Goal: Task Accomplishment & Management: Manage account settings

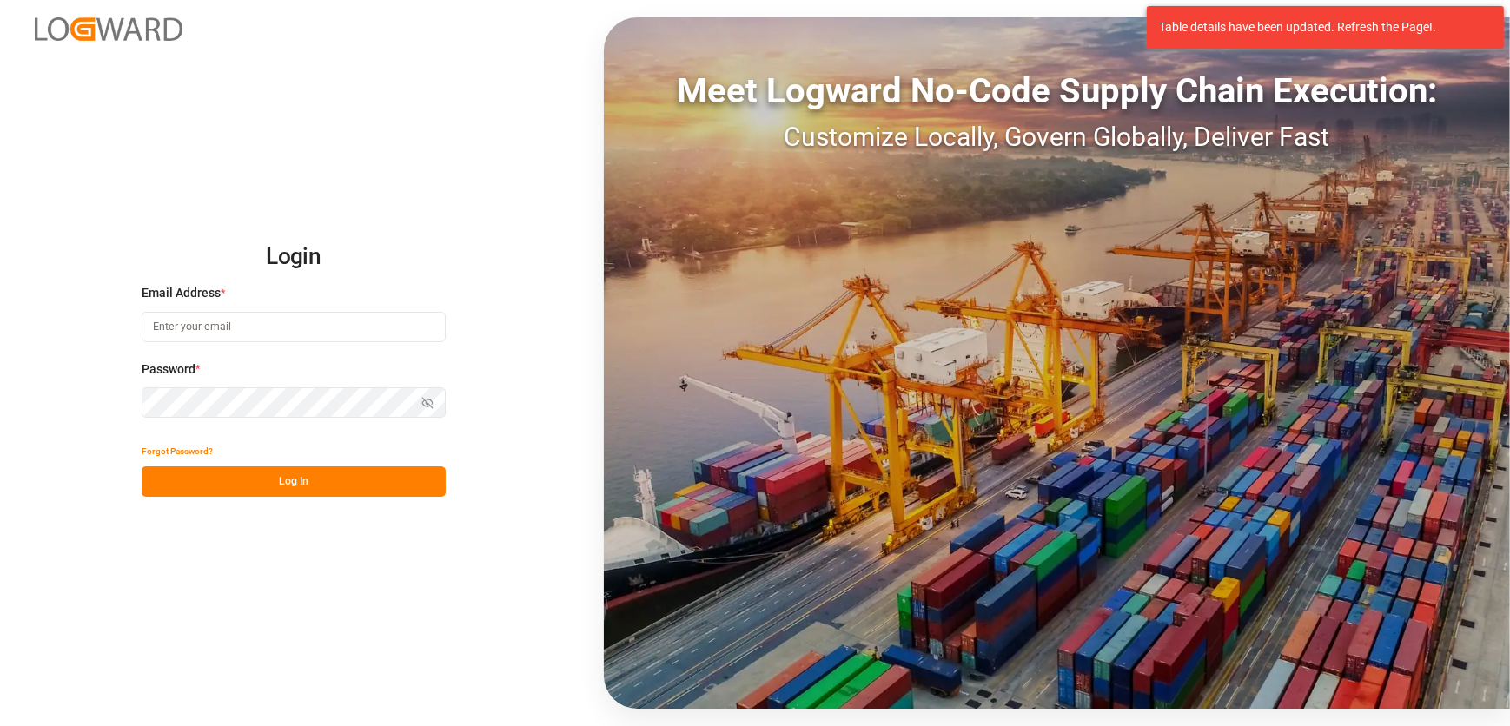
click at [260, 323] on input at bounding box center [294, 327] width 304 height 30
type input "[EMAIL_ADDRESS][DOMAIN_NAME]"
click at [301, 485] on button "Log In" at bounding box center [294, 481] width 304 height 30
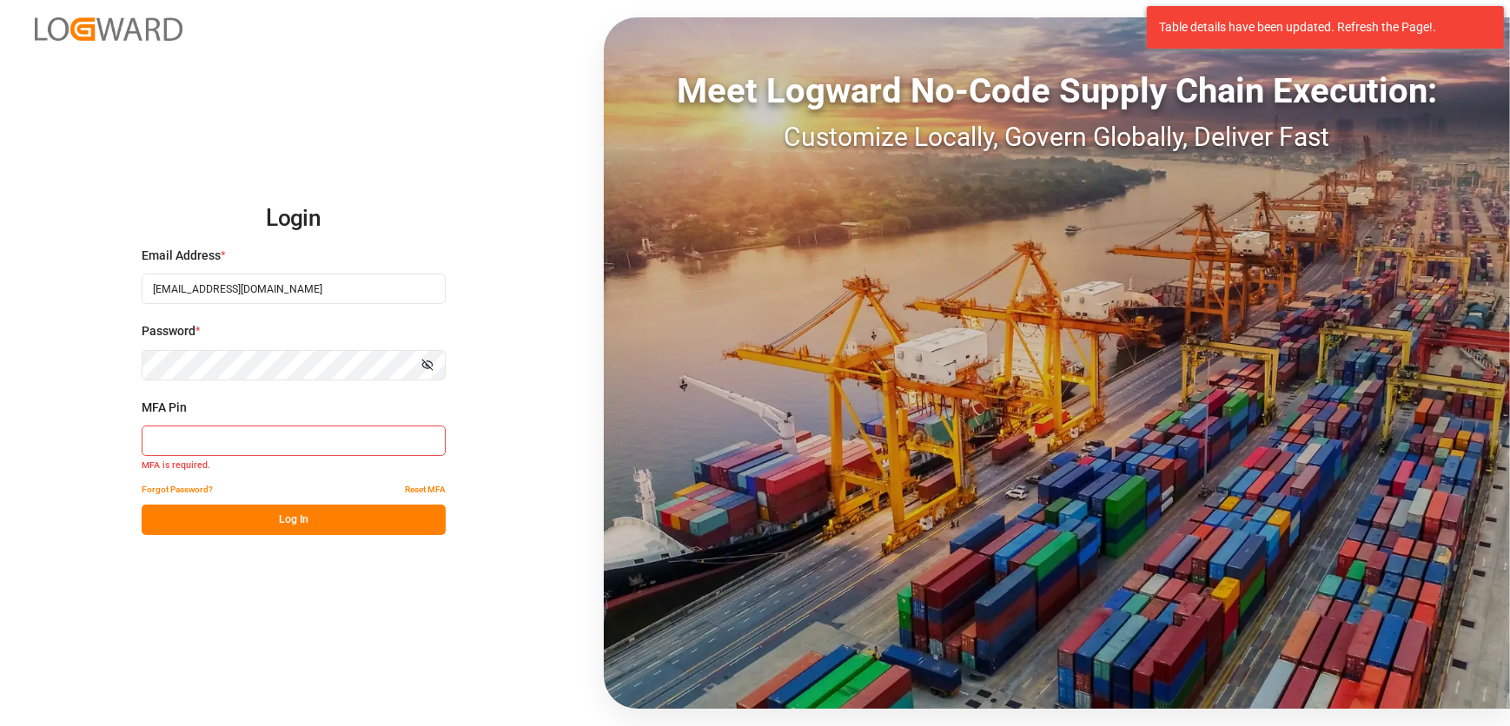
click at [285, 520] on button "Log In" at bounding box center [294, 520] width 304 height 30
click at [239, 440] on input at bounding box center [294, 441] width 304 height 30
type input "666500"
click at [401, 526] on button "Log In" at bounding box center [294, 520] width 304 height 30
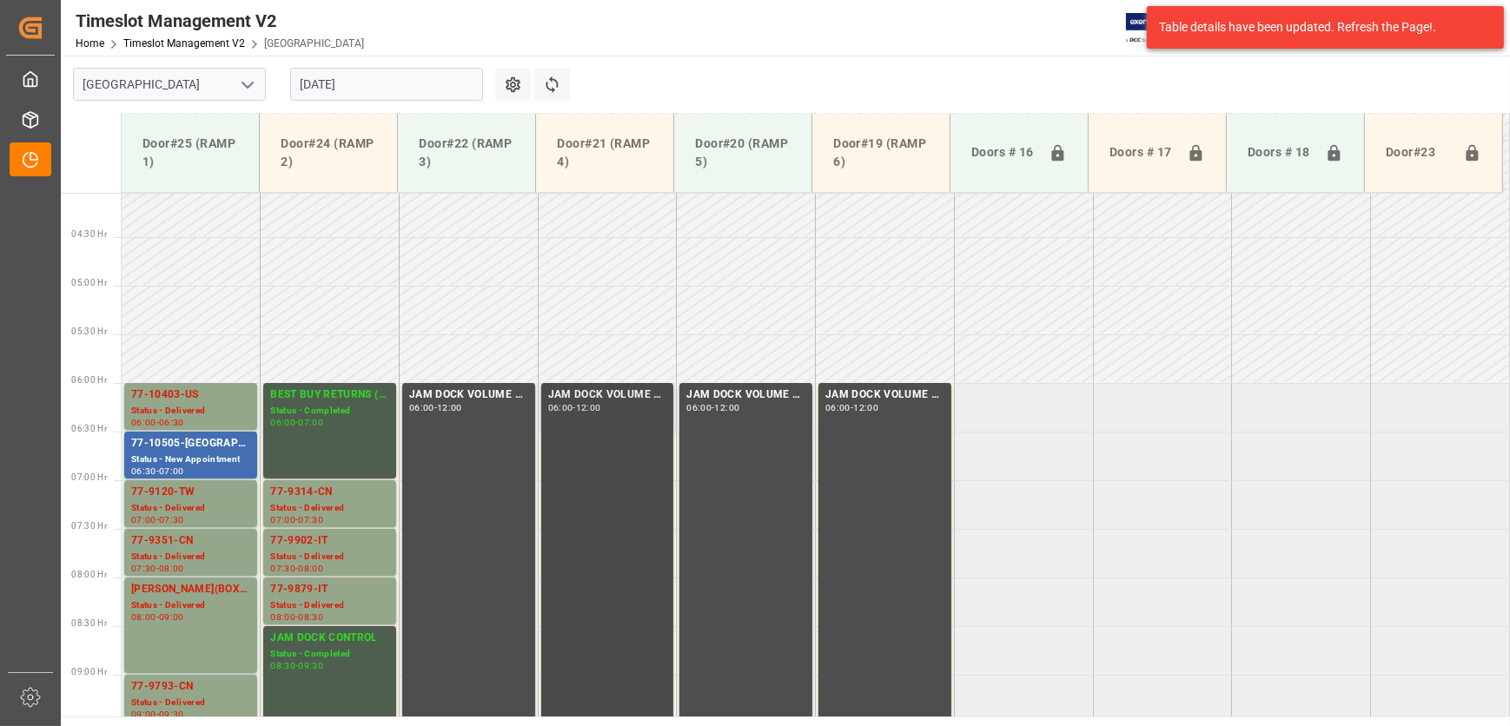
scroll to position [560, 0]
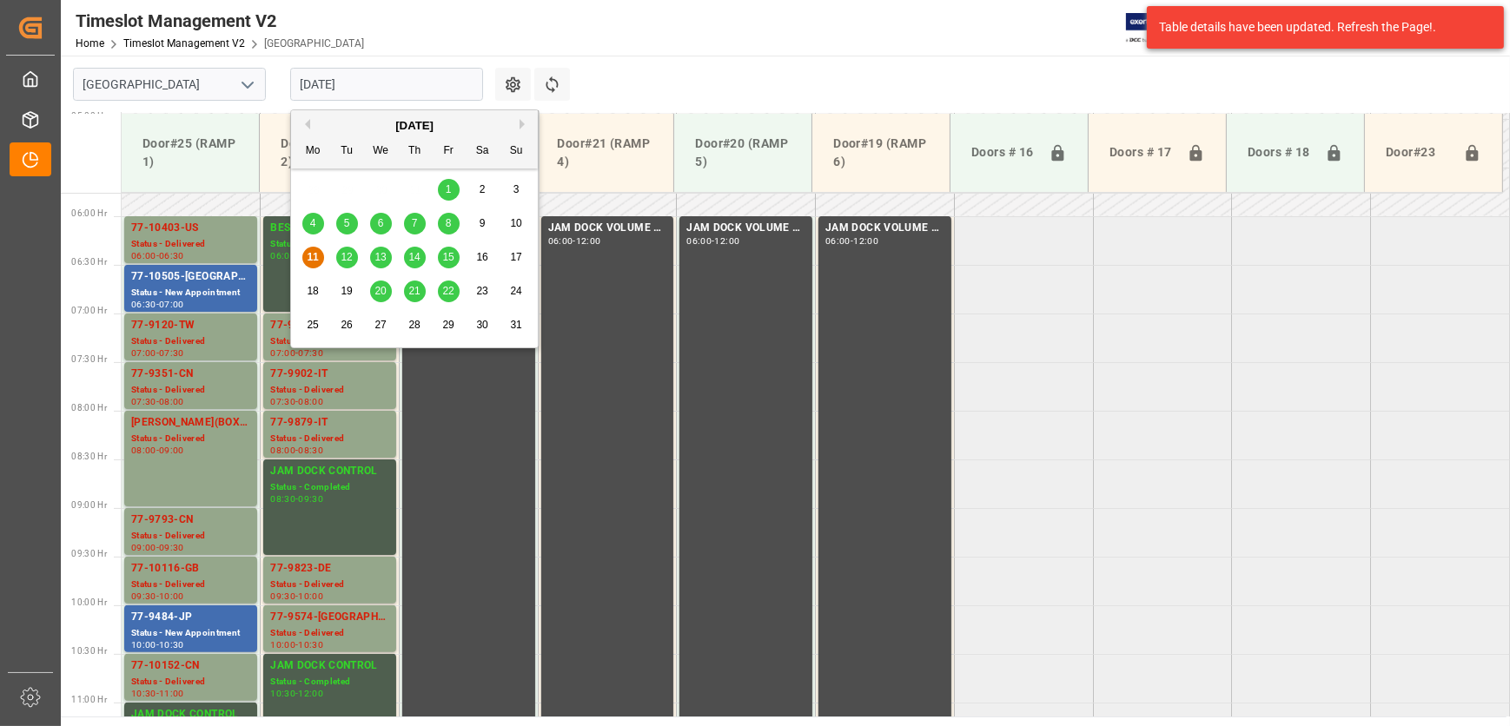
click at [396, 83] on input "[DATE]" at bounding box center [386, 84] width 193 height 33
click at [342, 251] on span "12" at bounding box center [346, 257] width 11 height 12
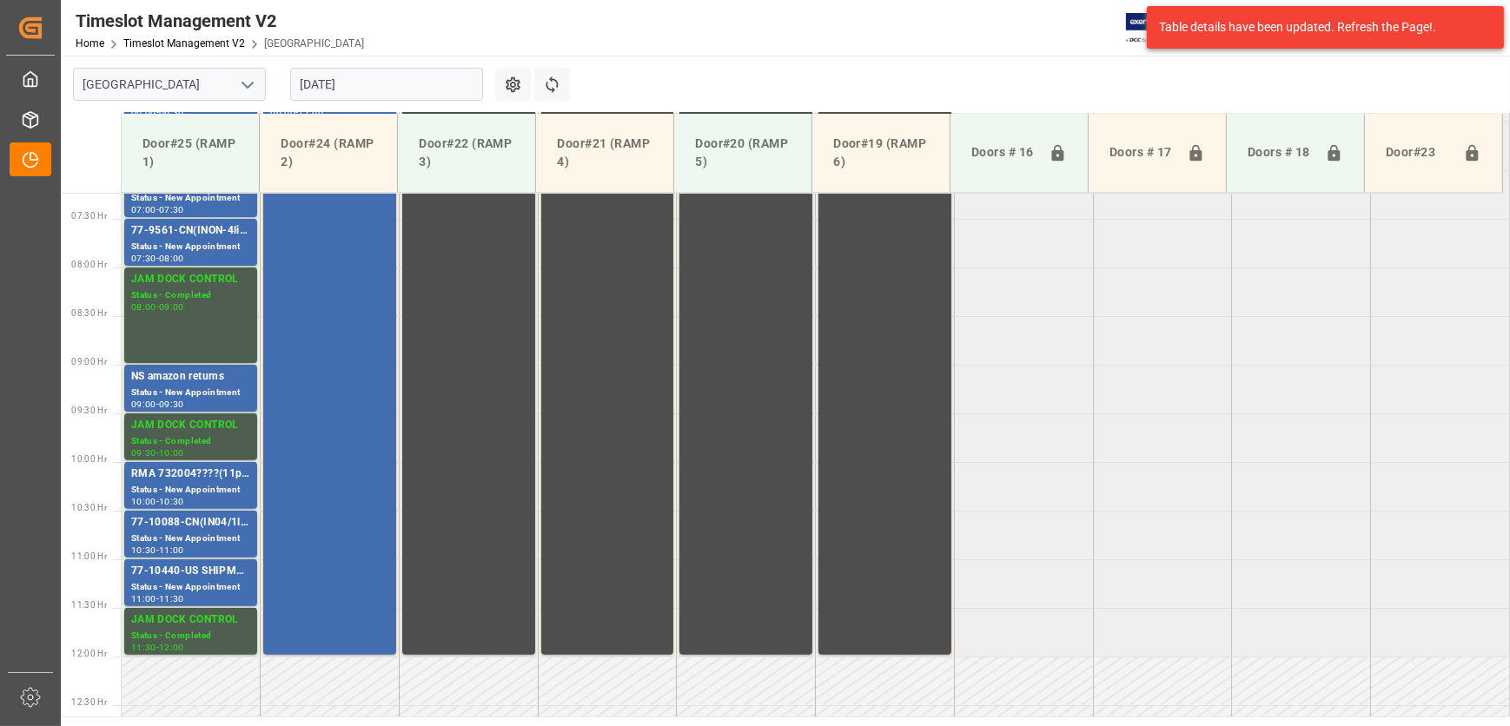
scroll to position [718, 0]
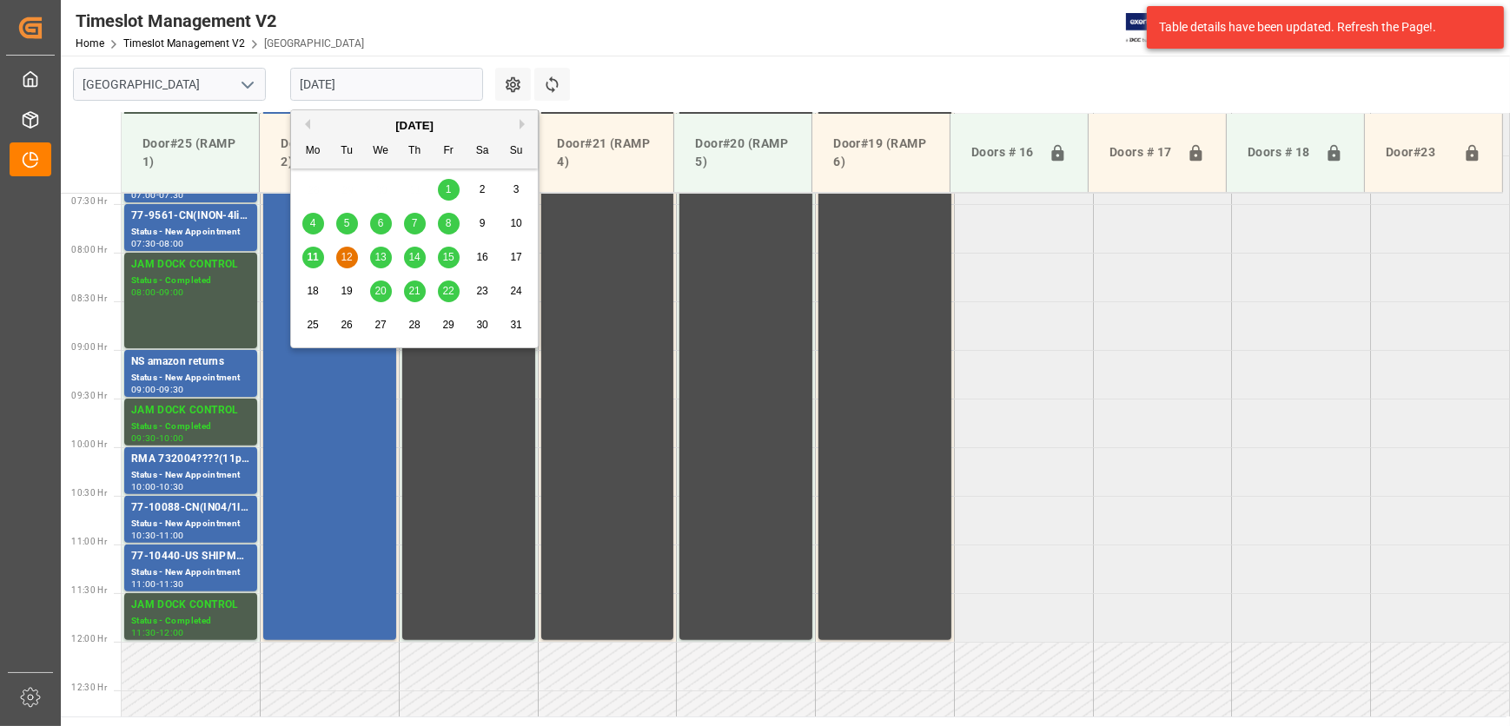
click at [363, 76] on input "[DATE]" at bounding box center [386, 84] width 193 height 33
click at [382, 263] on div "13" at bounding box center [381, 258] width 22 height 21
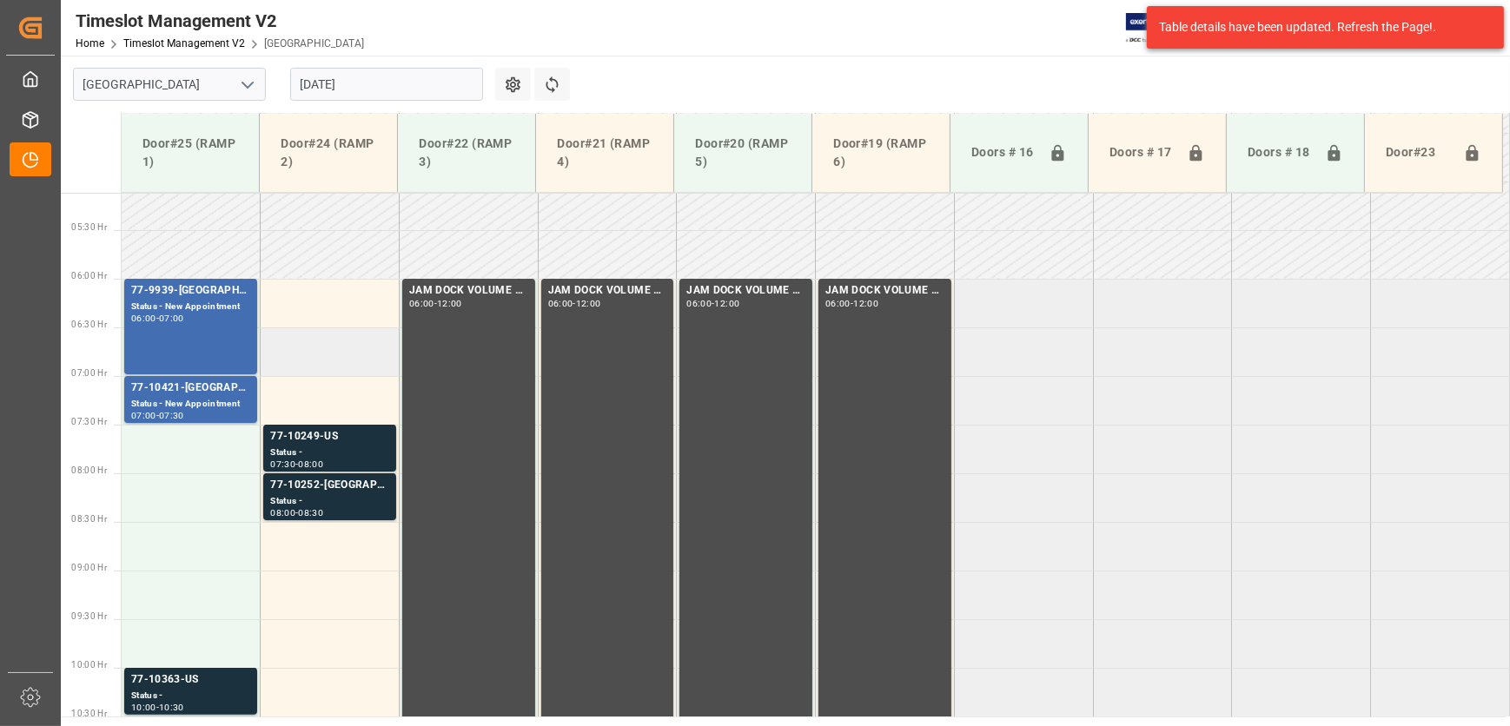
scroll to position [323, 0]
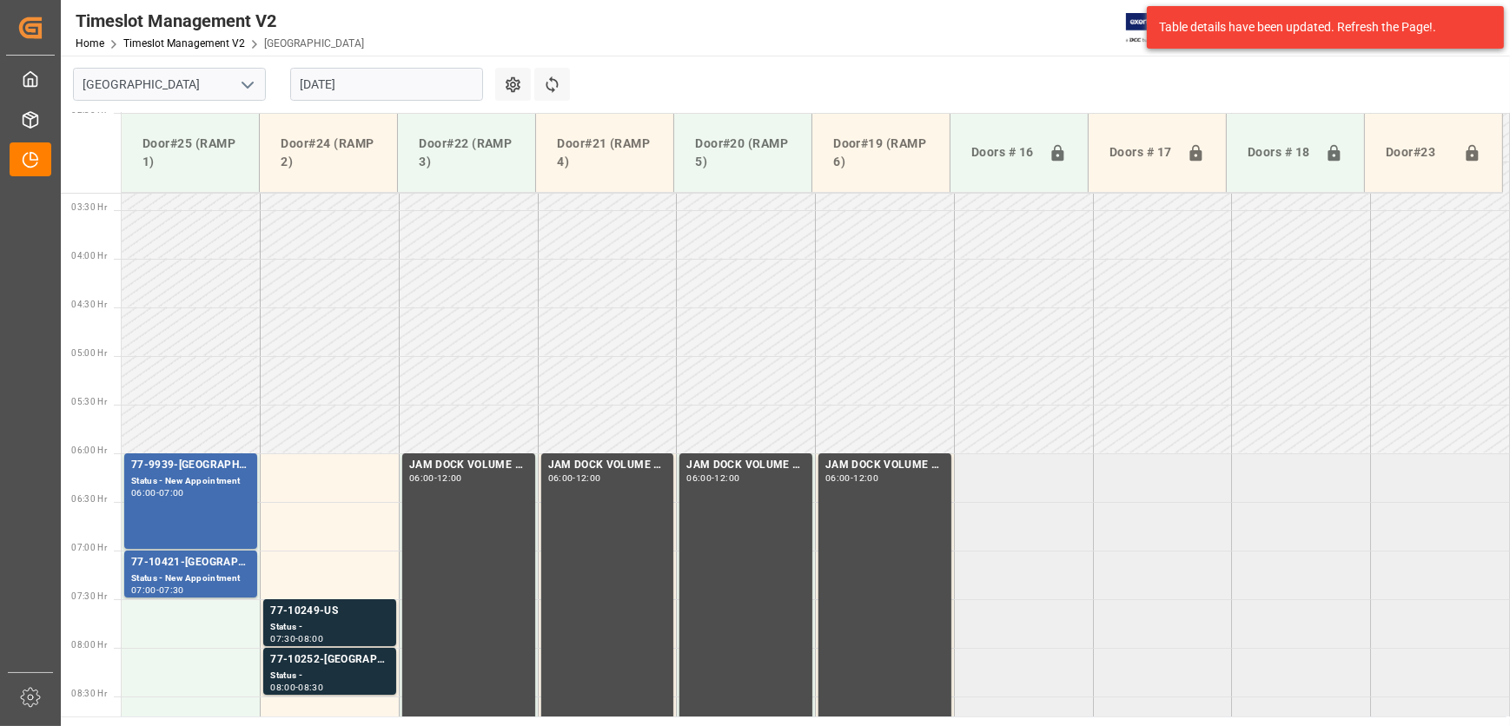
click at [350, 73] on input "[DATE]" at bounding box center [386, 84] width 193 height 33
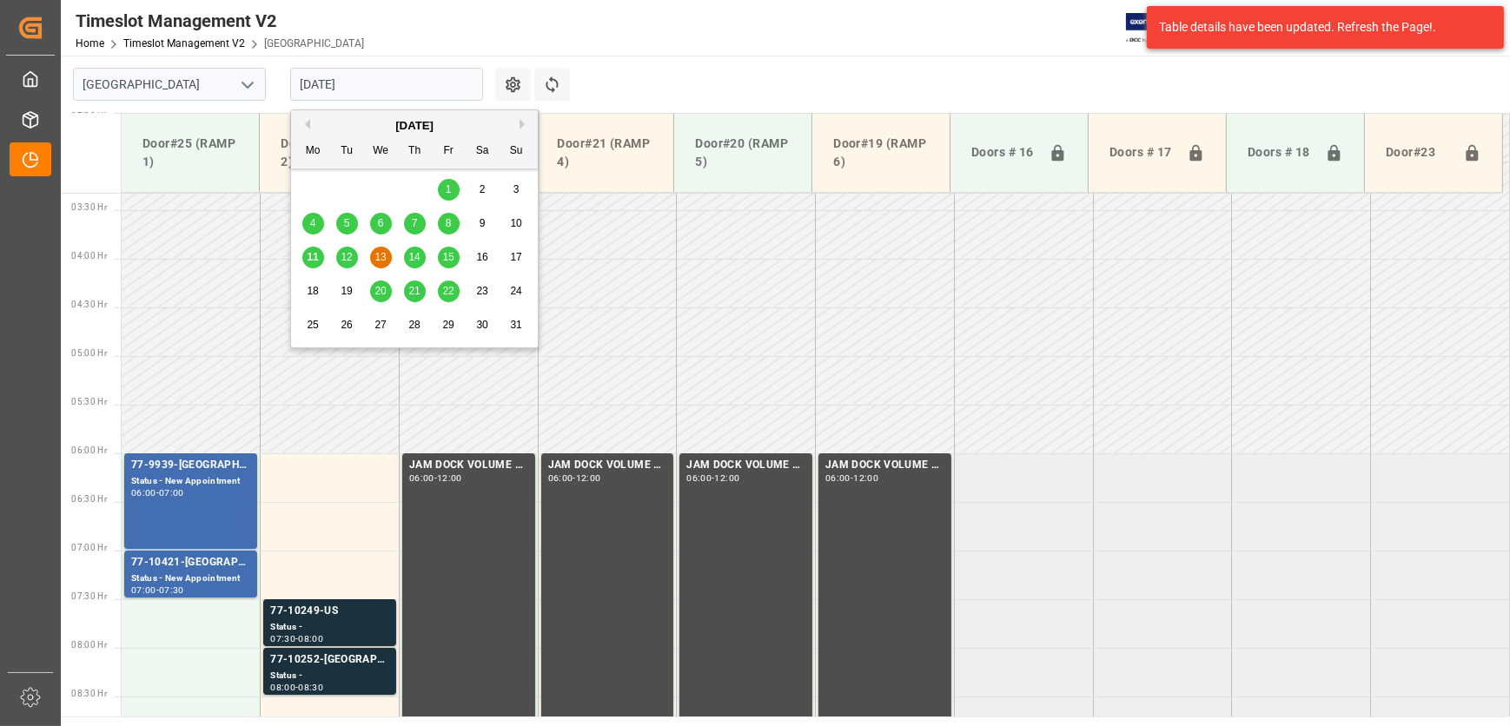
click at [310, 255] on span "11" at bounding box center [312, 257] width 11 height 12
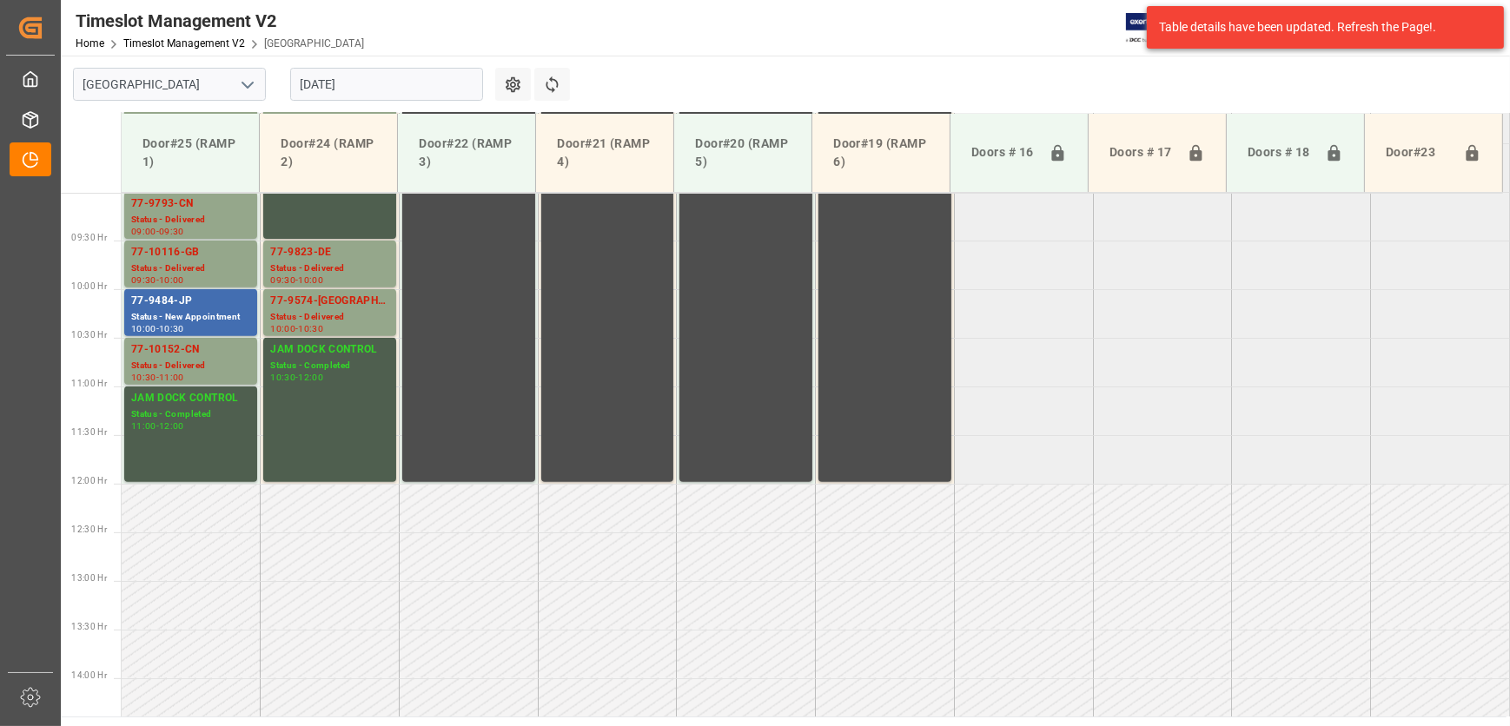
scroll to position [639, 0]
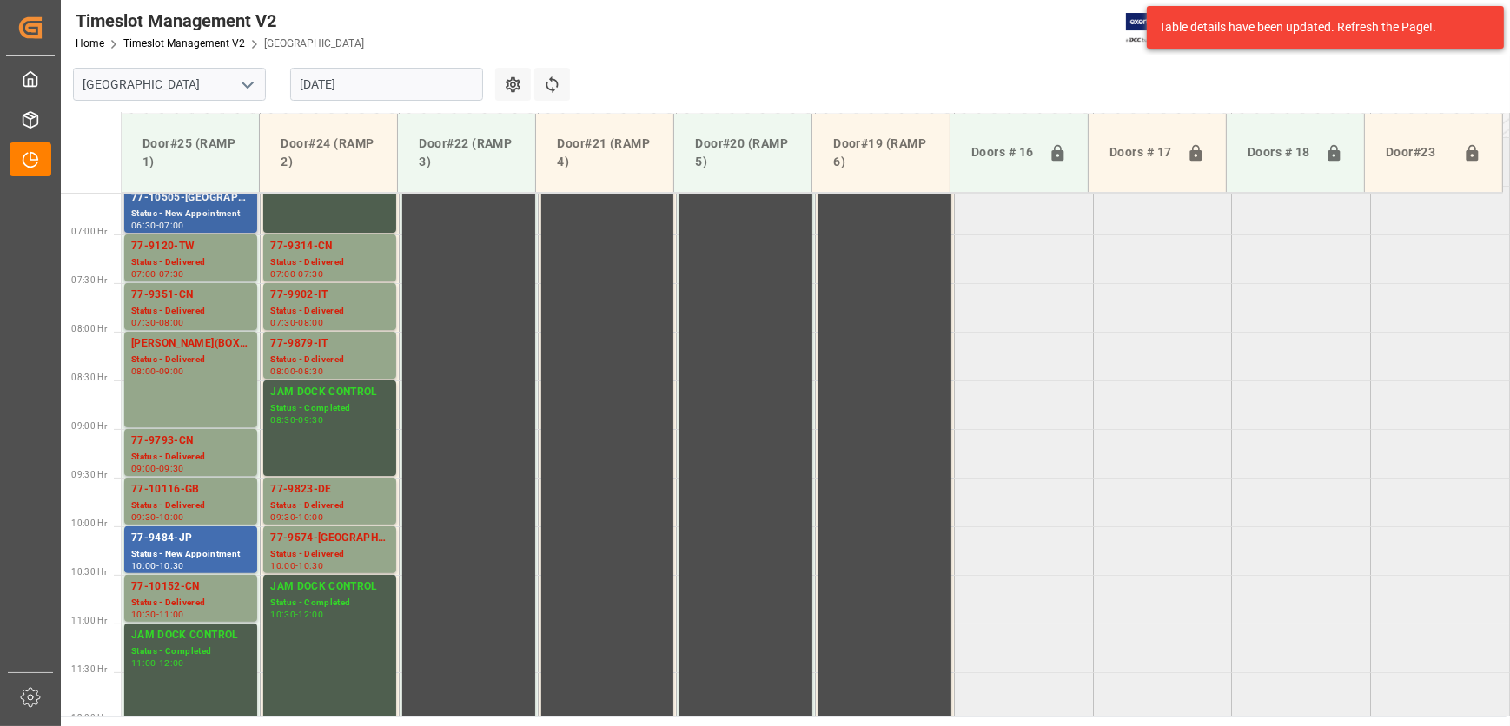
click at [204, 201] on div "77-10505-[GEOGRAPHIC_DATA]" at bounding box center [190, 197] width 119 height 17
click at [226, 547] on div "Status - New Appointment" at bounding box center [190, 554] width 119 height 15
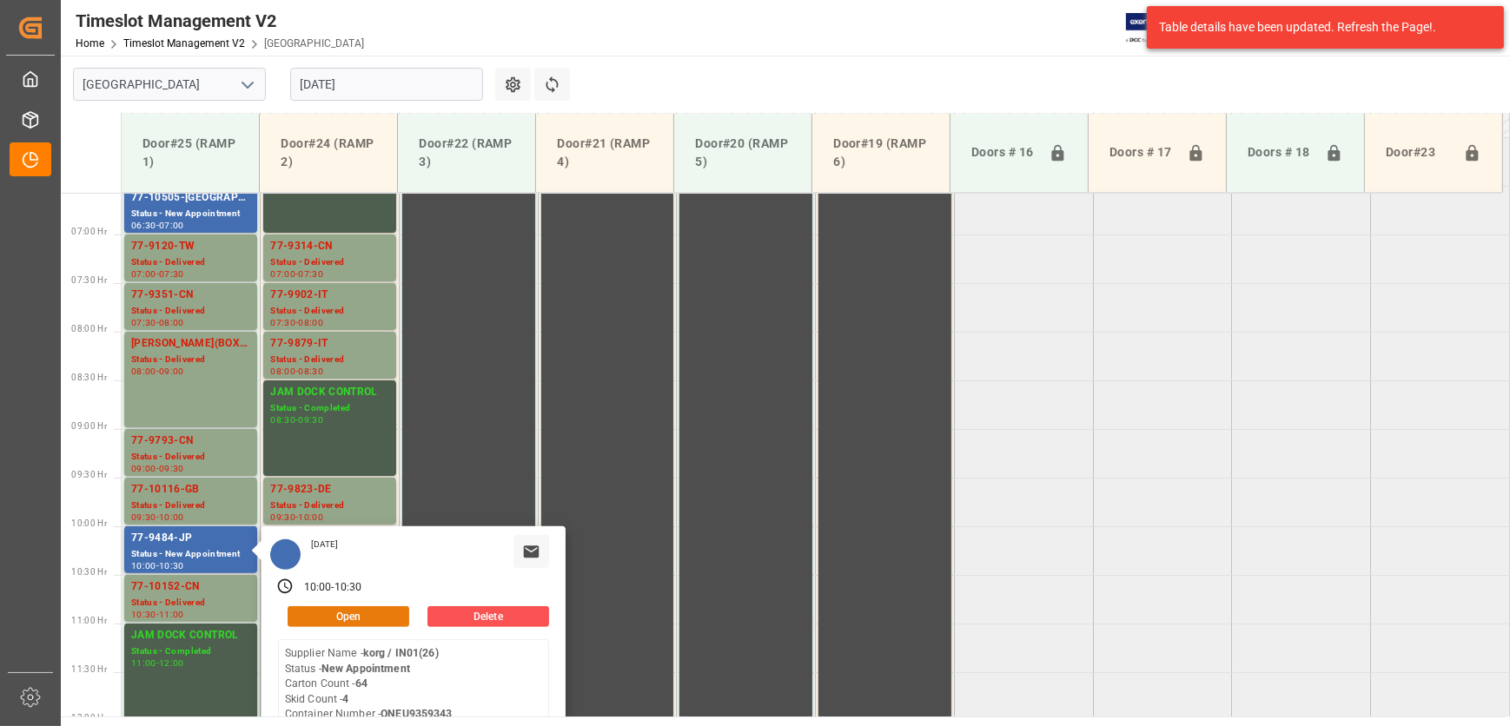
click at [364, 616] on button "Open" at bounding box center [349, 616] width 122 height 21
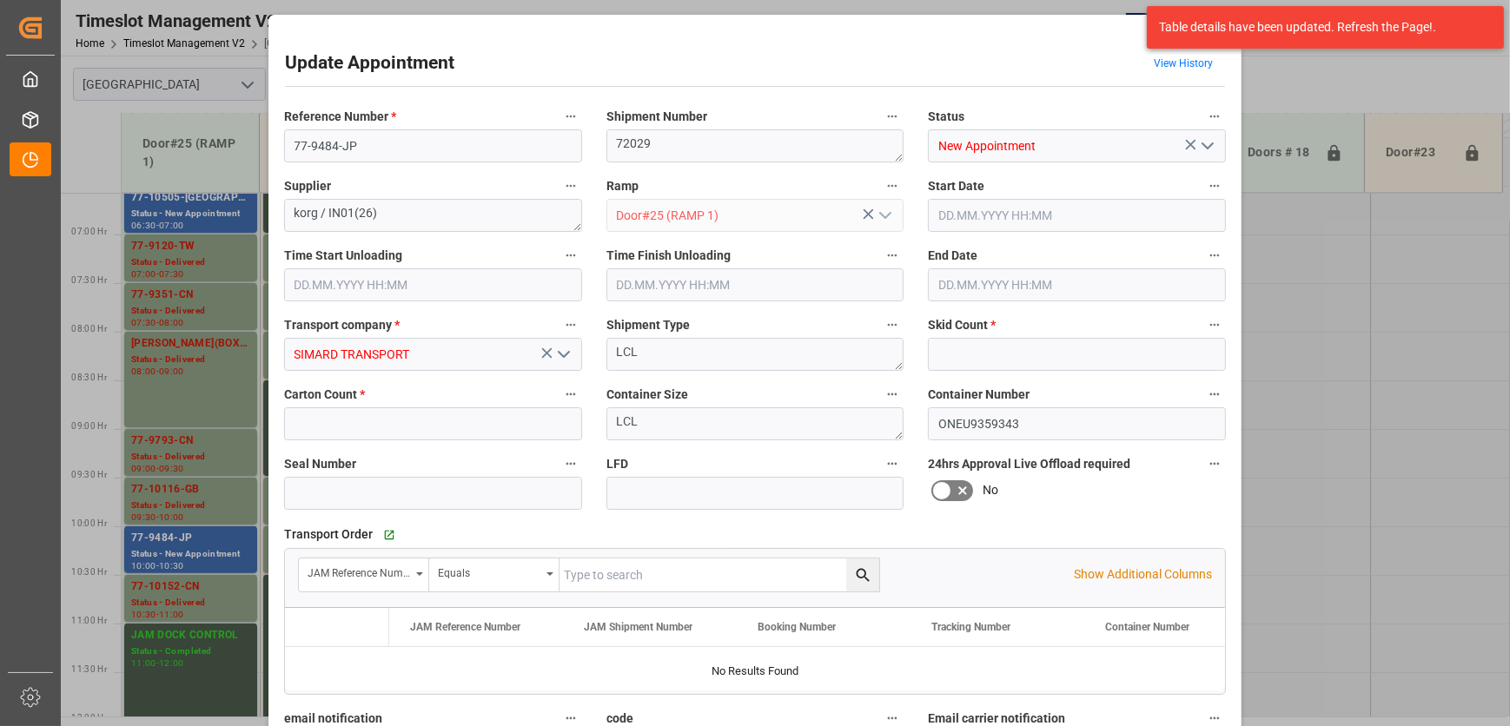
type input "4"
type input "64"
type input "[DATE] 10:00"
type input "[DATE] 10:30"
type input "[DATE] 18:23"
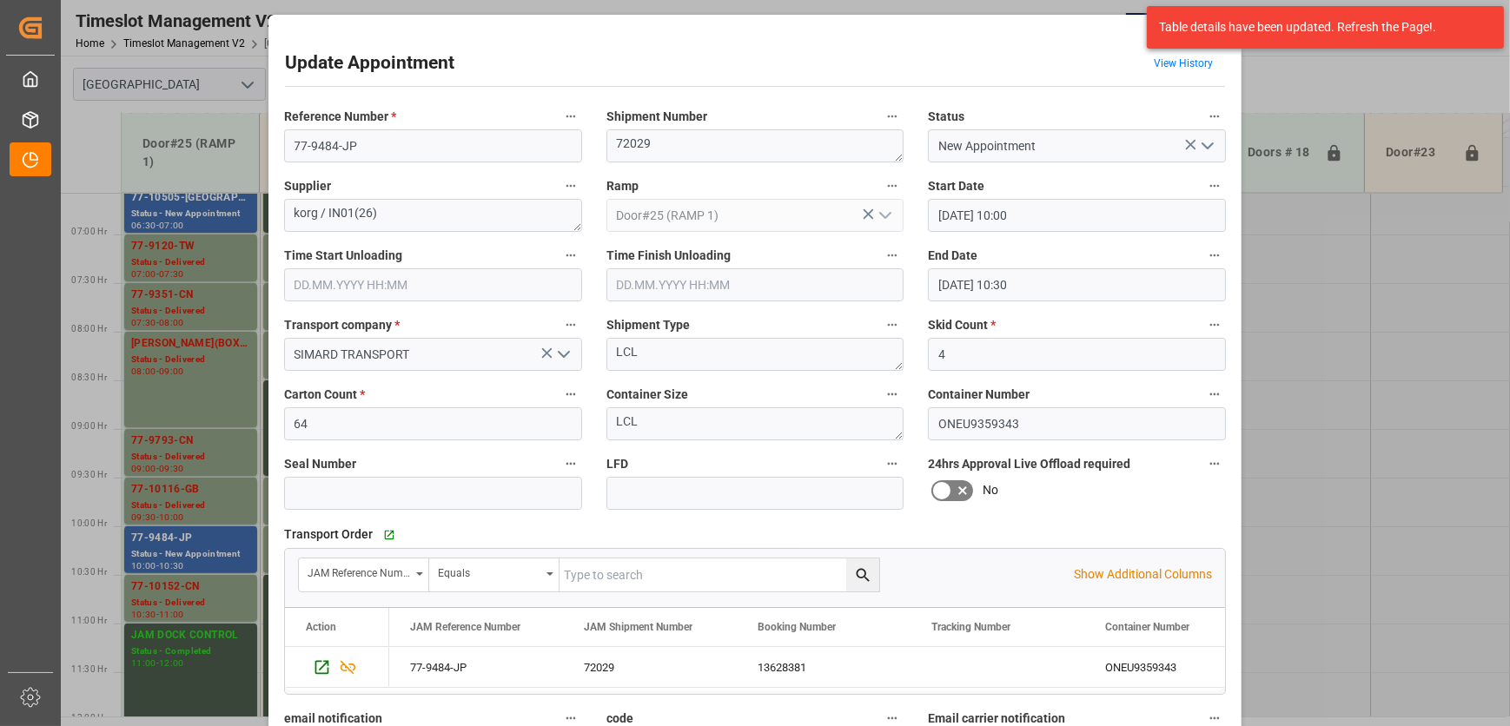
click at [1201, 142] on icon "open menu" at bounding box center [1207, 146] width 21 height 21
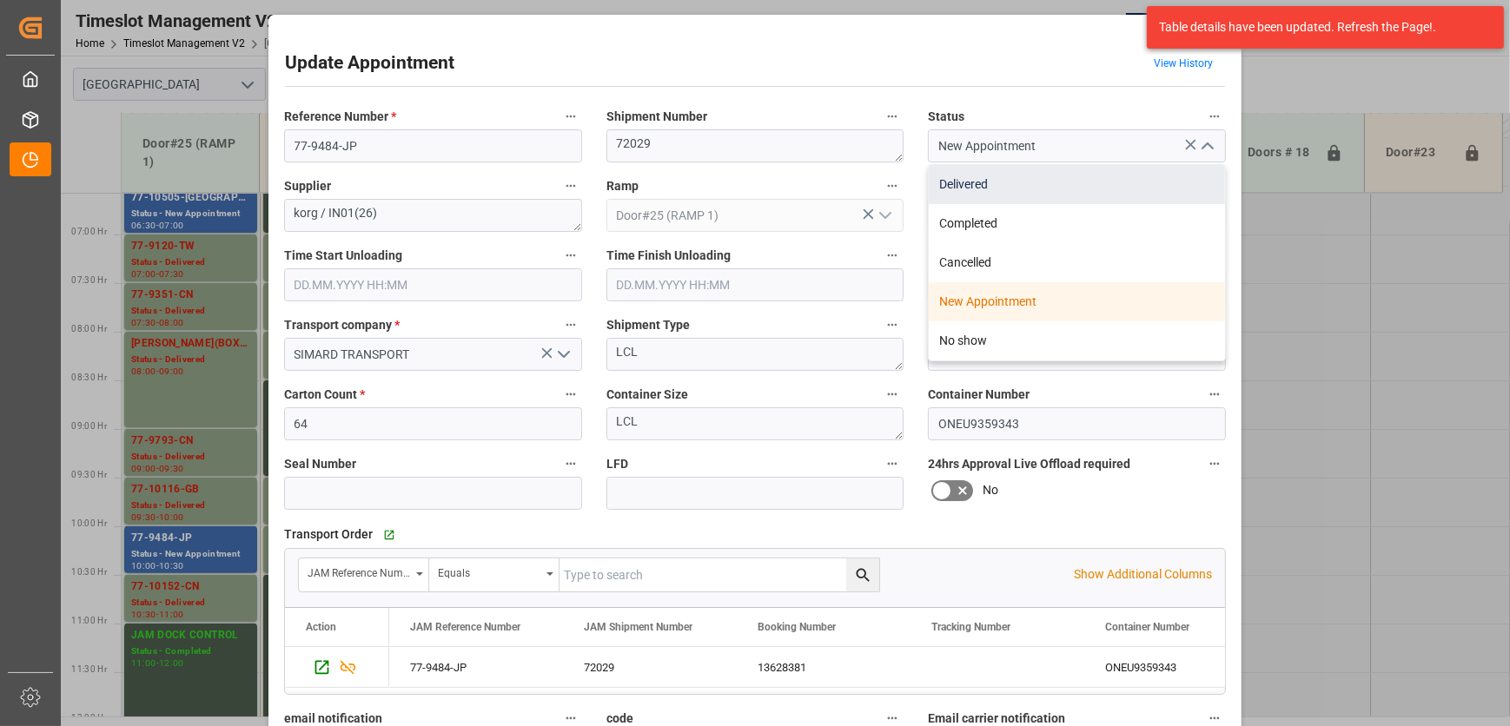
click at [1135, 177] on div "Delivered" at bounding box center [1077, 184] width 296 height 39
type input "Delivered"
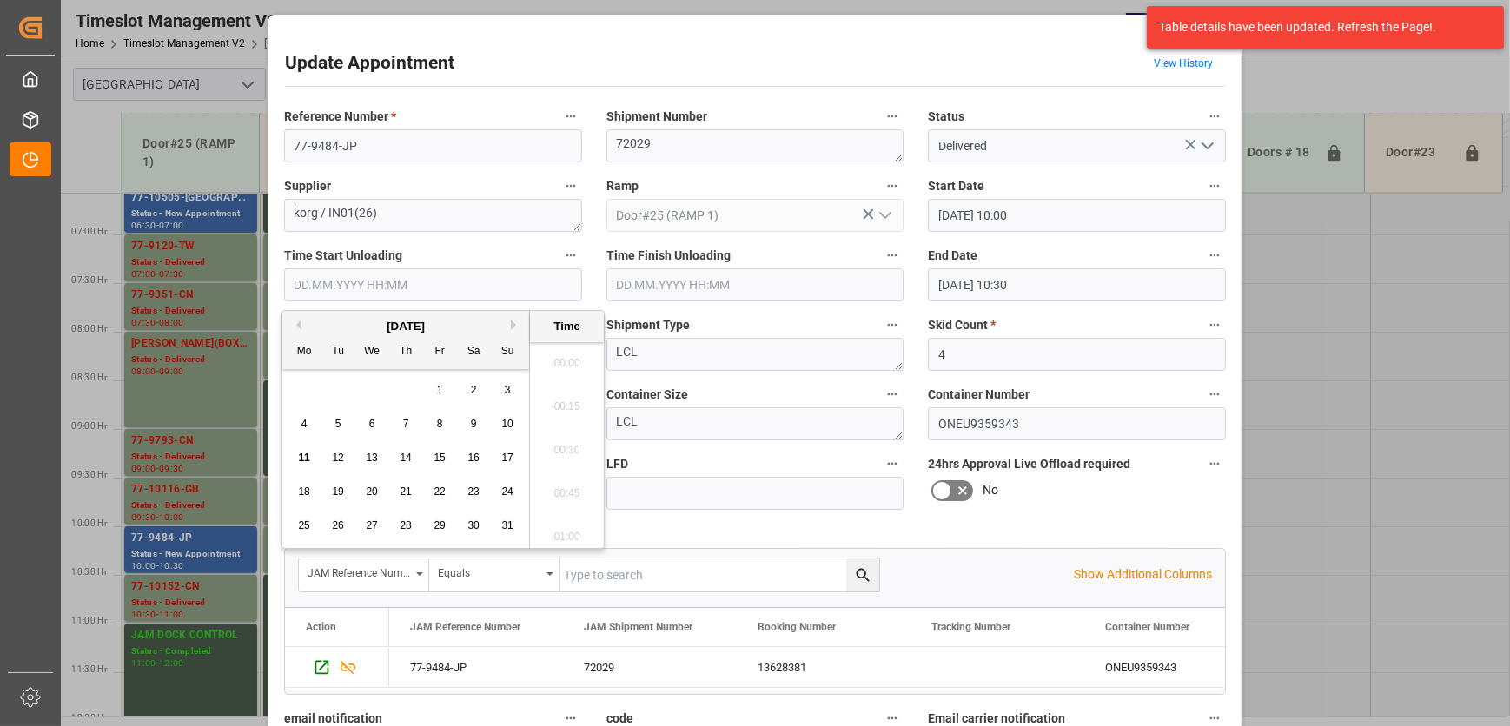
click at [405, 288] on input "text" at bounding box center [433, 284] width 298 height 33
click at [305, 460] on span "11" at bounding box center [303, 458] width 11 height 12
click at [557, 490] on li "14:15" at bounding box center [567, 488] width 74 height 43
type input "[DATE] 14:15"
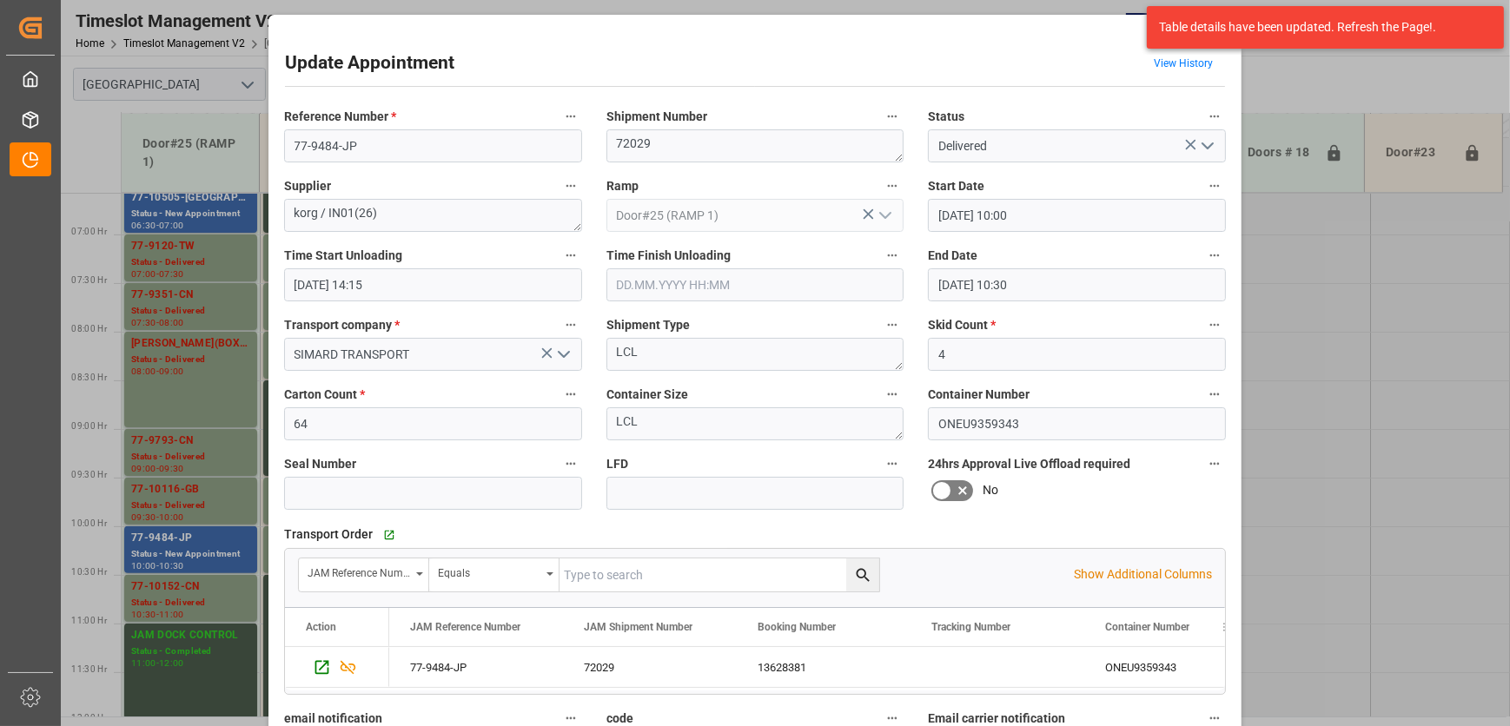
scroll to position [264, 0]
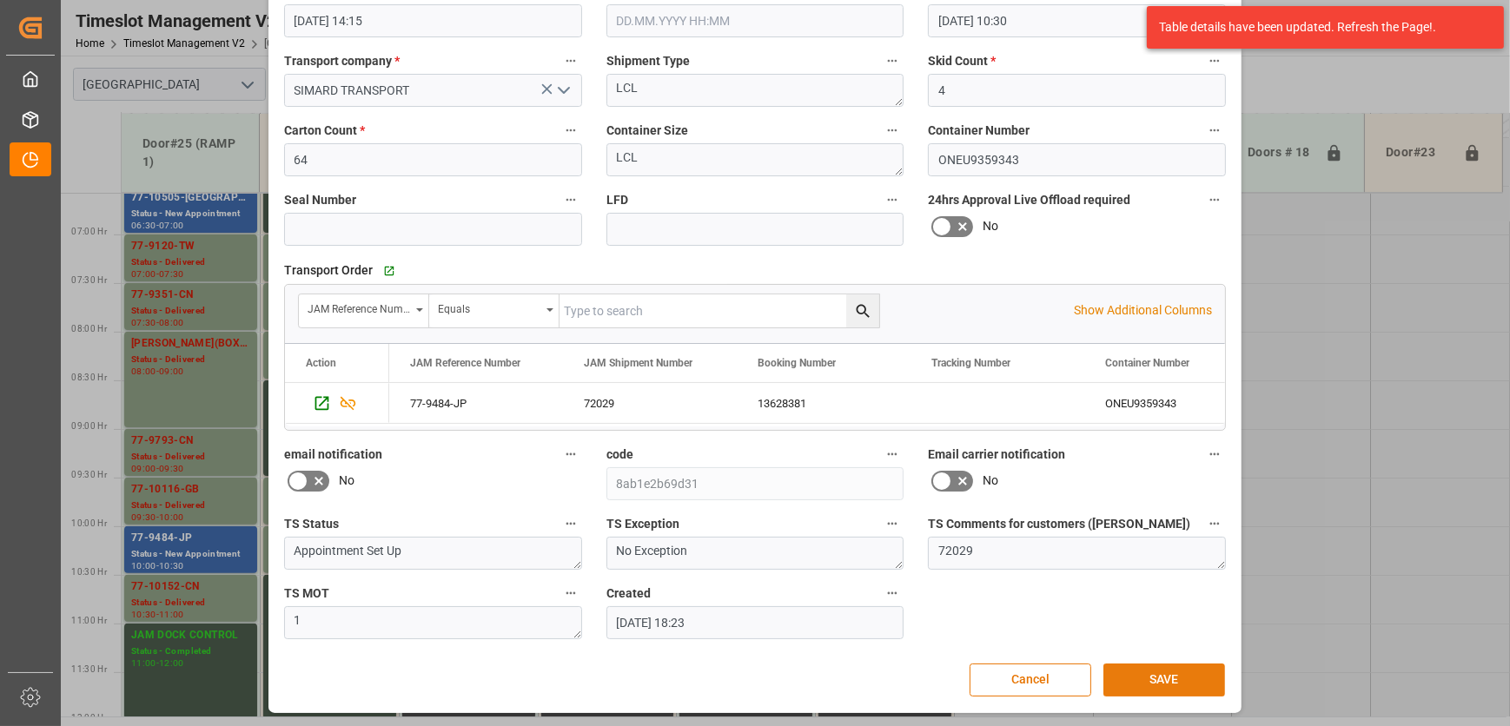
click at [1147, 683] on button "SAVE" at bounding box center [1164, 680] width 122 height 33
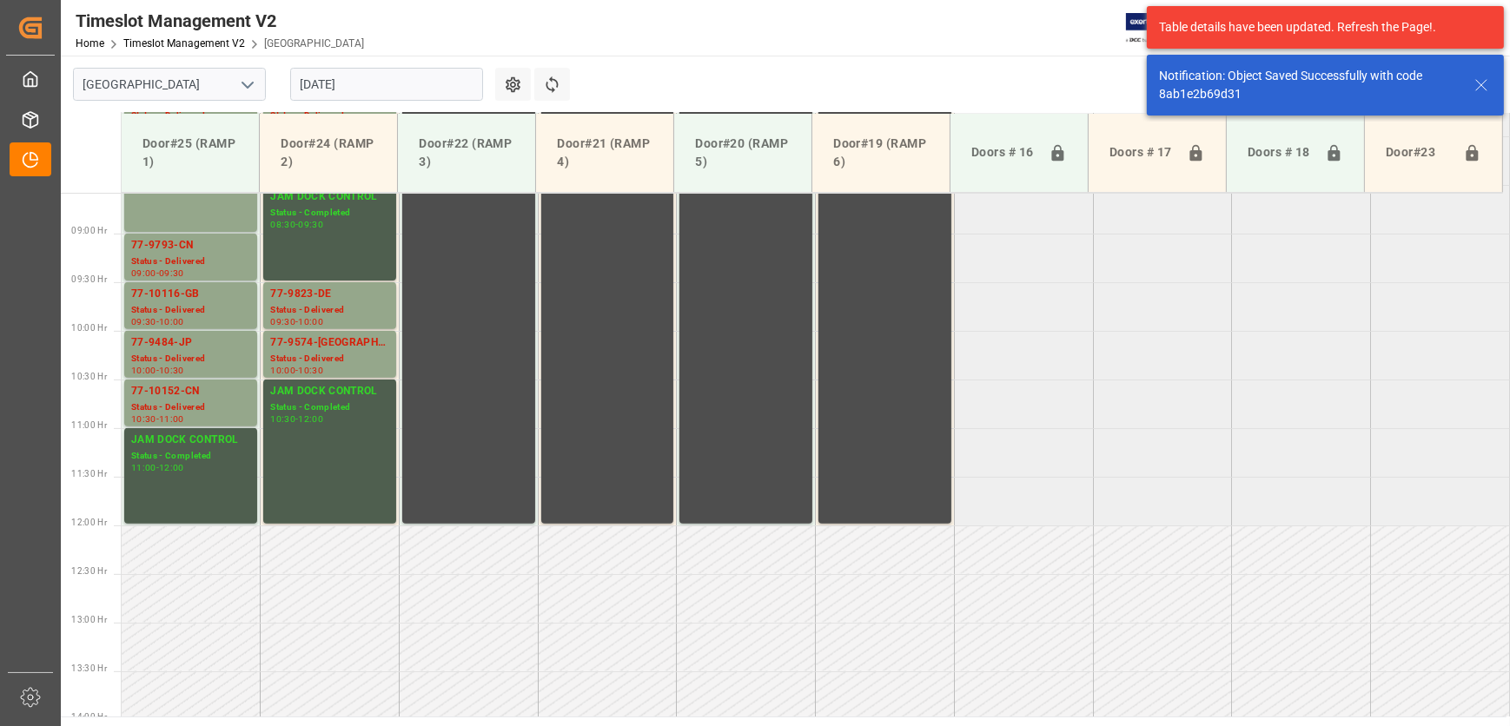
scroll to position [883, 0]
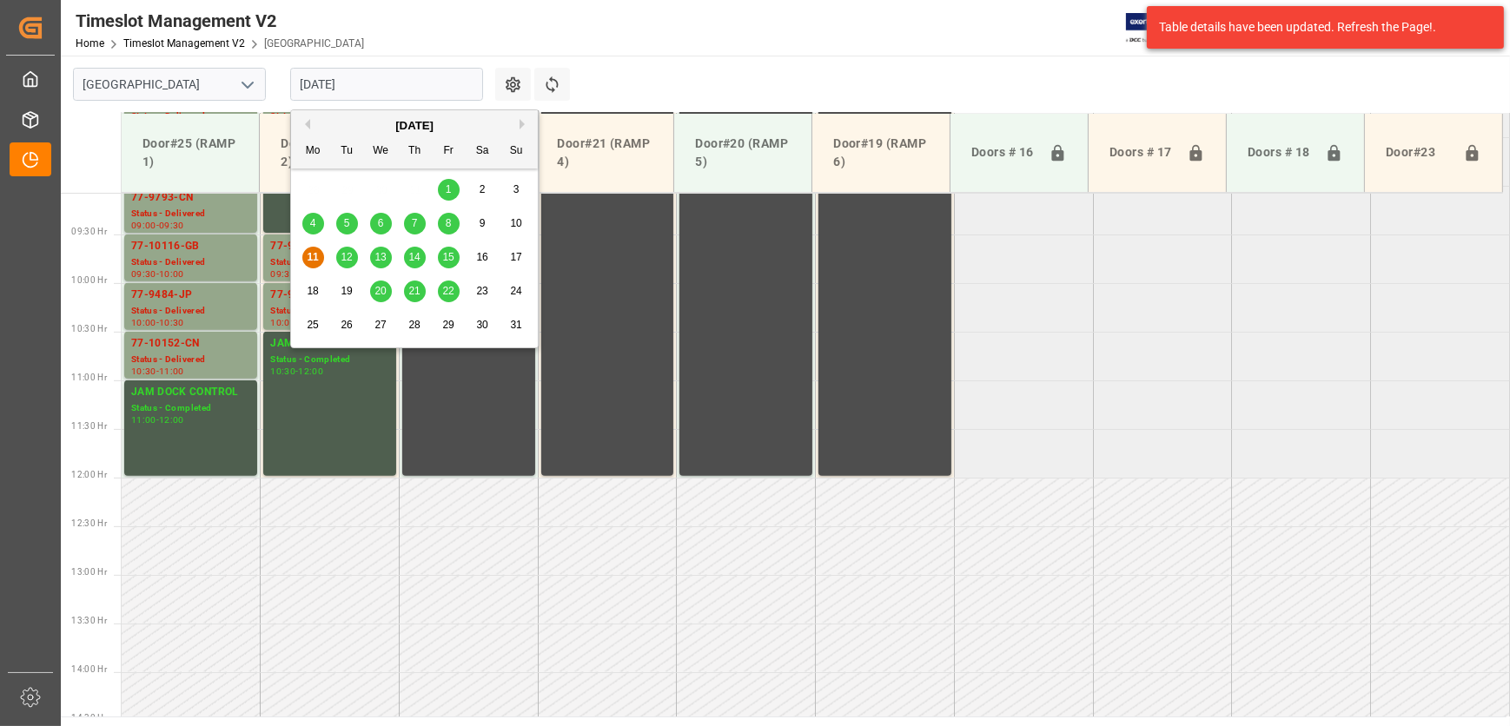
click at [390, 81] on input "[DATE]" at bounding box center [386, 84] width 193 height 33
click at [452, 17] on div "Timeslot Management V2 Home Timeslot Management V2 Montreal JIMS 0 Notification…" at bounding box center [779, 28] width 1461 height 56
click at [394, 87] on input "[DATE]" at bounding box center [386, 84] width 193 height 33
click at [377, 255] on span "13" at bounding box center [379, 257] width 11 height 12
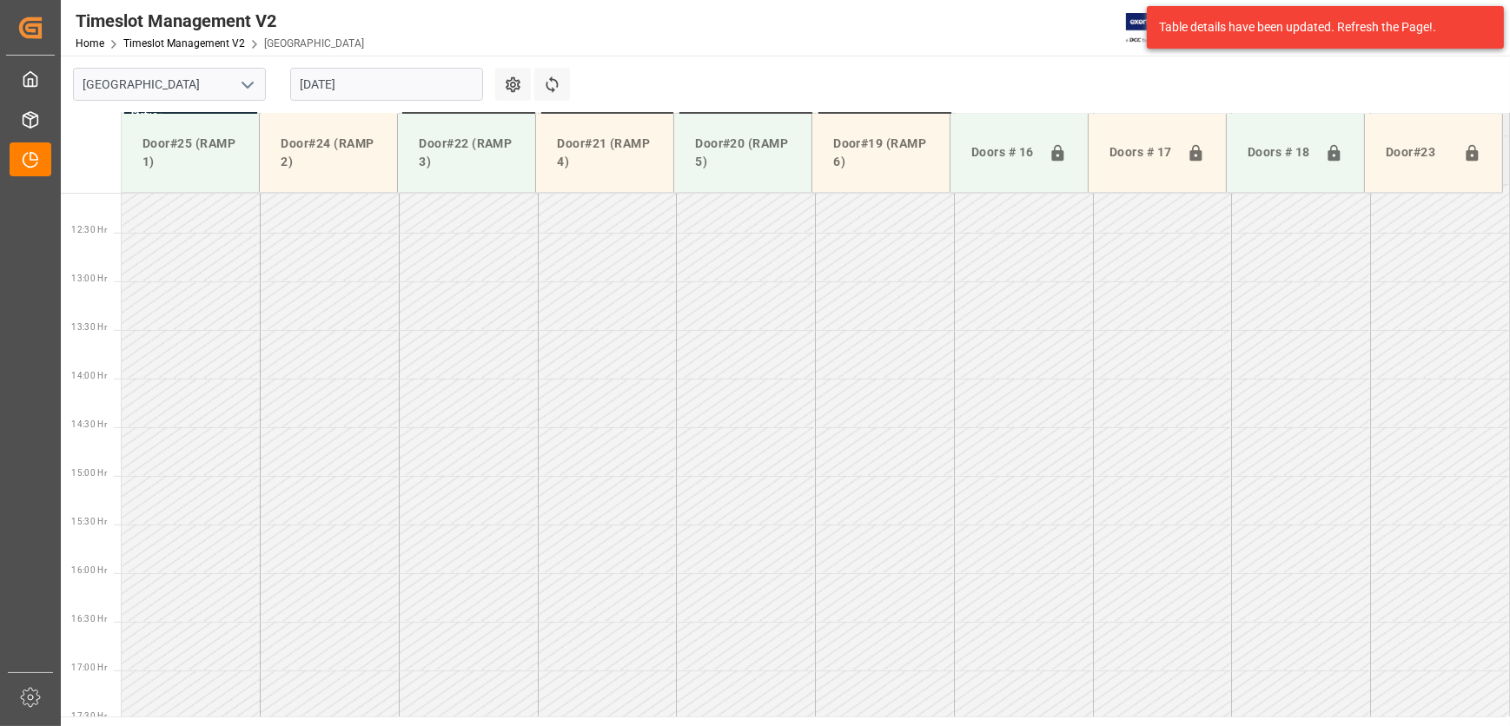
scroll to position [876, 0]
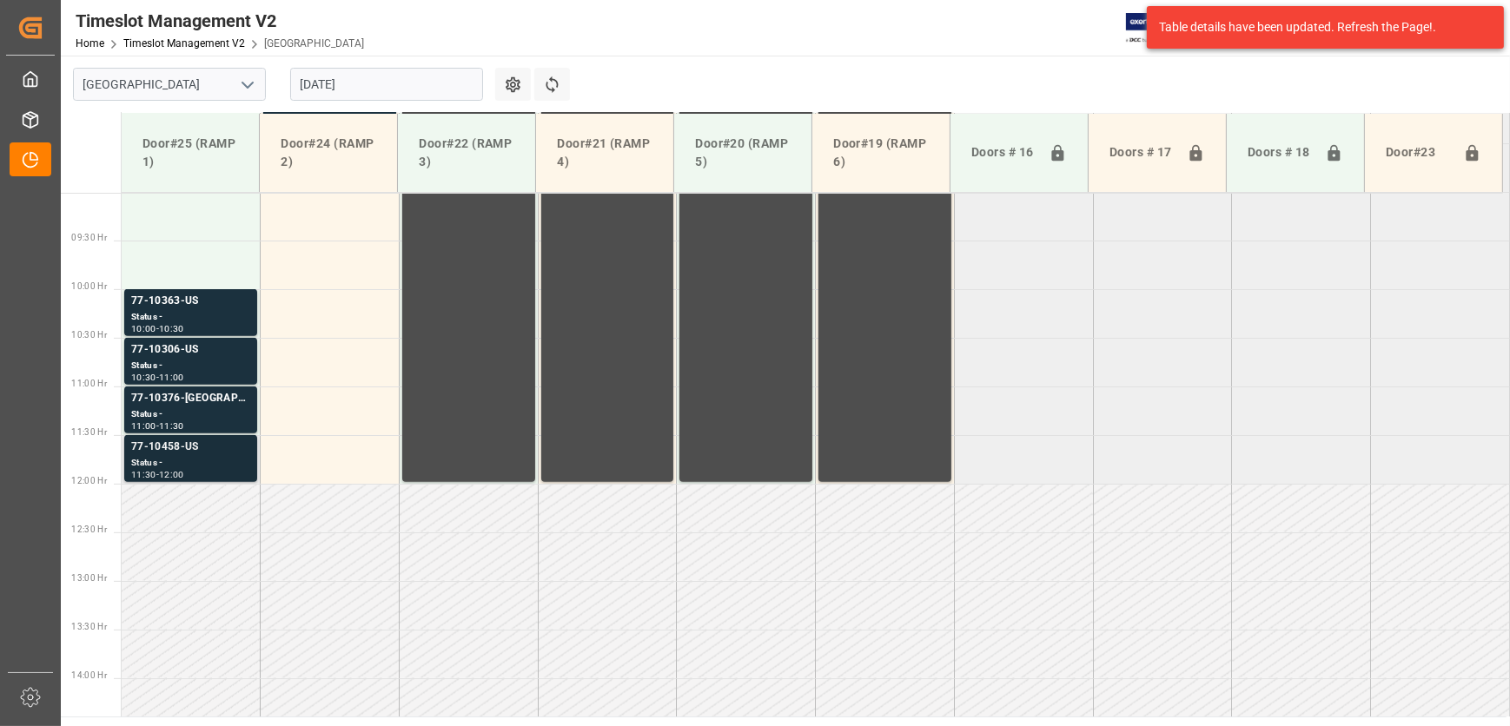
click at [198, 458] on div "Status -" at bounding box center [190, 463] width 119 height 15
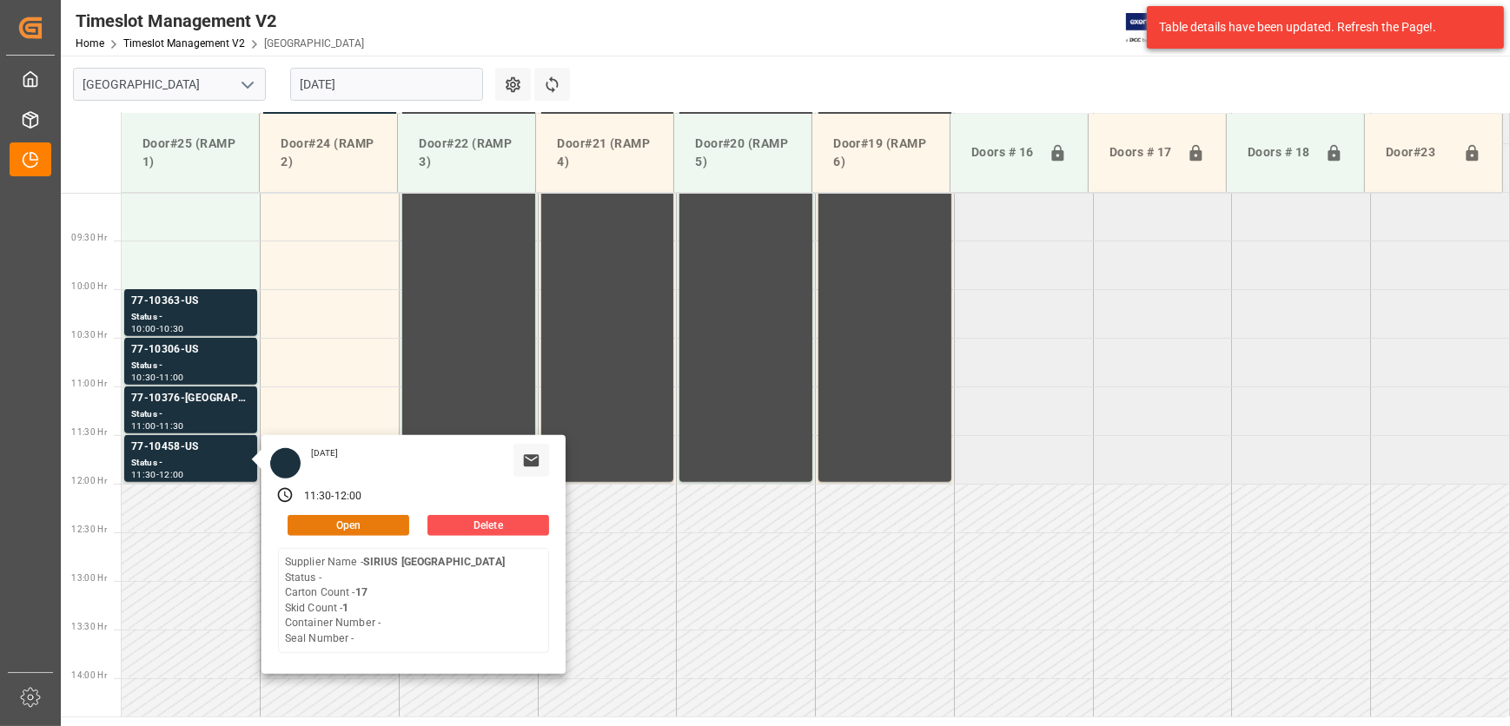
click at [369, 521] on button "Open" at bounding box center [349, 525] width 122 height 21
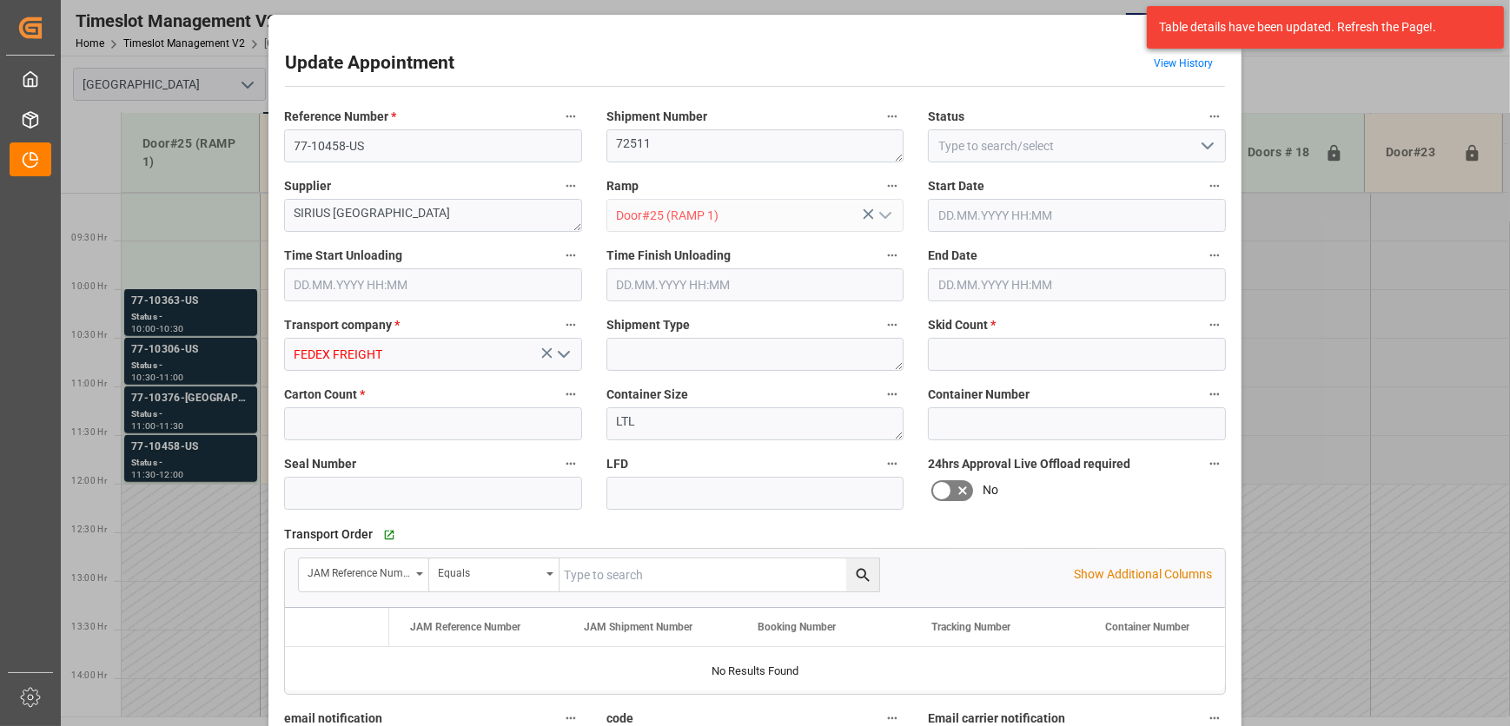
type input "1"
type input "17"
type input "[DATE] 11:30"
type input "[DATE] 12:00"
type input "[DATE] 12:50"
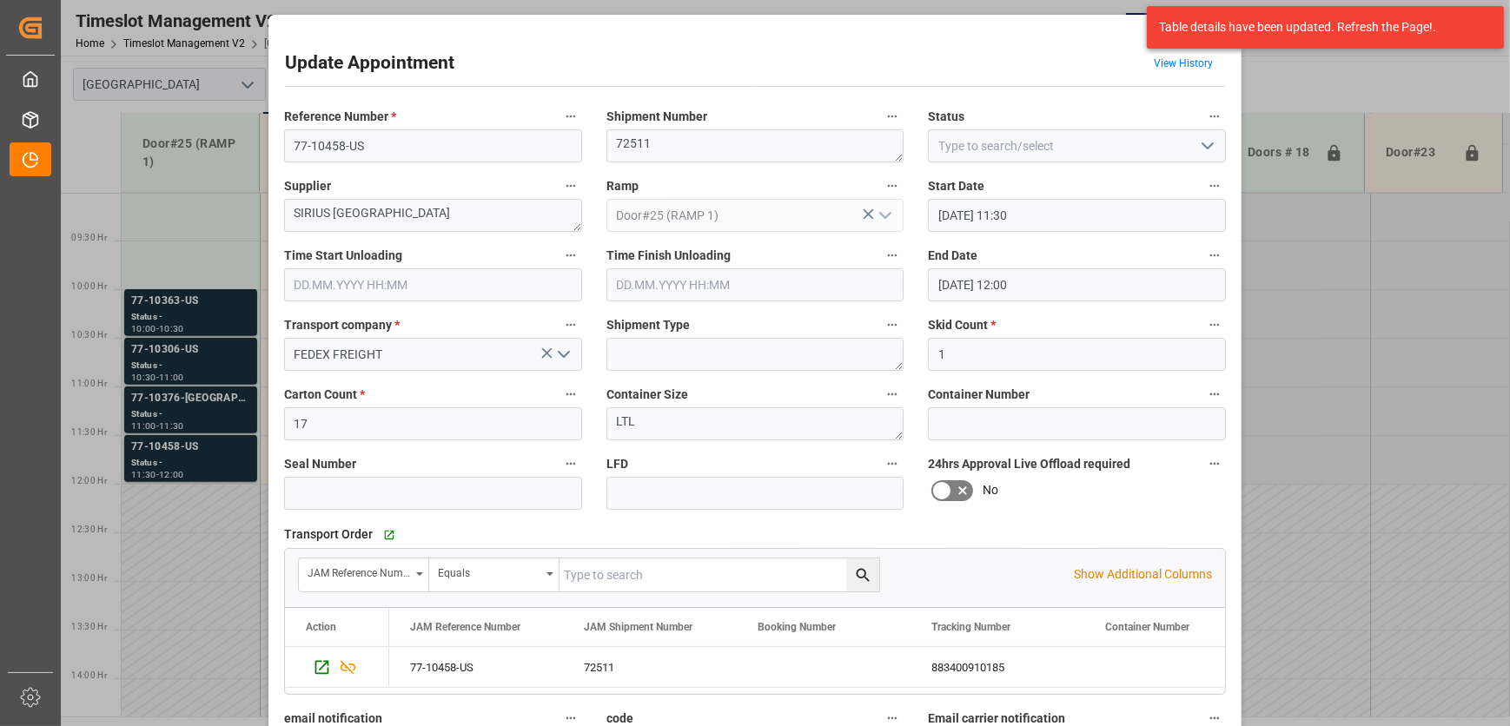
click at [215, 609] on div "Update Appointment View History Reference Number * 77-10458-US Shipment Number …" at bounding box center [755, 363] width 1510 height 726
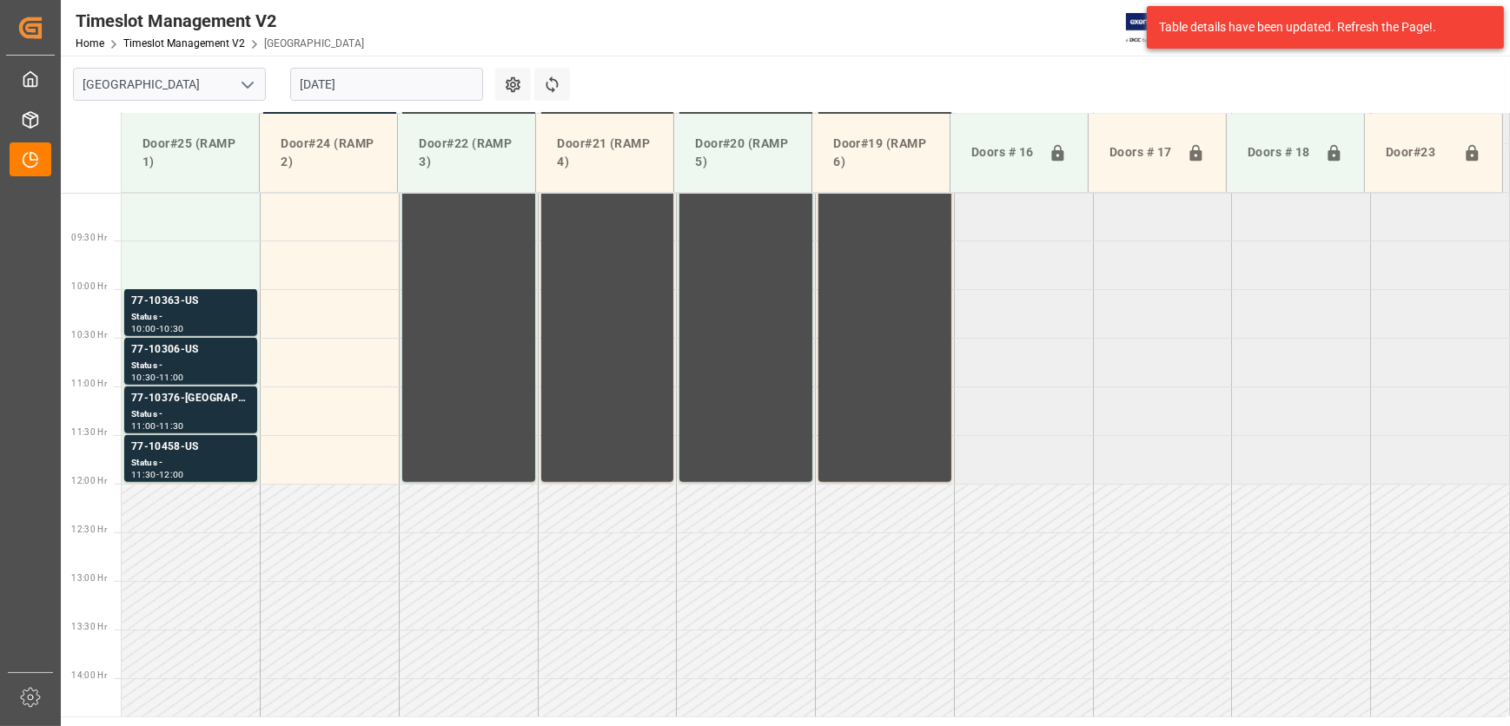
click at [367, 84] on input "[DATE]" at bounding box center [386, 84] width 193 height 33
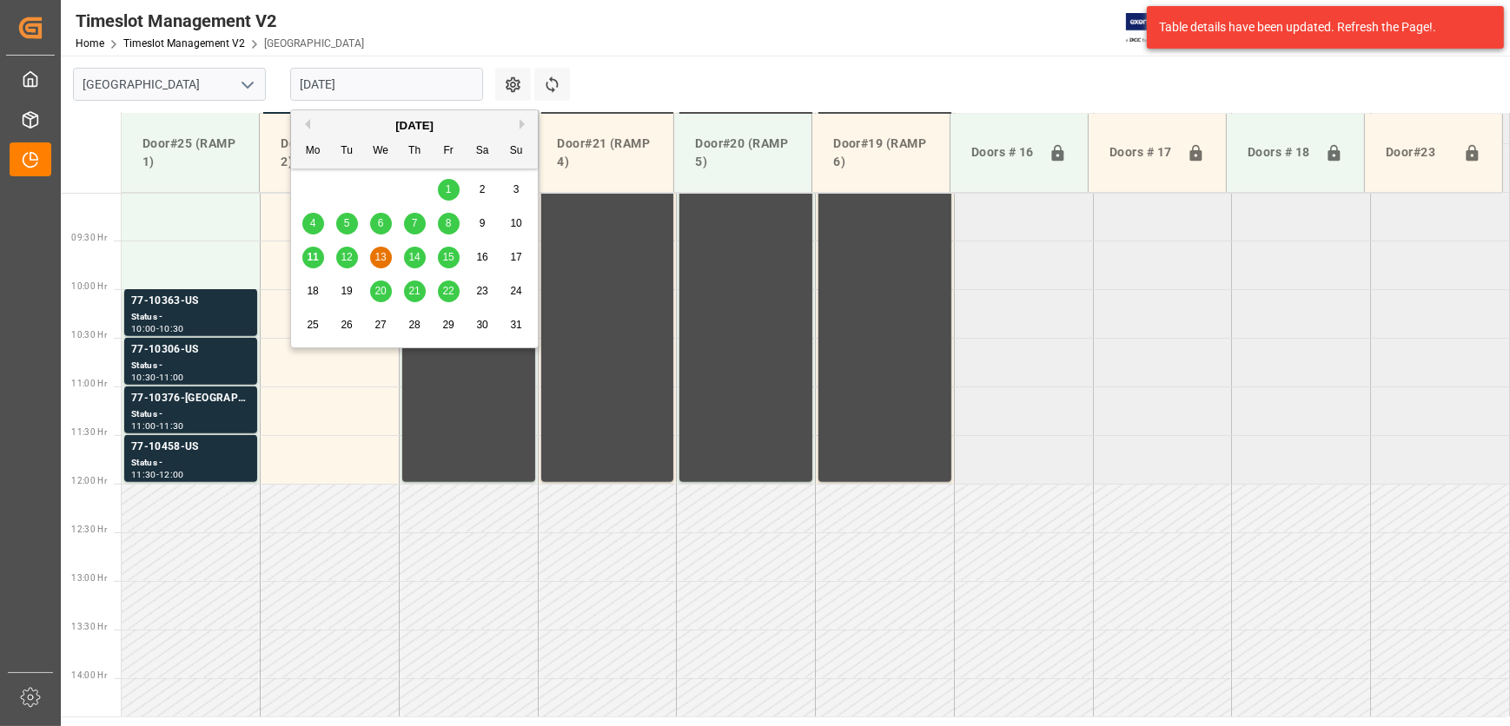
click at [345, 254] on span "12" at bounding box center [346, 257] width 11 height 12
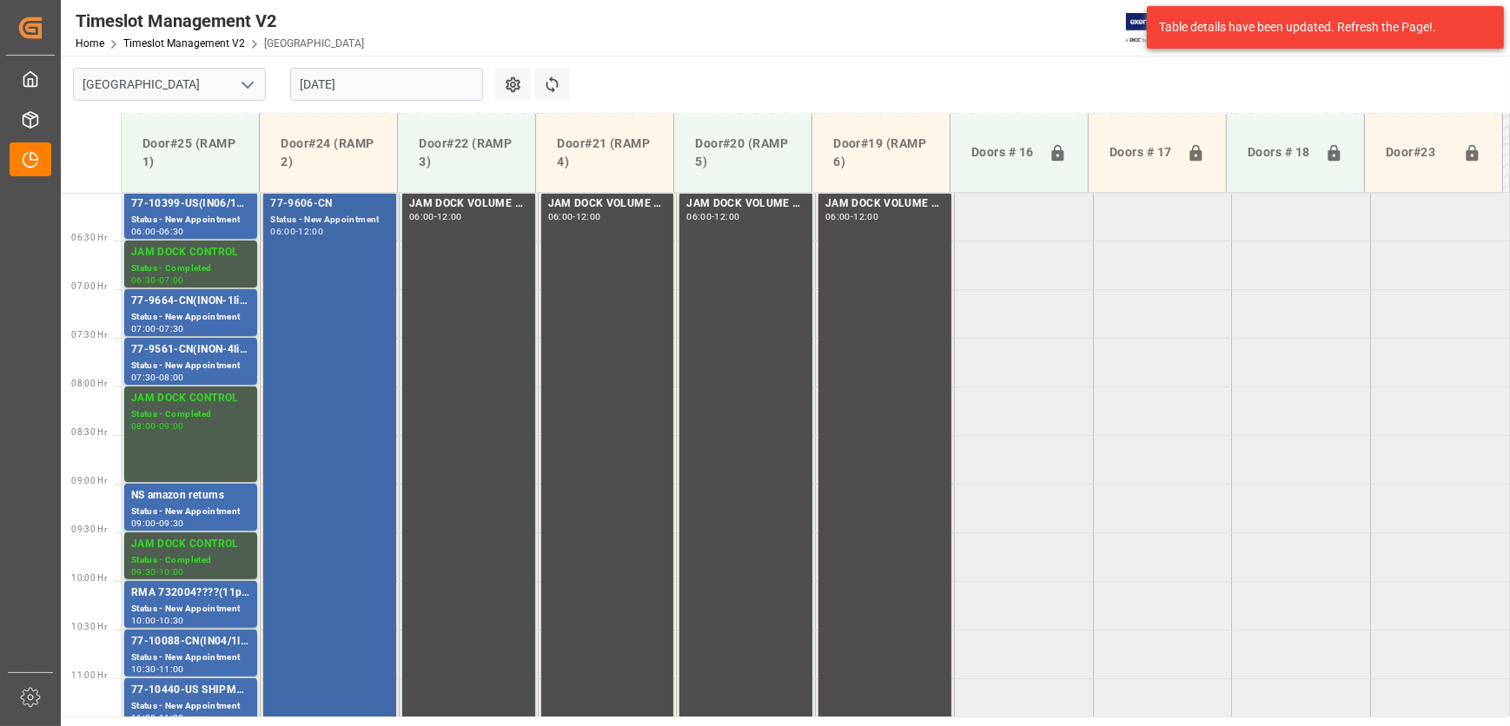
scroll to position [481, 0]
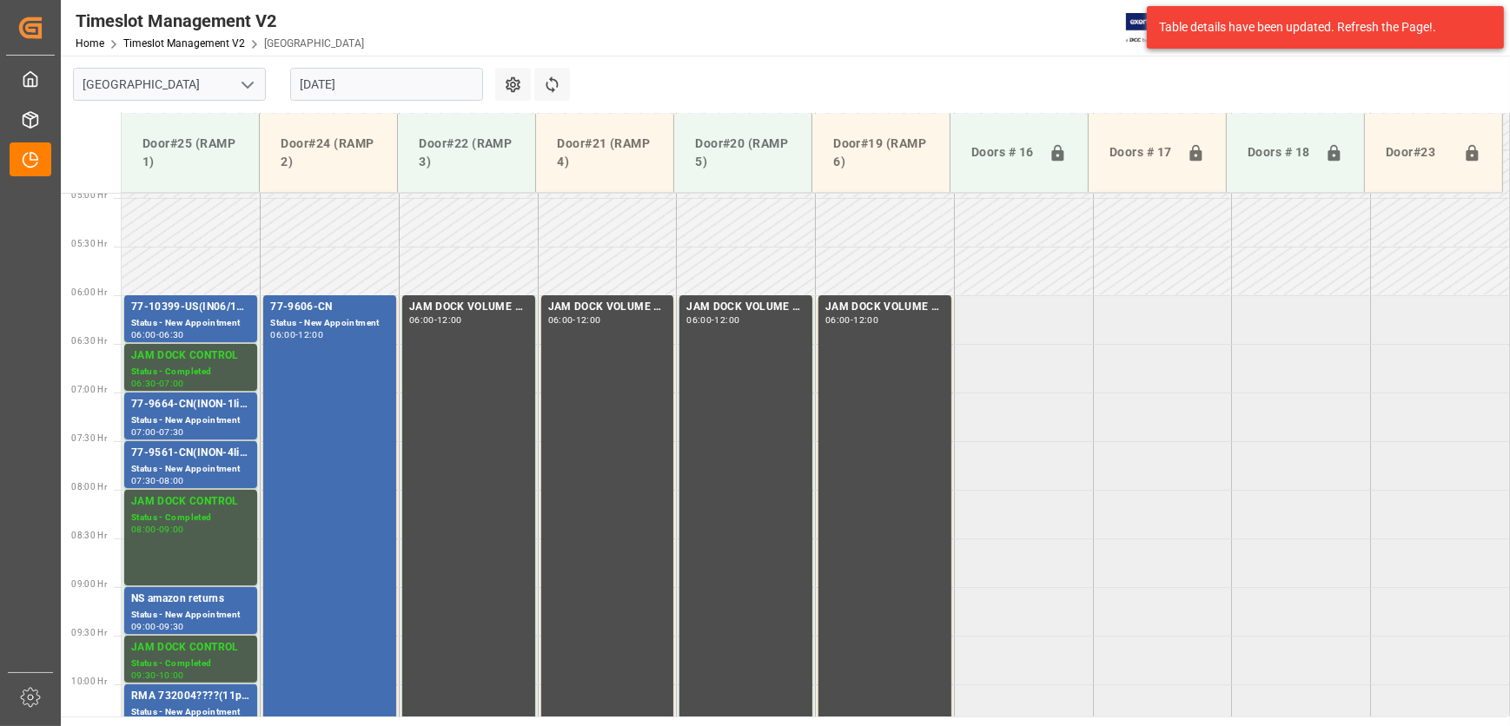
click at [343, 79] on input "[DATE]" at bounding box center [386, 84] width 193 height 33
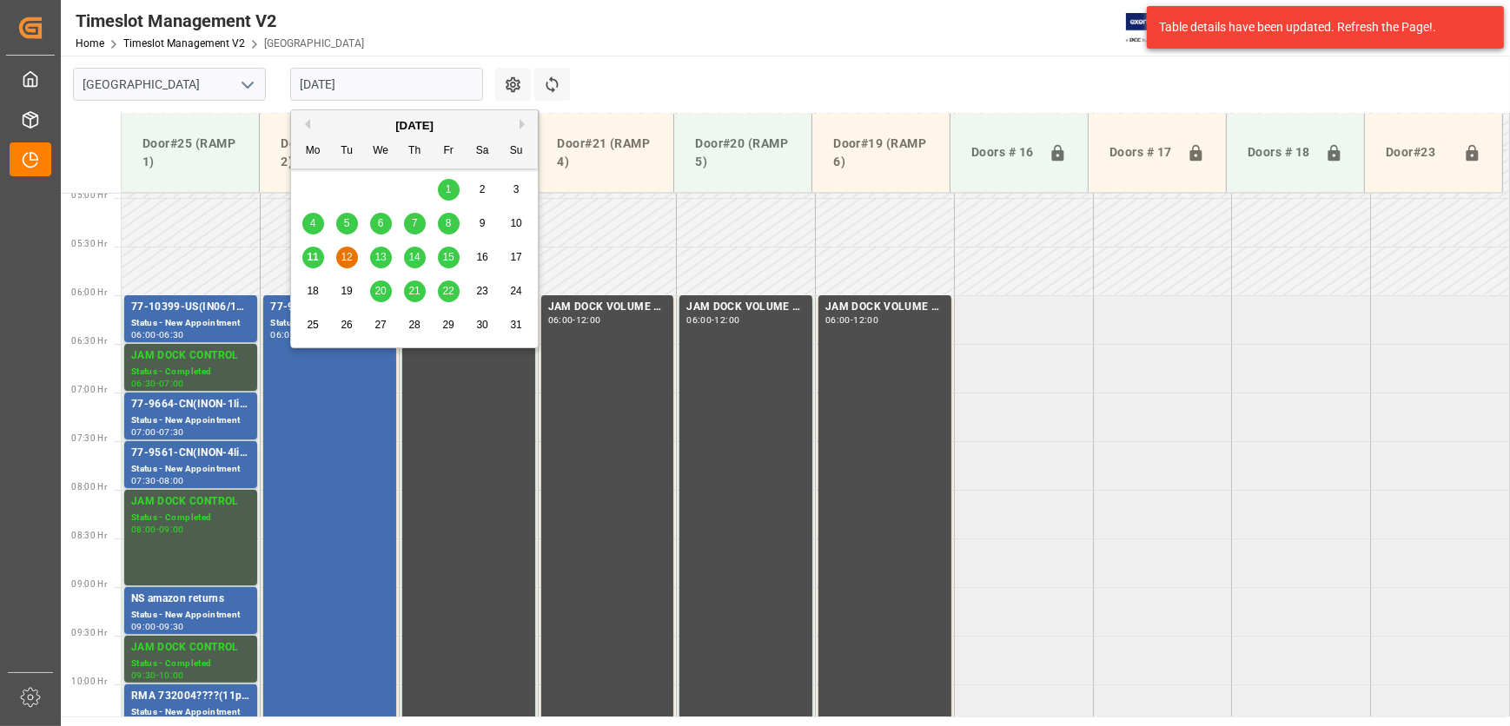
click at [304, 261] on div "11" at bounding box center [313, 258] width 22 height 21
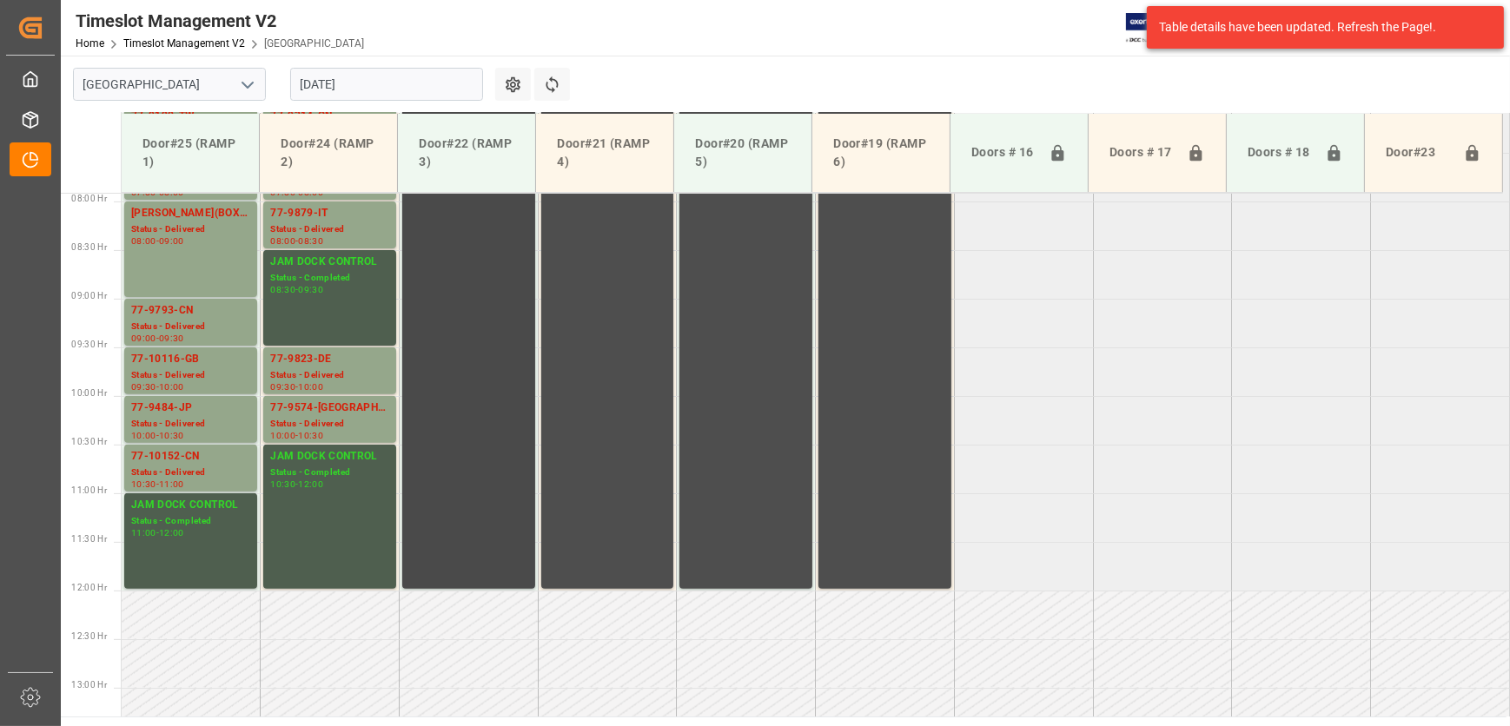
scroll to position [797, 0]
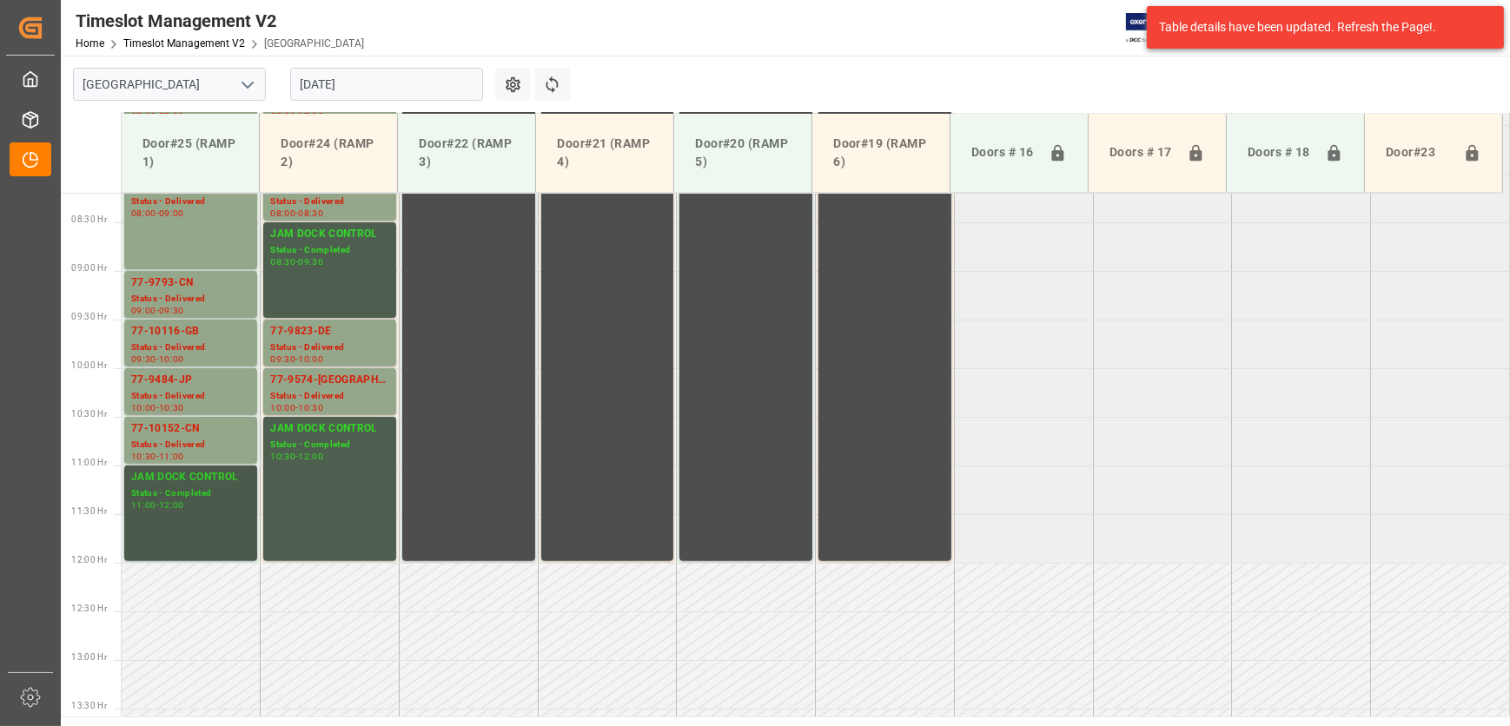
click at [196, 508] on div "11:00 - 12:00" at bounding box center [190, 506] width 119 height 10
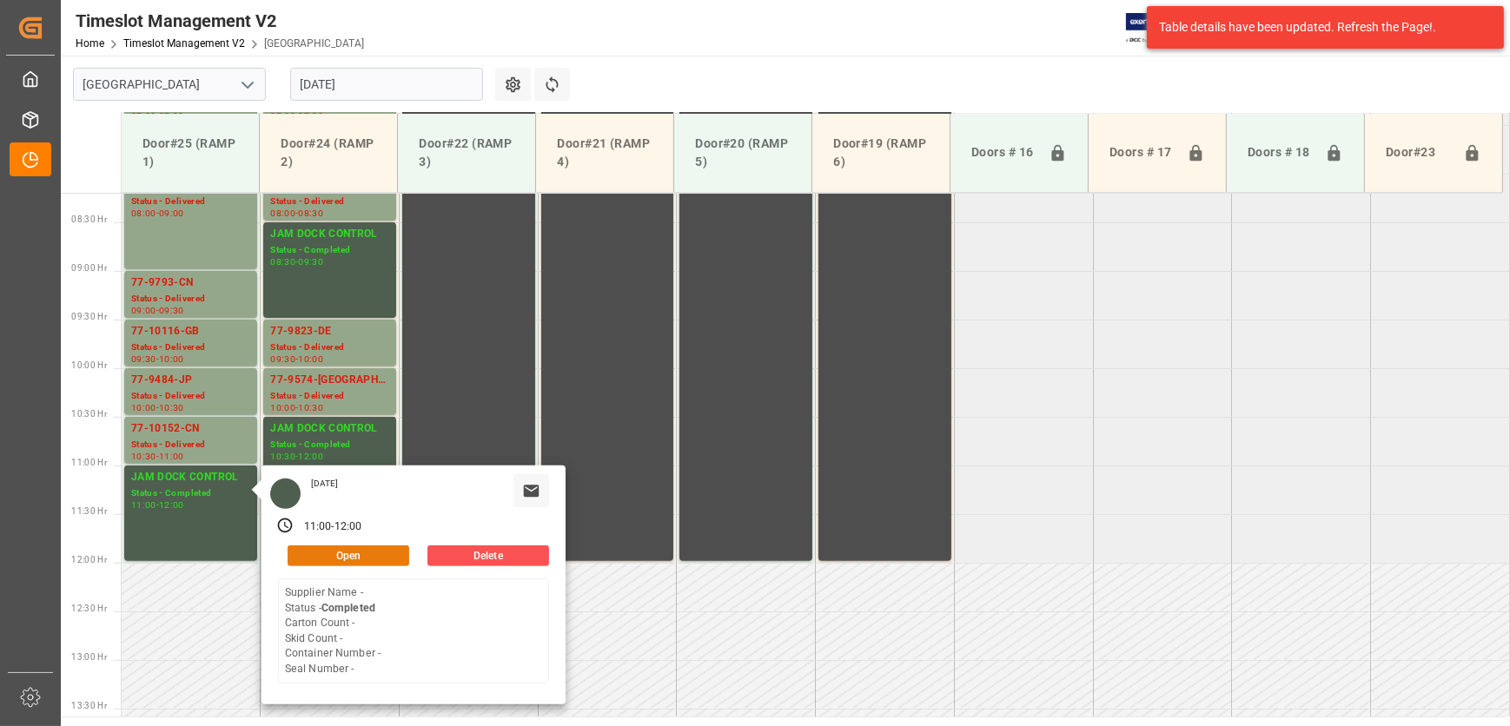
click at [381, 553] on button "Open" at bounding box center [349, 556] width 122 height 21
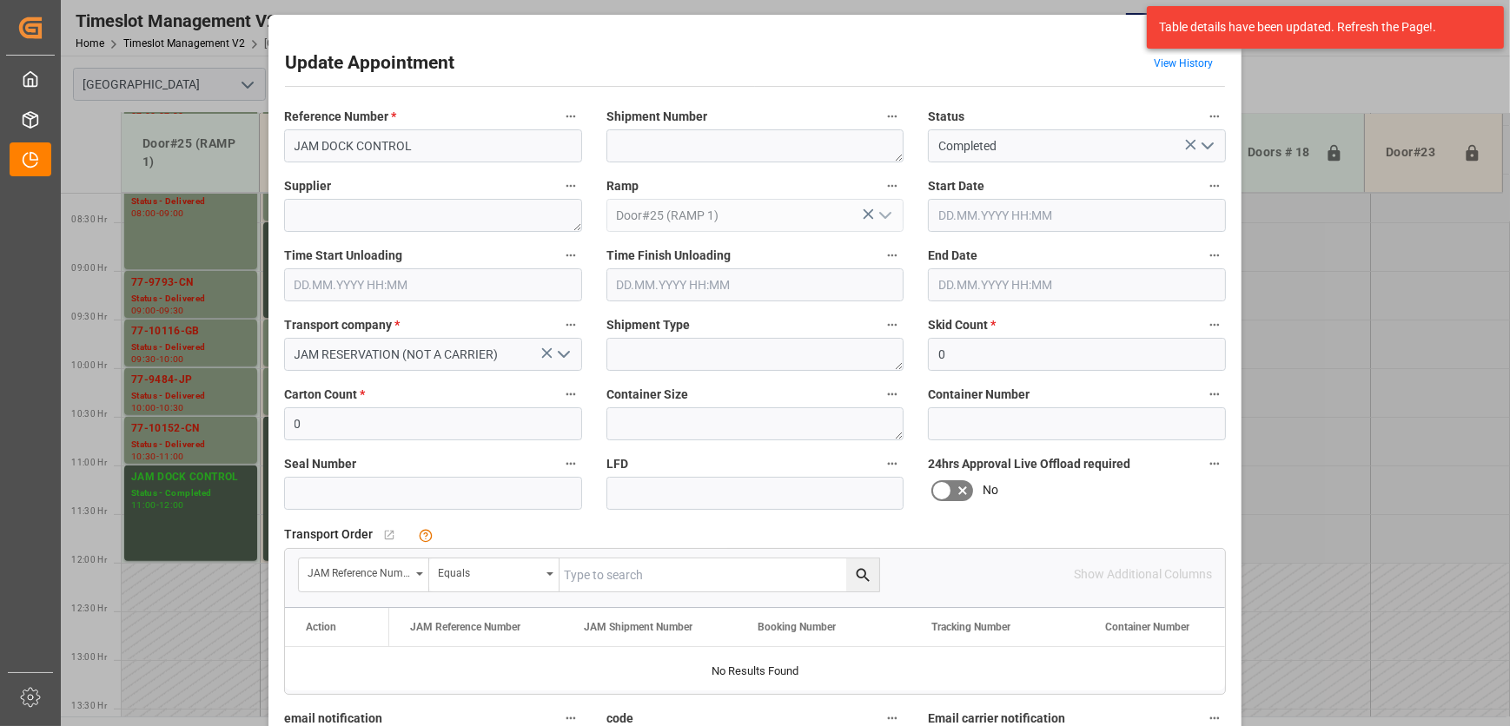
type input "[DATE] 11:00"
type input "[DATE] 12:00"
type input "[DATE] 10:10"
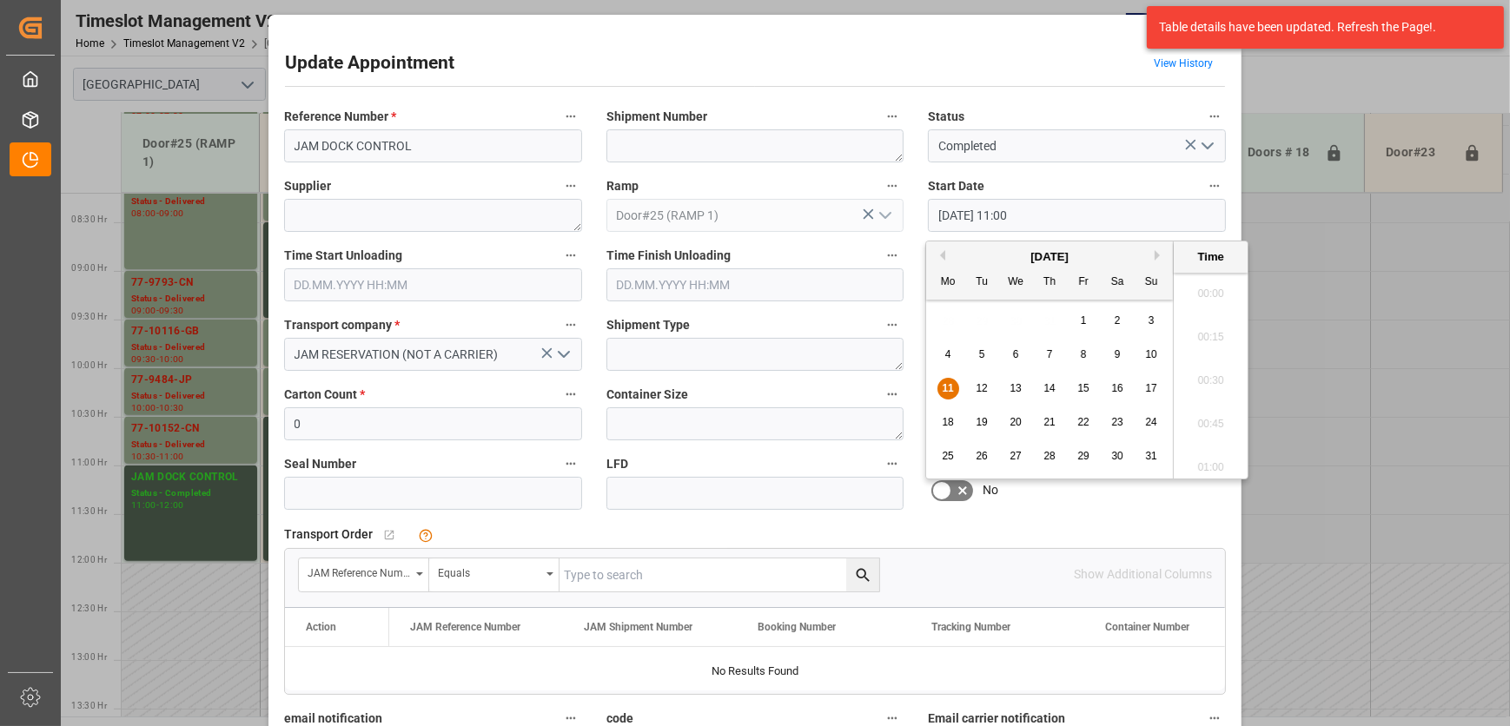
click at [1040, 208] on input "[DATE] 11:00" at bounding box center [1077, 215] width 298 height 33
click at [1085, 175] on label "Start Date" at bounding box center [1077, 187] width 298 height 24
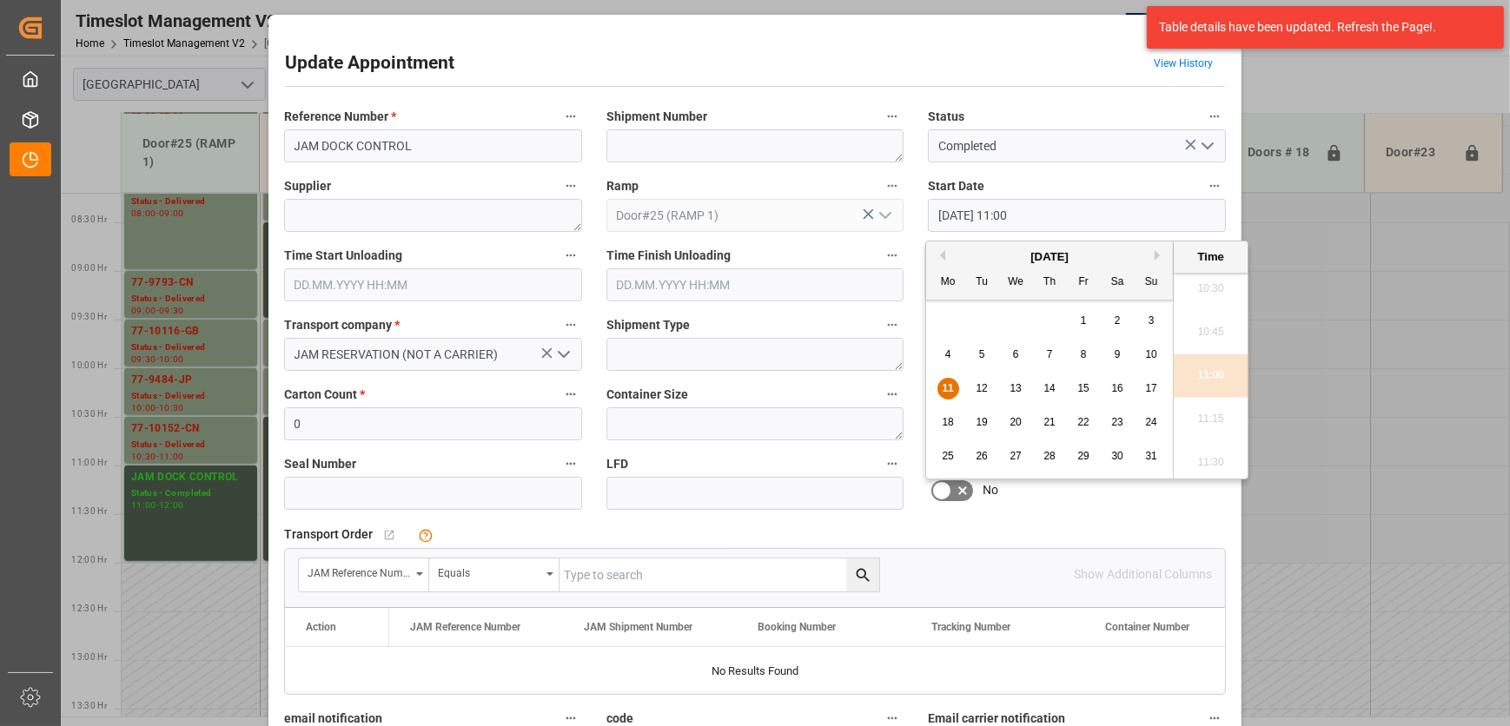
click at [1203, 175] on button "Start Date" at bounding box center [1214, 186] width 23 height 23
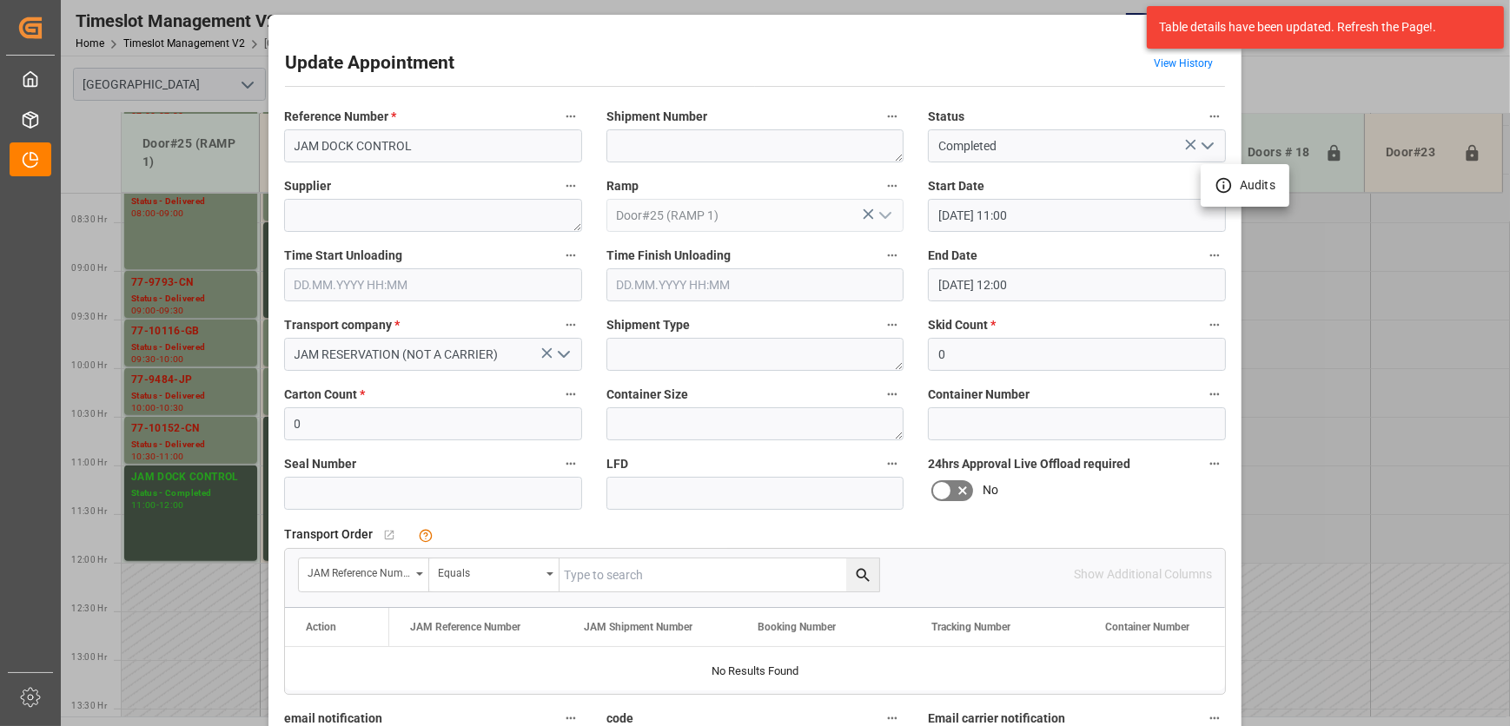
click at [1068, 215] on div at bounding box center [755, 363] width 1510 height 726
click at [1068, 215] on body "Created by potrace 1.15, written by [PERSON_NAME] [DATE]-[DATE] Created by potr…" at bounding box center [755, 363] width 1510 height 726
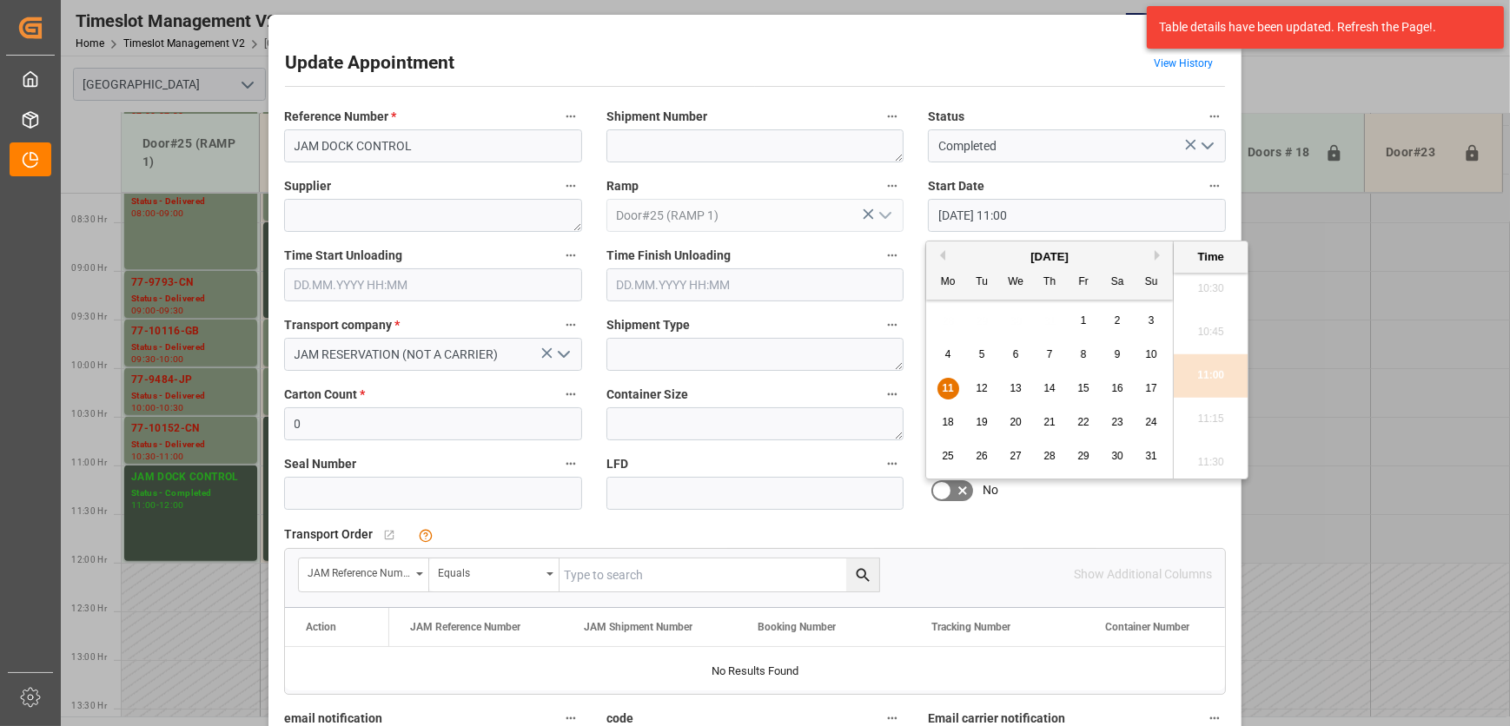
click at [1068, 215] on input "[DATE] 11:00" at bounding box center [1077, 215] width 298 height 33
click at [1211, 153] on icon "open menu" at bounding box center [1207, 146] width 21 height 21
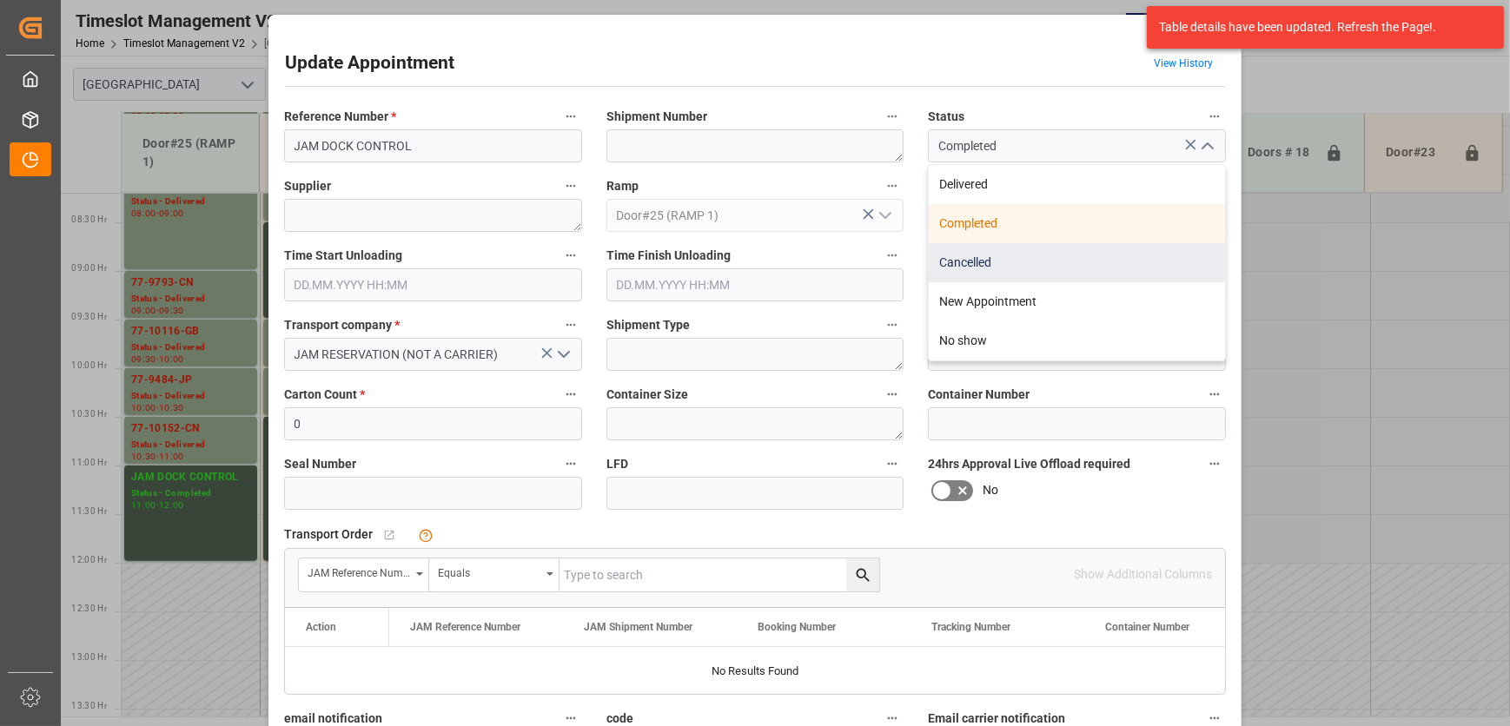
click at [1056, 261] on div "Cancelled" at bounding box center [1077, 262] width 296 height 39
type input "Cancelled"
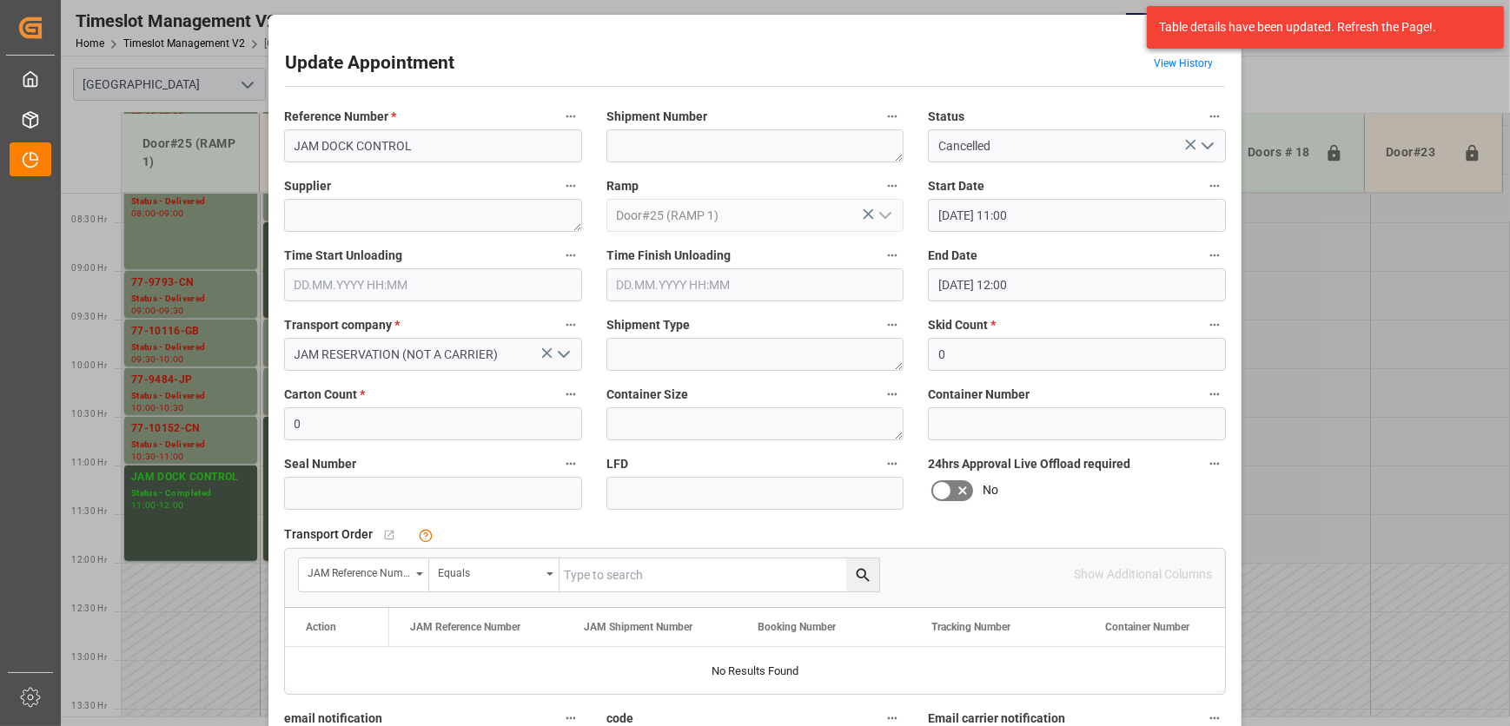
scroll to position [264, 0]
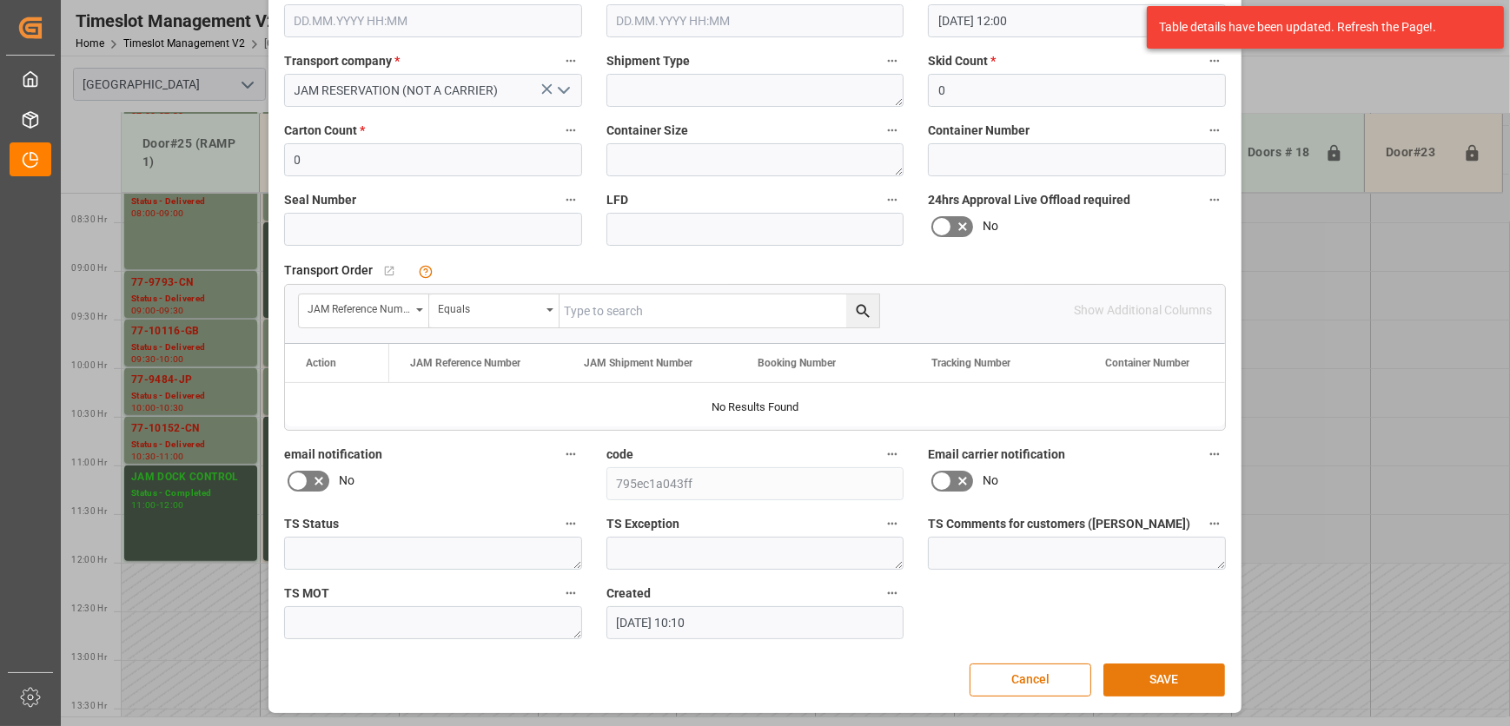
click at [1182, 664] on button "SAVE" at bounding box center [1164, 680] width 122 height 33
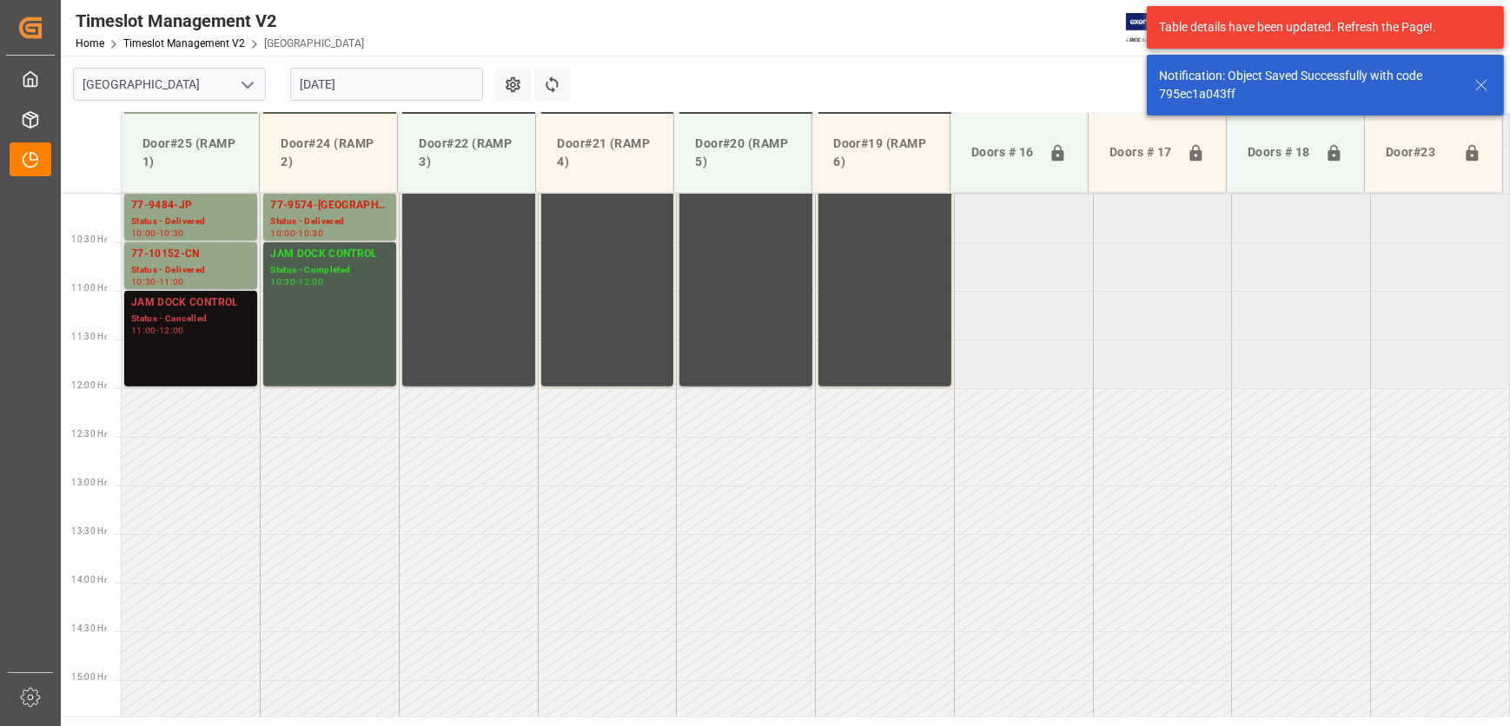
scroll to position [980, 0]
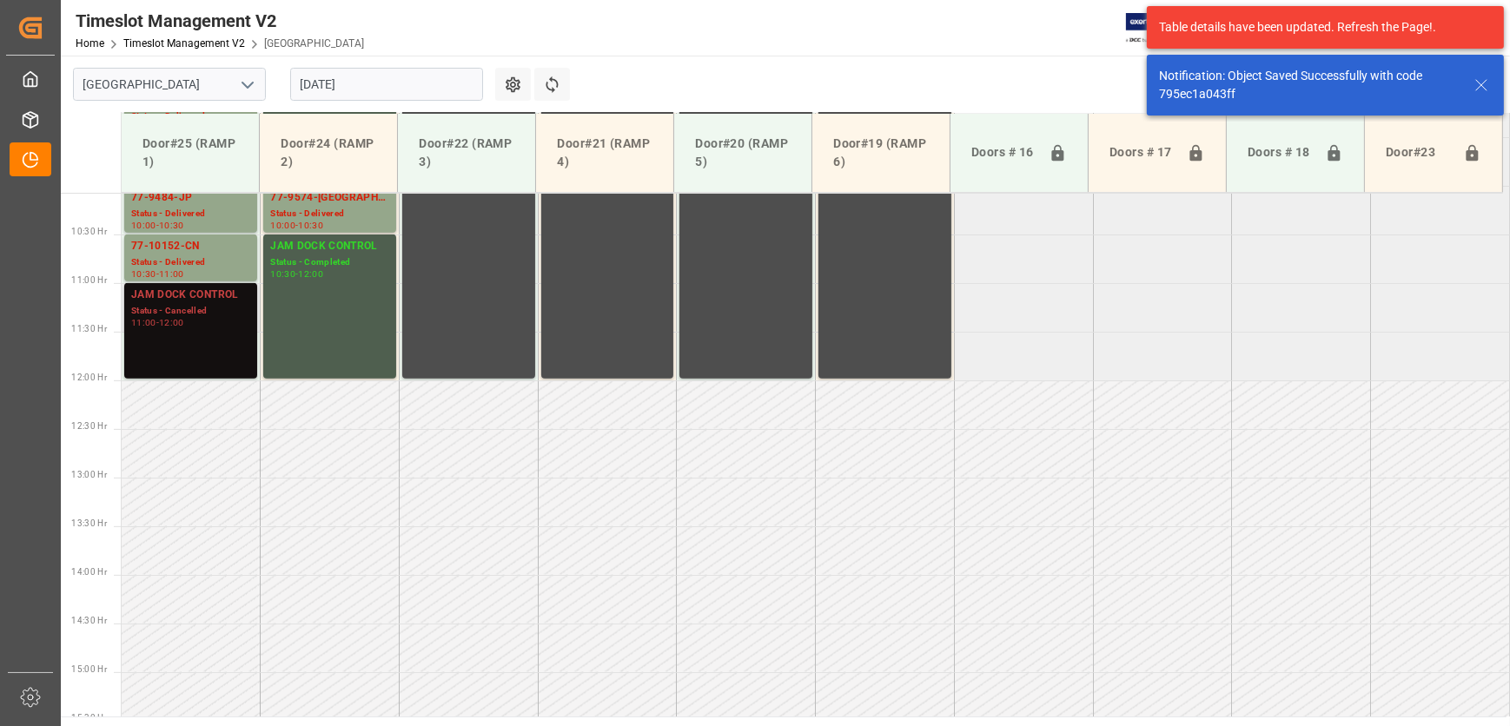
drag, startPoint x: 168, startPoint y: 378, endPoint x: 150, endPoint y: 342, distance: 39.6
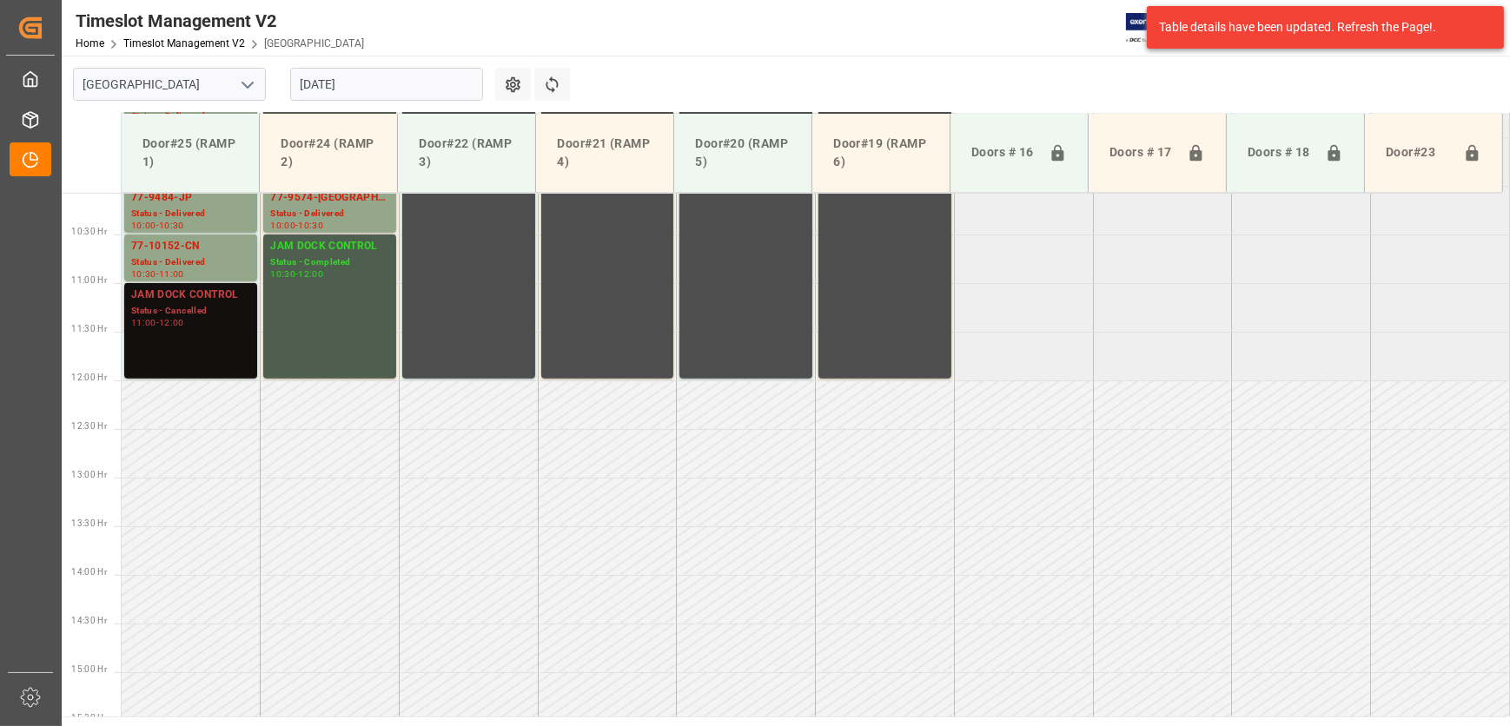
drag, startPoint x: 150, startPoint y: 342, endPoint x: 148, endPoint y: 359, distance: 16.7
click at [148, 359] on div "JAM DOCK CONTROL Status - Cancelled 11:00 - 12:00" at bounding box center [190, 331] width 119 height 89
click at [148, 360] on div "JAM DOCK CONTROL Status - Cancelled 11:00 - 12:00" at bounding box center [190, 331] width 119 height 89
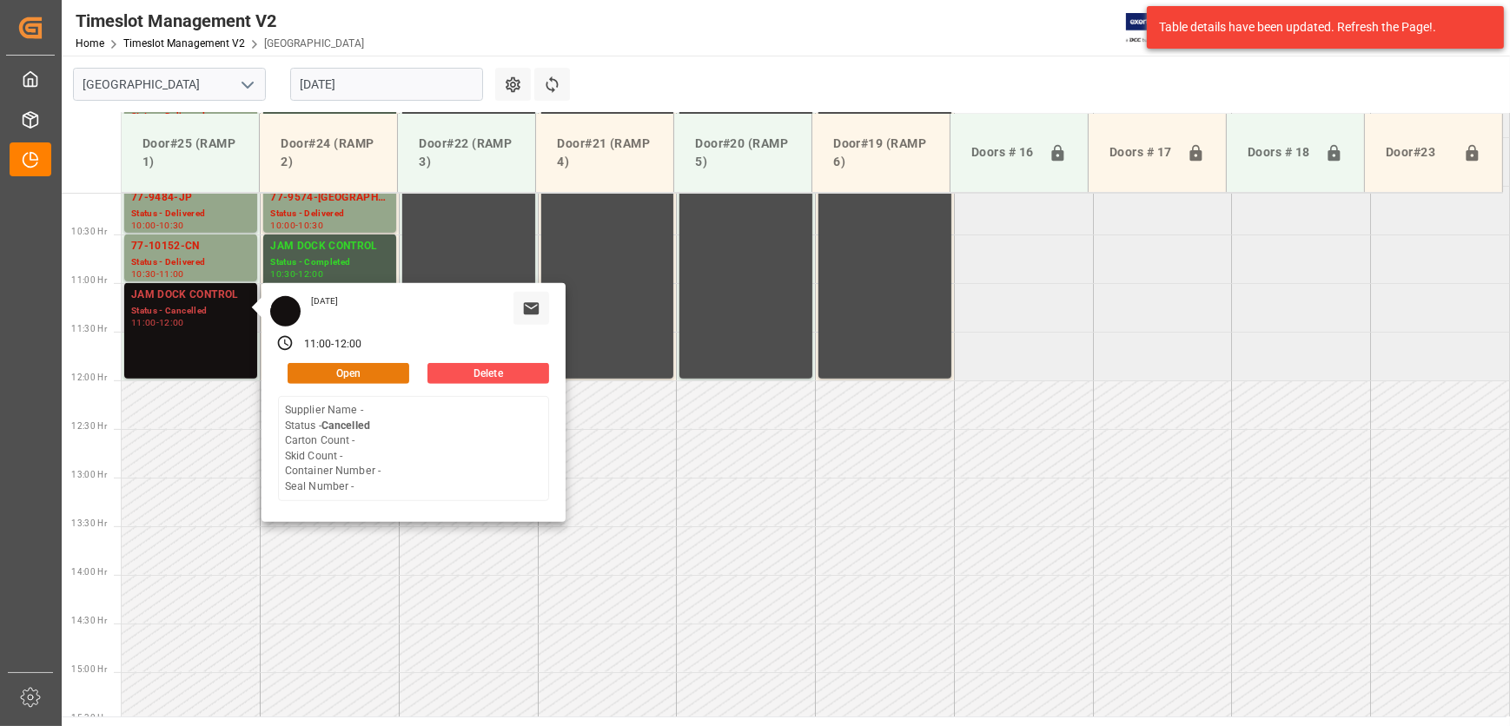
click at [399, 381] on button "Open" at bounding box center [349, 373] width 122 height 21
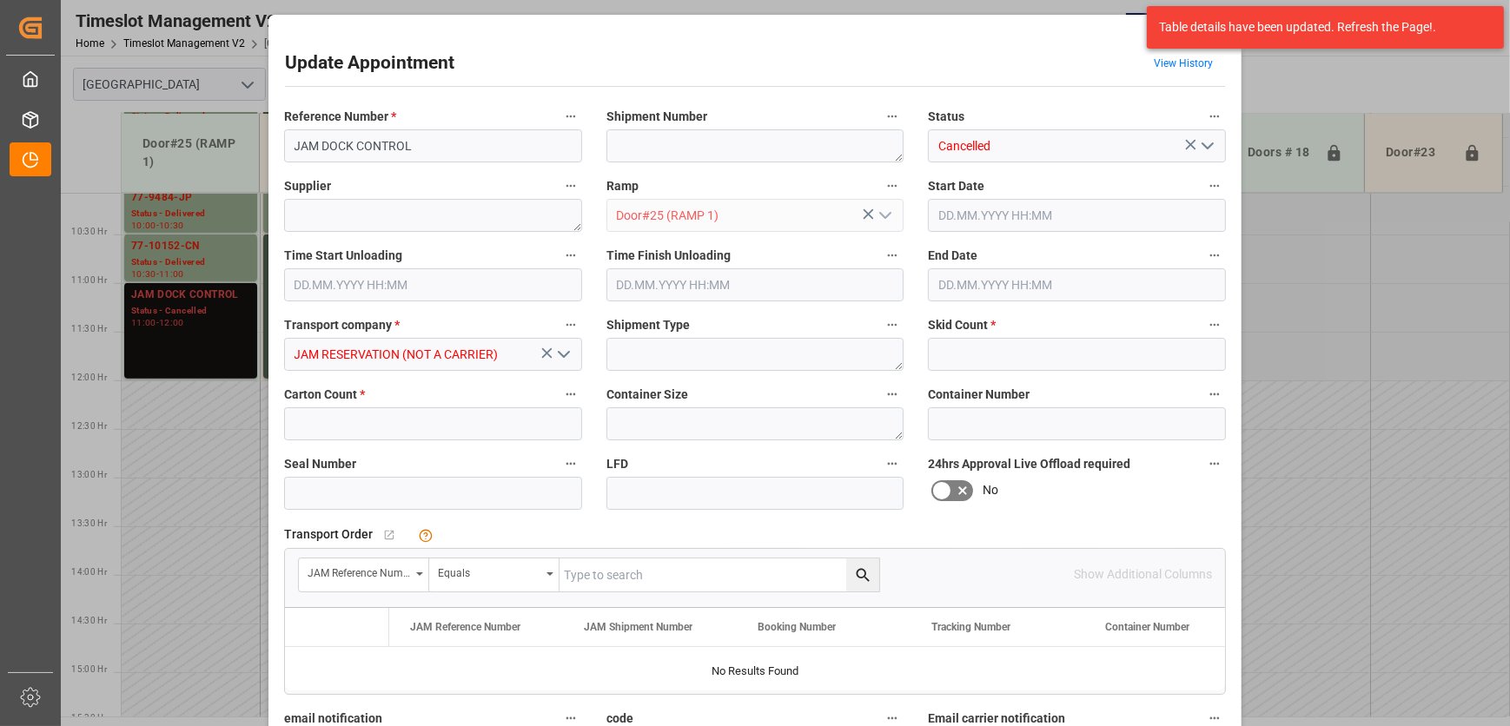
type input "0"
type input "[DATE] 11:00"
type input "[DATE] 12:00"
type input "[DATE] 10:10"
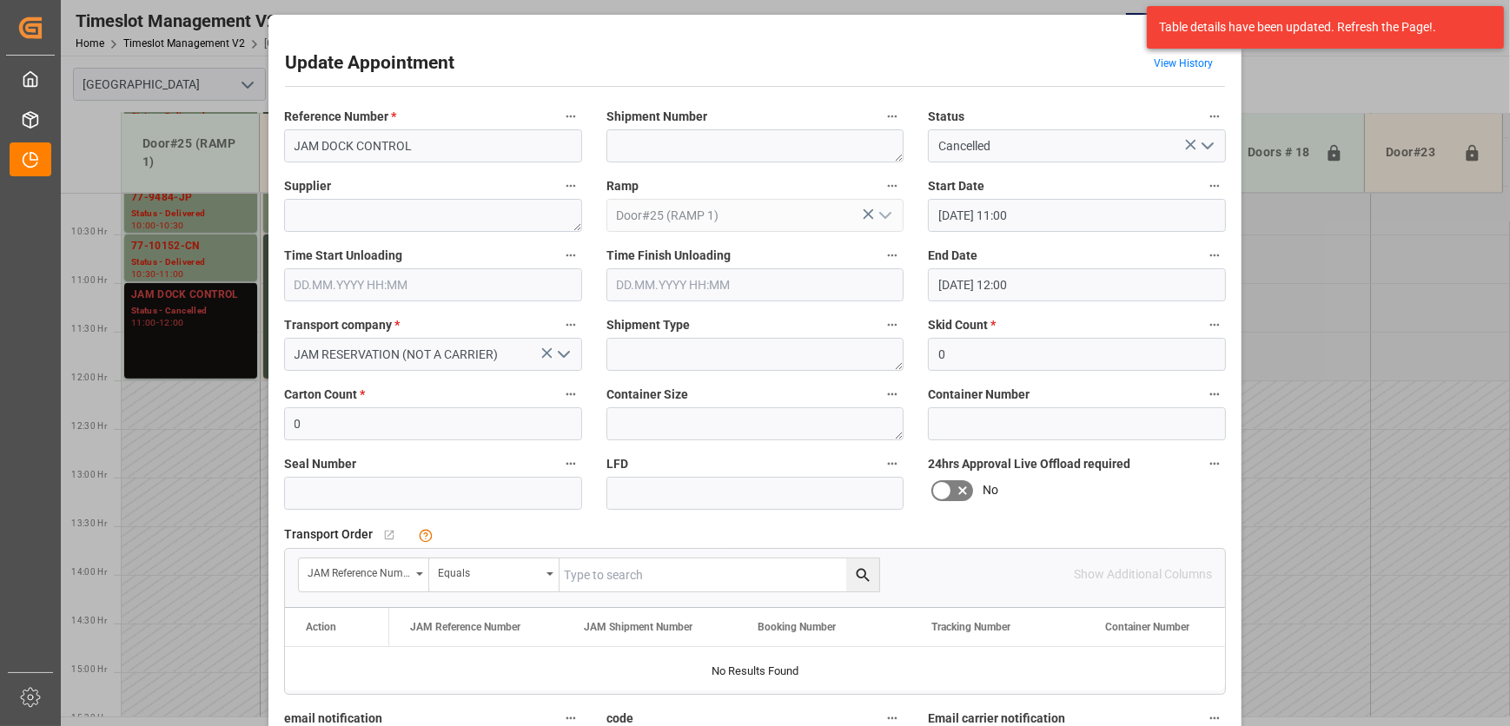
click at [1214, 117] on icon "button" at bounding box center [1214, 116] width 14 height 14
click at [1095, 83] on div at bounding box center [755, 363] width 1510 height 726
click at [1437, 78] on div "Update Appointment View History Reference Number * JAM DOCK CONTROL Shipment Nu…" at bounding box center [755, 363] width 1510 height 726
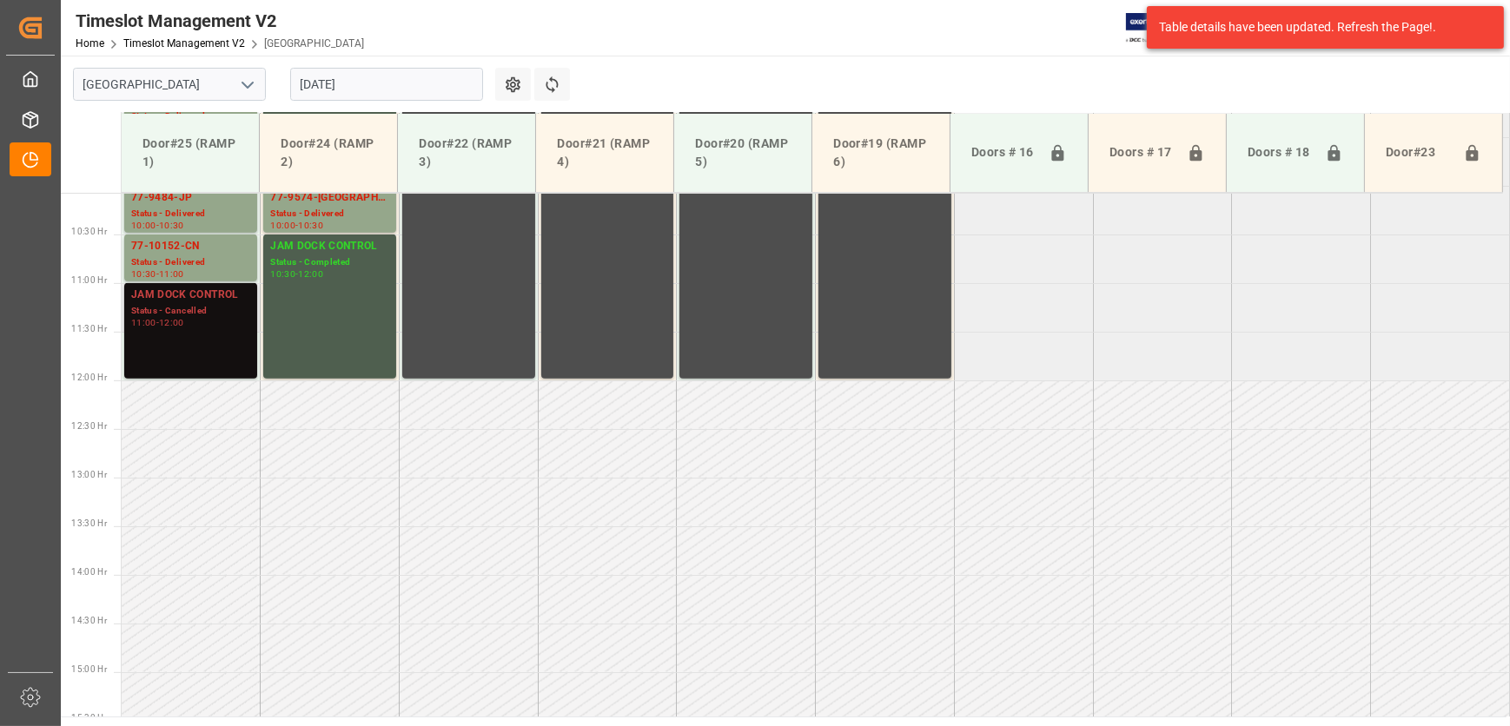
click at [191, 336] on div "JAM DOCK CONTROL Status - Cancelled 11:00 - 12:00" at bounding box center [190, 331] width 119 height 89
click at [1111, 43] on div "Timeslot Management V2 Home Timeslot Management V2 Montreal JIMS 0 Notification…" at bounding box center [779, 28] width 1461 height 56
click at [1432, 17] on div "Table details have been updated. Refresh the Page!." at bounding box center [1325, 27] width 357 height 43
click at [1000, 487] on td at bounding box center [1023, 502] width 139 height 49
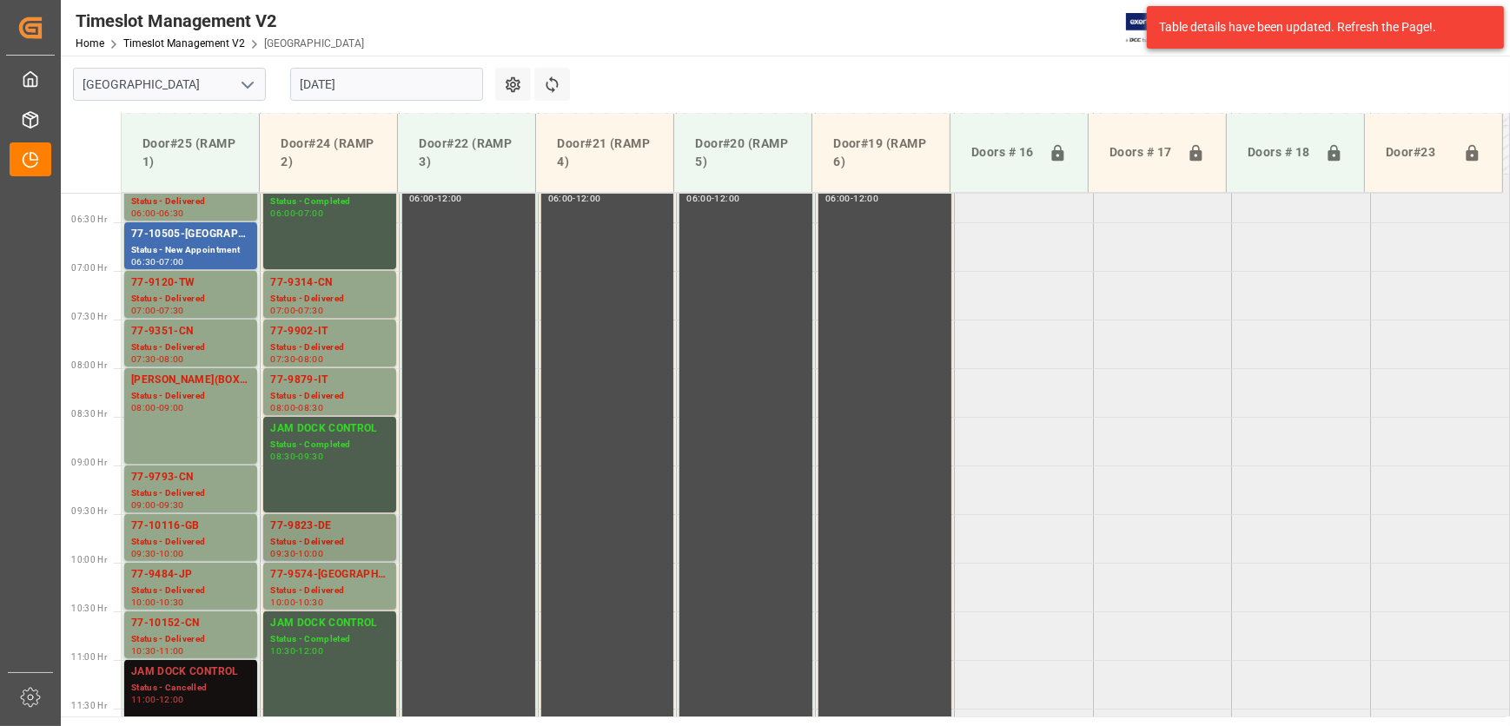
scroll to position [585, 0]
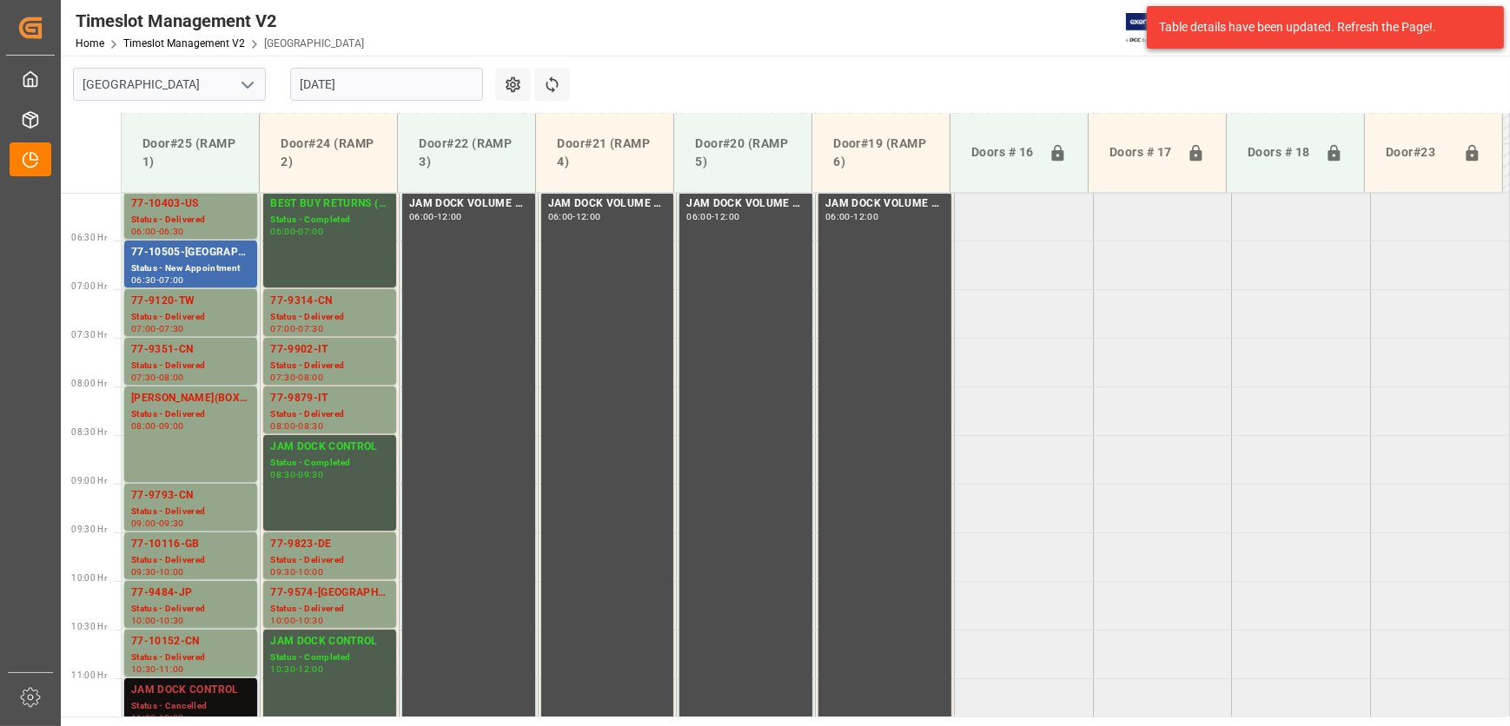
click at [169, 699] on div "Status - Cancelled" at bounding box center [190, 706] width 119 height 15
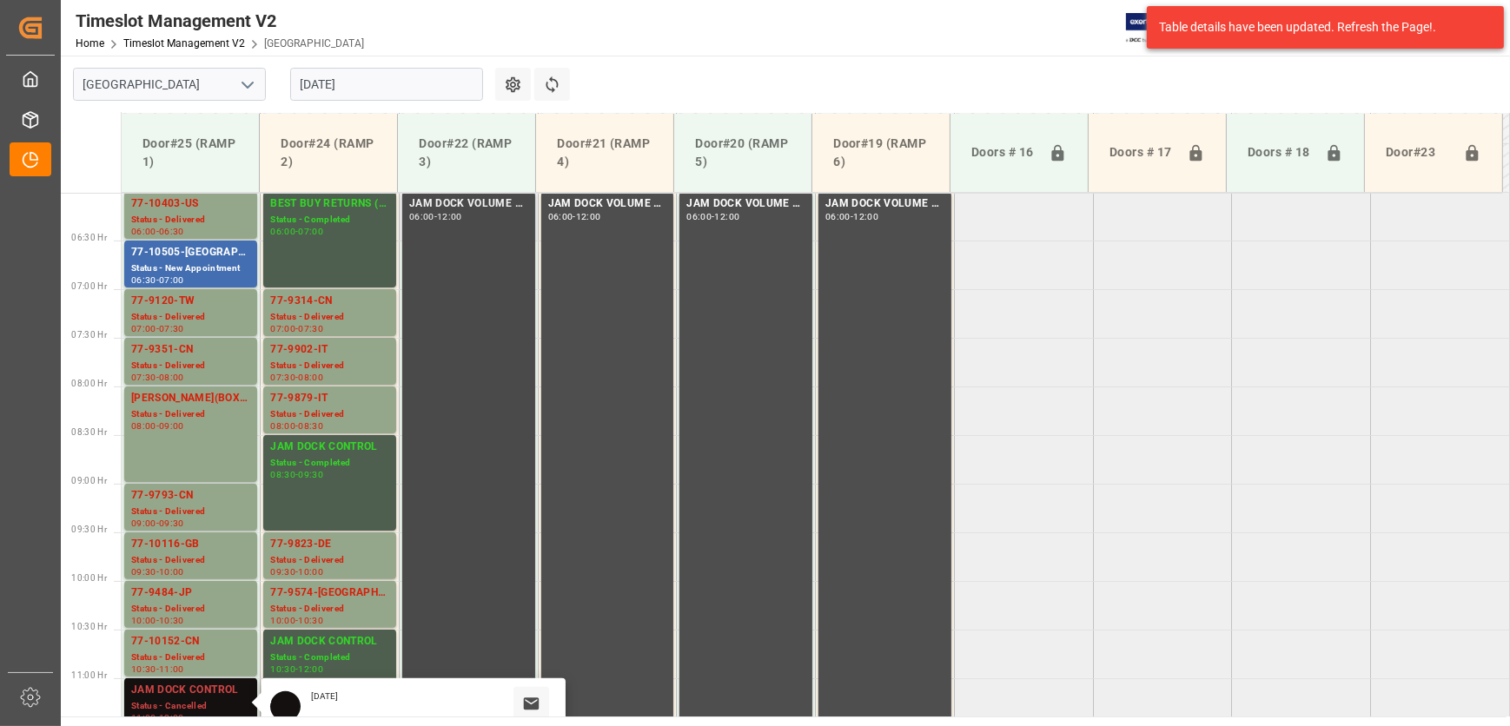
scroll to position [743, 0]
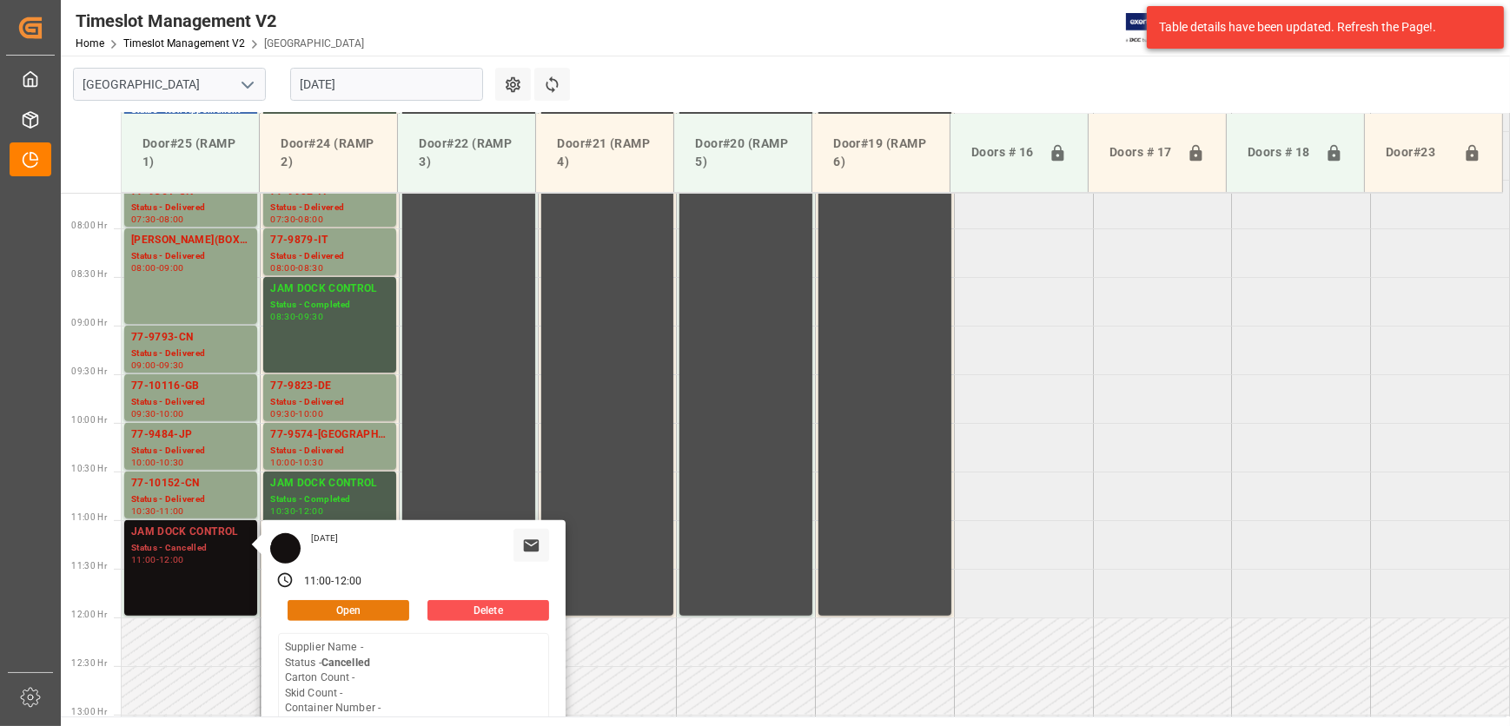
click at [356, 609] on button "Open" at bounding box center [349, 610] width 122 height 21
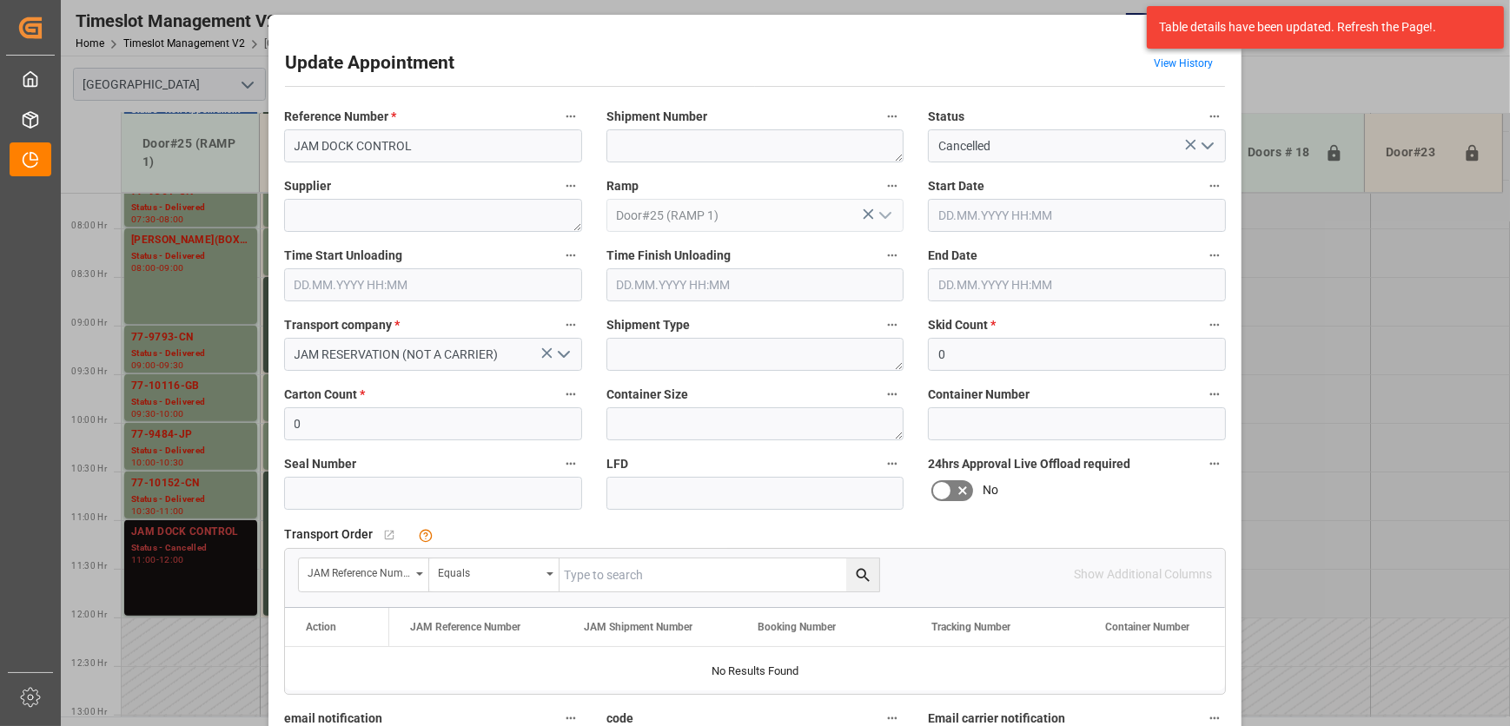
type input "[DATE] 11:00"
type input "[DATE] 12:00"
type input "[DATE] 10:10"
click at [216, 542] on div "Update Appointment View History Reference Number * JAM DOCK CONTROL Shipment Nu…" at bounding box center [755, 363] width 1510 height 726
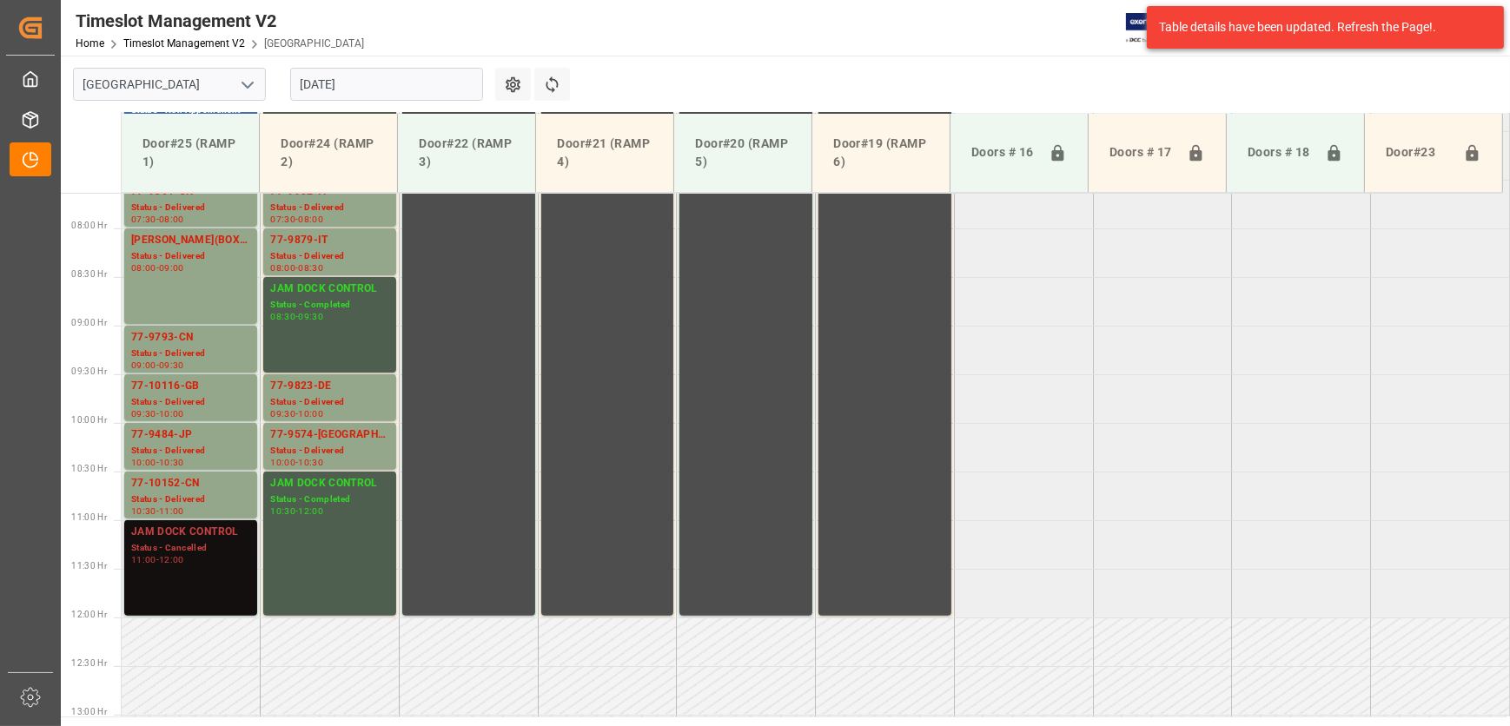
click at [218, 547] on div "Status - Cancelled" at bounding box center [190, 548] width 119 height 15
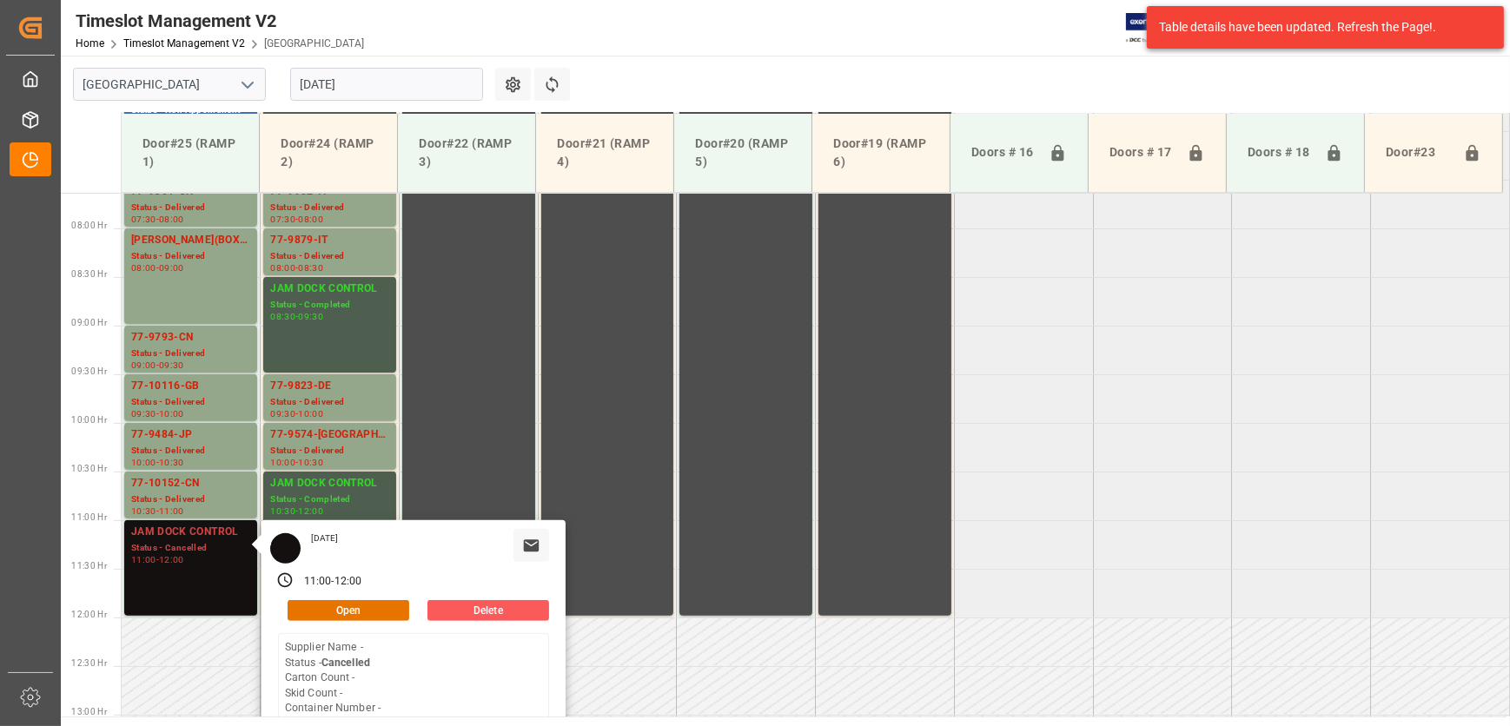
click at [484, 617] on button "Delete" at bounding box center [488, 610] width 122 height 21
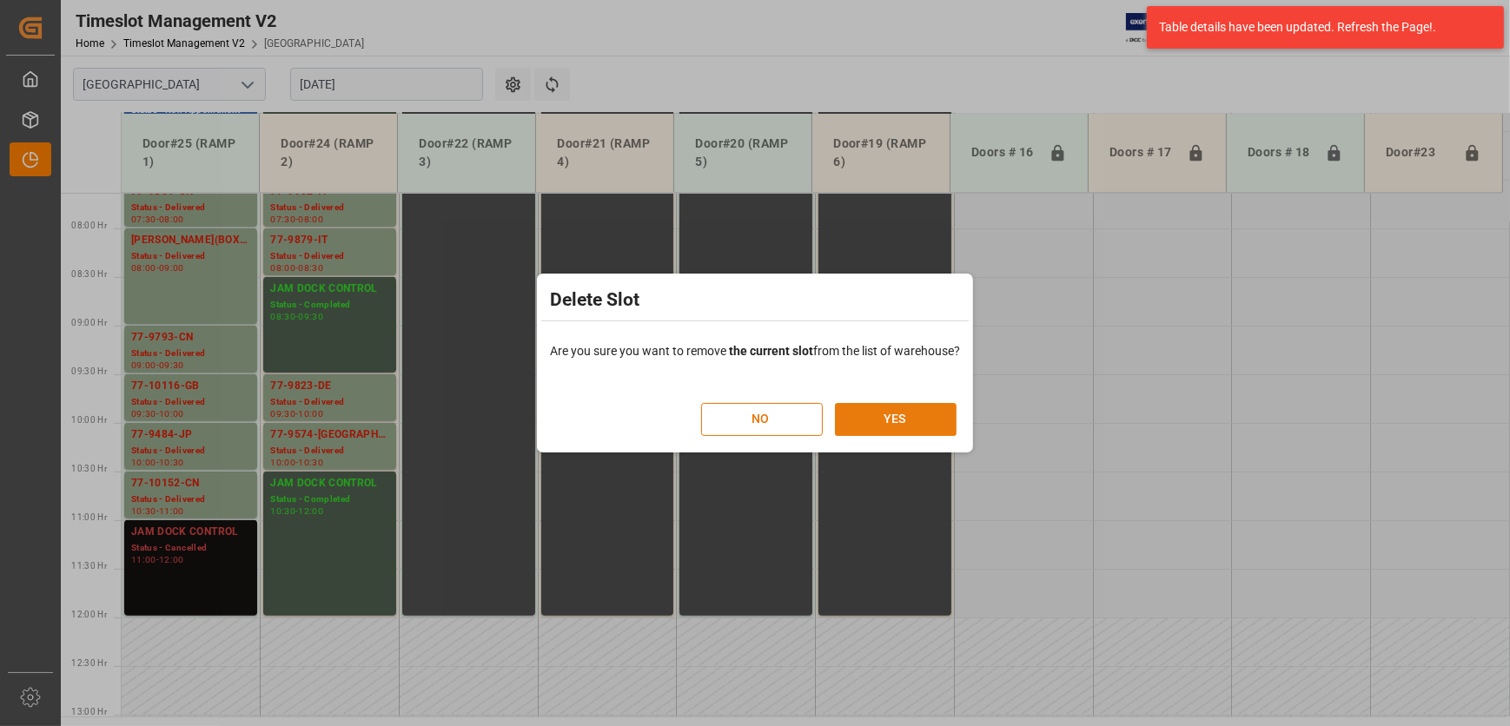
click at [873, 407] on button "YES" at bounding box center [896, 419] width 122 height 33
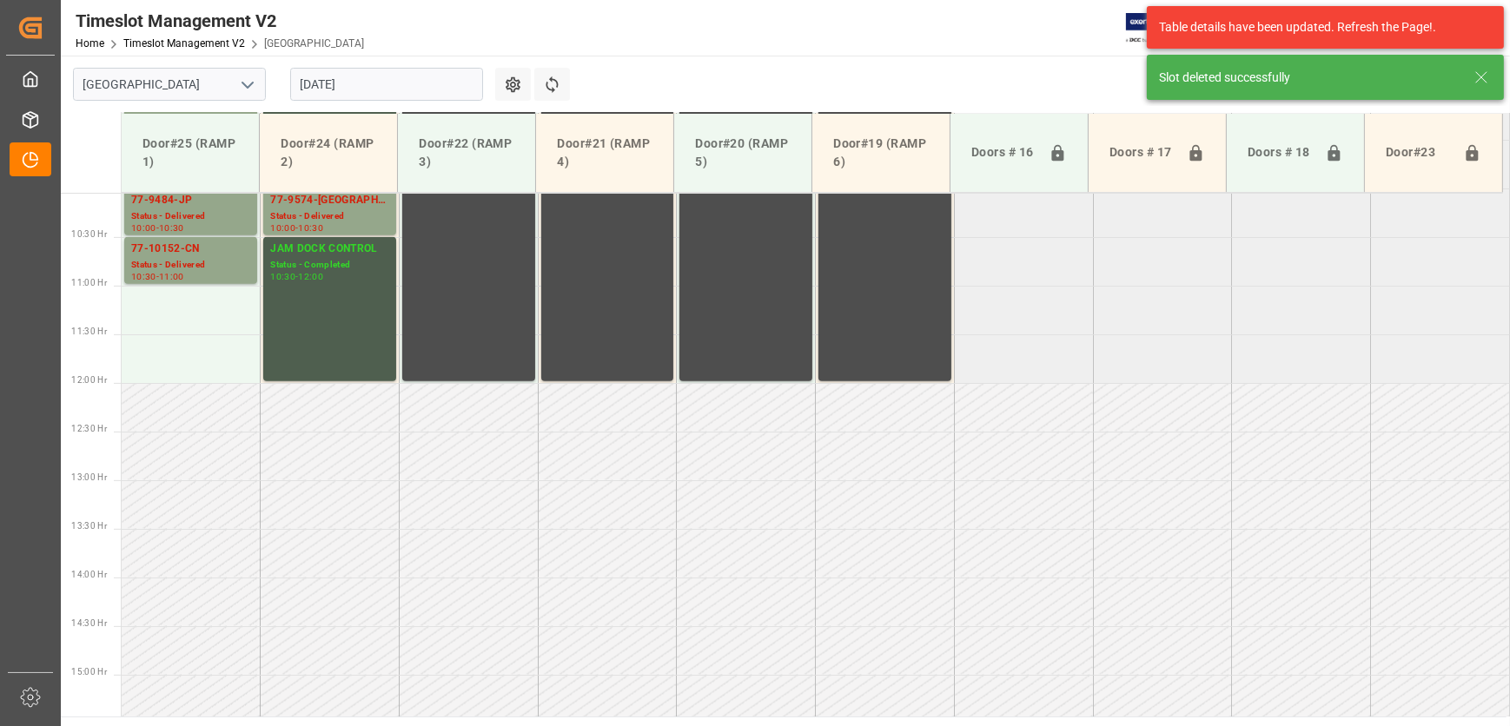
scroll to position [980, 0]
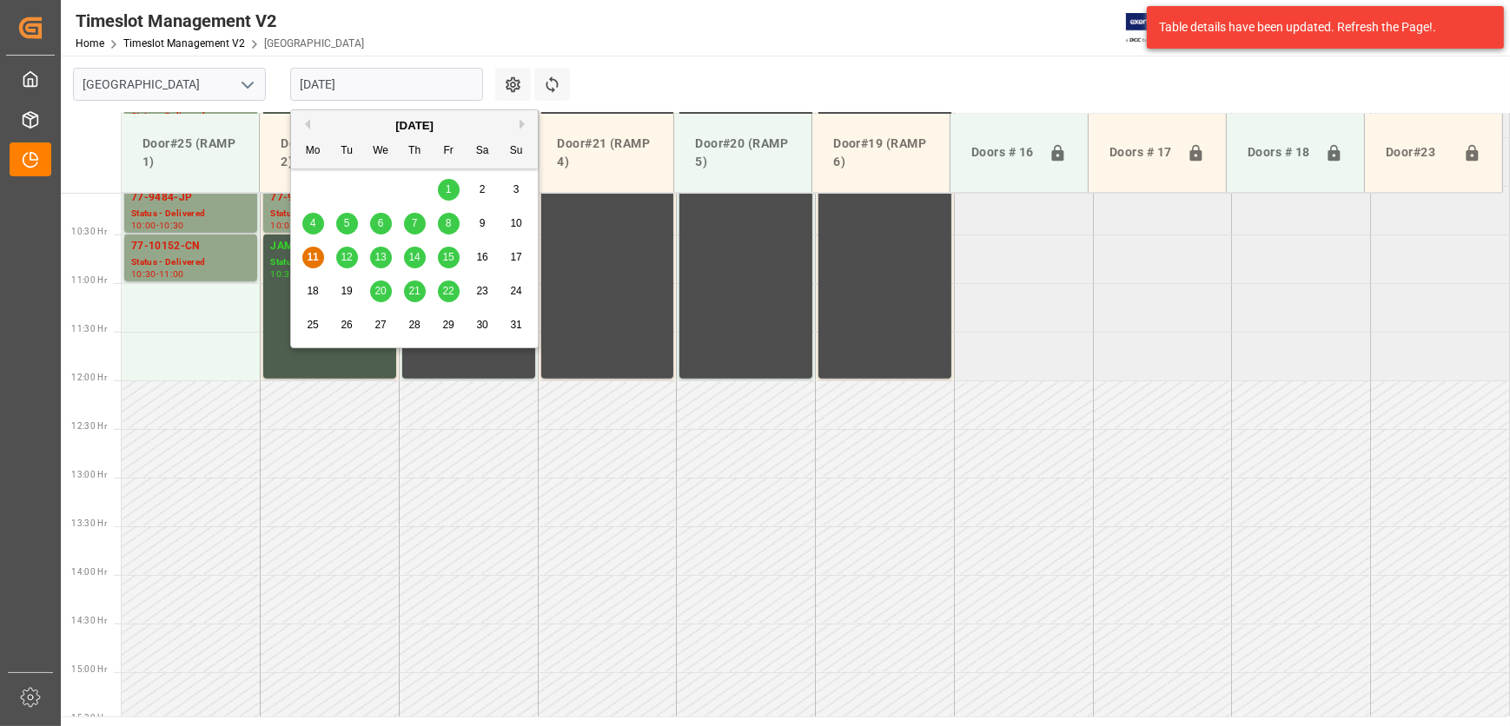
click at [366, 78] on input "[DATE]" at bounding box center [386, 84] width 193 height 33
click at [348, 260] on span "12" at bounding box center [346, 257] width 11 height 12
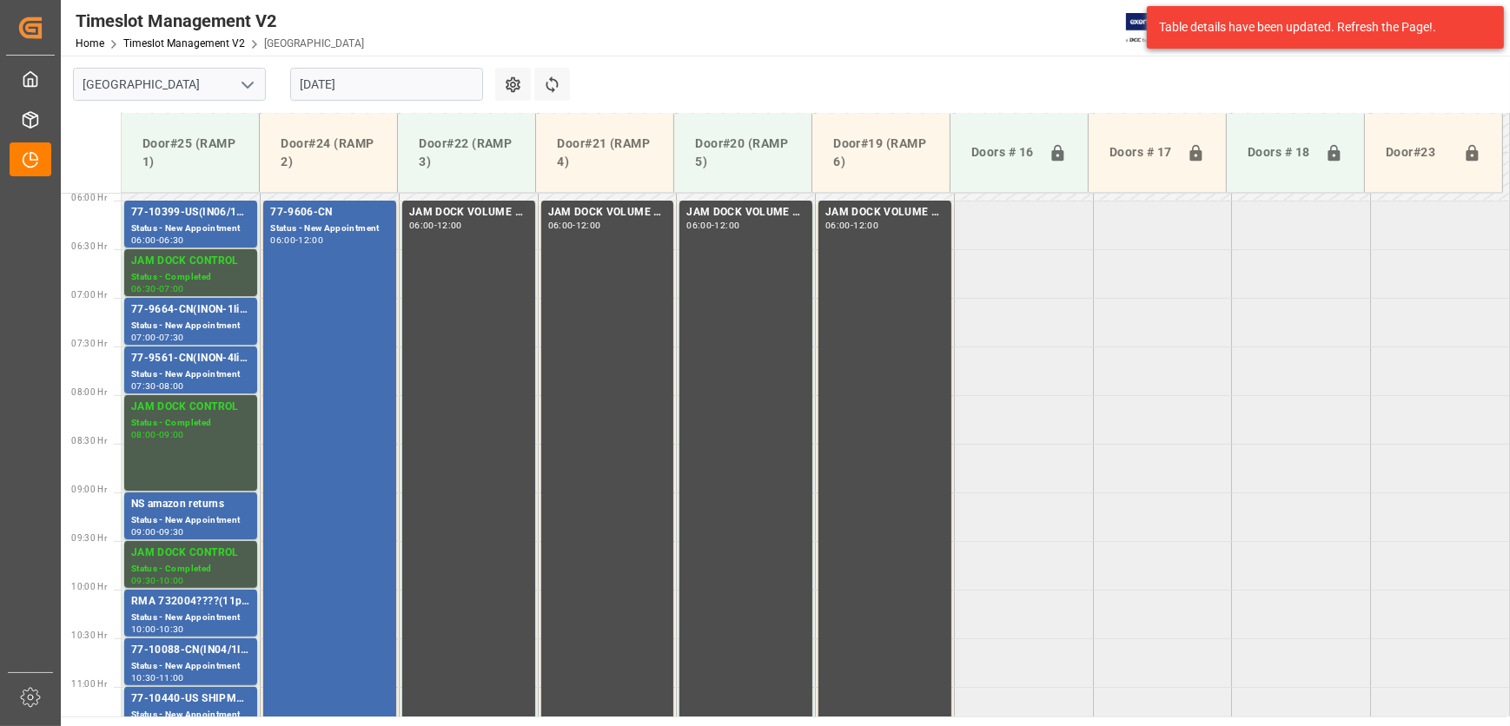
scroll to position [402, 0]
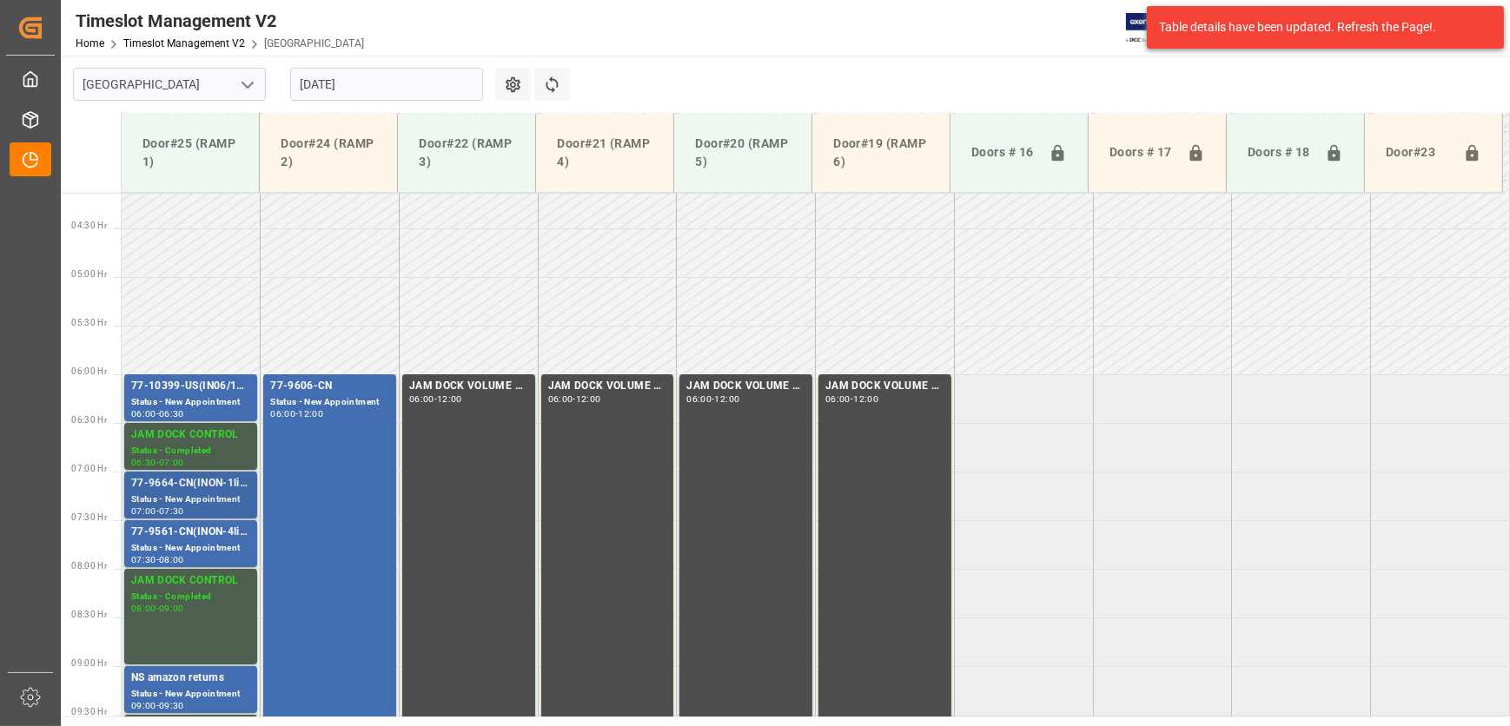
click at [182, 505] on div "Status - New Appointment" at bounding box center [190, 500] width 119 height 15
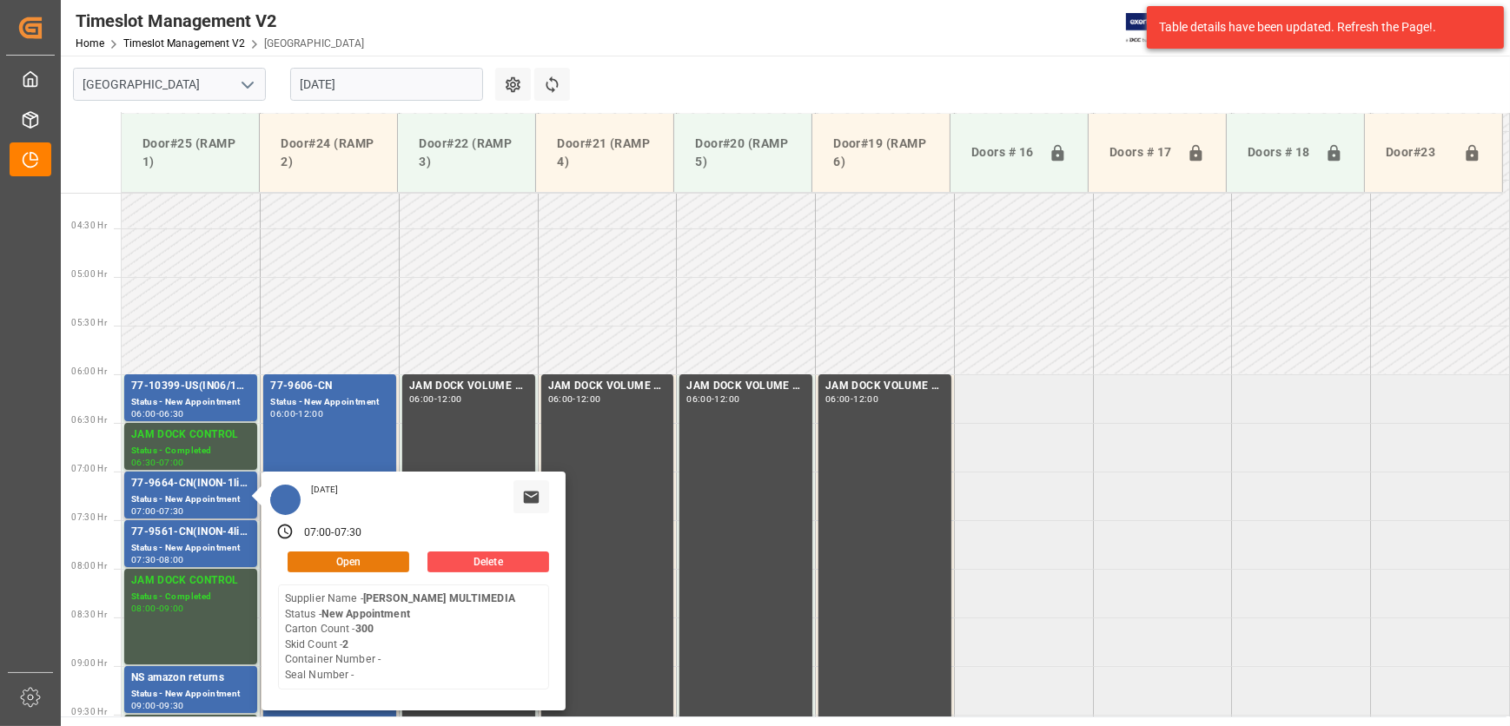
click at [334, 552] on button "Open" at bounding box center [349, 562] width 122 height 21
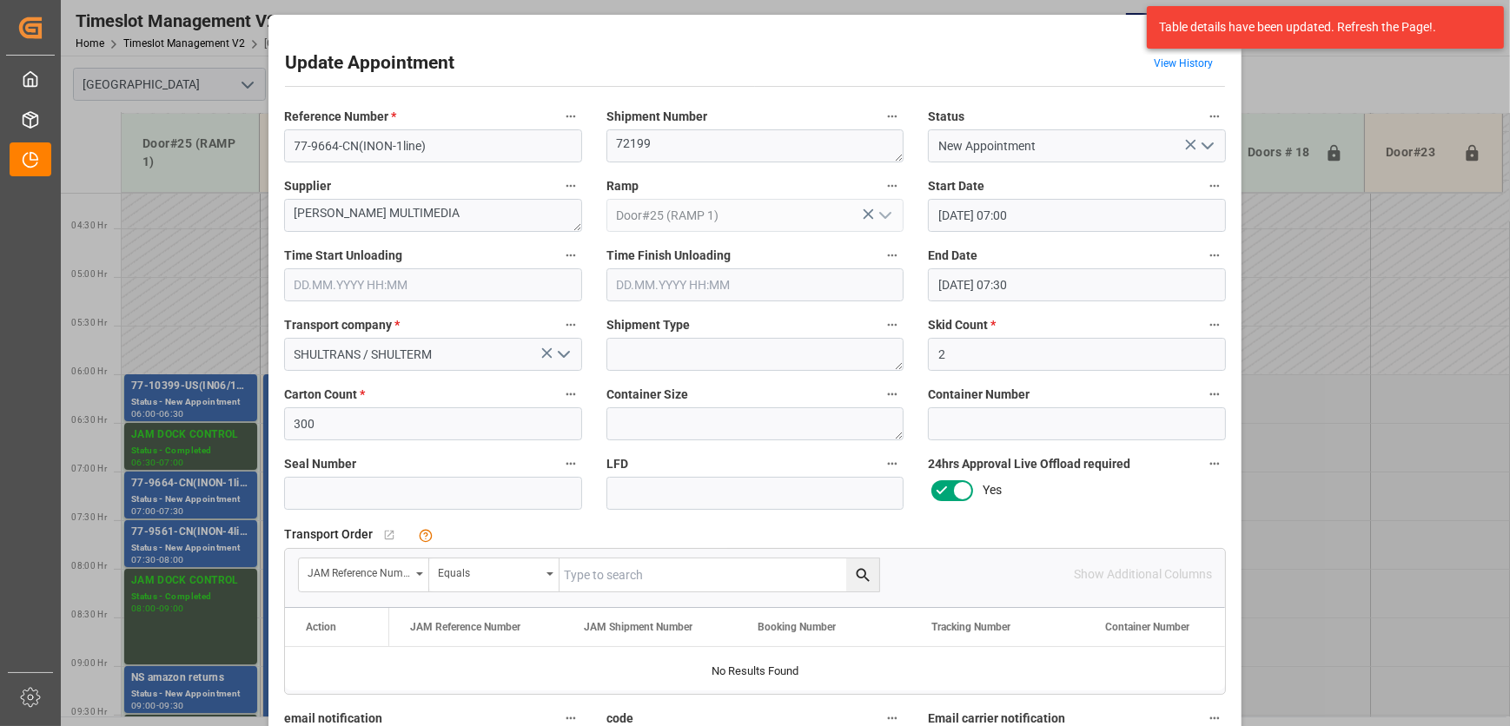
click at [1108, 215] on input "[DATE] 07:00" at bounding box center [1077, 215] width 298 height 33
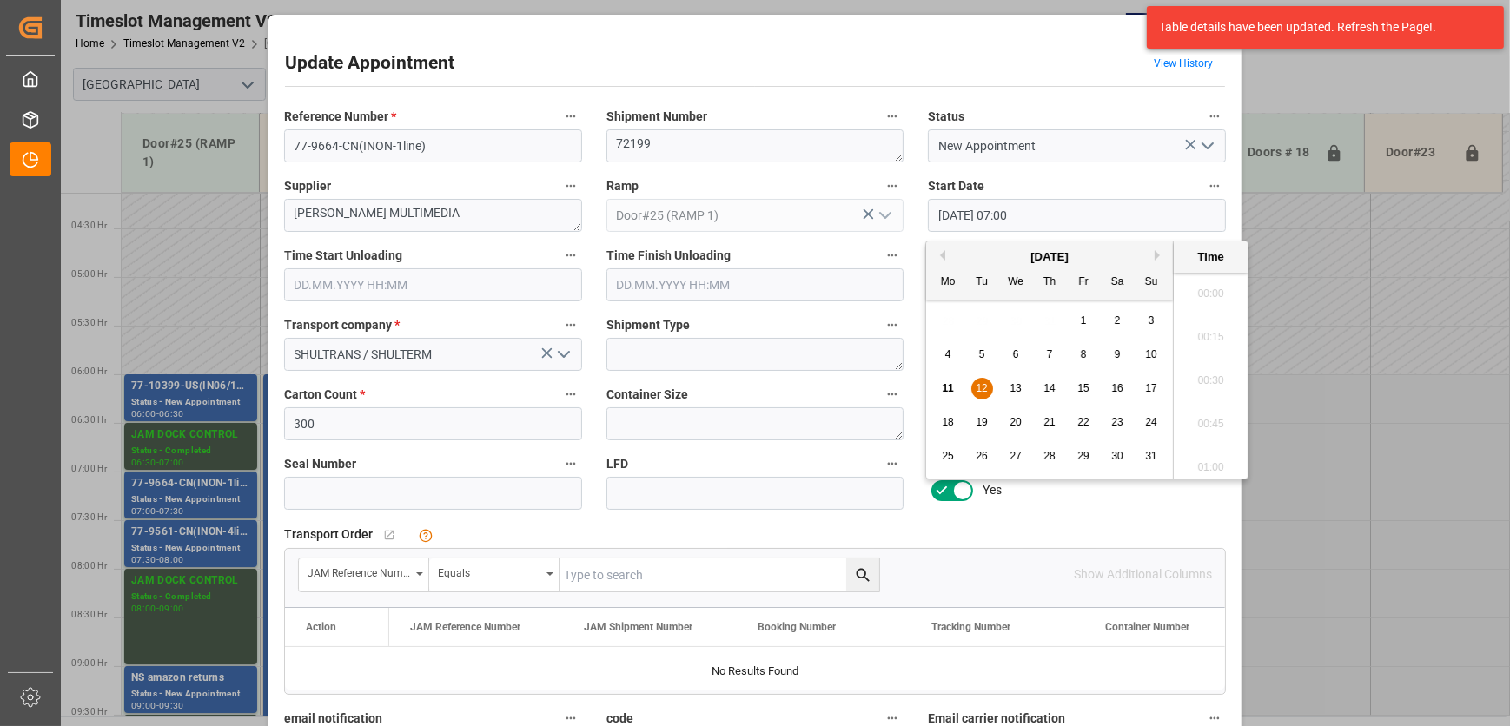
scroll to position [1134, 0]
click at [982, 385] on span "12" at bounding box center [981, 388] width 11 height 12
click at [1207, 354] on li "11:00" at bounding box center [1211, 360] width 74 height 43
type input "[DATE] 11:00"
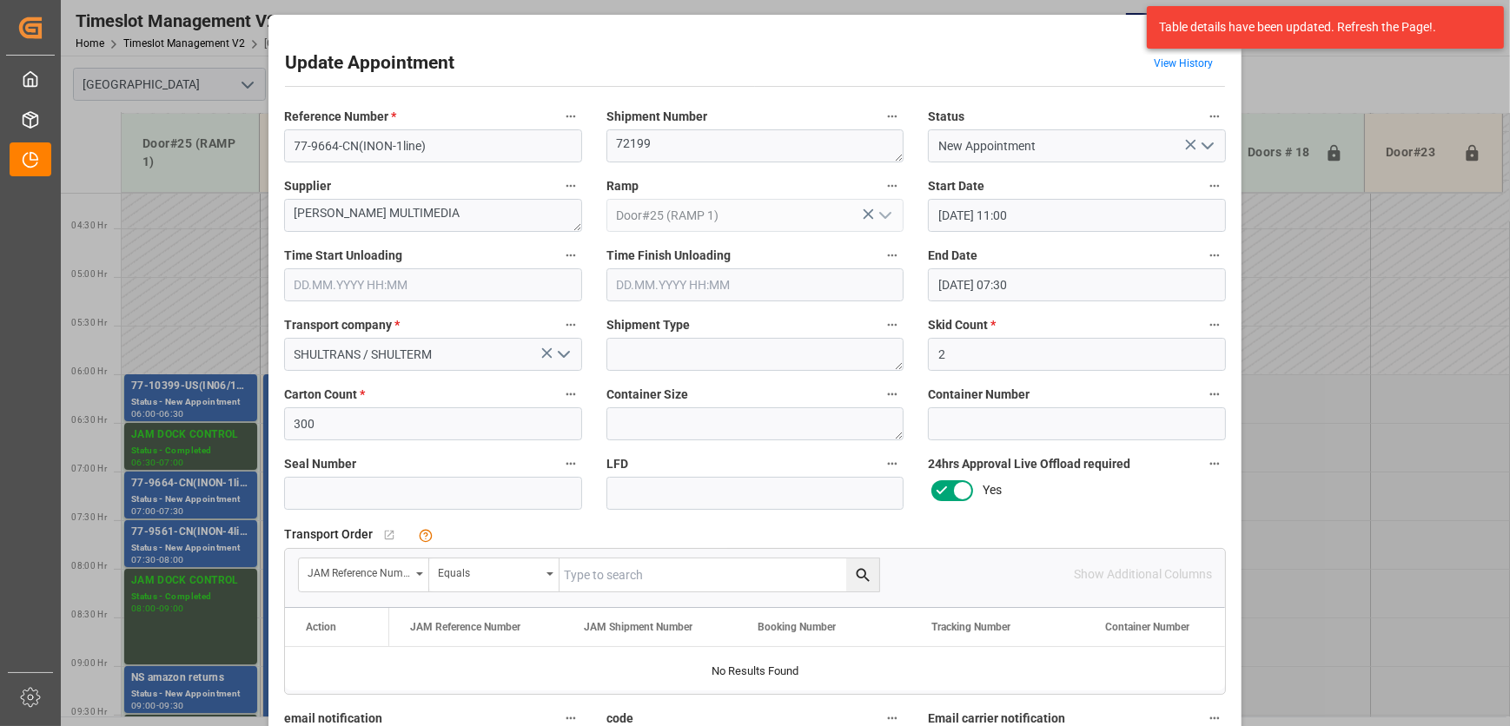
click at [1002, 278] on input "[DATE] 07:30" at bounding box center [1077, 284] width 298 height 33
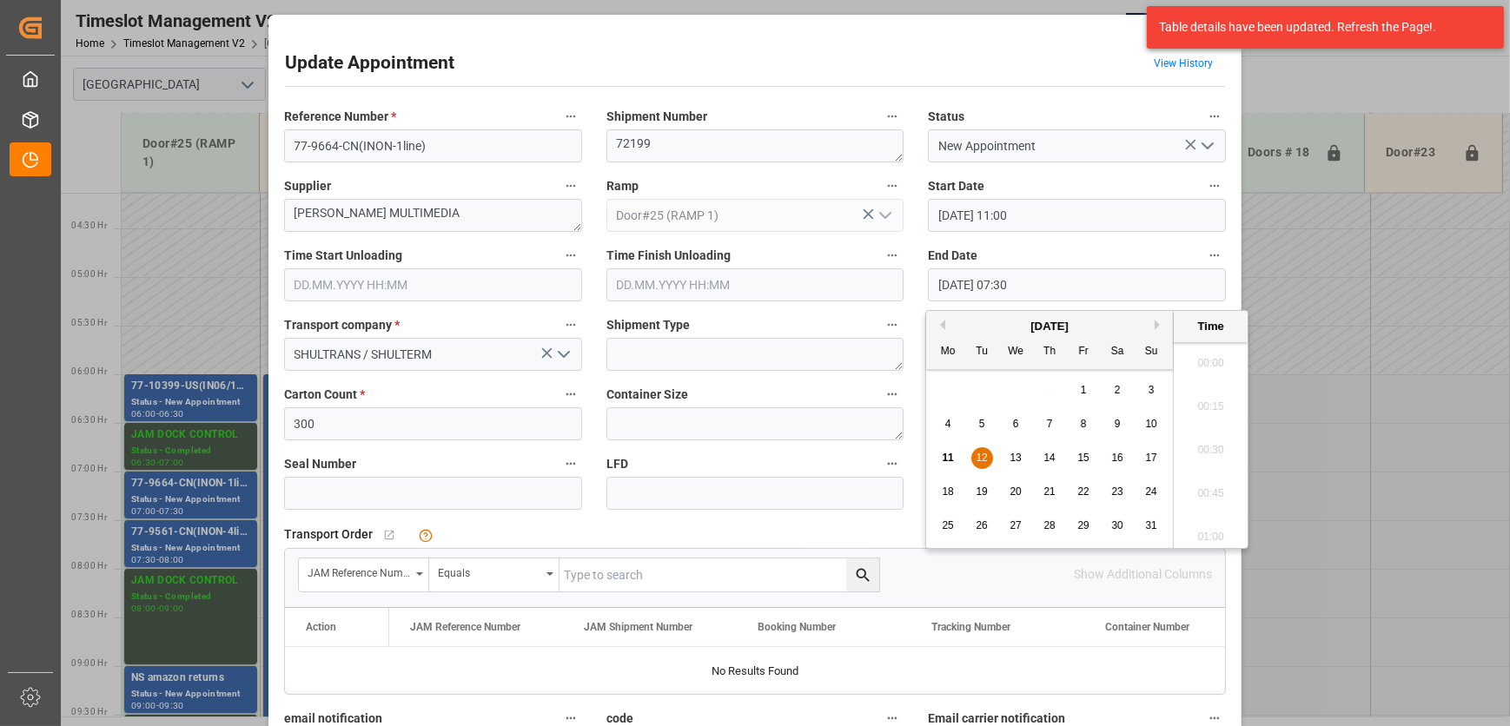
scroll to position [1221, 0]
click at [976, 457] on span "12" at bounding box center [981, 458] width 11 height 12
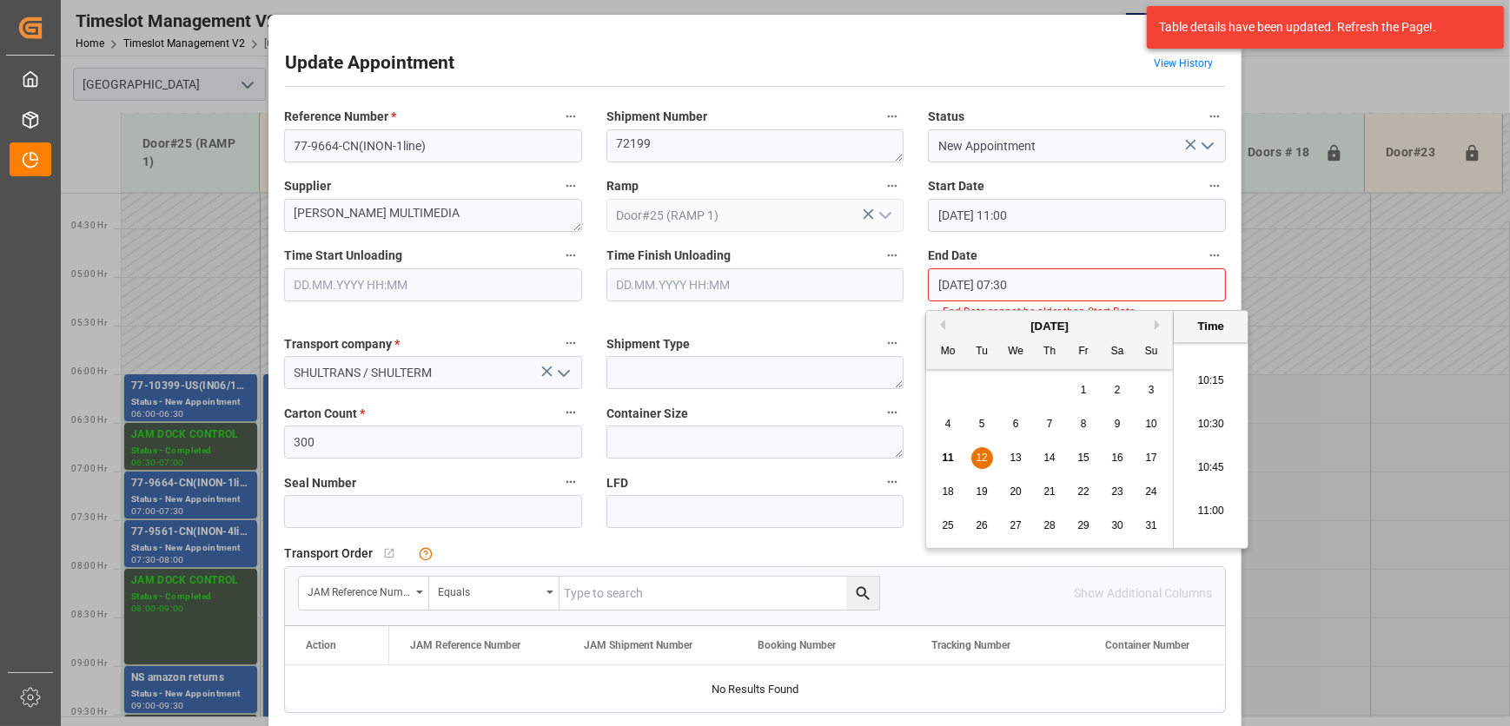
scroll to position [1853, 0]
click at [1213, 497] on li "11:30" at bounding box center [1211, 508] width 74 height 43
type input "[DATE] 11:30"
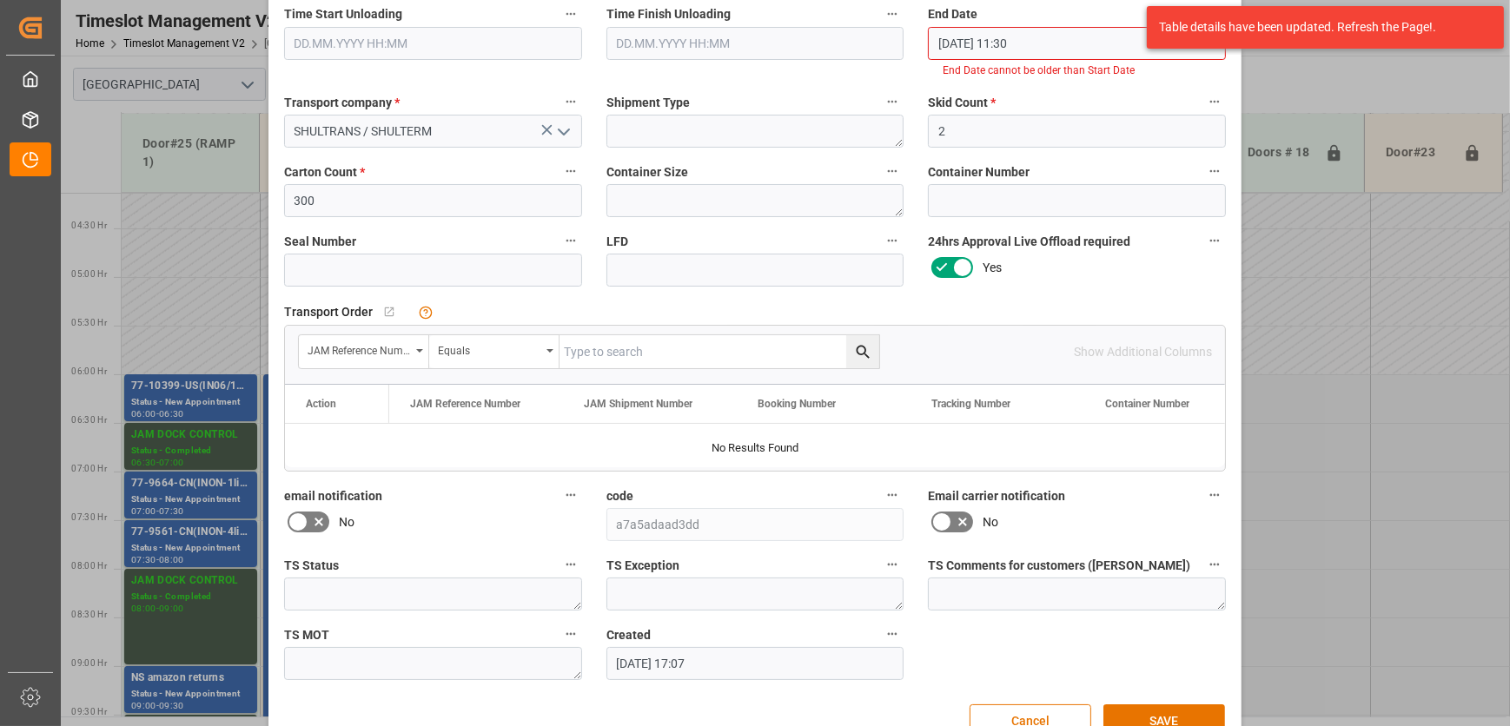
scroll to position [282, 0]
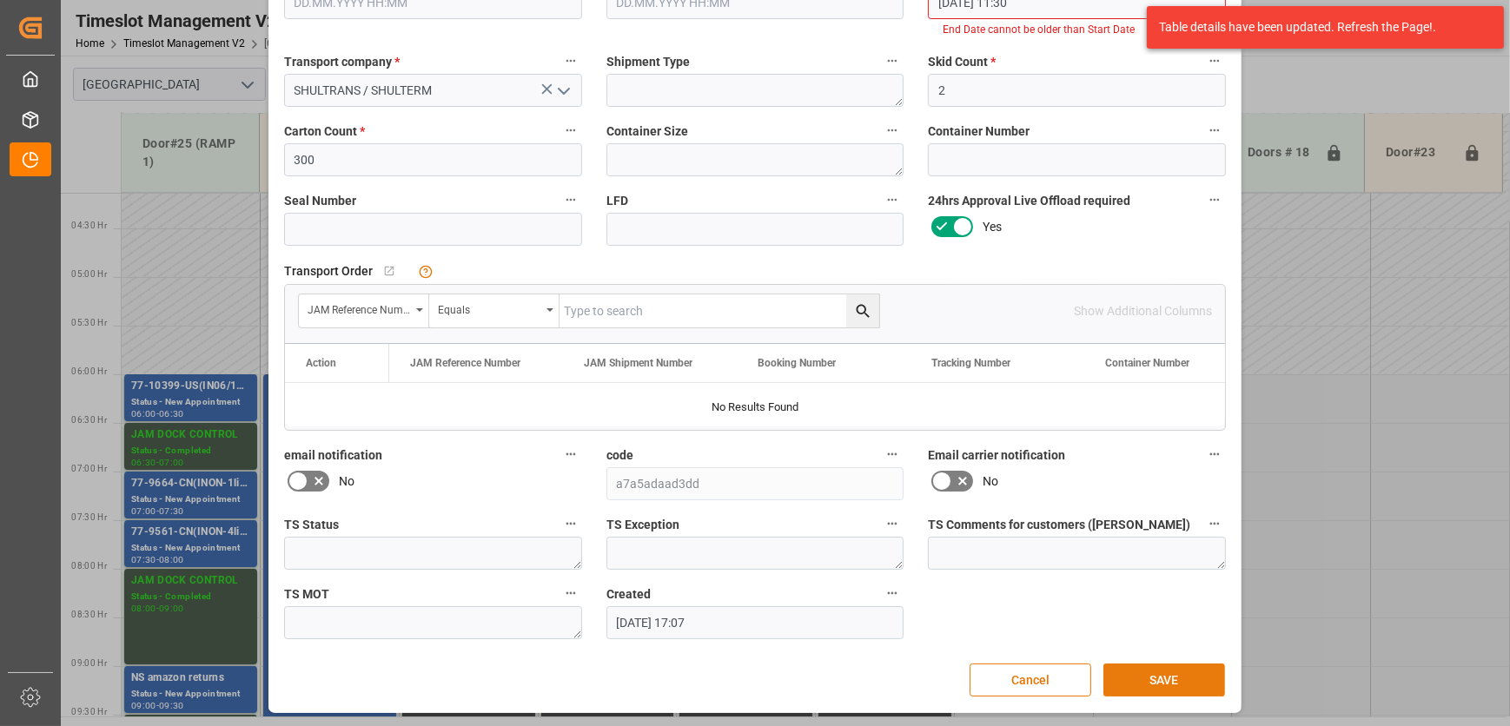
click at [1181, 682] on button "SAVE" at bounding box center [1164, 680] width 122 height 33
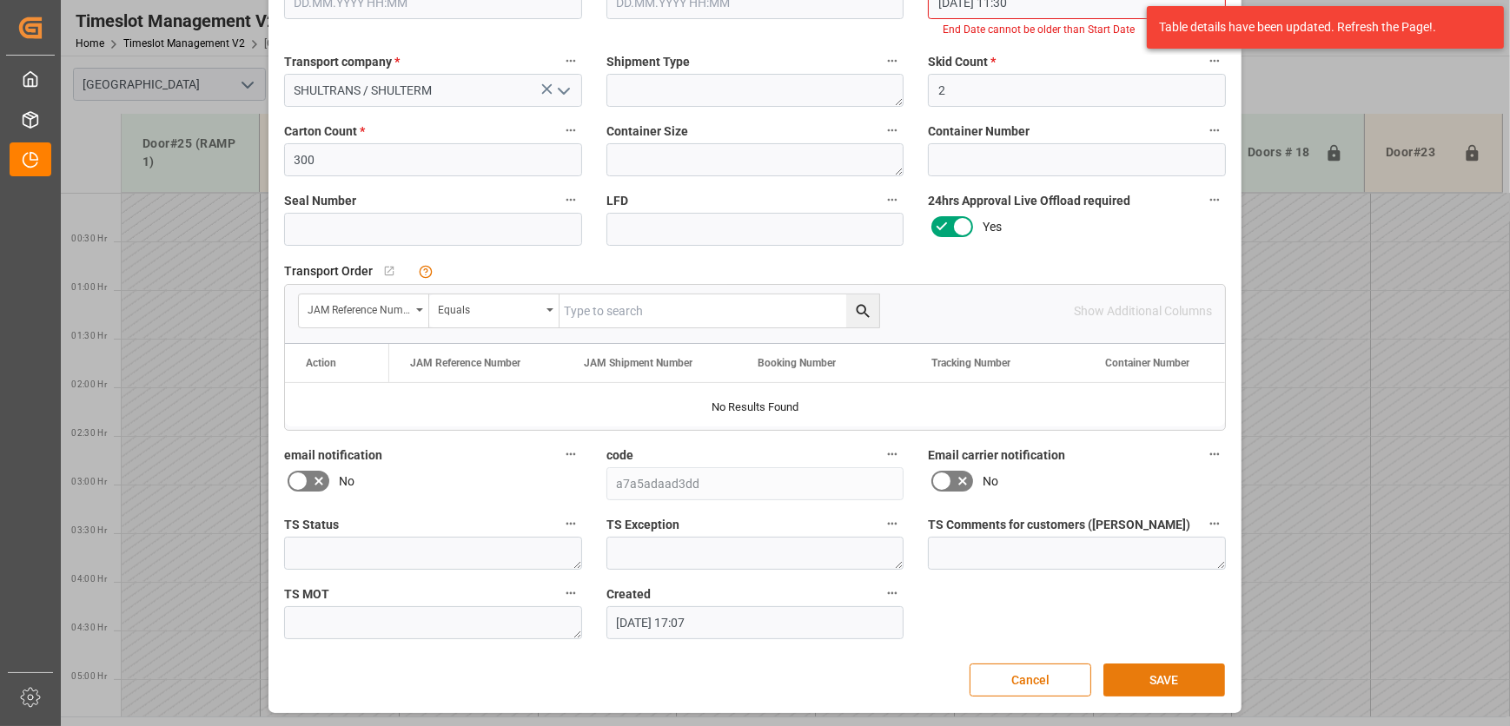
click at [1184, 678] on button "SAVE" at bounding box center [1164, 680] width 122 height 33
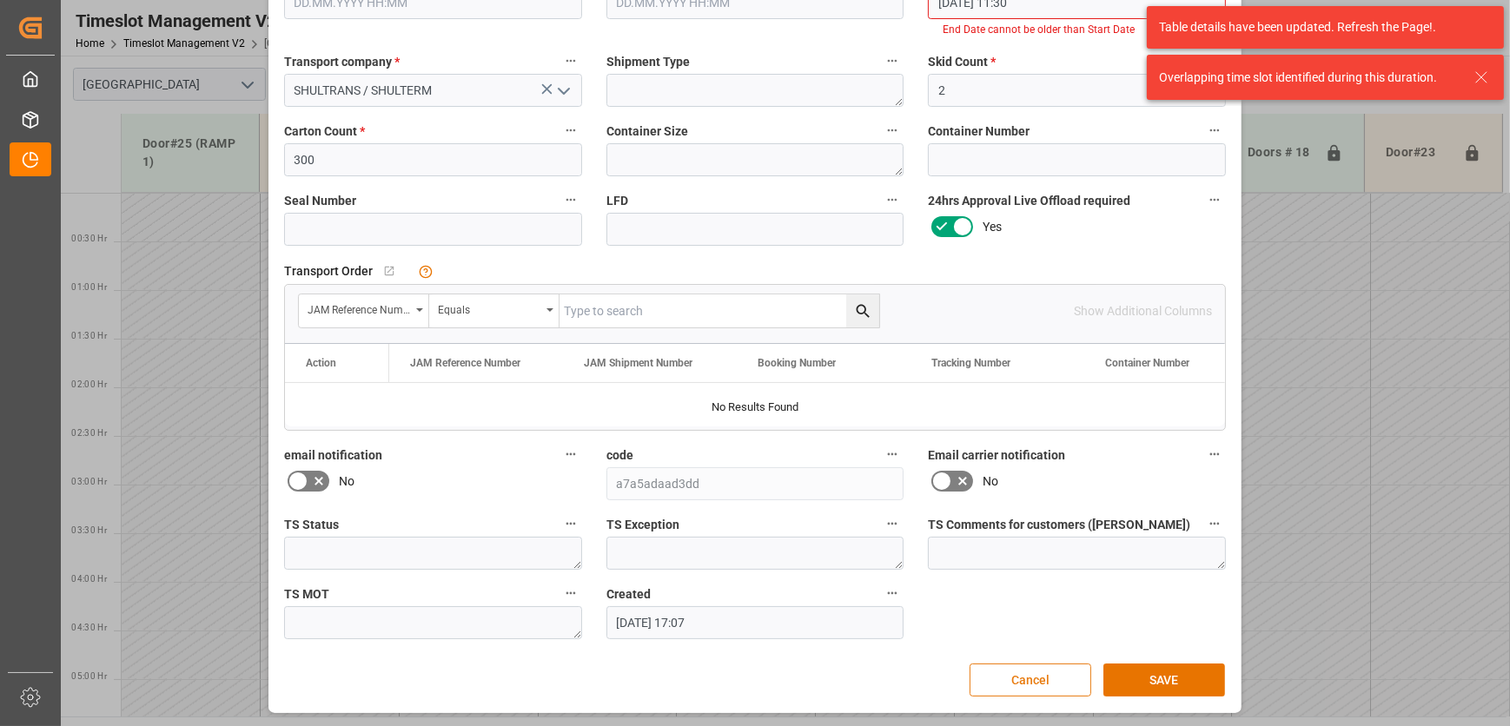
click at [1059, 678] on button "Cancel" at bounding box center [1030, 680] width 122 height 33
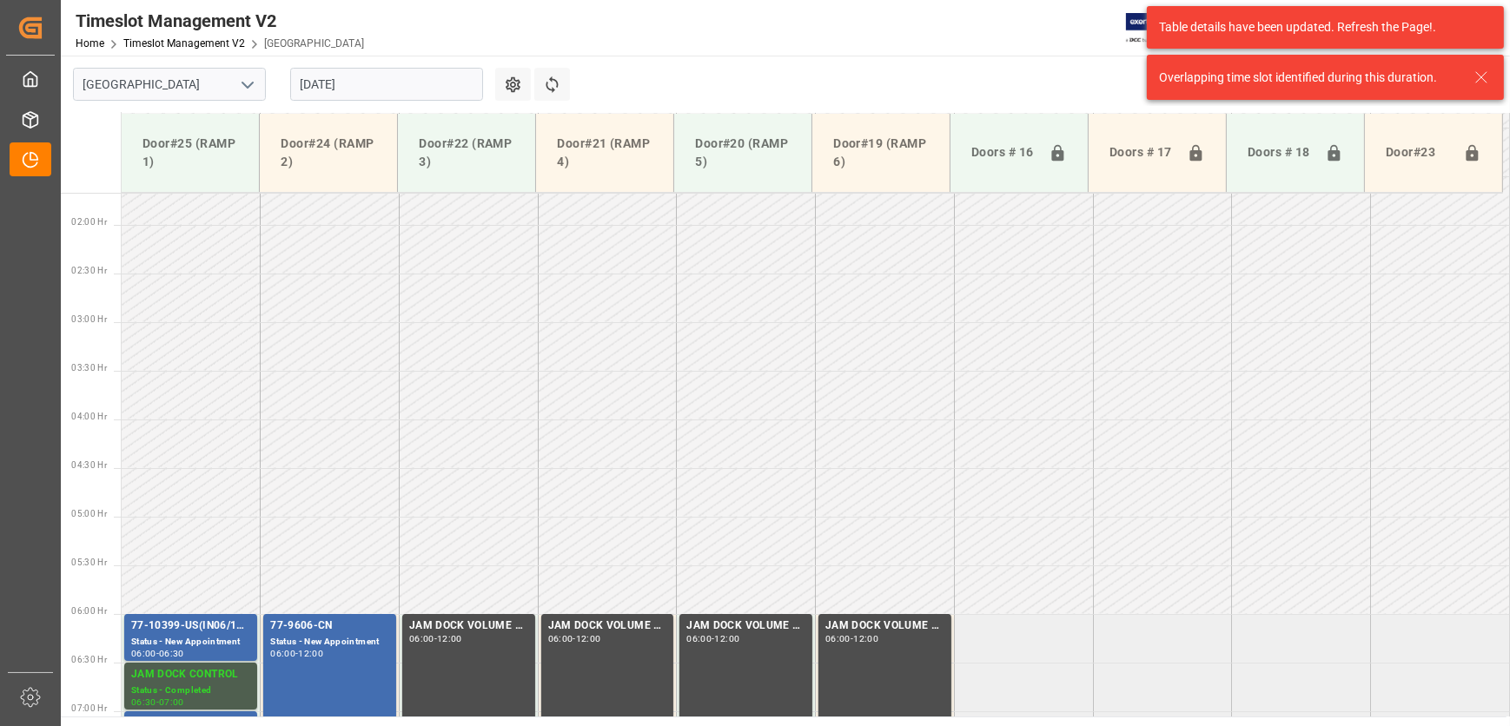
scroll to position [394, 0]
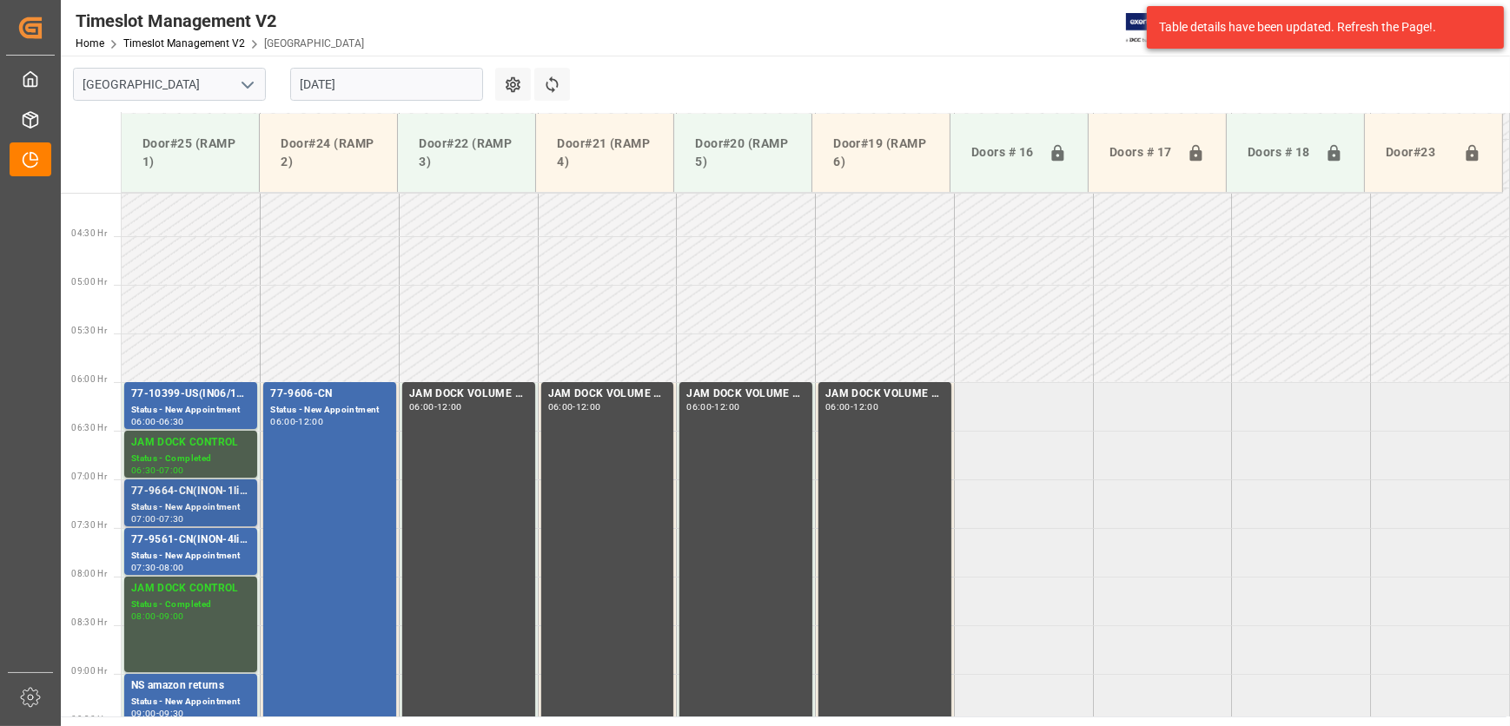
click at [177, 498] on div "77-9664-CN(INON-1line)" at bounding box center [190, 491] width 119 height 17
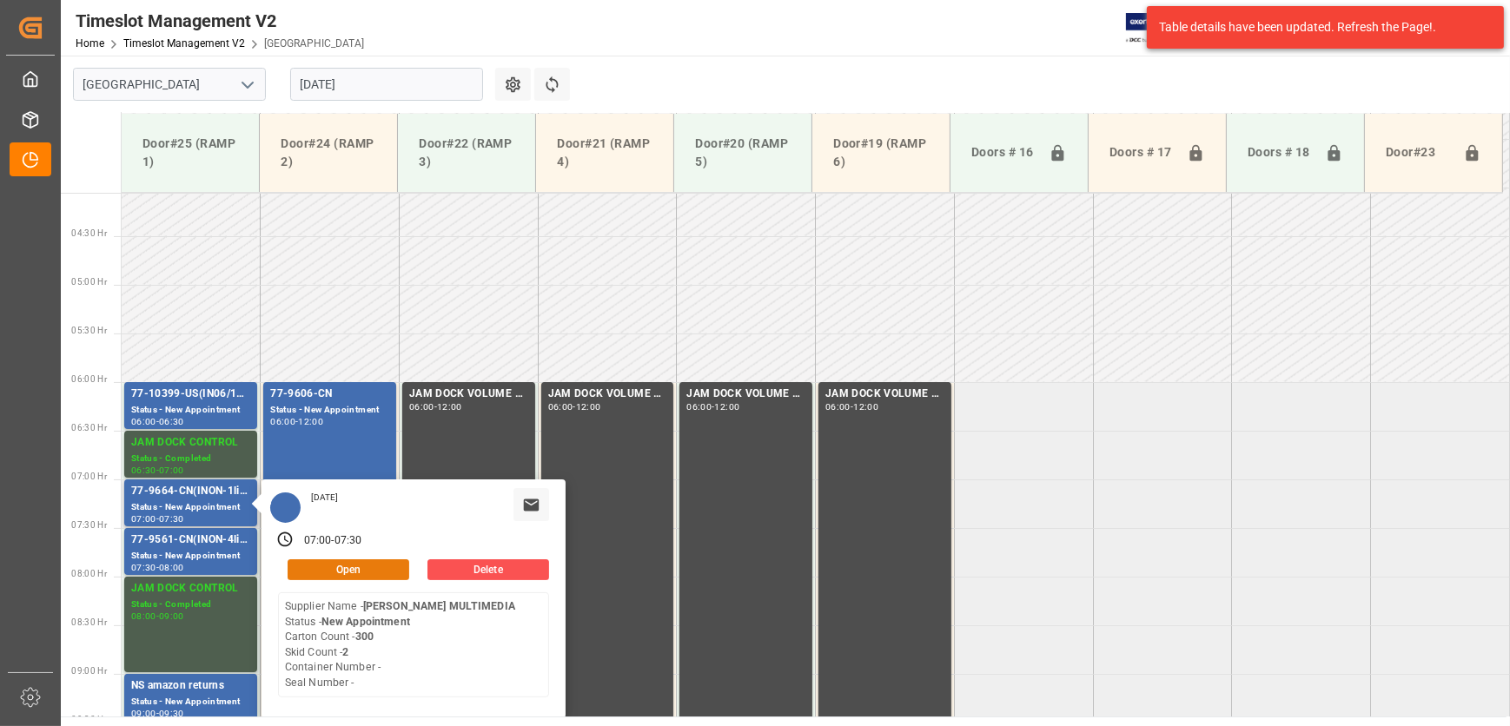
click at [367, 562] on button "Open" at bounding box center [349, 569] width 122 height 21
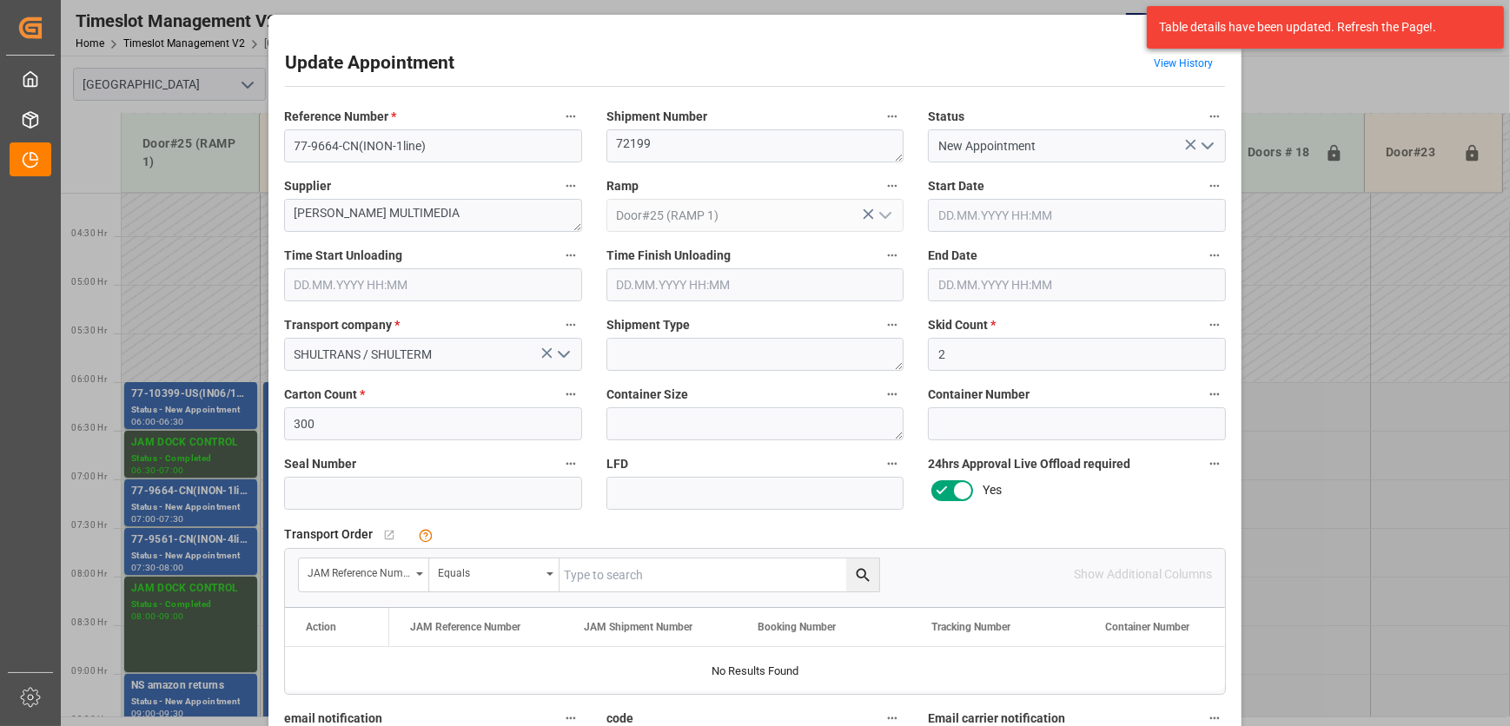
type input "[DATE] 07:00"
type input "[DATE] 07:30"
type input "[DATE] 17:07"
click at [1064, 204] on input "[DATE] 07:00" at bounding box center [1077, 215] width 298 height 33
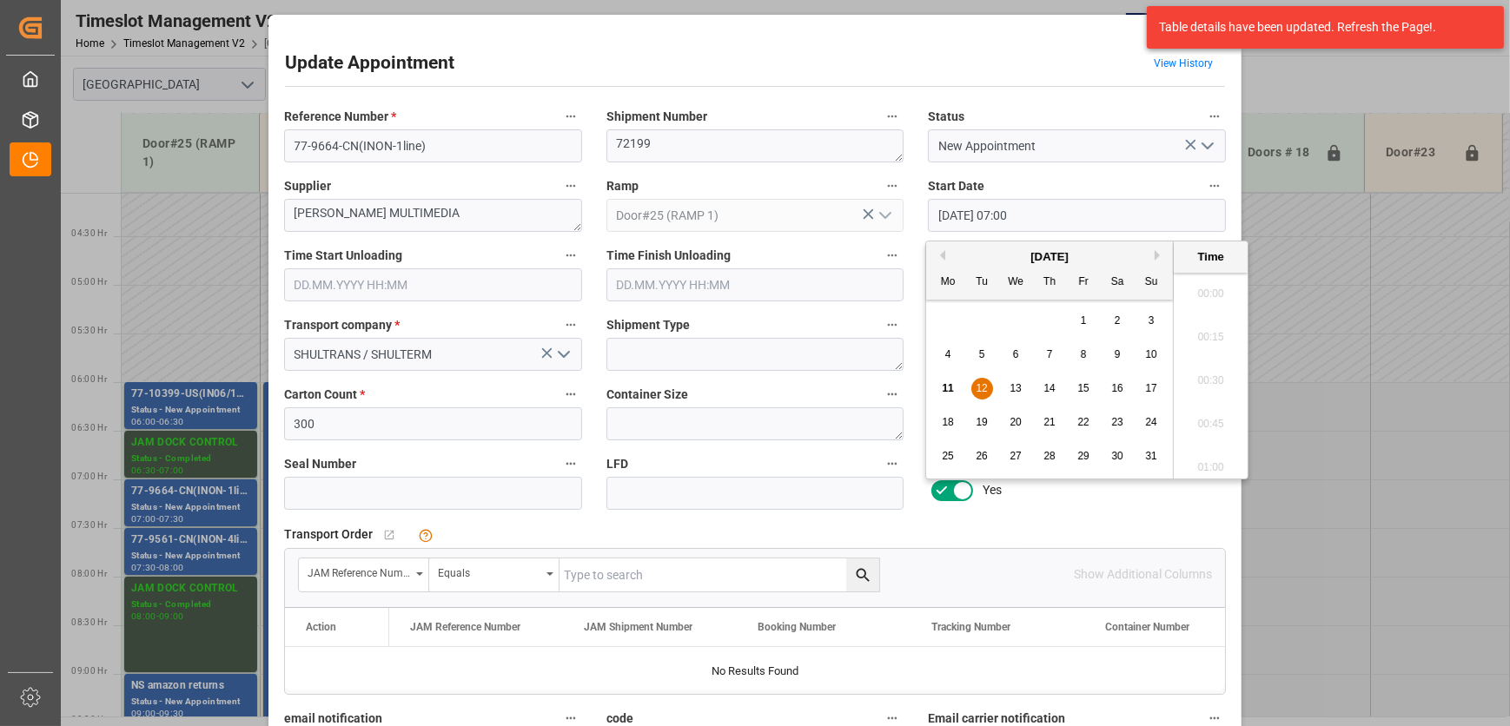
scroll to position [1134, 0]
click at [938, 392] on div "11" at bounding box center [948, 389] width 22 height 21
click at [1209, 366] on li "11:00" at bounding box center [1211, 360] width 74 height 43
type input "[DATE] 11:00"
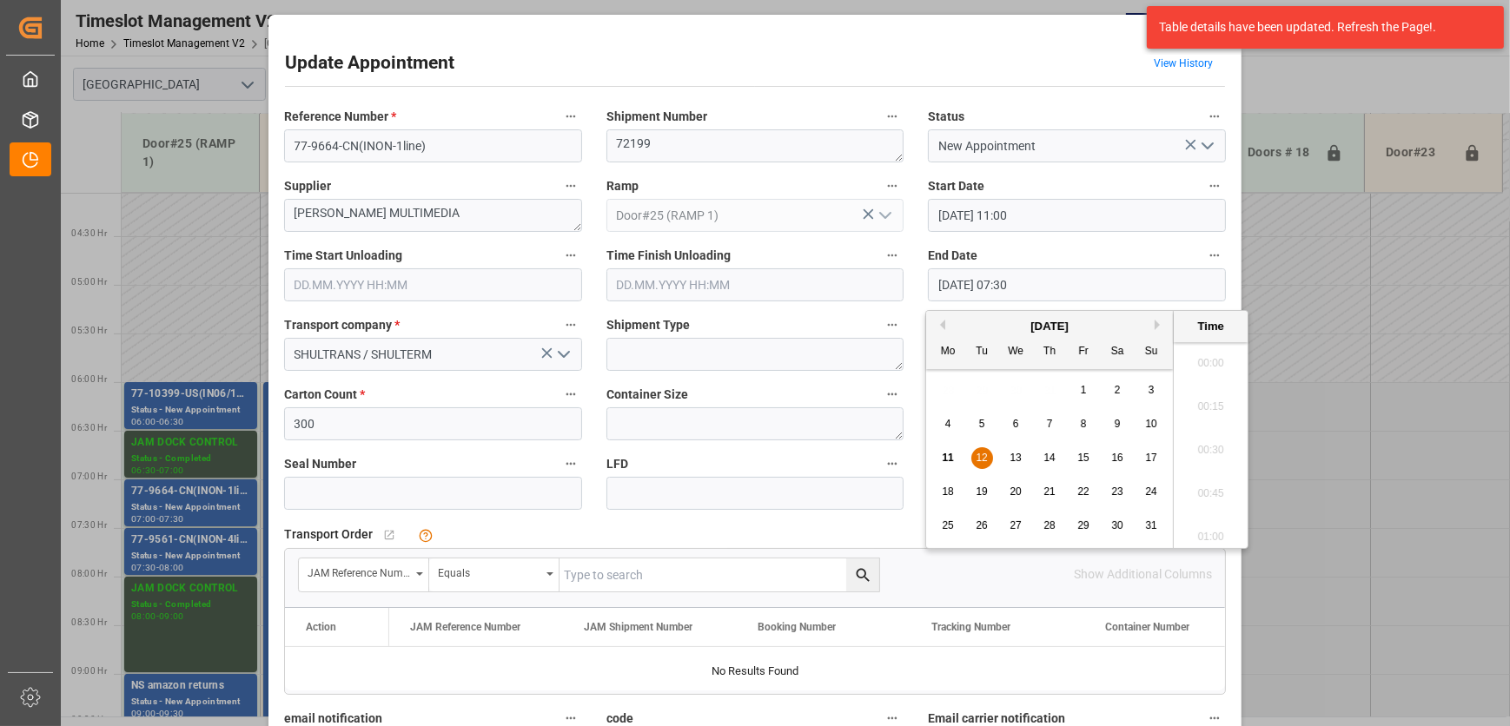
click at [962, 278] on input "[DATE] 07:30" at bounding box center [1077, 284] width 298 height 33
click at [947, 456] on span "11" at bounding box center [947, 458] width 11 height 12
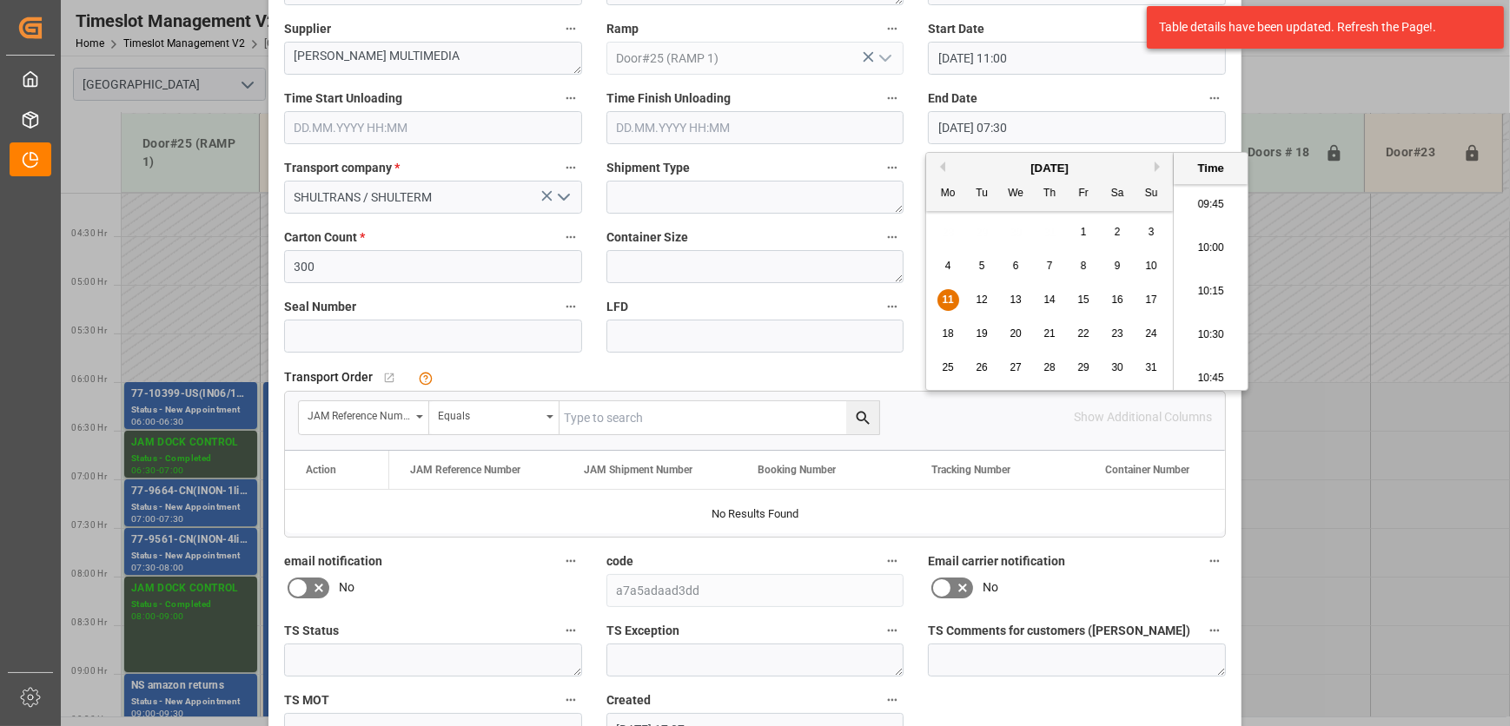
scroll to position [1932, 0]
click at [1214, 272] on li "11:30" at bounding box center [1211, 271] width 74 height 43
type input "[DATE] 11:30"
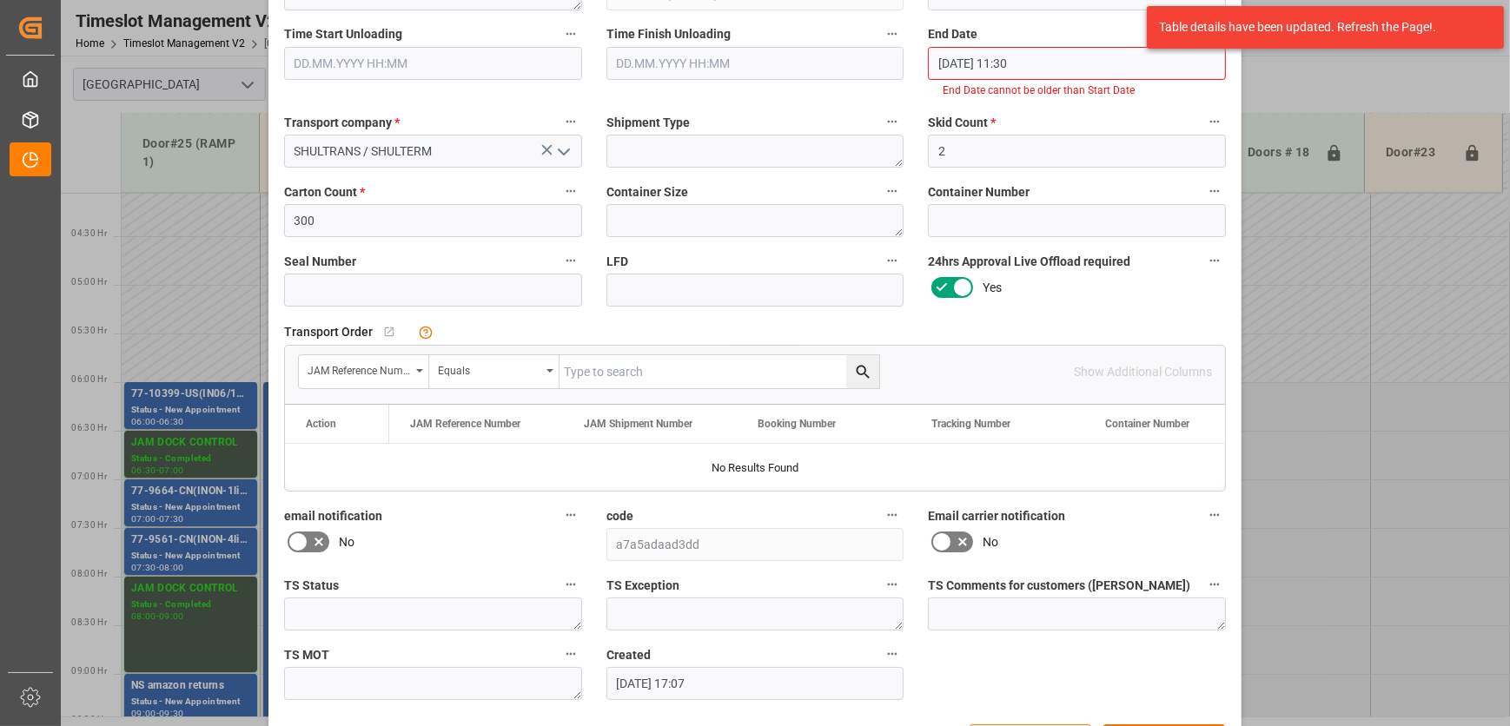
scroll to position [282, 0]
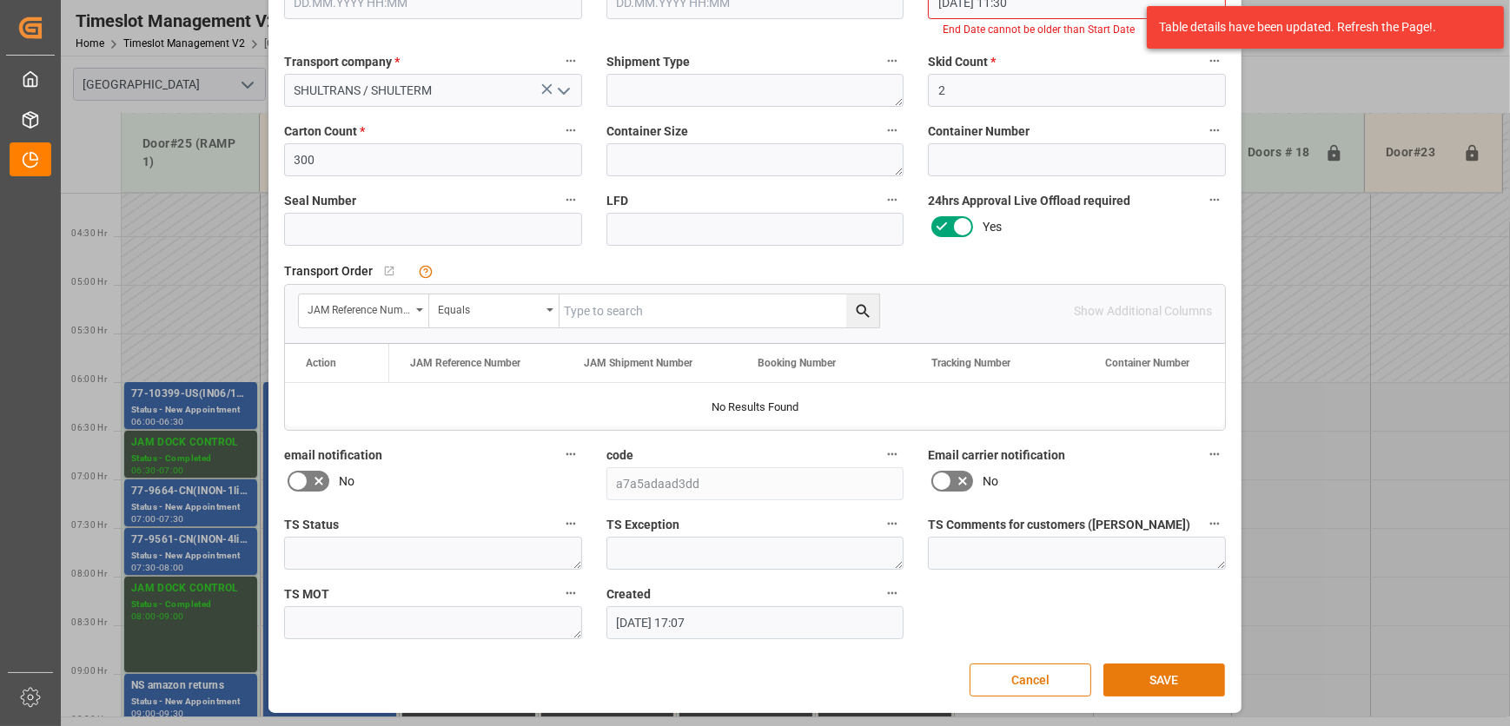
click at [1187, 677] on button "SAVE" at bounding box center [1164, 680] width 122 height 33
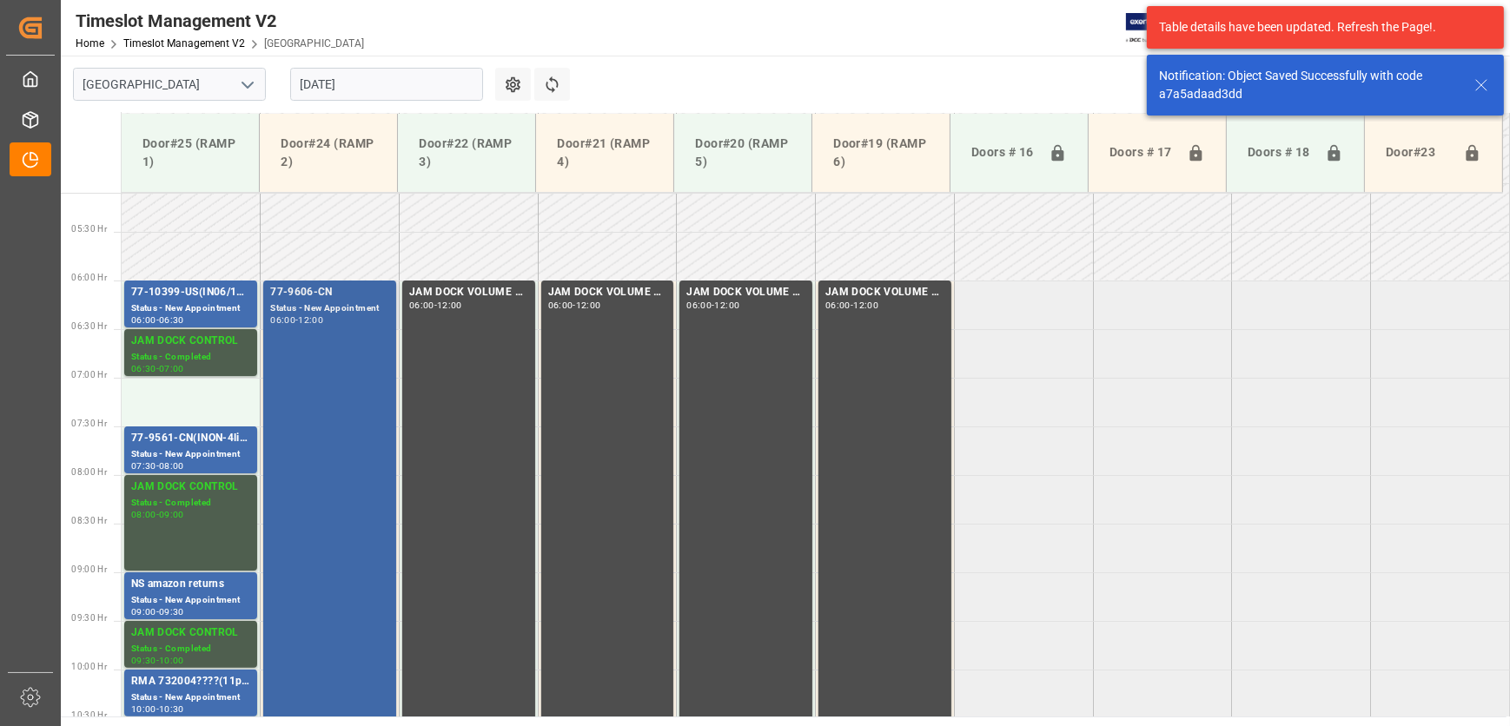
scroll to position [427, 0]
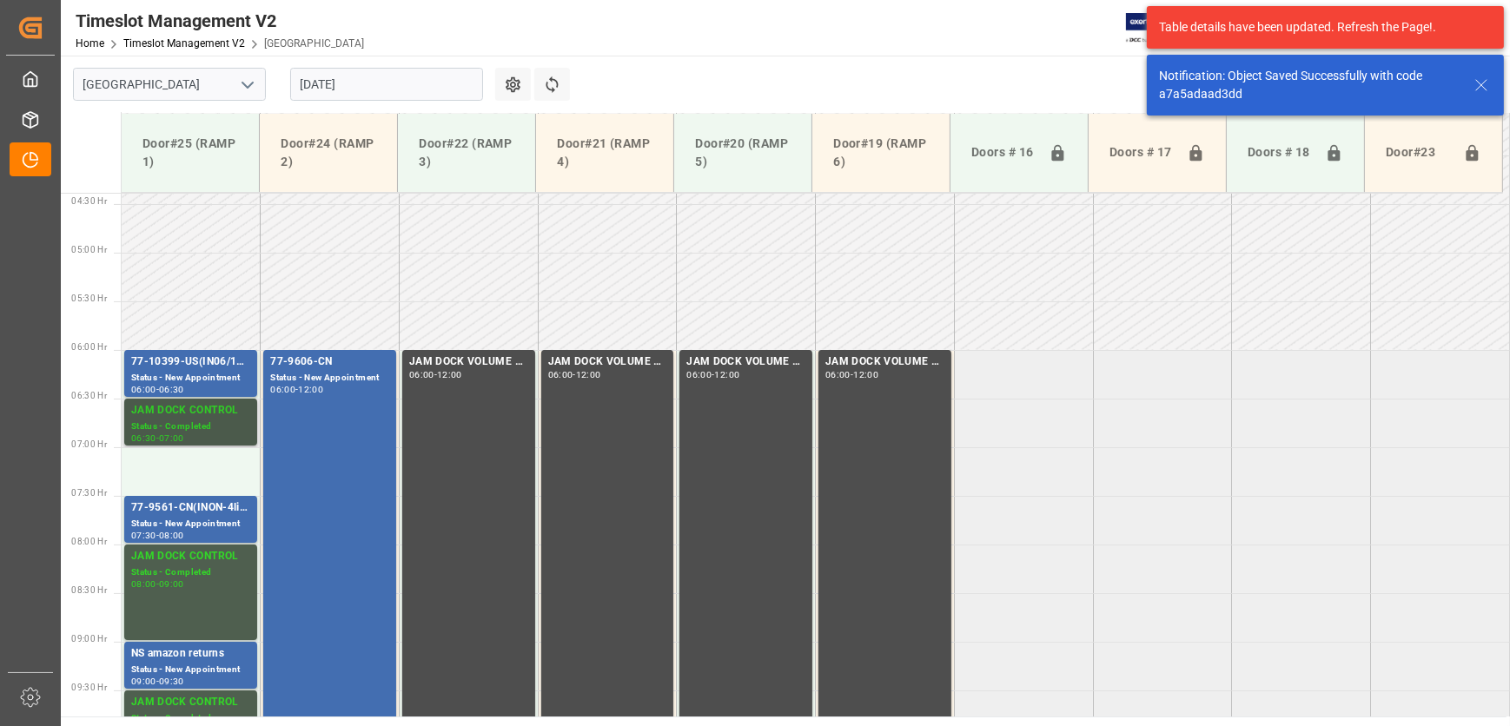
click at [247, 405] on div "JAM DOCK CONTROL" at bounding box center [190, 410] width 119 height 17
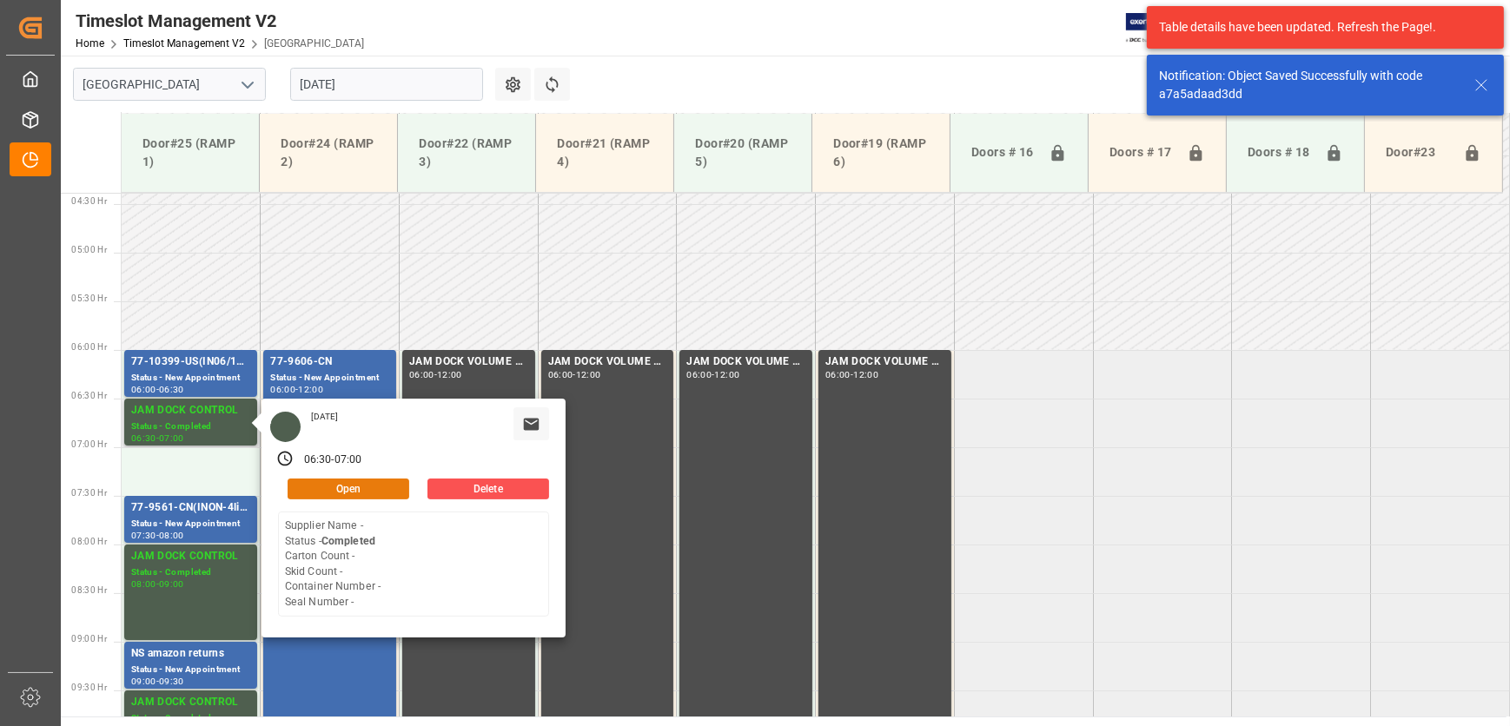
click at [391, 486] on button "Open" at bounding box center [349, 489] width 122 height 21
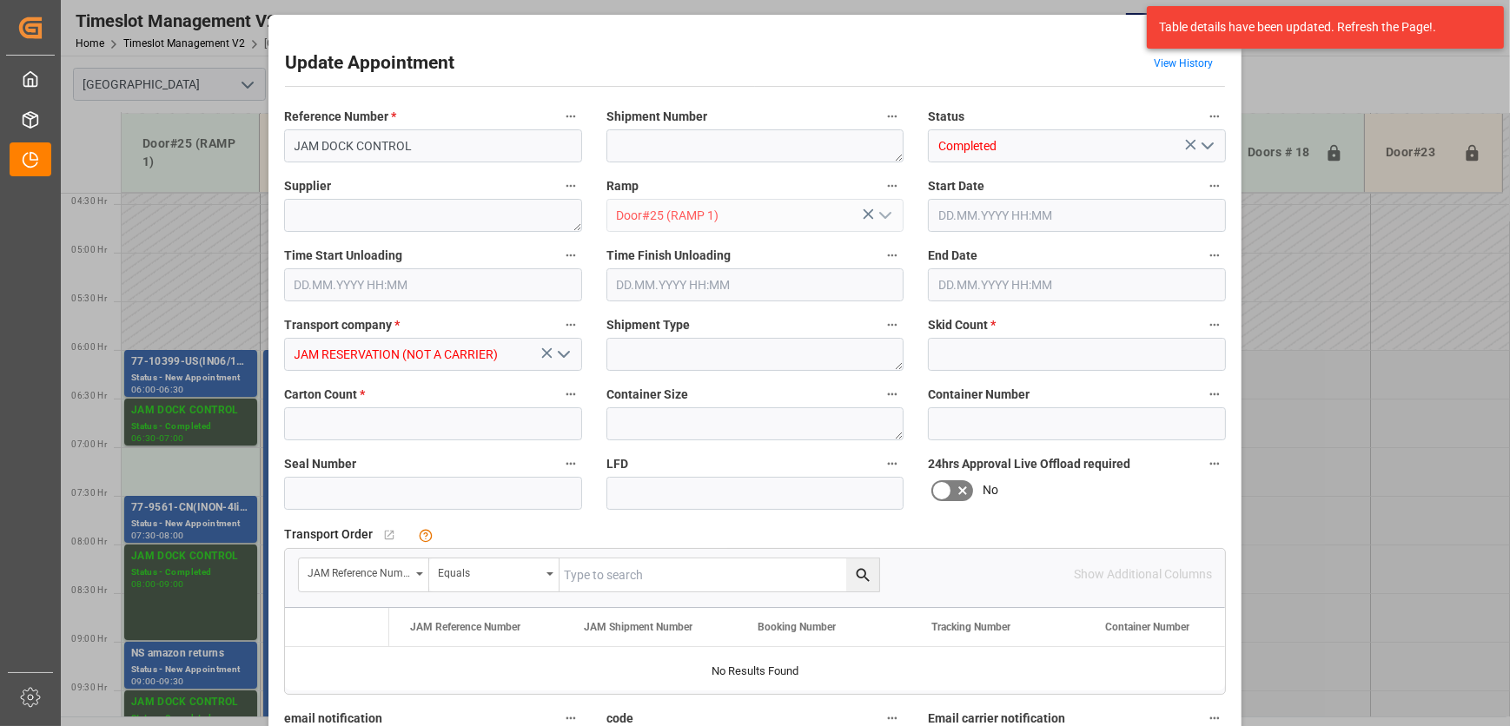
type input "0"
type input "[DATE] 06:30"
type input "[DATE] 07:00"
type input "[DATE] 18:07"
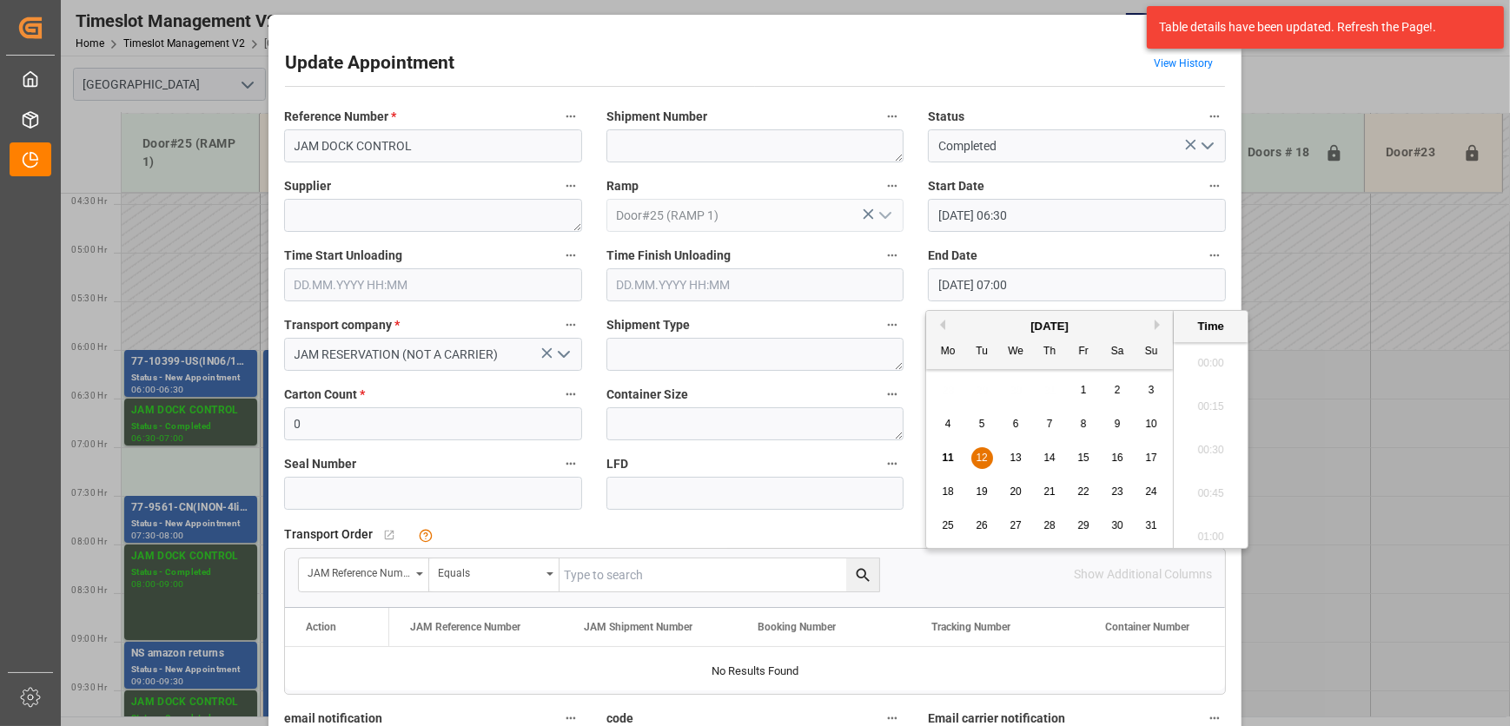
click at [1181, 274] on input "[DATE] 07:00" at bounding box center [1077, 284] width 298 height 33
click at [977, 456] on span "12" at bounding box center [981, 458] width 11 height 12
click at [1210, 520] on li "07:30" at bounding box center [1211, 532] width 74 height 43
type input "[DATE] 07:30"
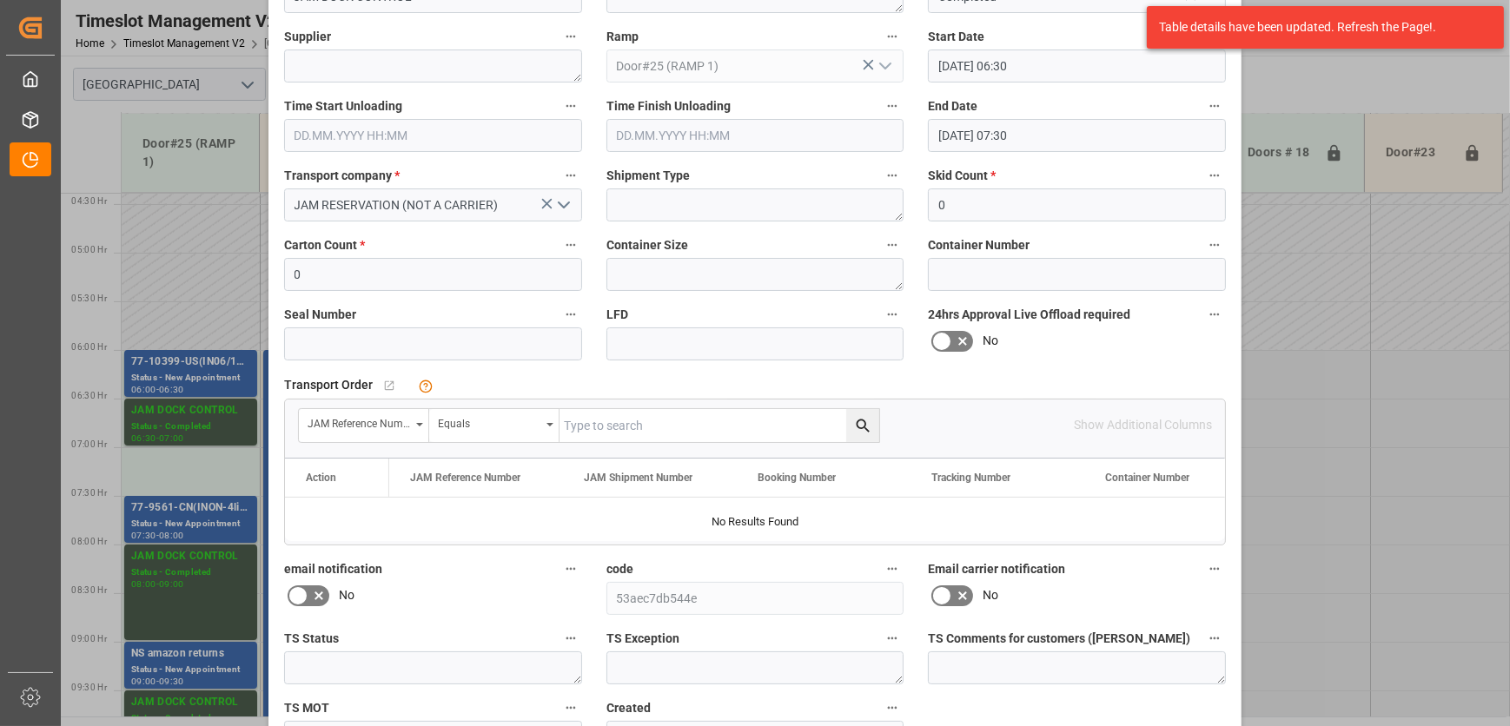
scroll to position [264, 0]
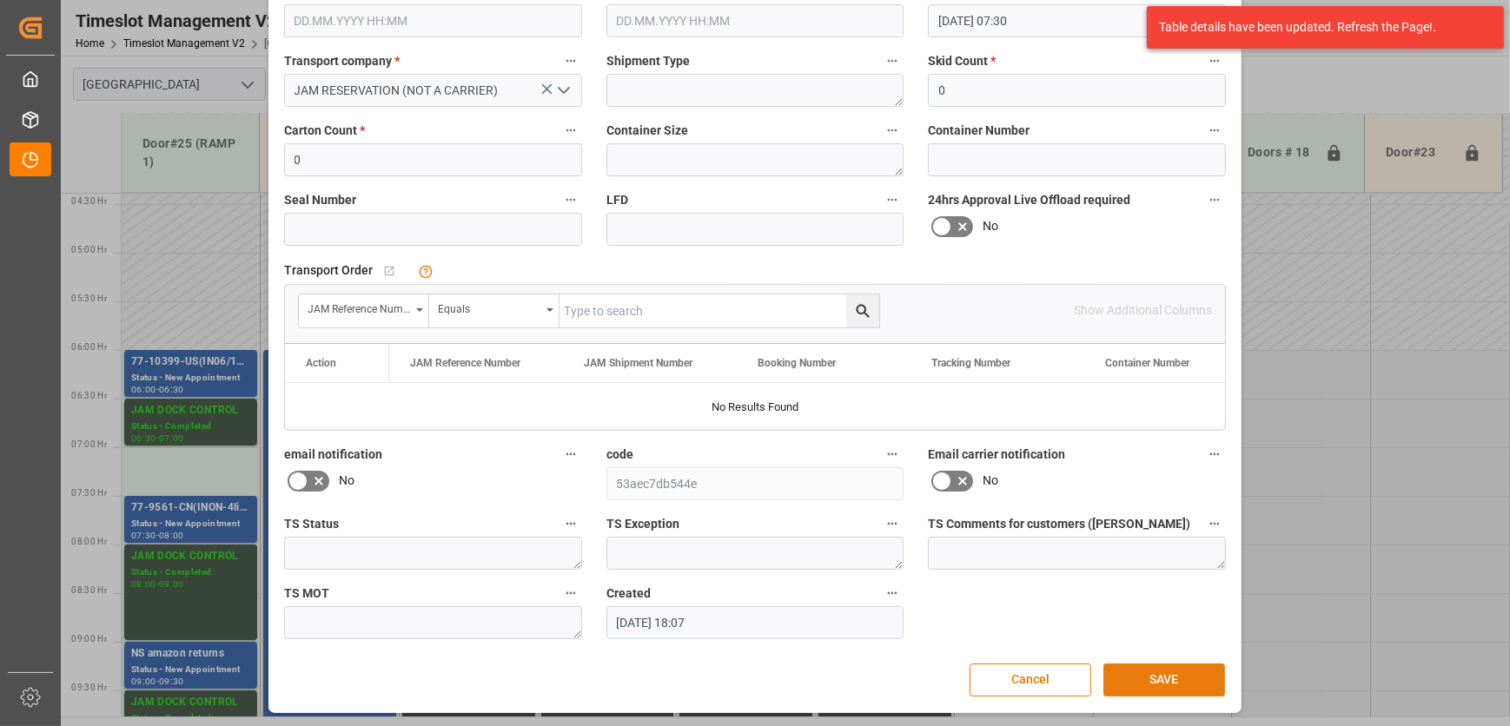
click at [1214, 678] on button "SAVE" at bounding box center [1164, 680] width 122 height 33
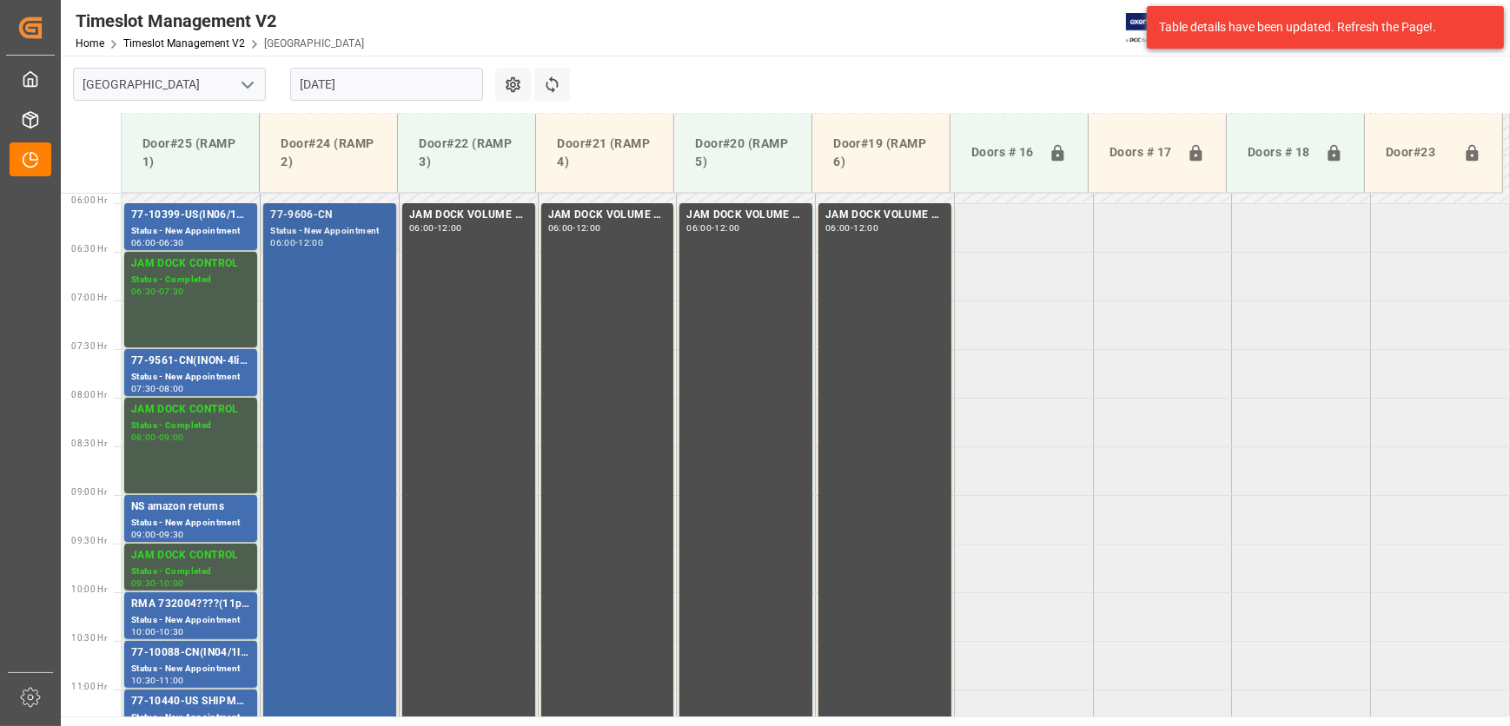
scroll to position [572, 0]
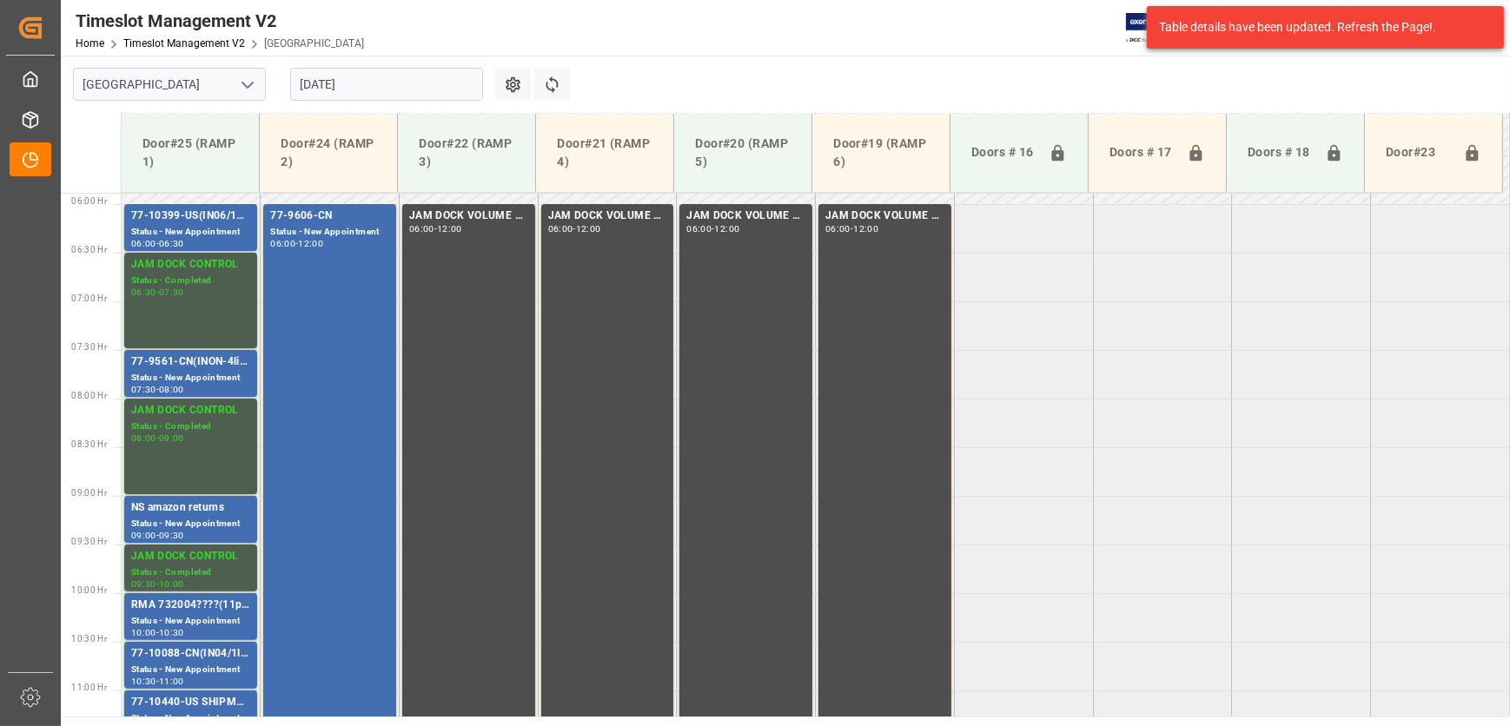
click at [387, 71] on input "[DATE]" at bounding box center [386, 84] width 193 height 33
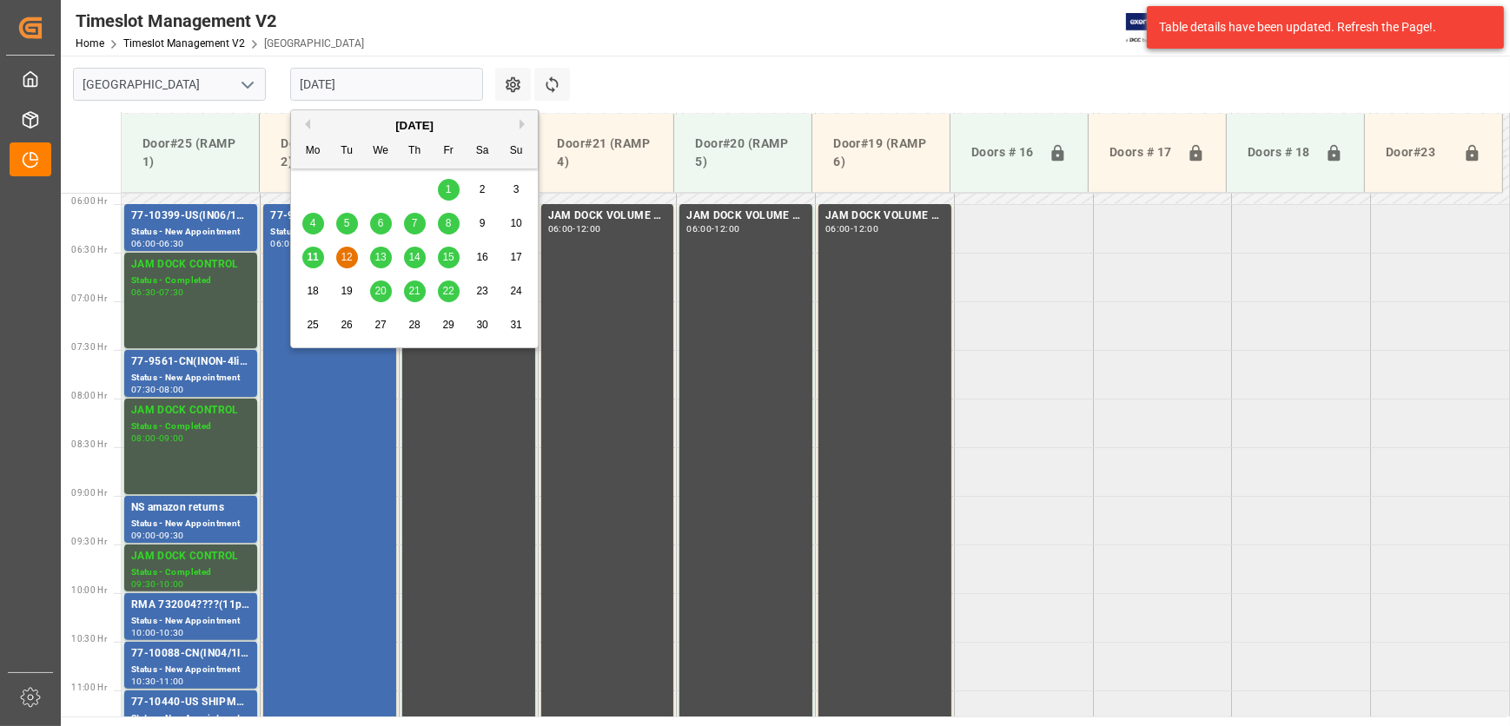
click at [383, 259] on span "13" at bounding box center [379, 257] width 11 height 12
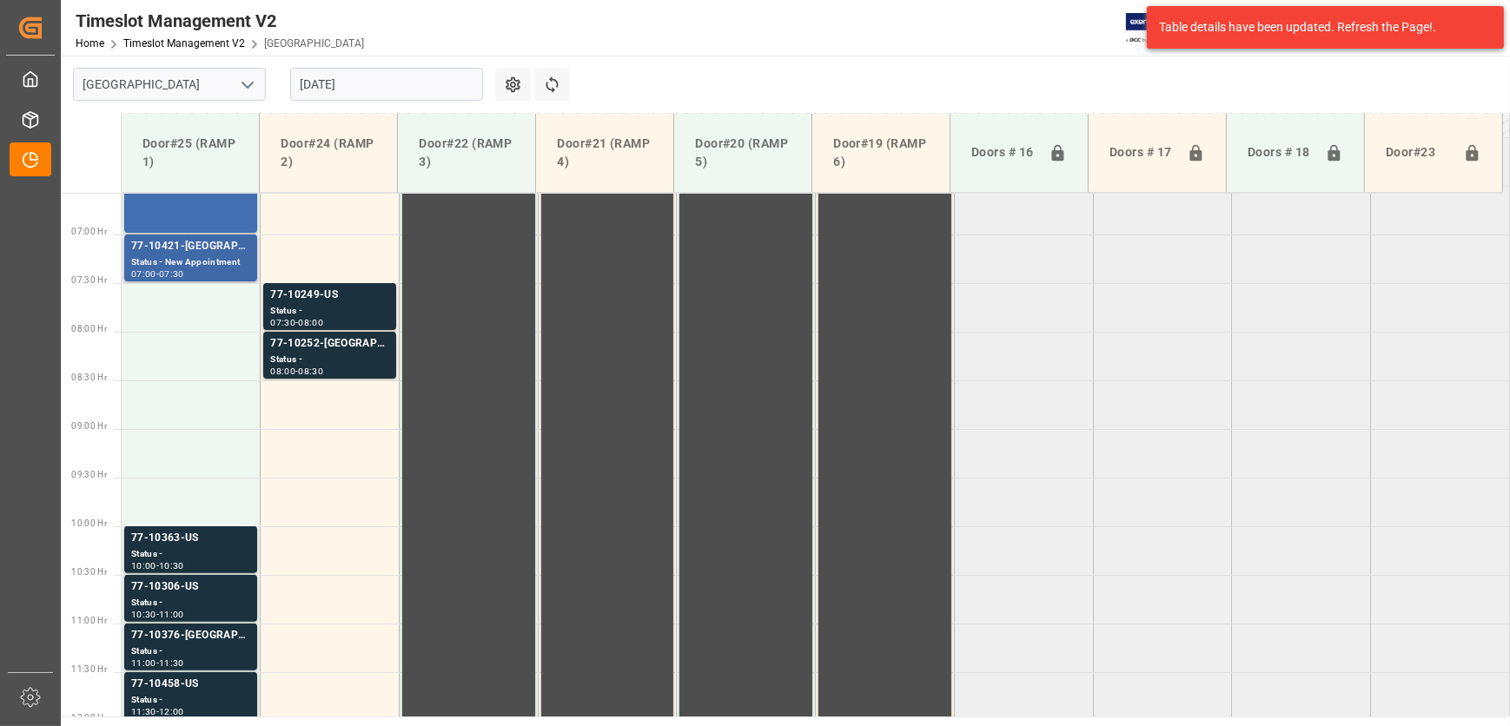
scroll to position [481, 0]
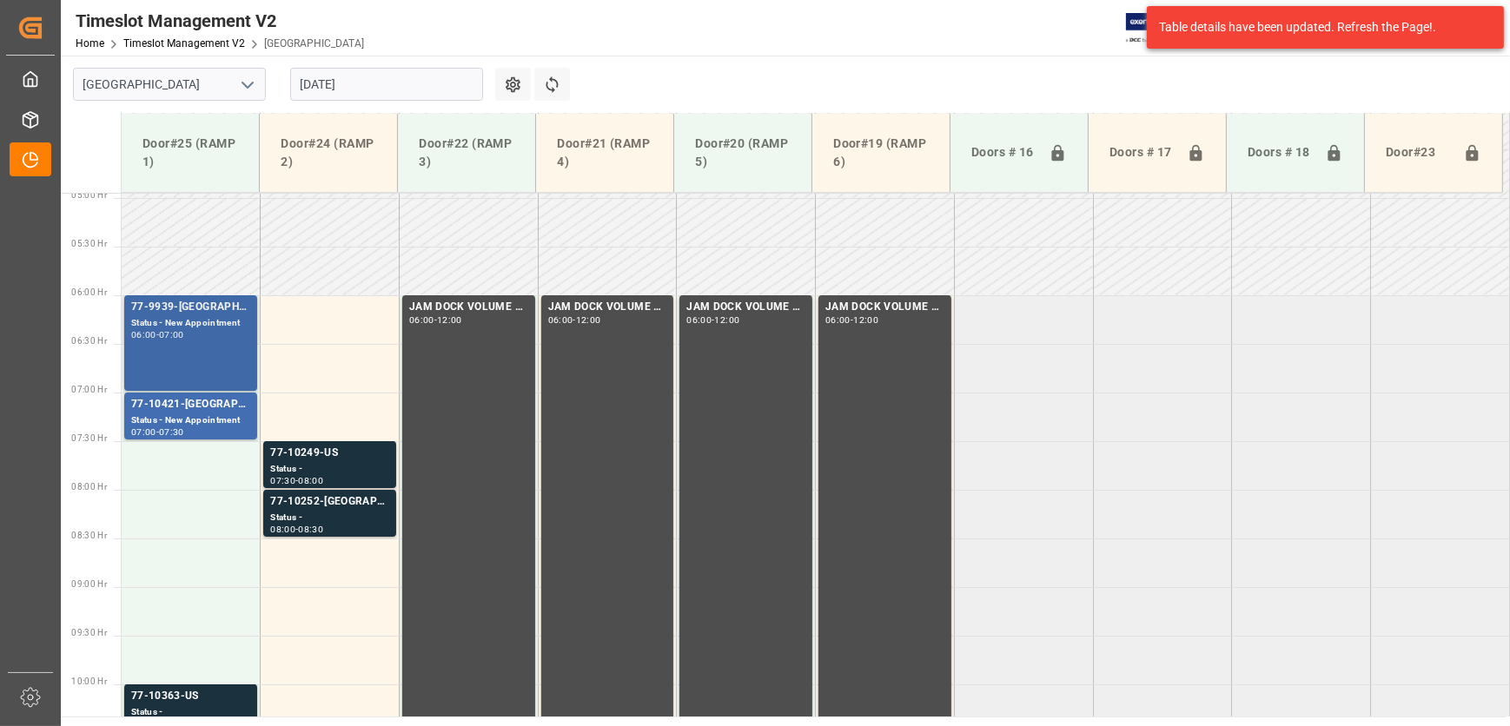
click at [199, 347] on div "77-9939-[GEOGRAPHIC_DATA](IN07-13lines) Status - New Appointment 06:00 - 07:00" at bounding box center [190, 343] width 119 height 89
click at [199, 406] on div "77-10421-[GEOGRAPHIC_DATA](IN01-7LINES)" at bounding box center [190, 404] width 119 height 17
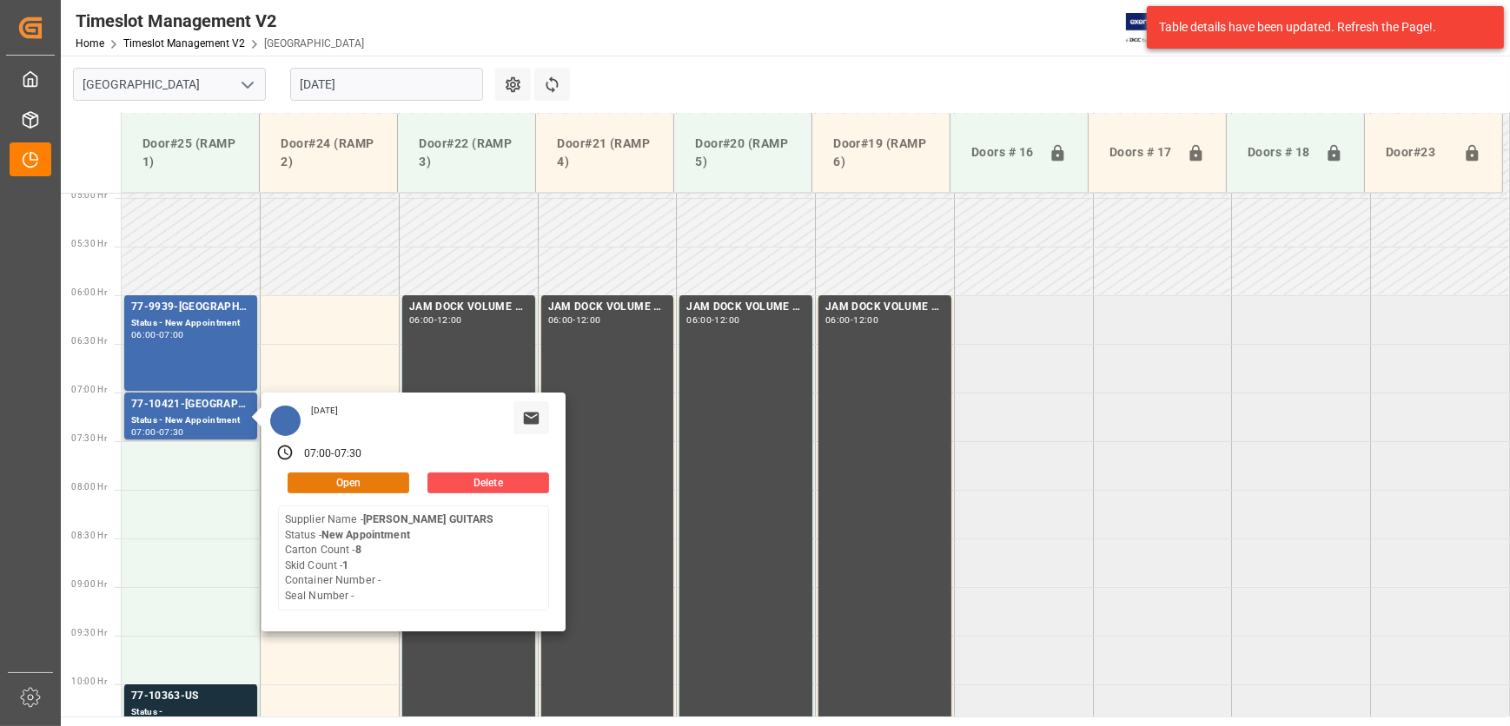
click at [376, 475] on button "Open" at bounding box center [349, 483] width 122 height 21
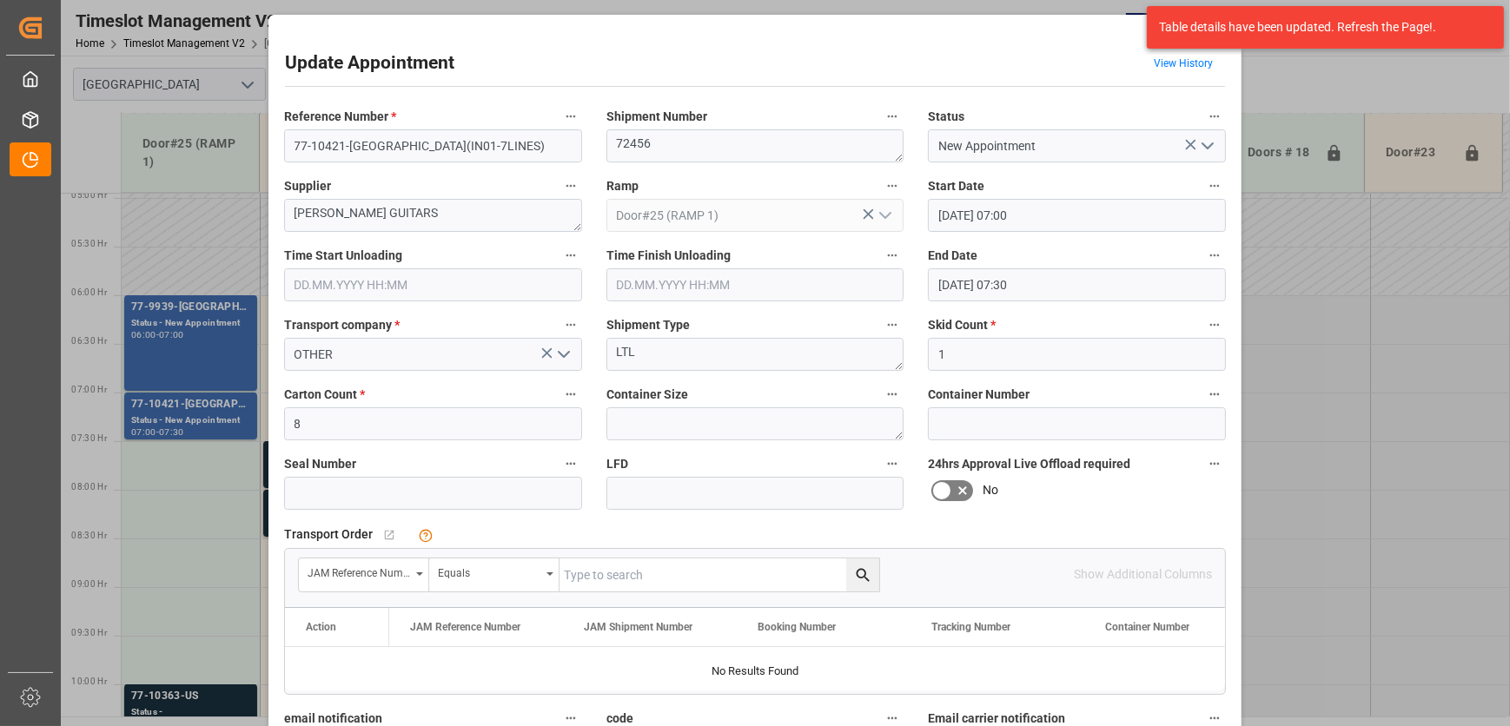
click at [1112, 216] on input "[DATE] 07:00" at bounding box center [1077, 215] width 298 height 33
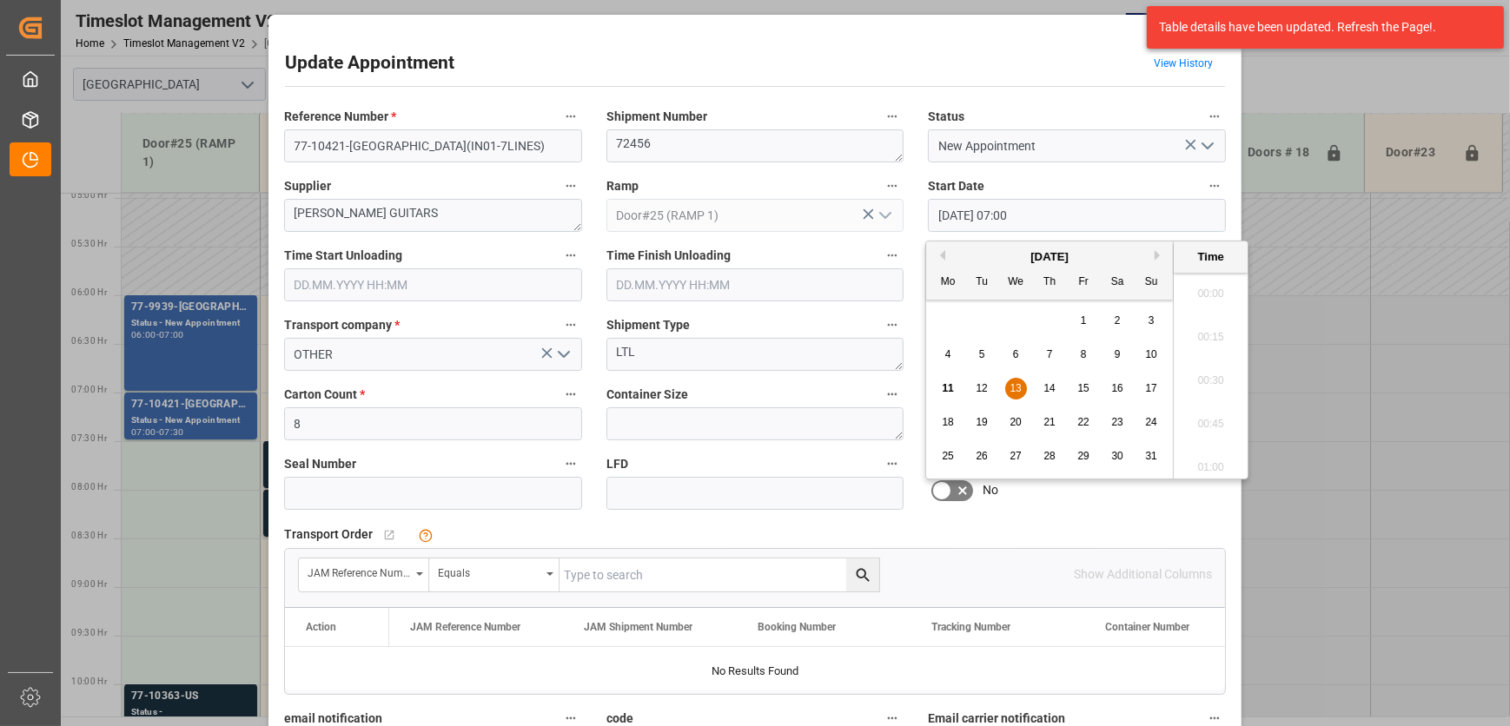
scroll to position [1134, 0]
click at [955, 386] on div "11" at bounding box center [948, 389] width 22 height 21
click at [1216, 442] on li "11:30" at bounding box center [1211, 447] width 74 height 43
type input "[DATE] 11:30"
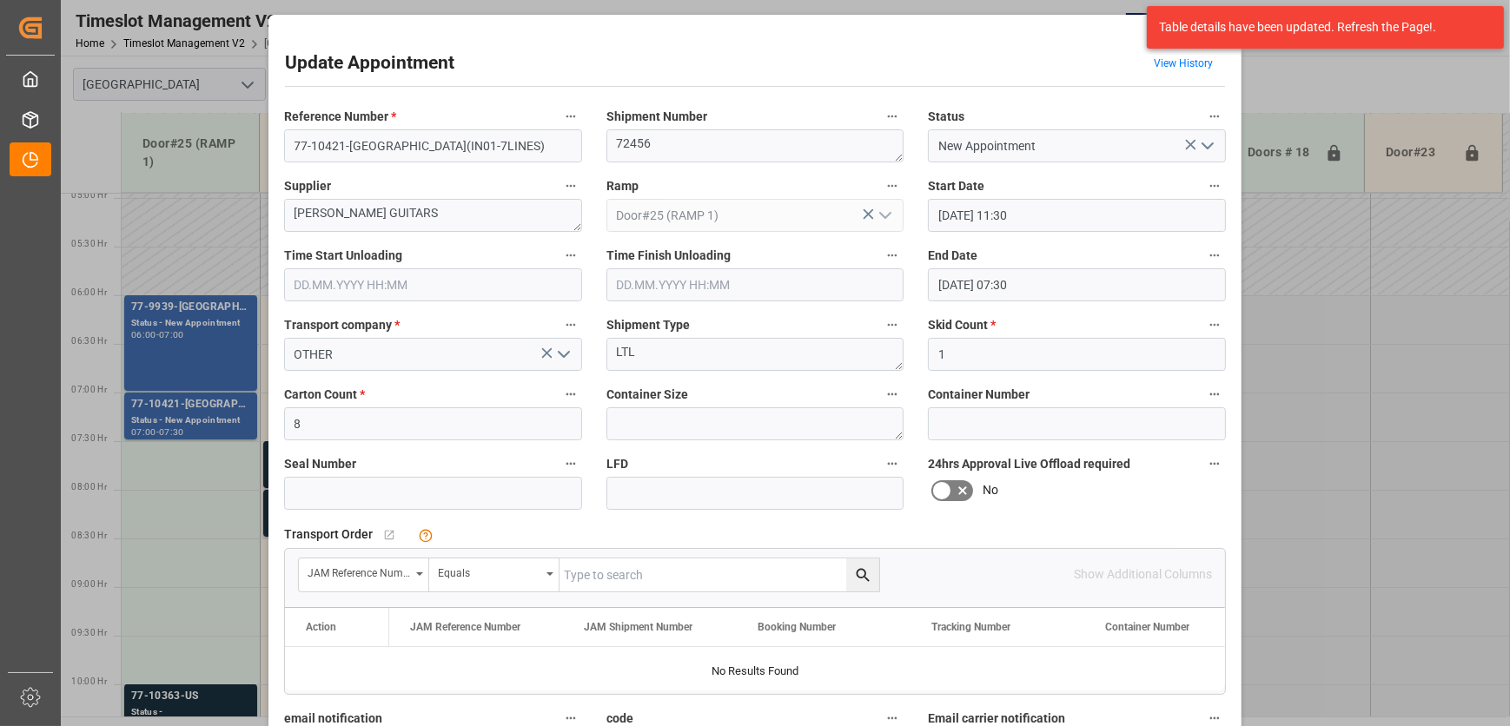
click at [1006, 283] on input "[DATE] 07:30" at bounding box center [1077, 284] width 298 height 33
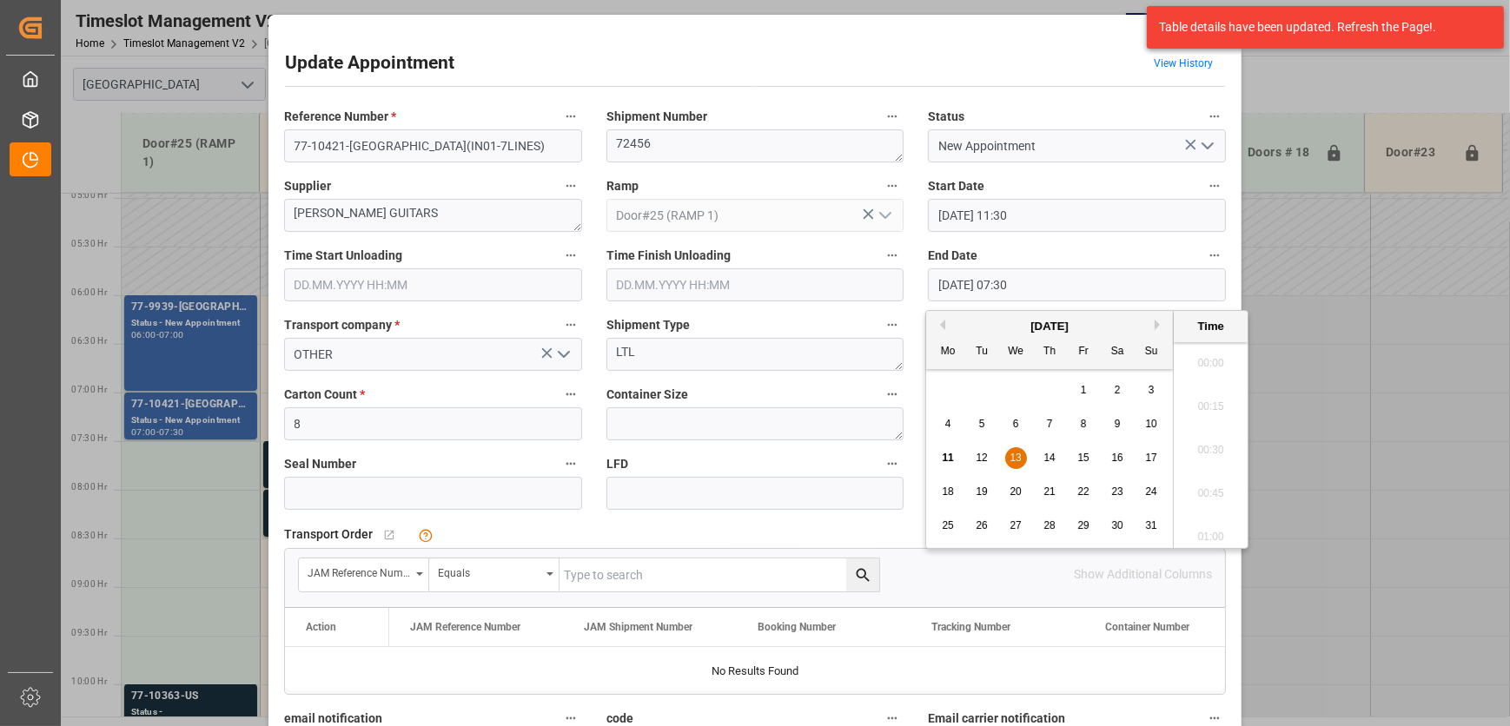
scroll to position [1221, 0]
click at [954, 454] on div "11" at bounding box center [948, 458] width 22 height 21
click at [1213, 513] on li "12:00" at bounding box center [1211, 516] width 74 height 43
type input "[DATE] 12:00"
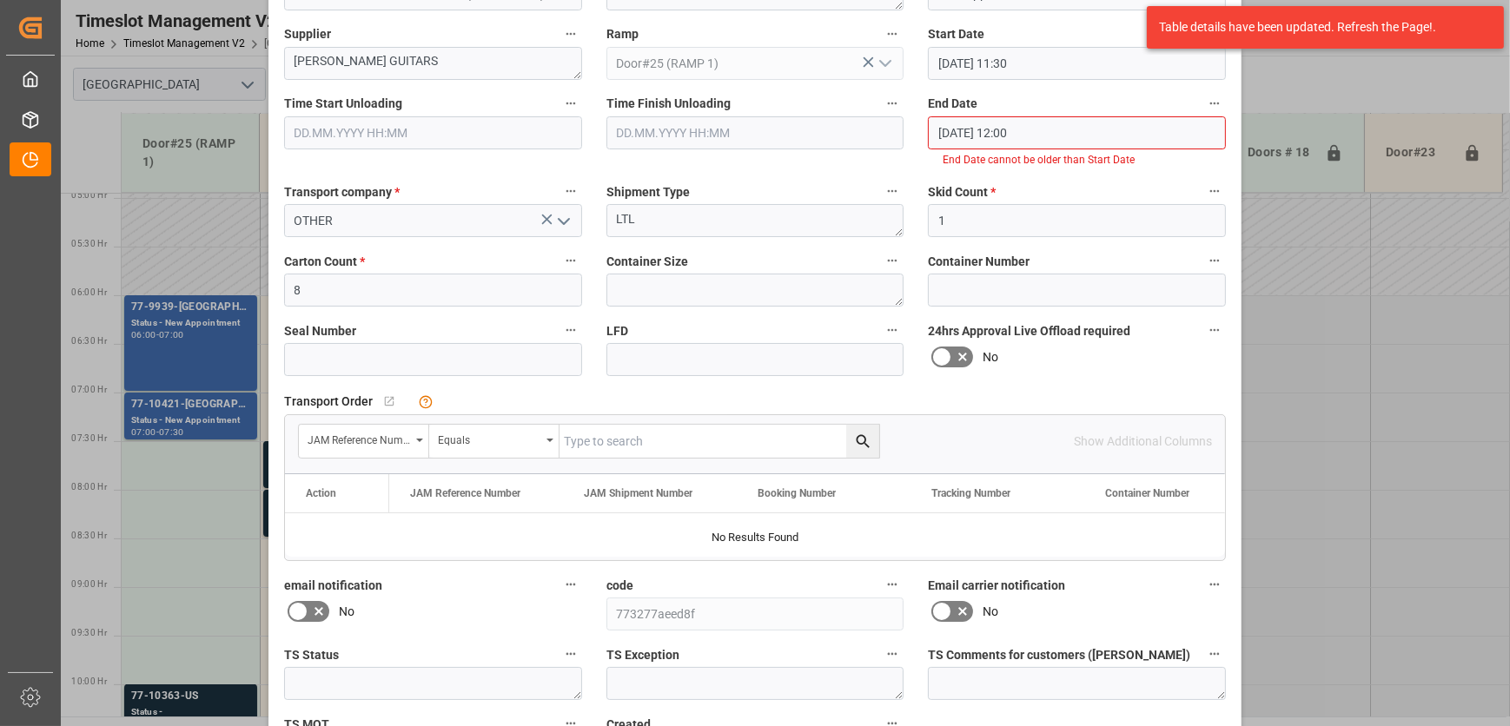
scroll to position [282, 0]
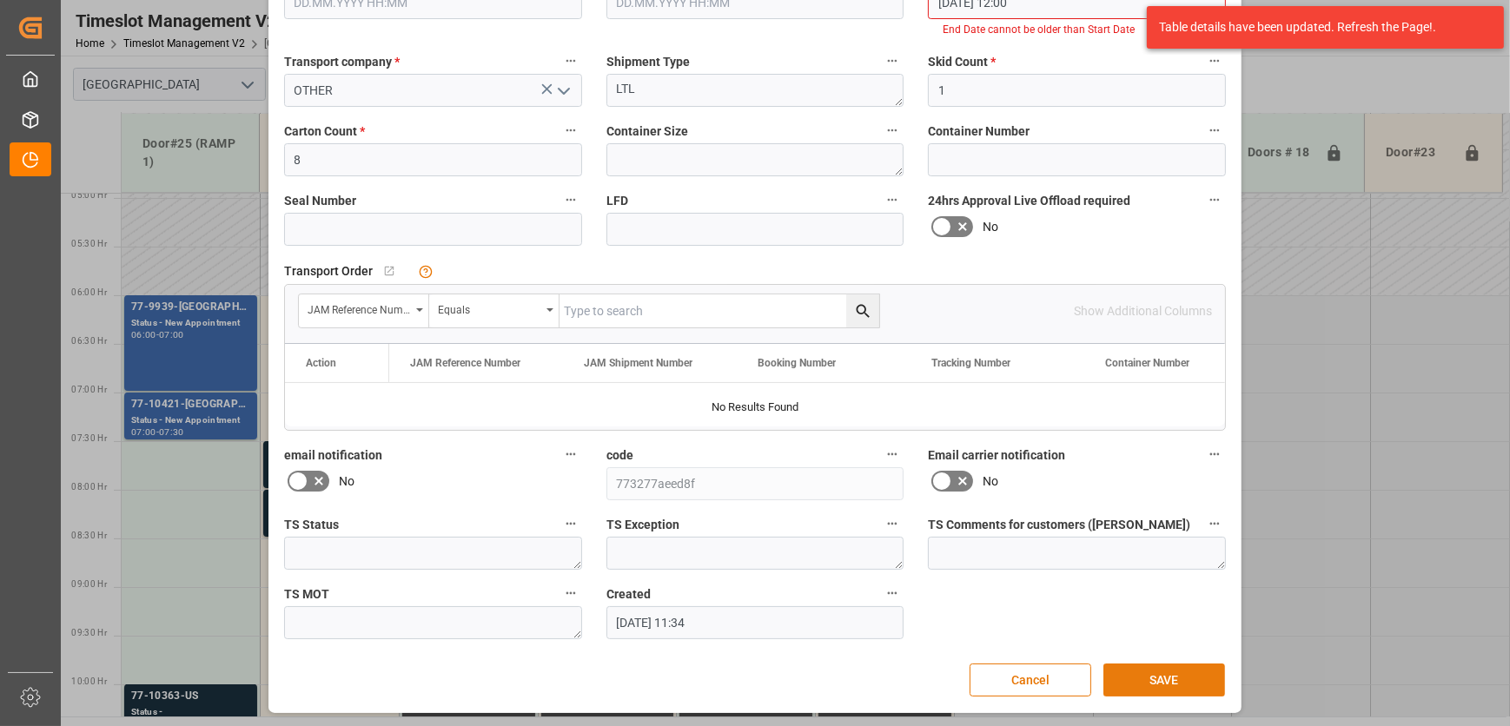
click at [1161, 677] on button "SAVE" at bounding box center [1164, 680] width 122 height 33
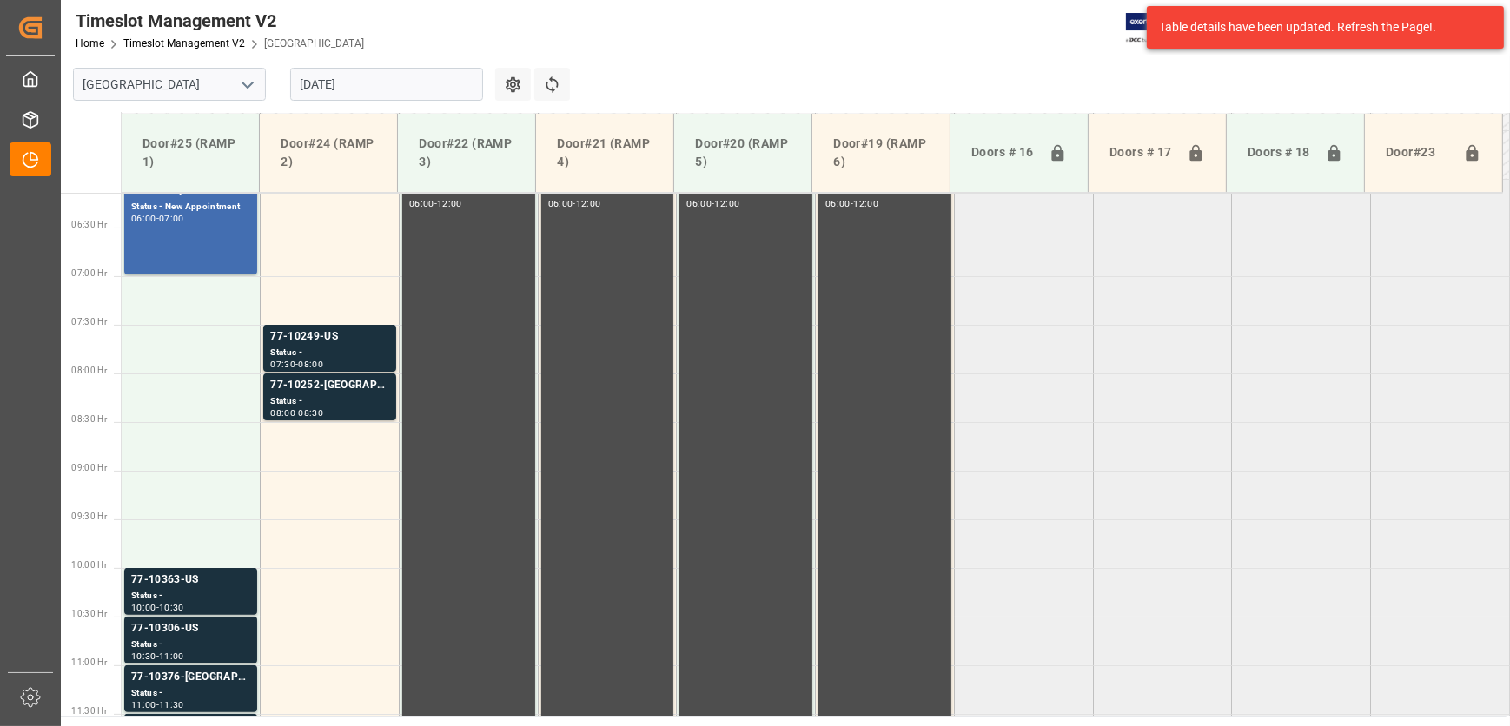
scroll to position [585, 0]
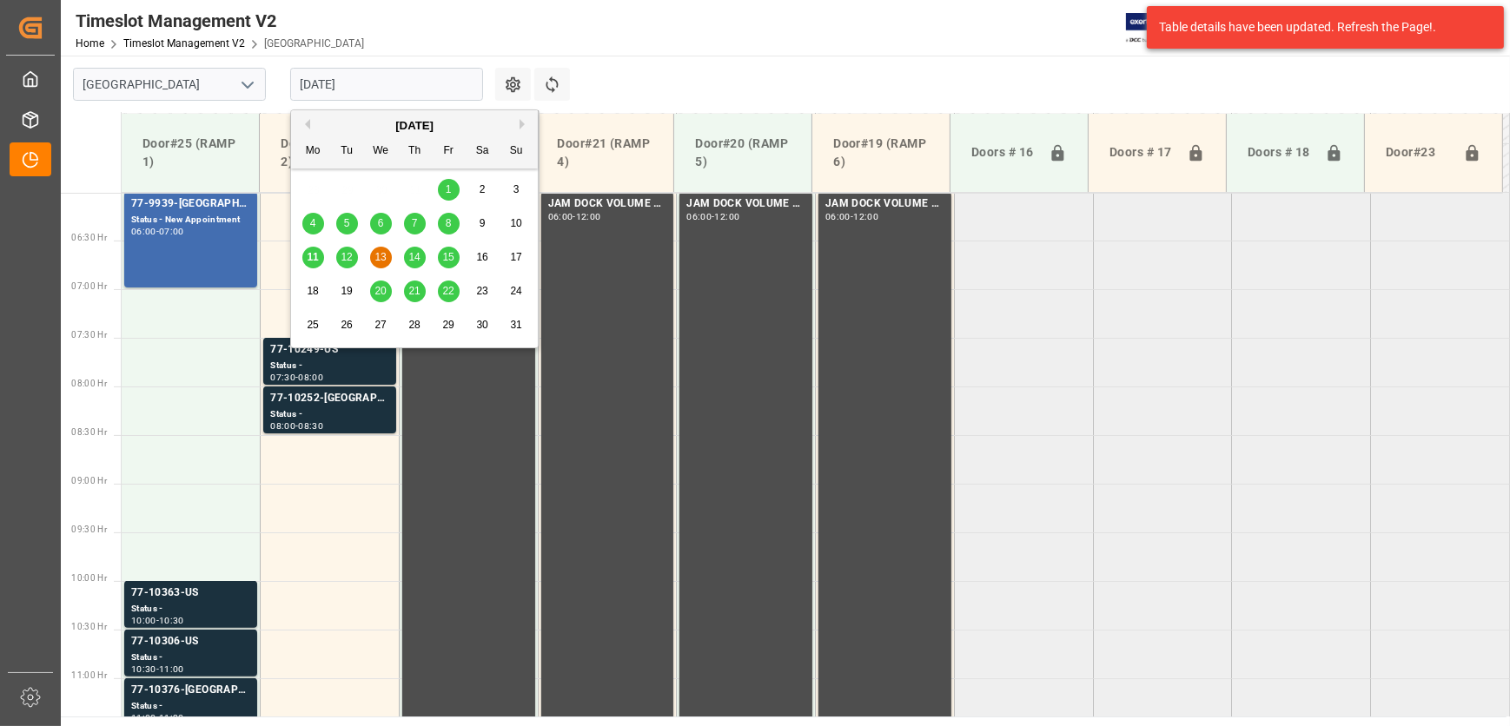
click at [355, 75] on input "[DATE]" at bounding box center [386, 84] width 193 height 33
click at [342, 251] on span "12" at bounding box center [346, 257] width 11 height 12
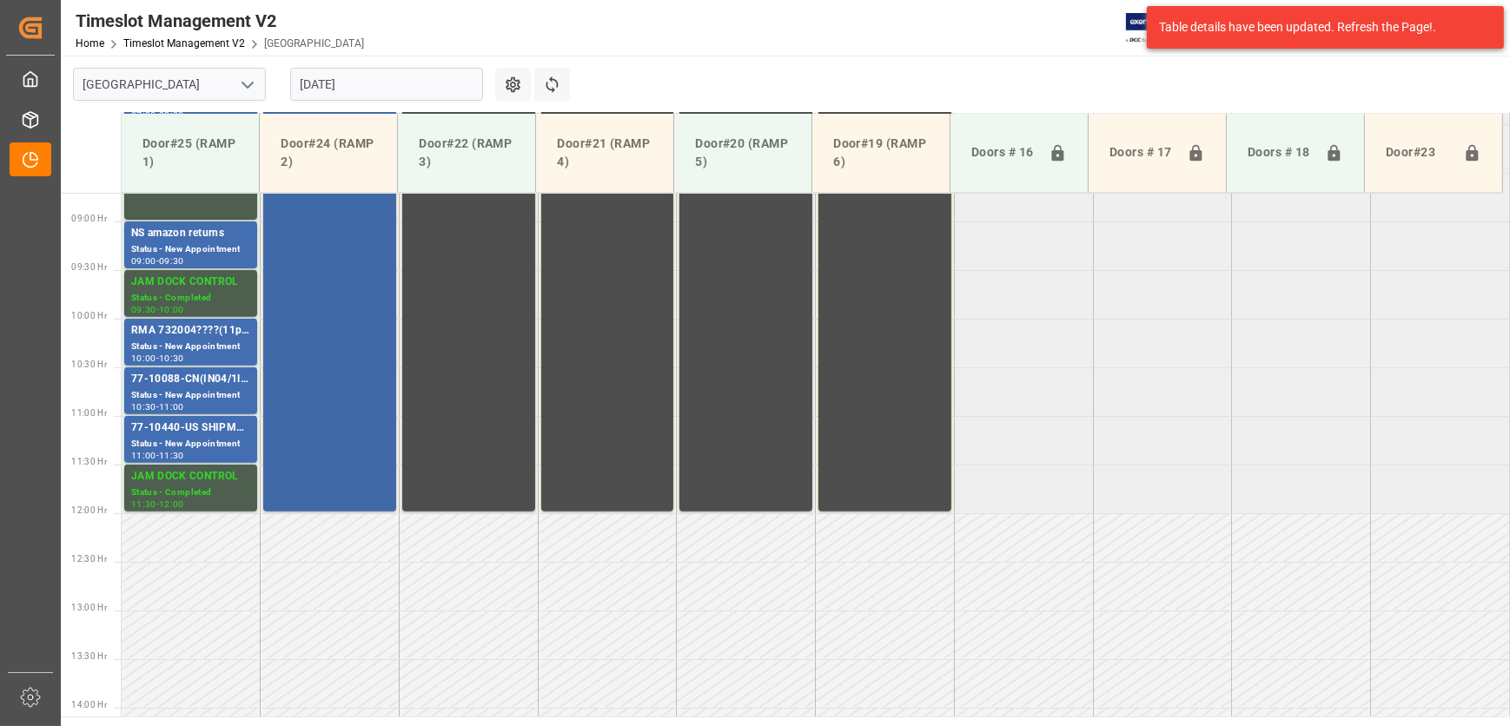
scroll to position [876, 0]
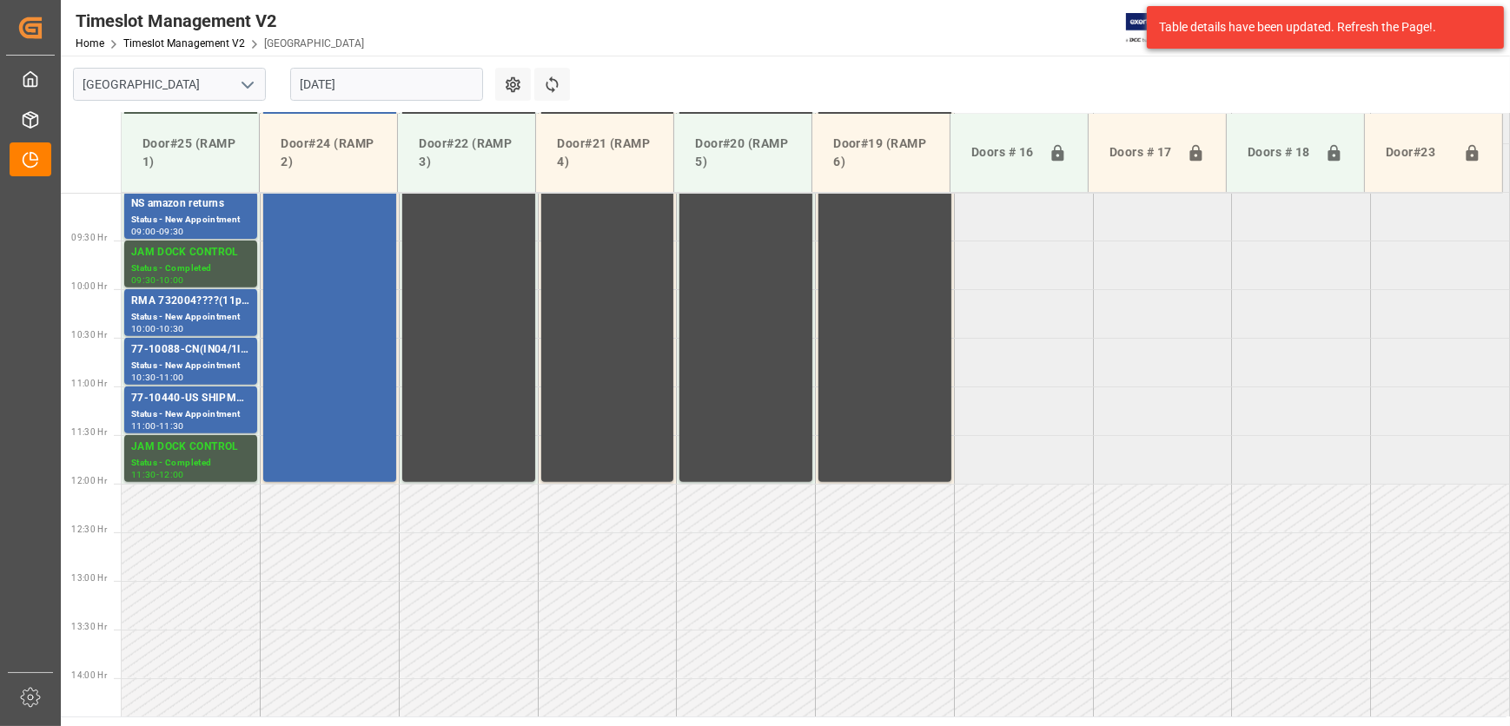
click at [356, 81] on input "[DATE]" at bounding box center [386, 84] width 193 height 33
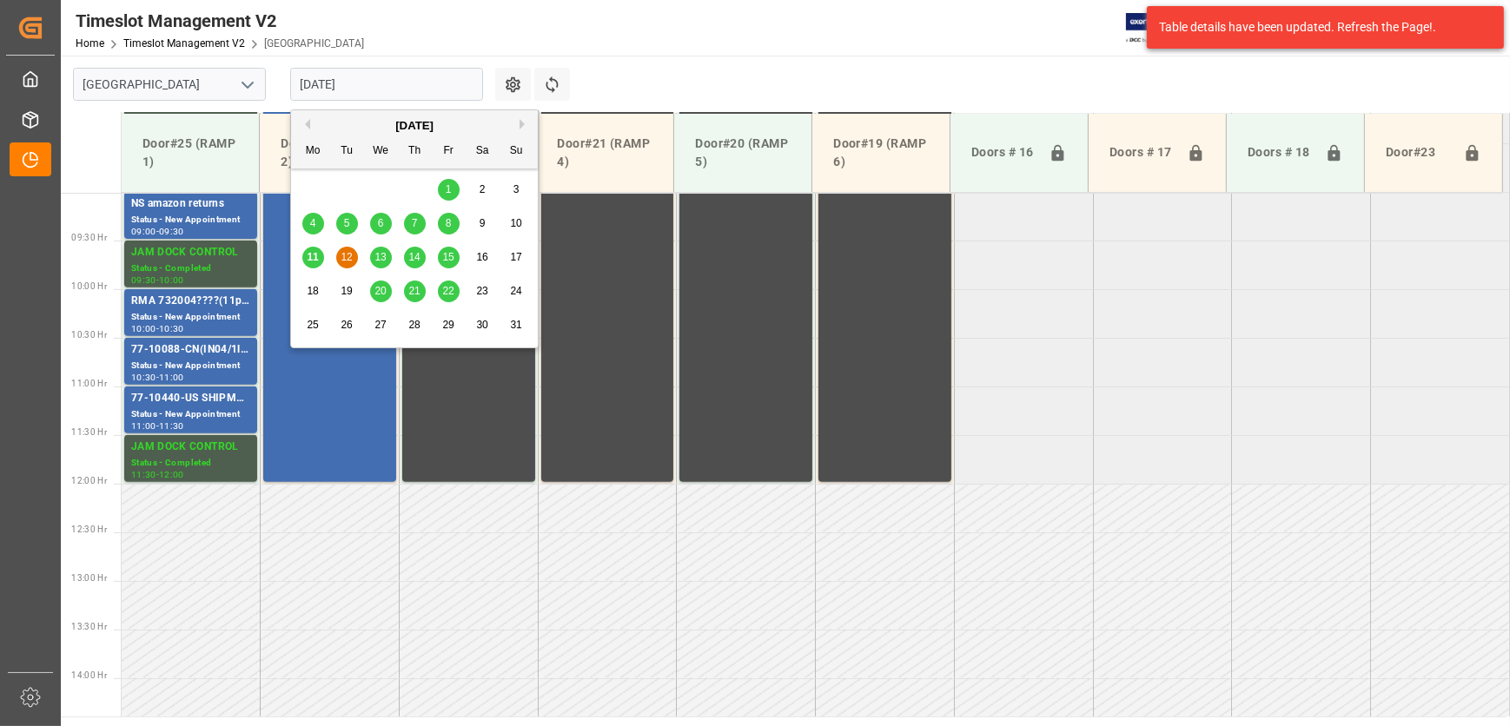
click at [307, 259] on span "11" at bounding box center [312, 257] width 11 height 12
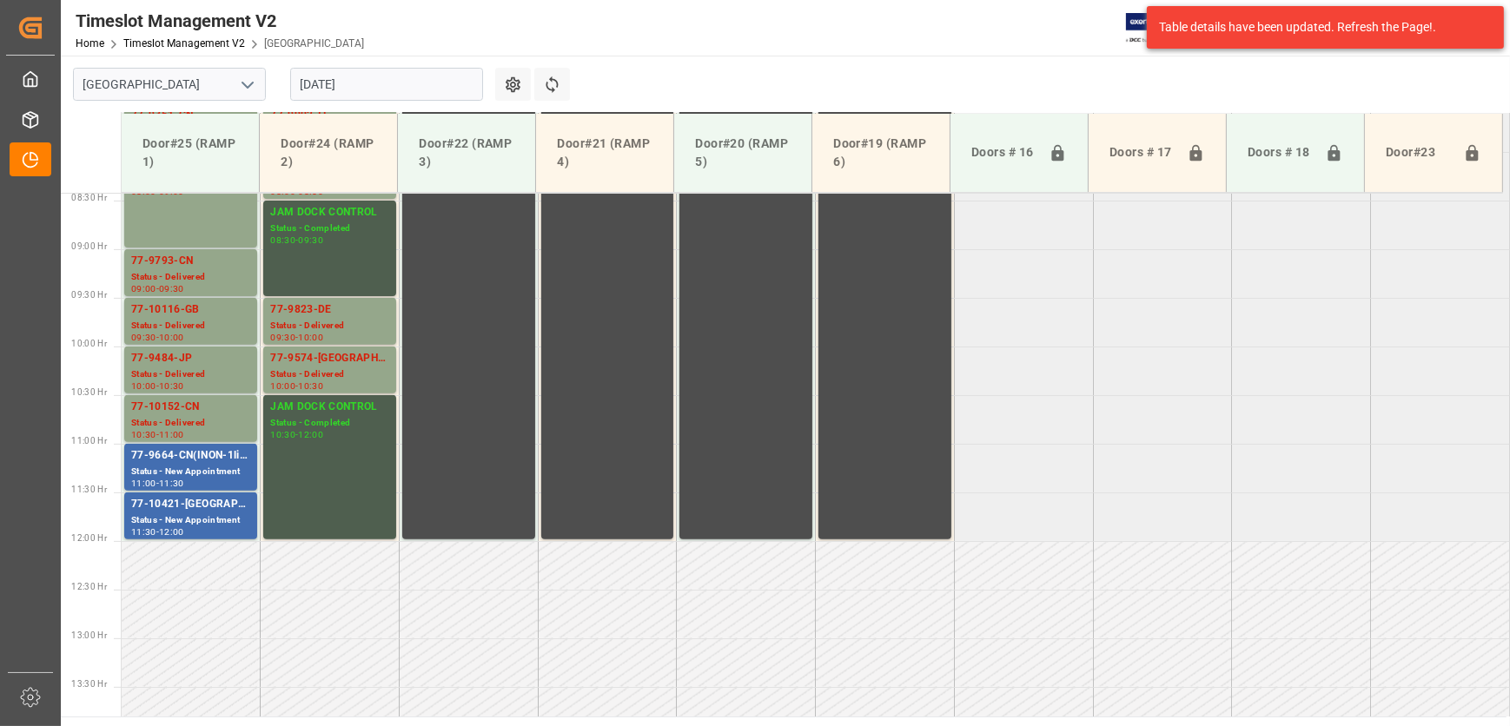
scroll to position [797, 0]
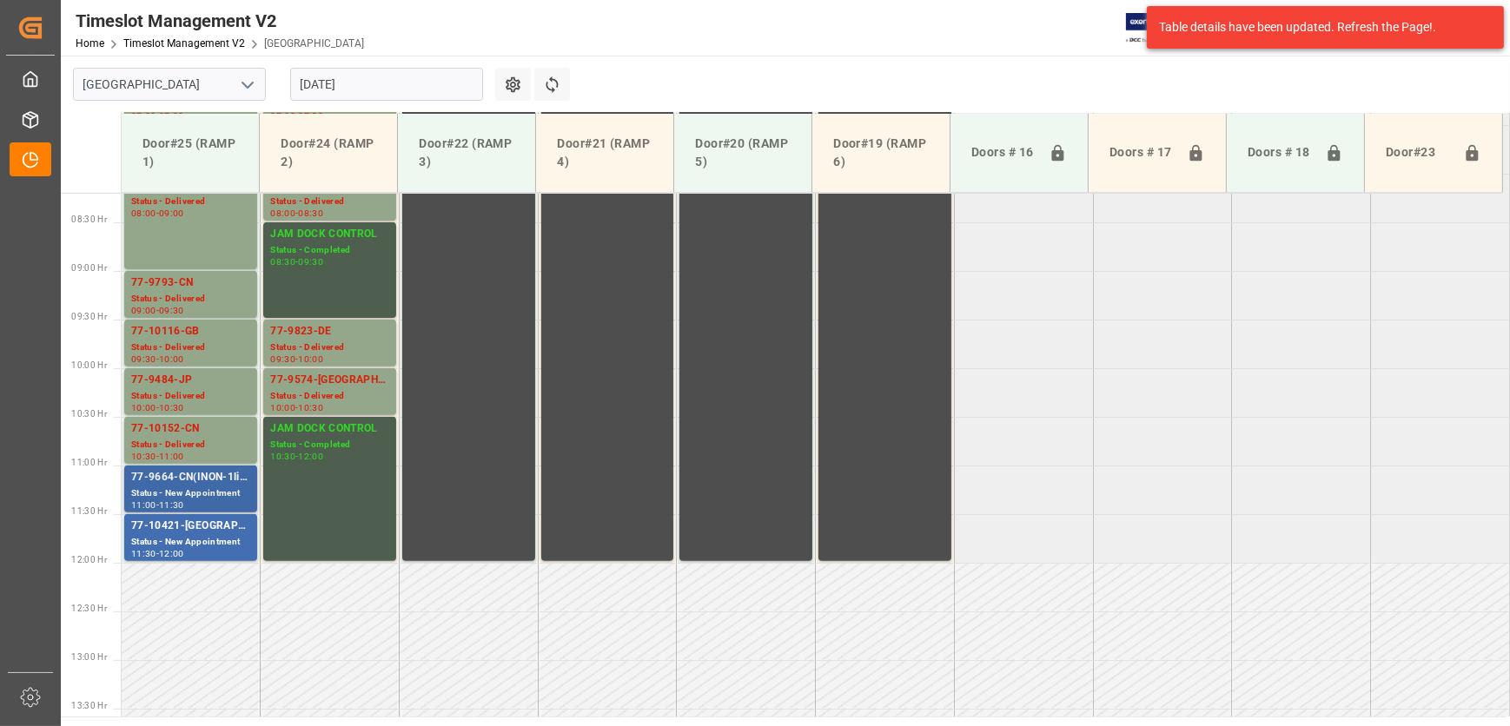
click at [201, 486] on div "Status - New Appointment" at bounding box center [190, 493] width 119 height 15
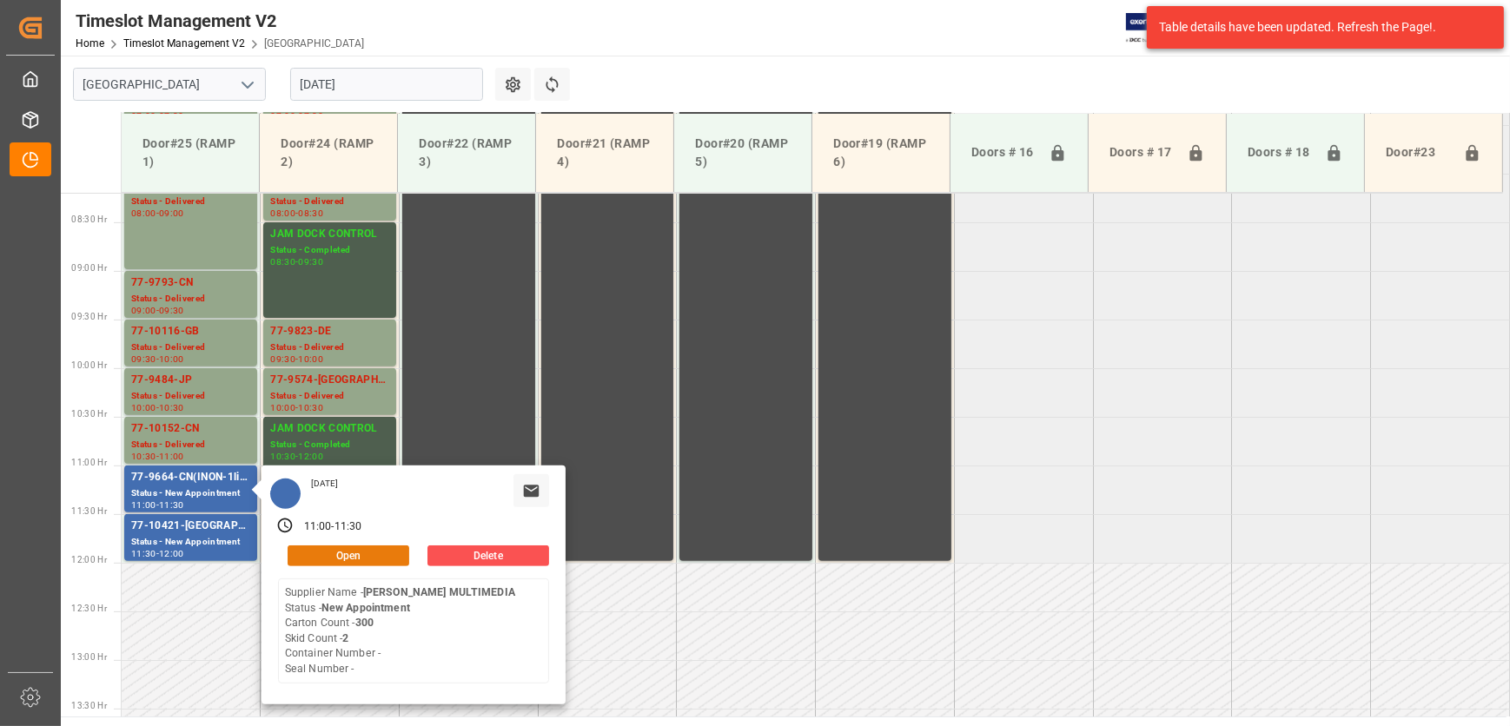
click at [347, 556] on button "Open" at bounding box center [349, 556] width 122 height 21
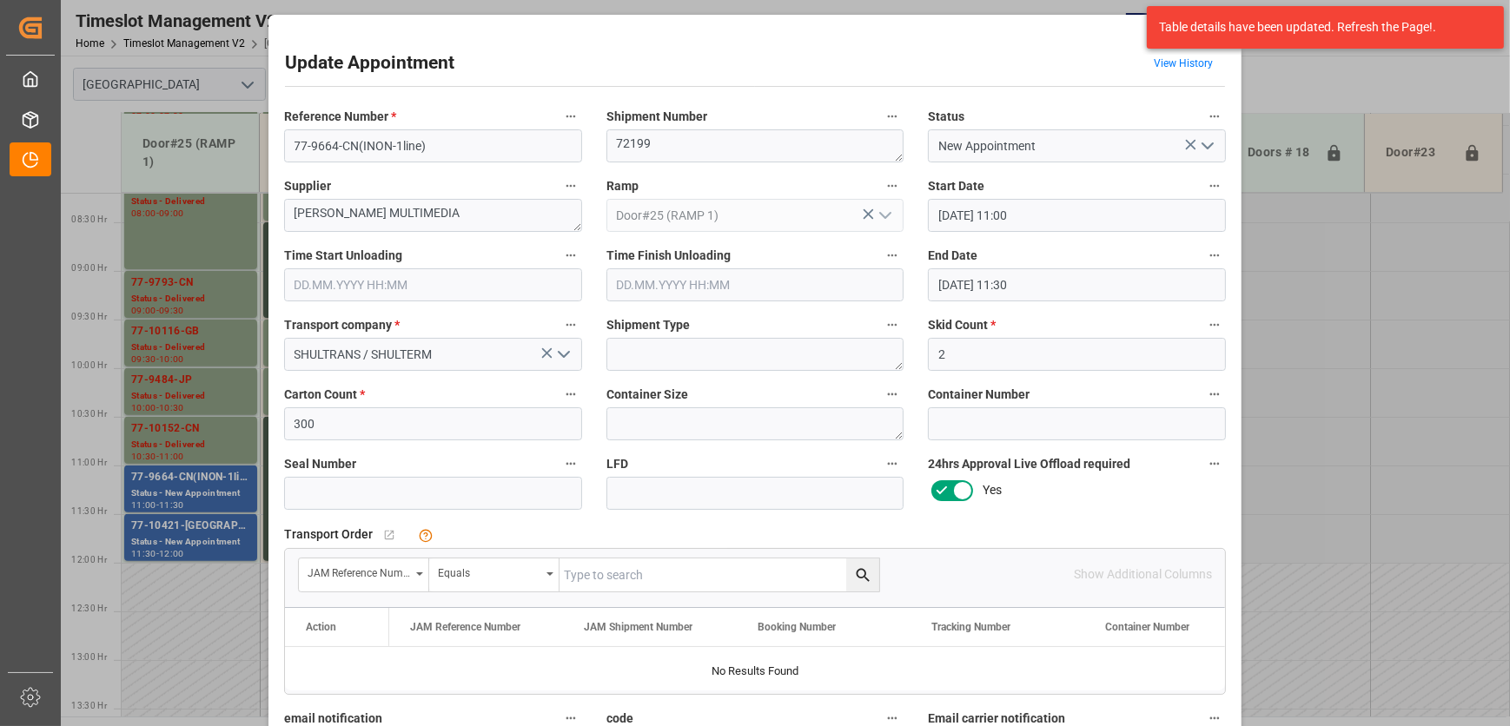
click at [1202, 147] on polyline "open menu" at bounding box center [1207, 145] width 10 height 5
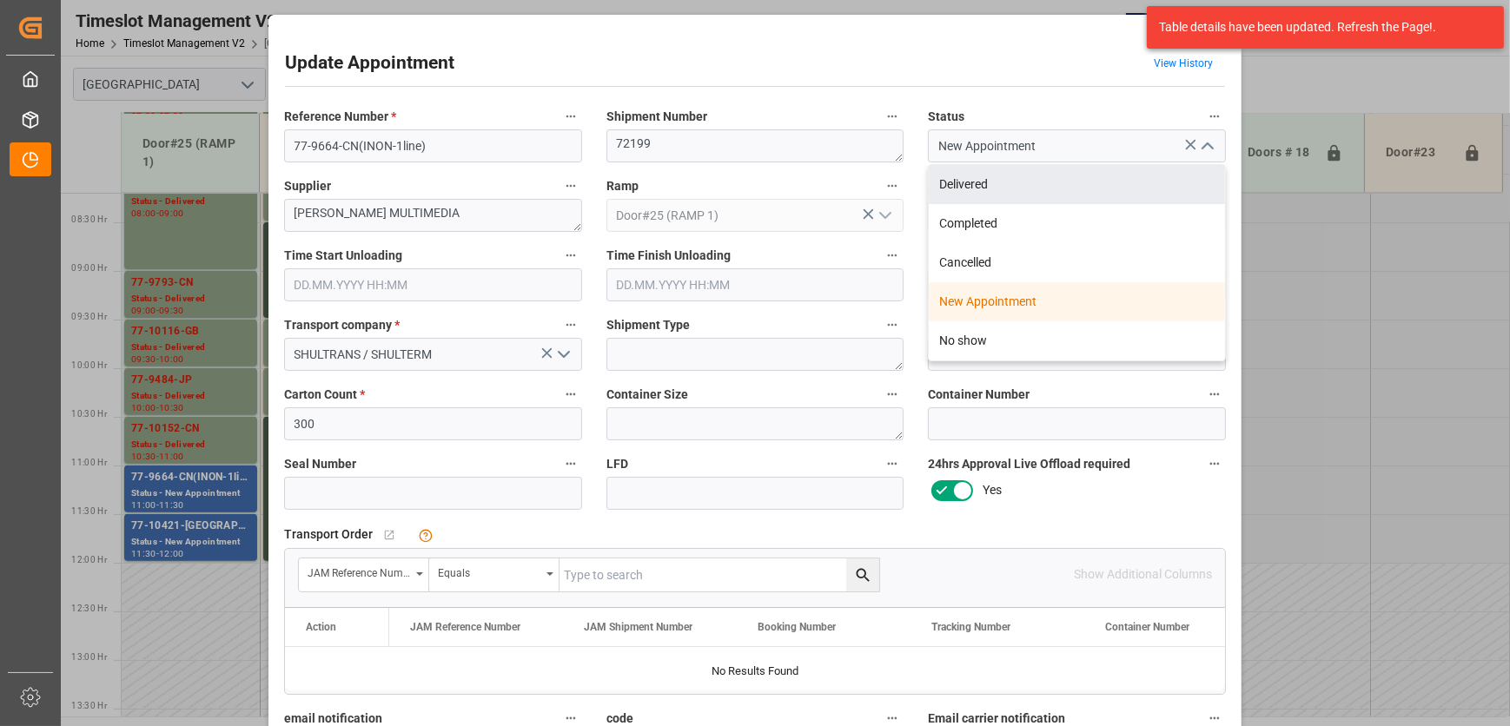
drag, startPoint x: 1106, startPoint y: 196, endPoint x: 1099, endPoint y: 235, distance: 39.7
click at [1106, 195] on div "Delivered" at bounding box center [1077, 184] width 296 height 39
type input "Delivered"
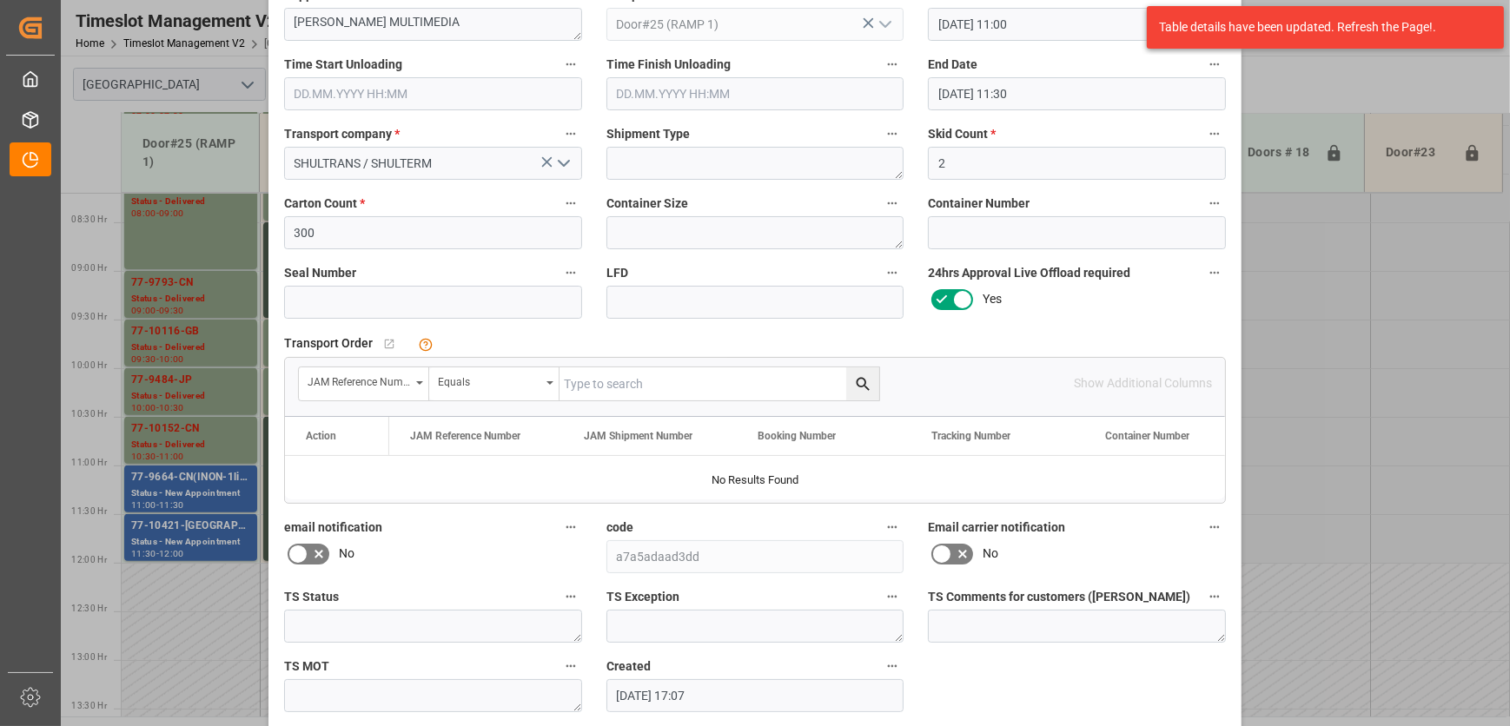
scroll to position [106, 0]
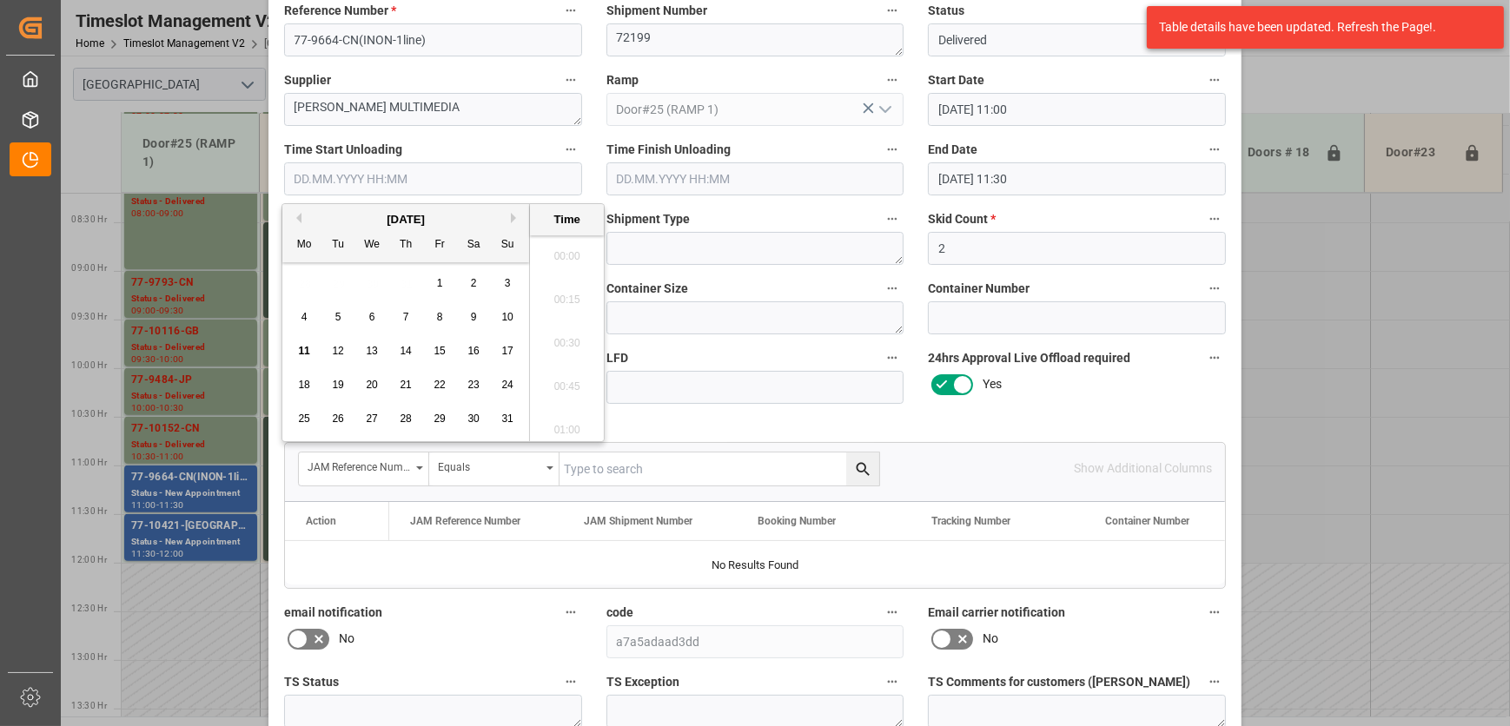
click at [380, 181] on input "text" at bounding box center [433, 178] width 298 height 33
click at [299, 348] on span "11" at bounding box center [303, 351] width 11 height 12
click at [565, 286] on li "13:00" at bounding box center [567, 279] width 74 height 43
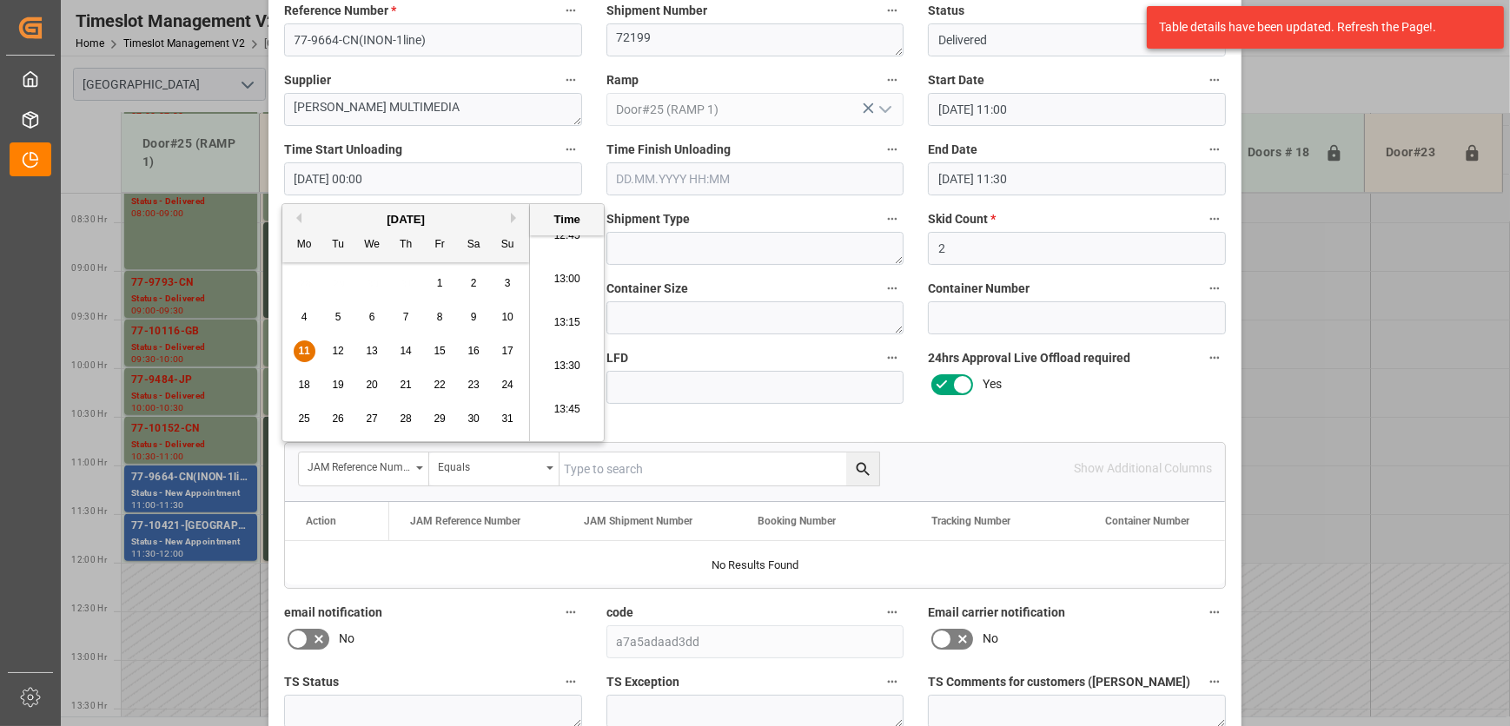
type input "[DATE] 13:00"
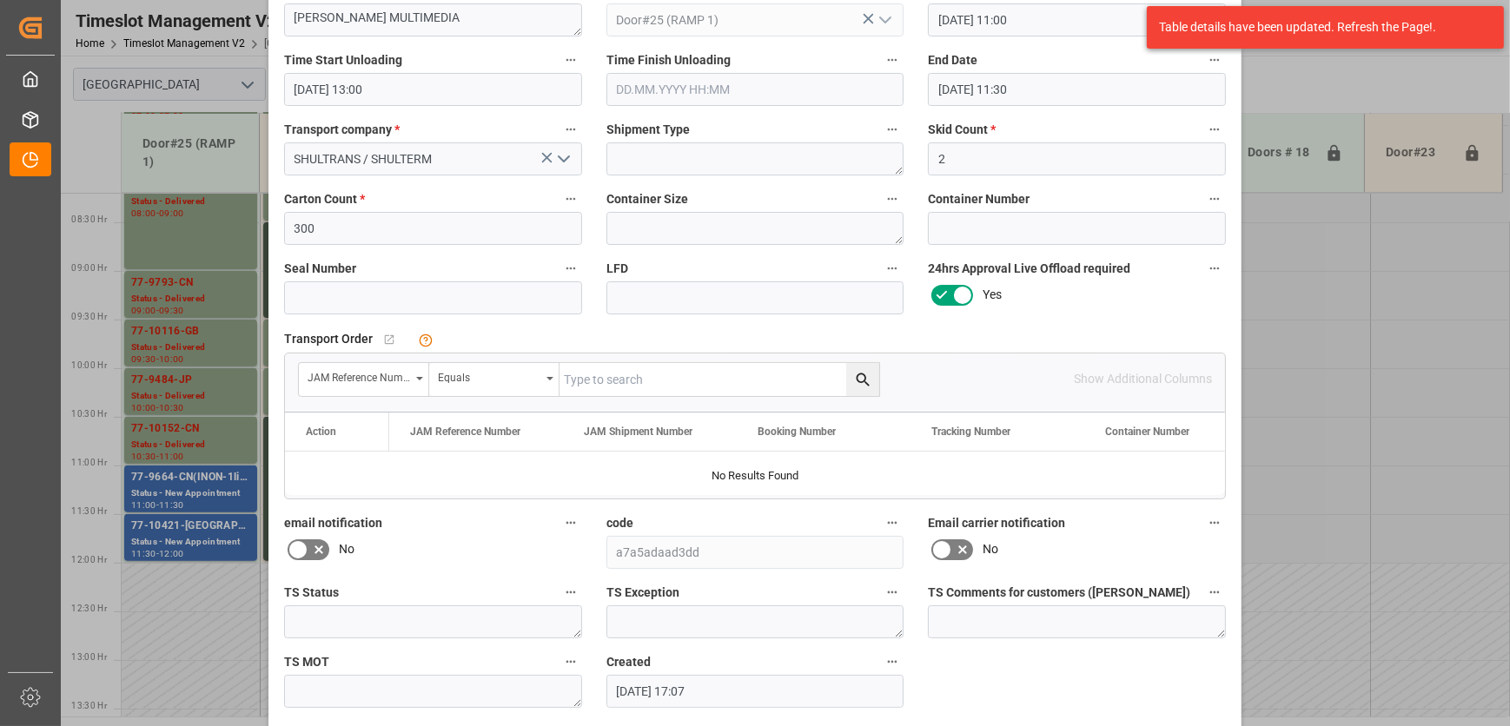
scroll to position [264, 0]
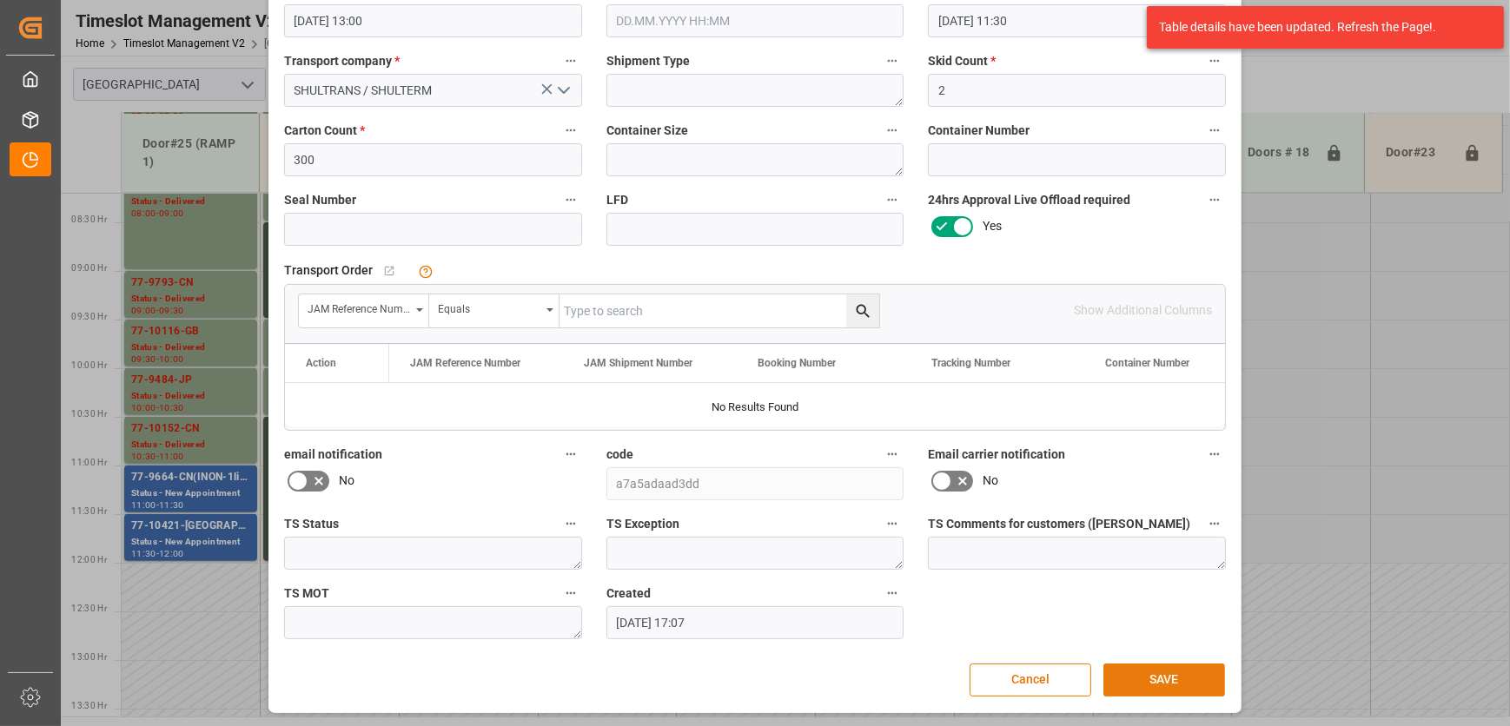
click at [1138, 678] on button "SAVE" at bounding box center [1164, 680] width 122 height 33
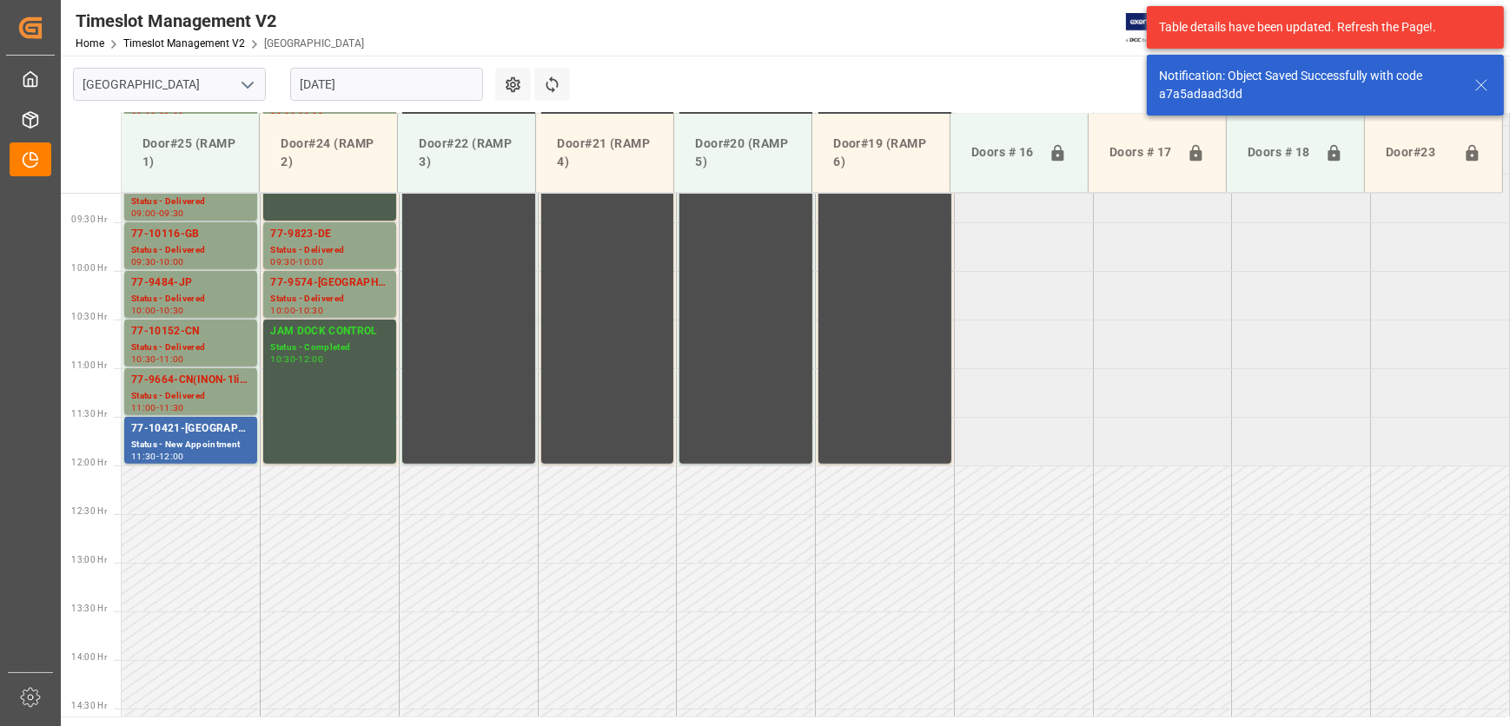
scroll to position [980, 0]
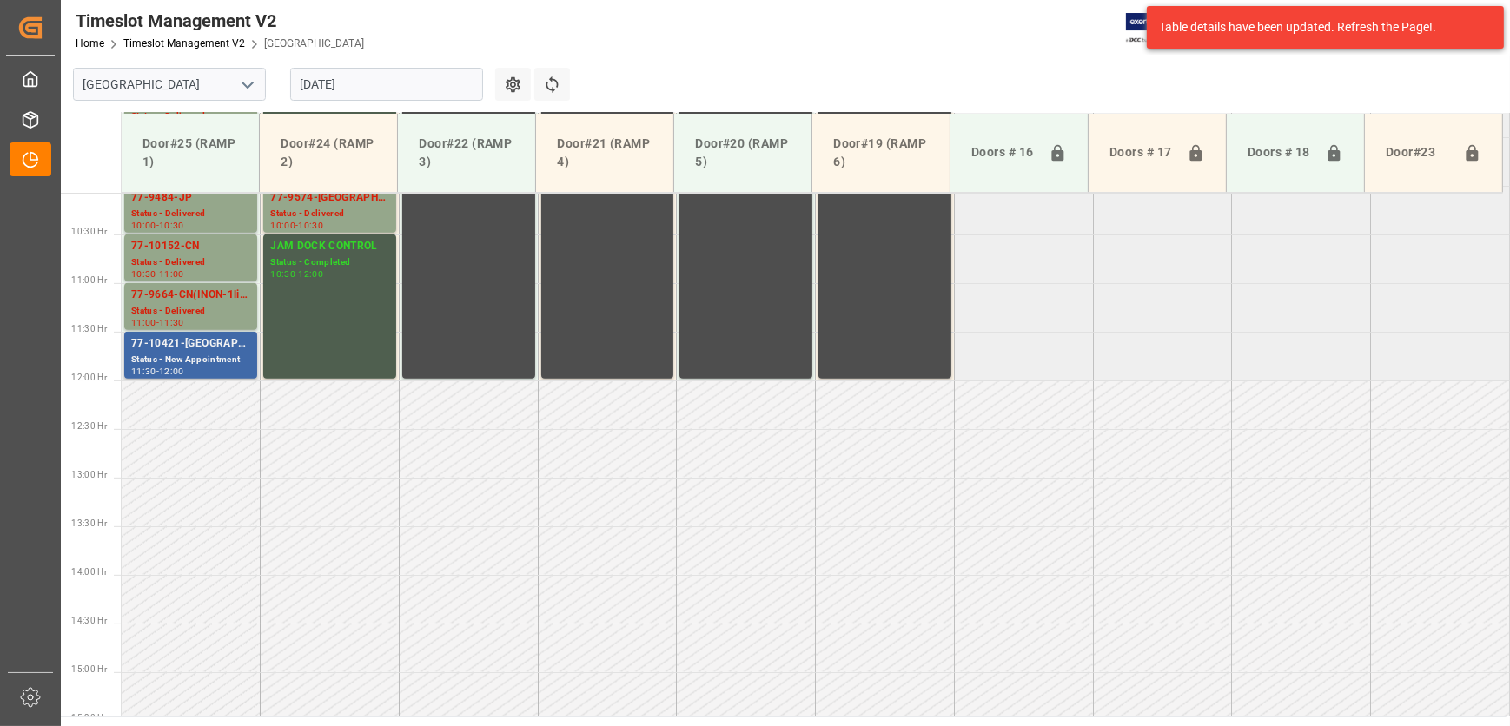
click at [236, 346] on div "77-10421-[GEOGRAPHIC_DATA](IN01-7LINES)" at bounding box center [190, 343] width 119 height 17
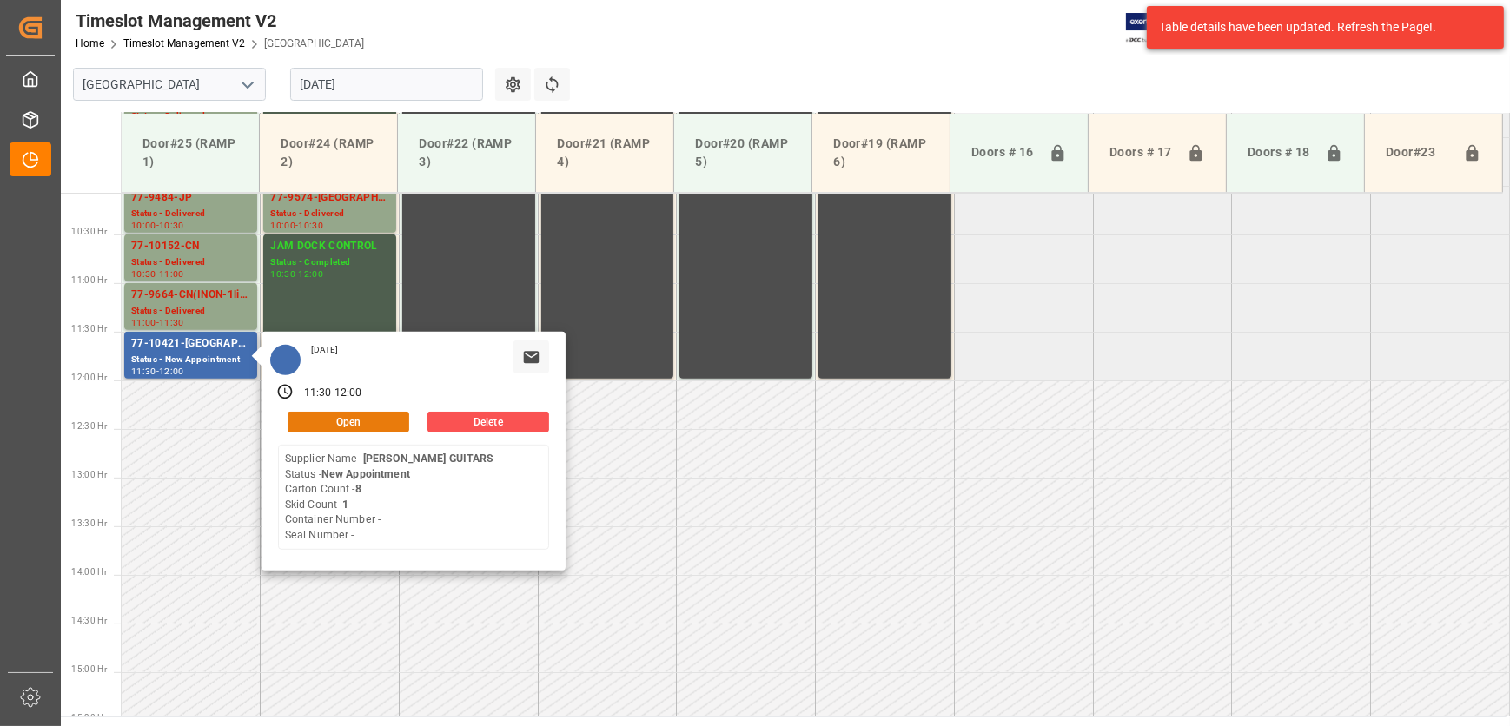
click at [383, 426] on button "Open" at bounding box center [349, 422] width 122 height 21
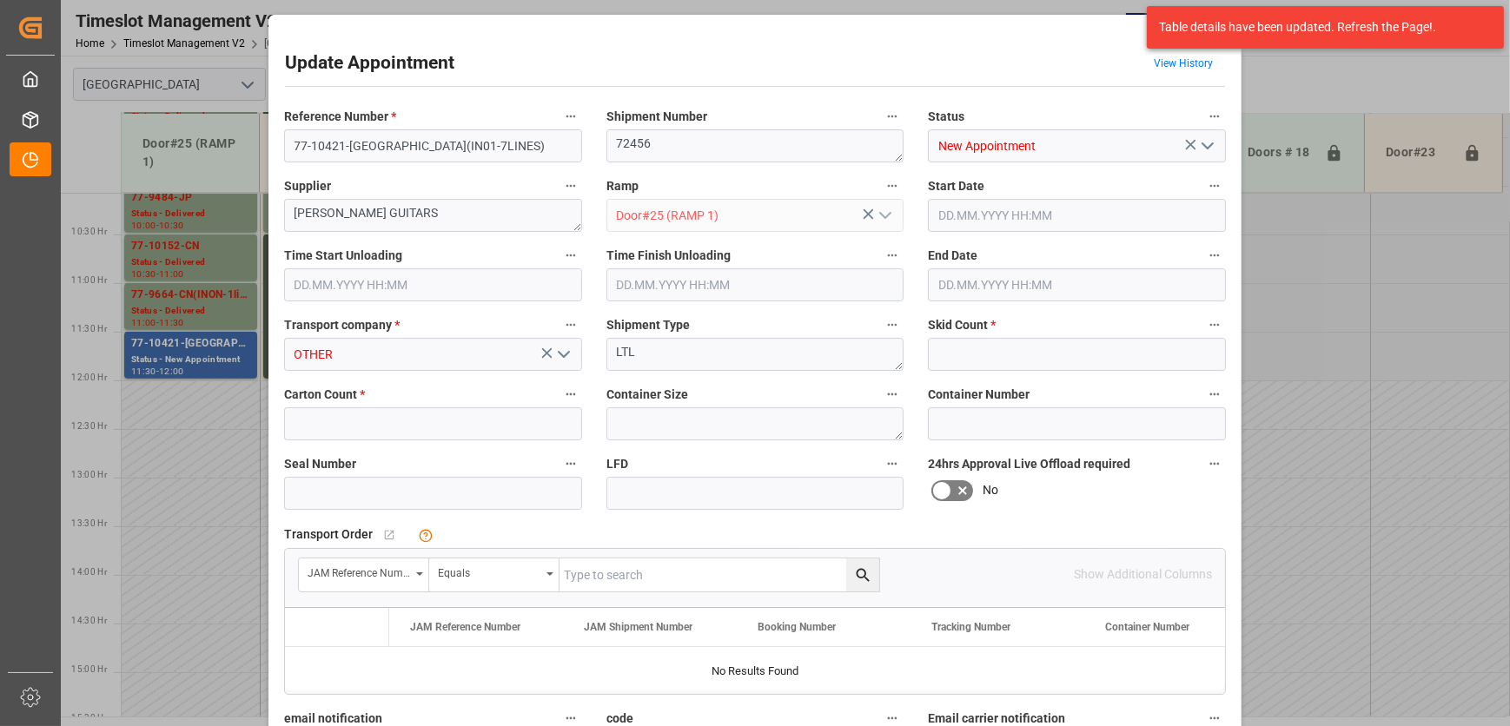
type input "1"
type input "8"
type input "[DATE] 11:30"
type input "[DATE] 12:00"
type input "[DATE] 11:34"
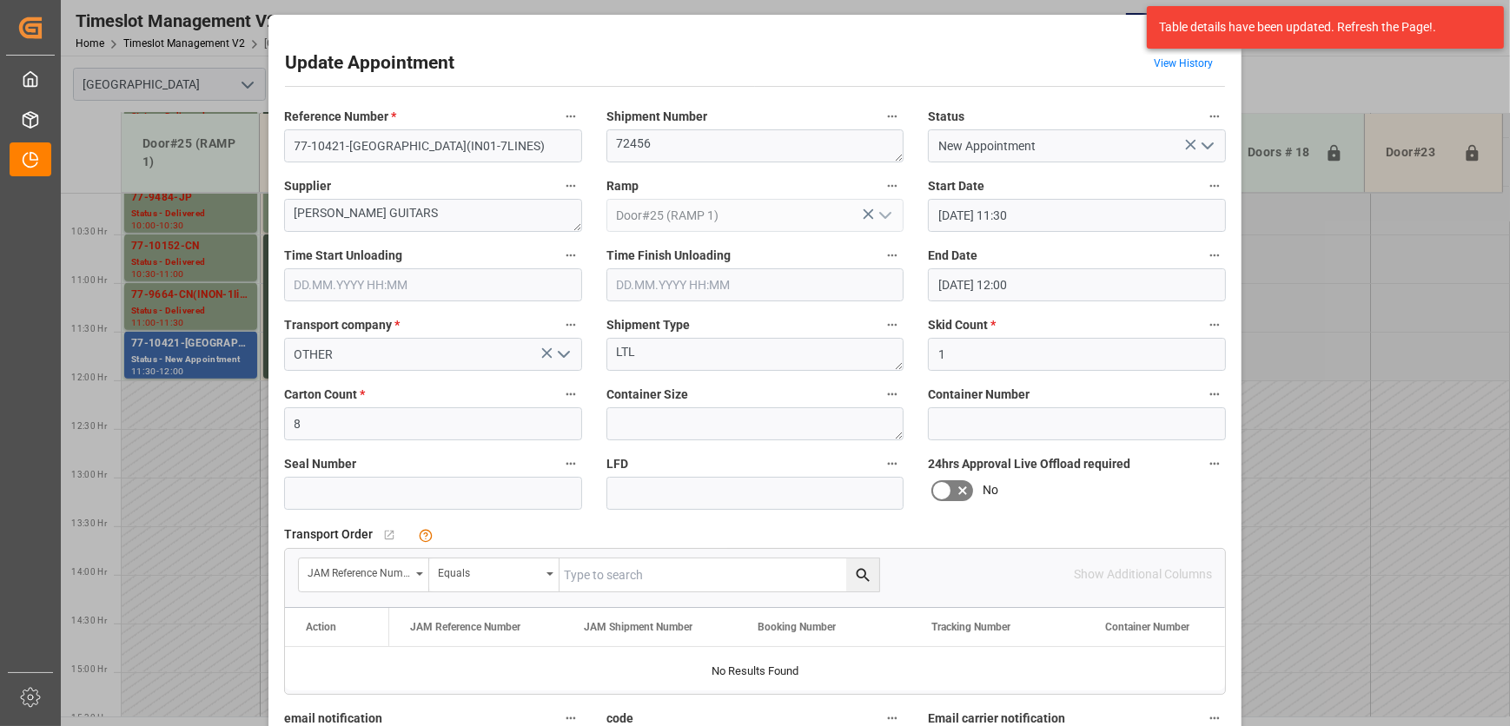
click at [1213, 149] on icon "open menu" at bounding box center [1207, 146] width 21 height 21
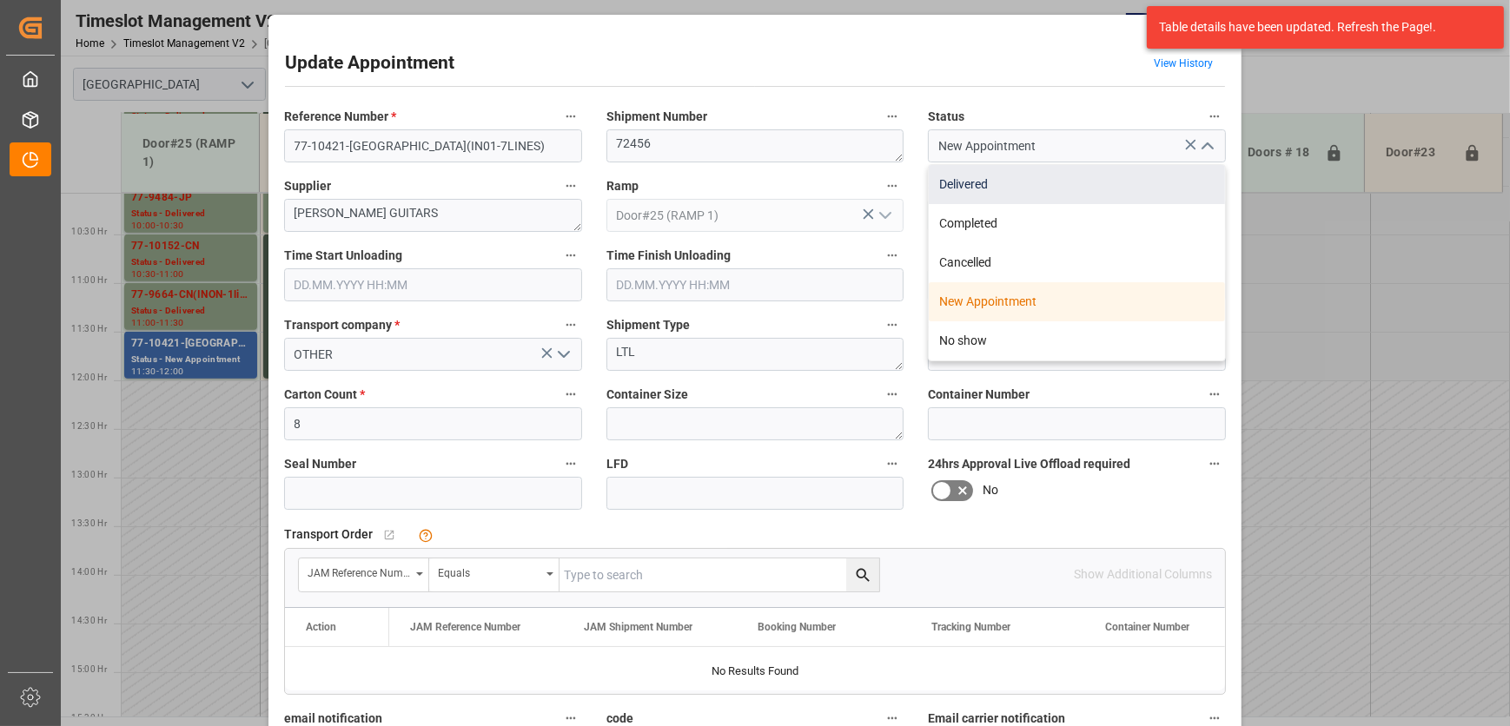
click at [1161, 195] on div "Delivered" at bounding box center [1077, 184] width 296 height 39
type input "Delivered"
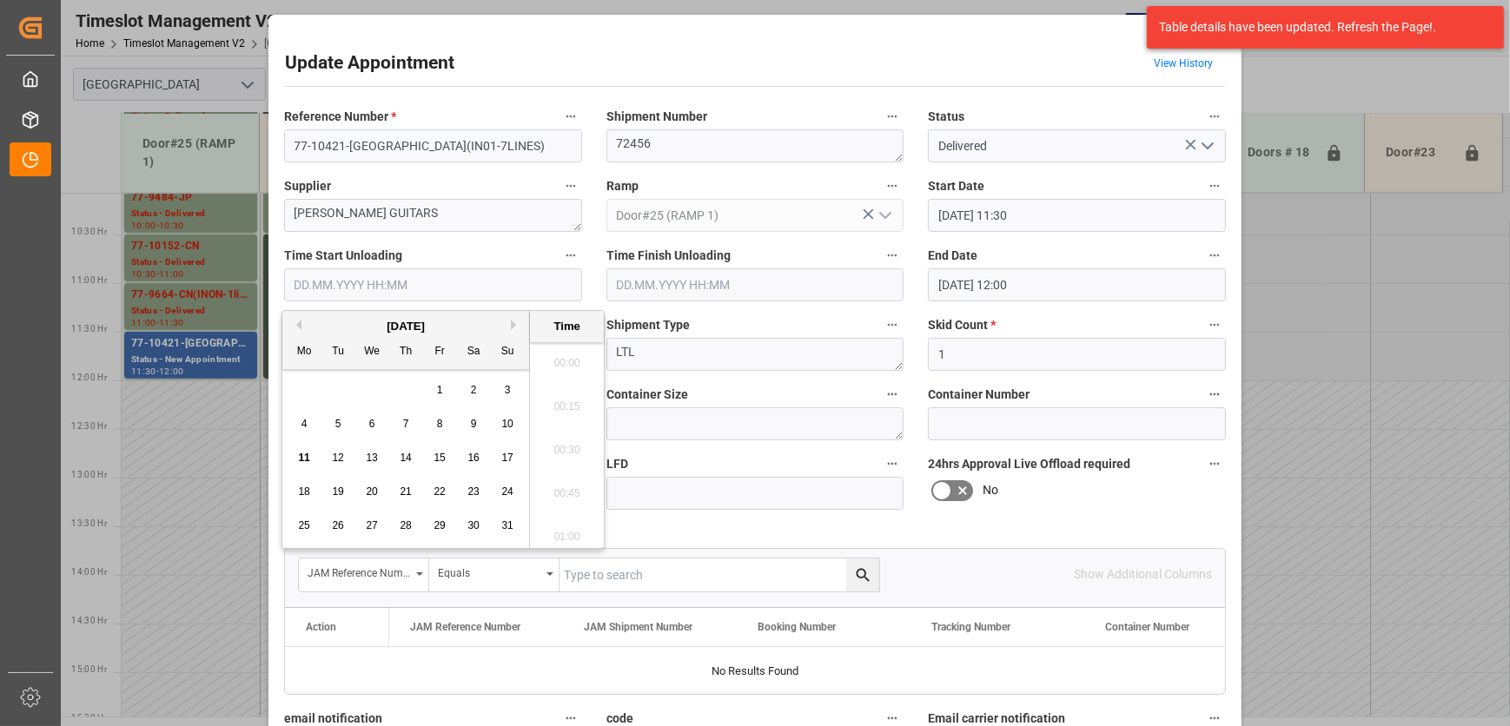
click at [391, 282] on input "text" at bounding box center [433, 284] width 298 height 33
click at [304, 458] on span "11" at bounding box center [303, 458] width 11 height 12
click at [567, 437] on li "13:45" at bounding box center [567, 437] width 74 height 43
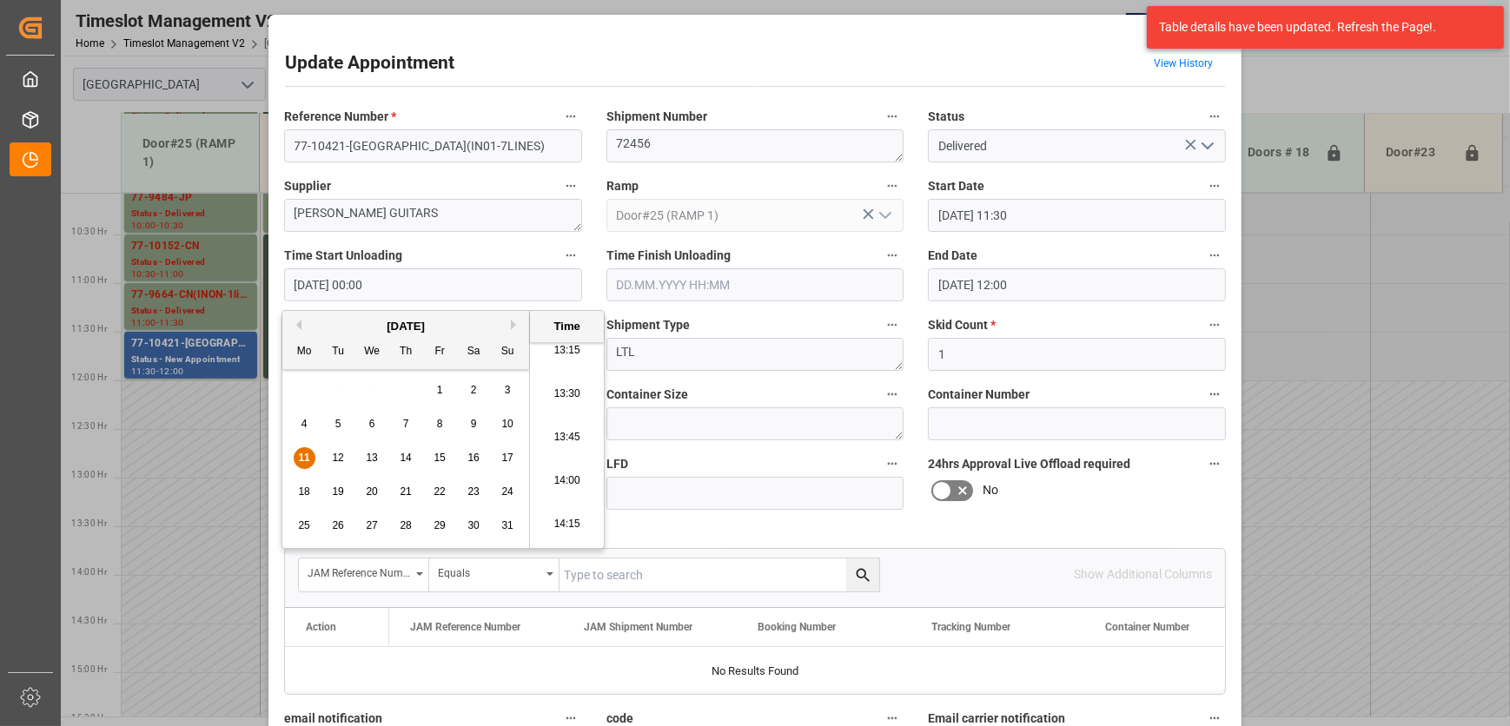
type input "[DATE] 13:45"
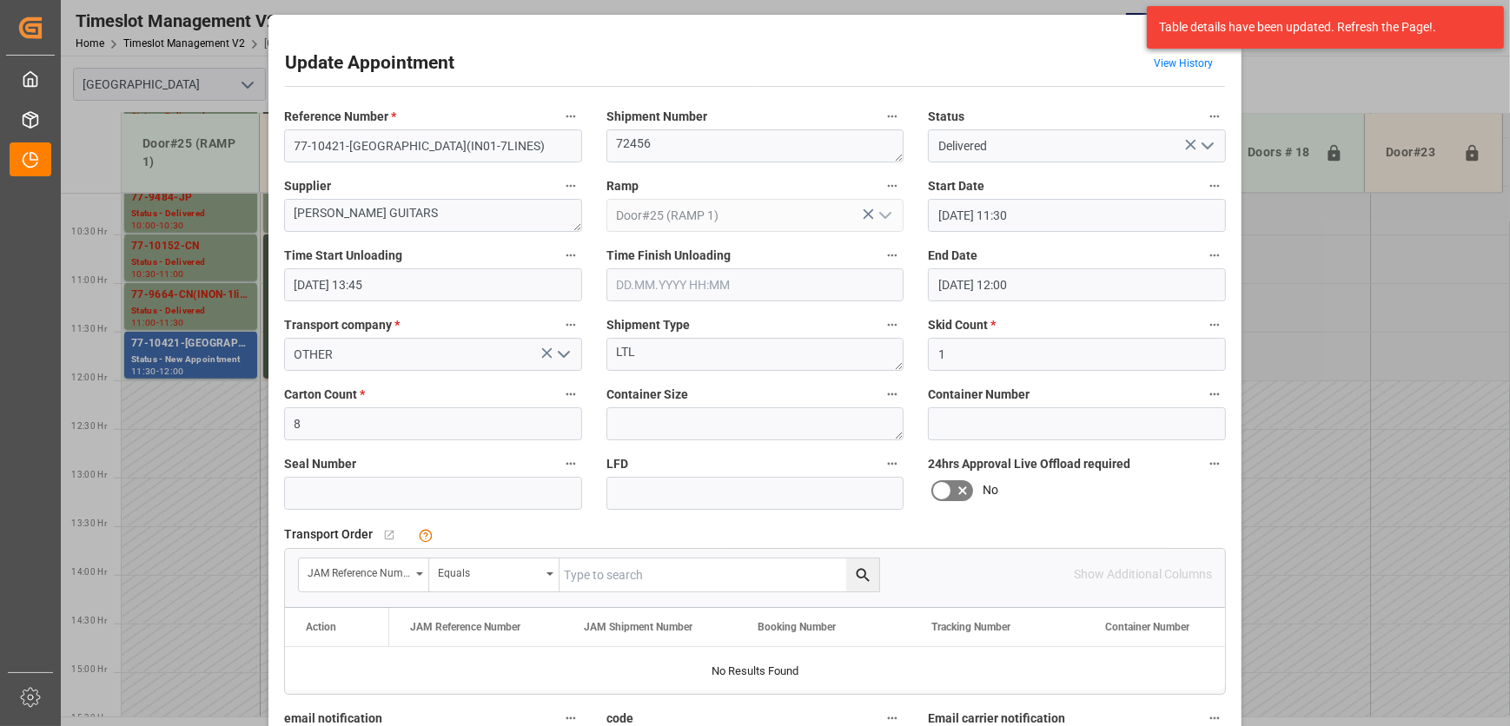
scroll to position [264, 0]
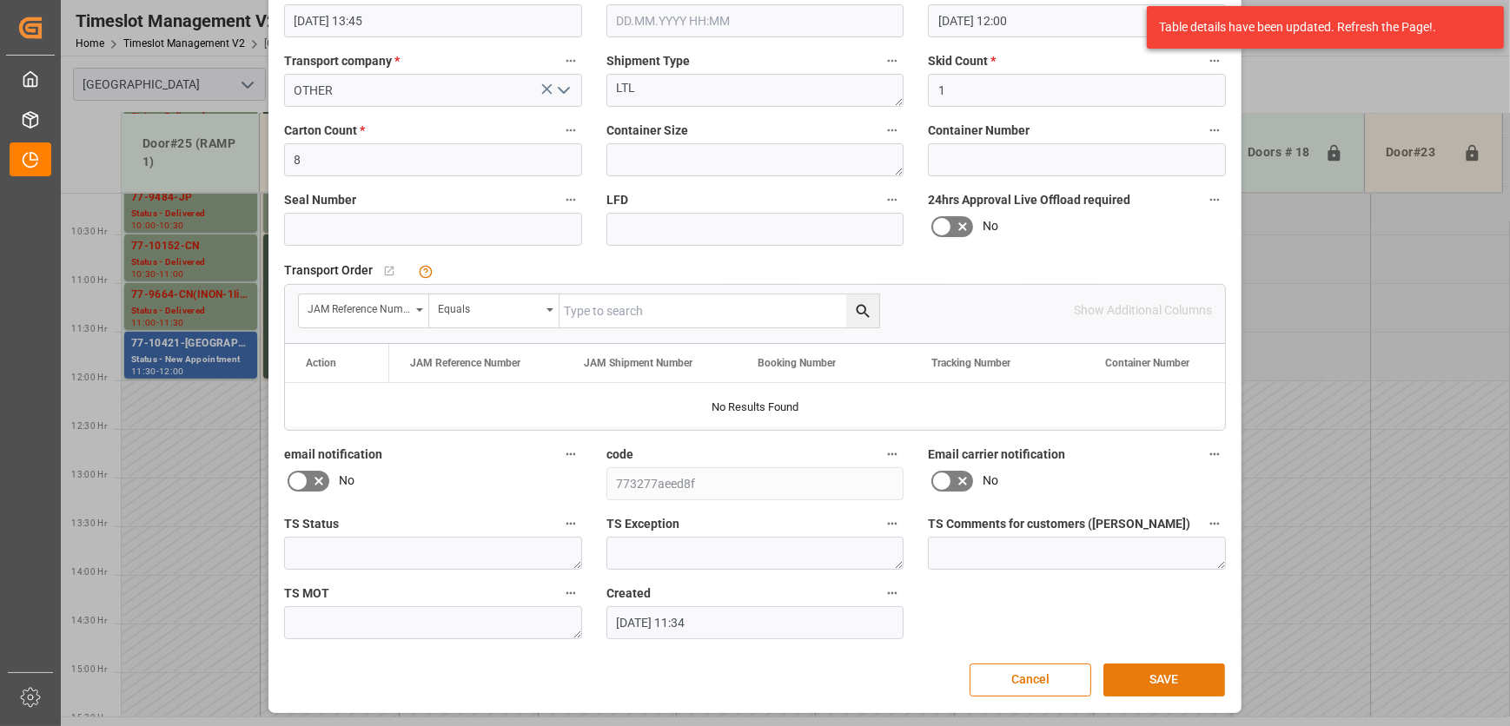
click at [1184, 665] on button "SAVE" at bounding box center [1164, 680] width 122 height 33
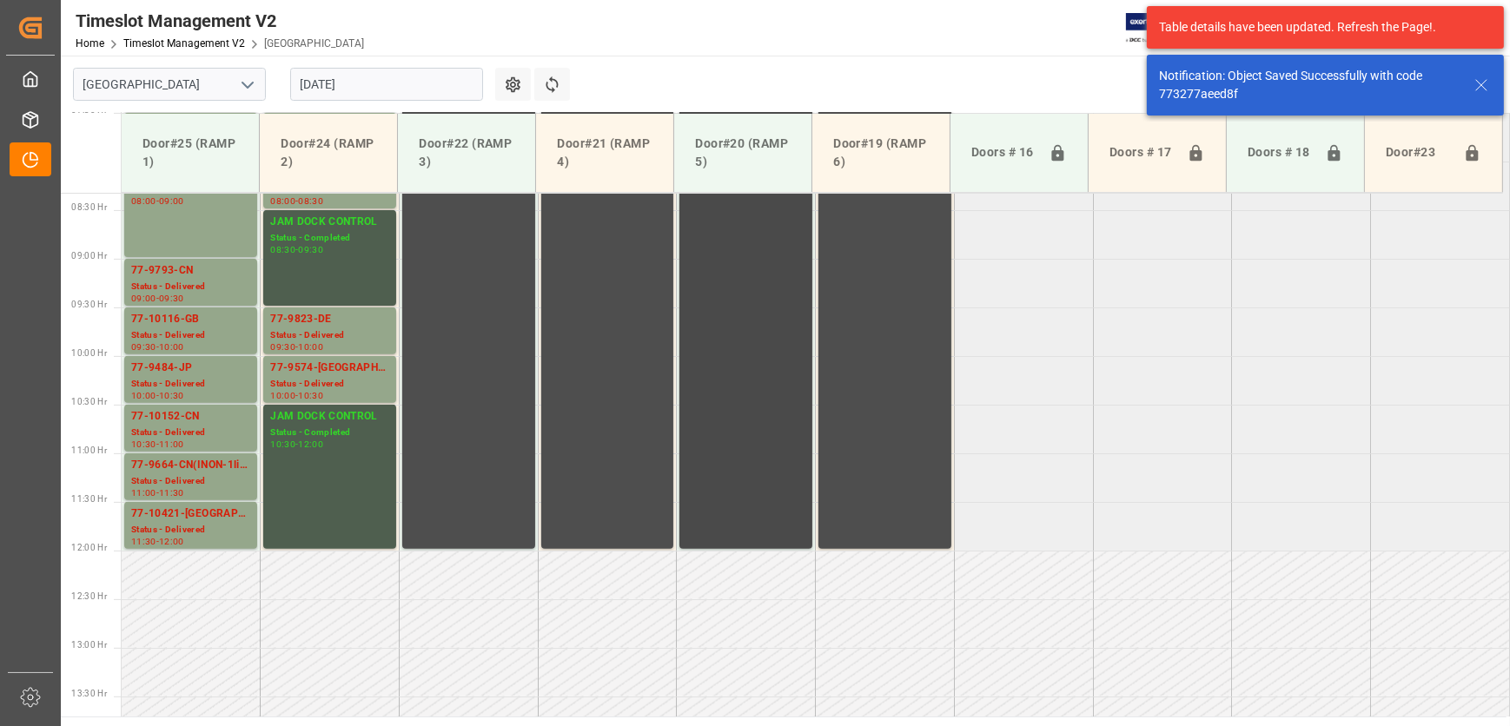
scroll to position [585, 0]
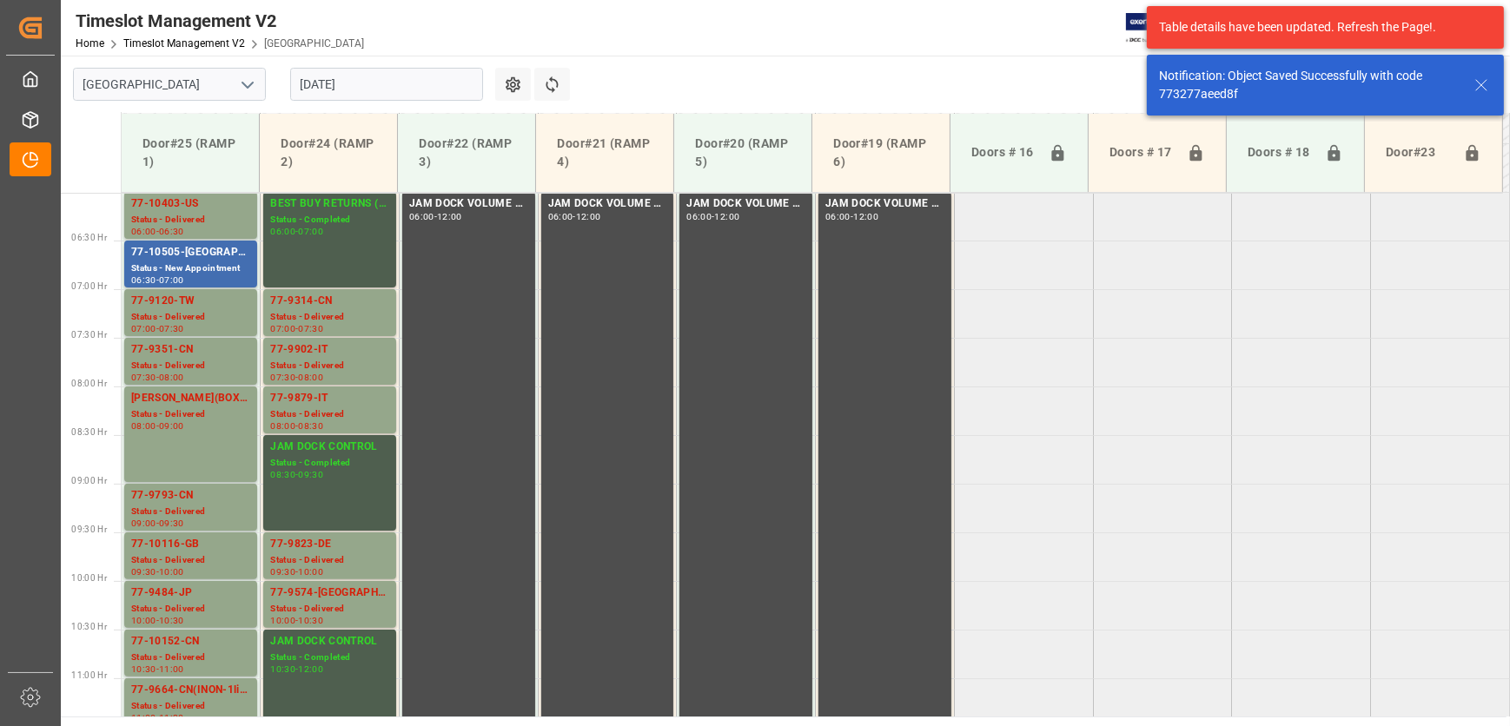
click at [425, 89] on input "[DATE]" at bounding box center [386, 84] width 193 height 33
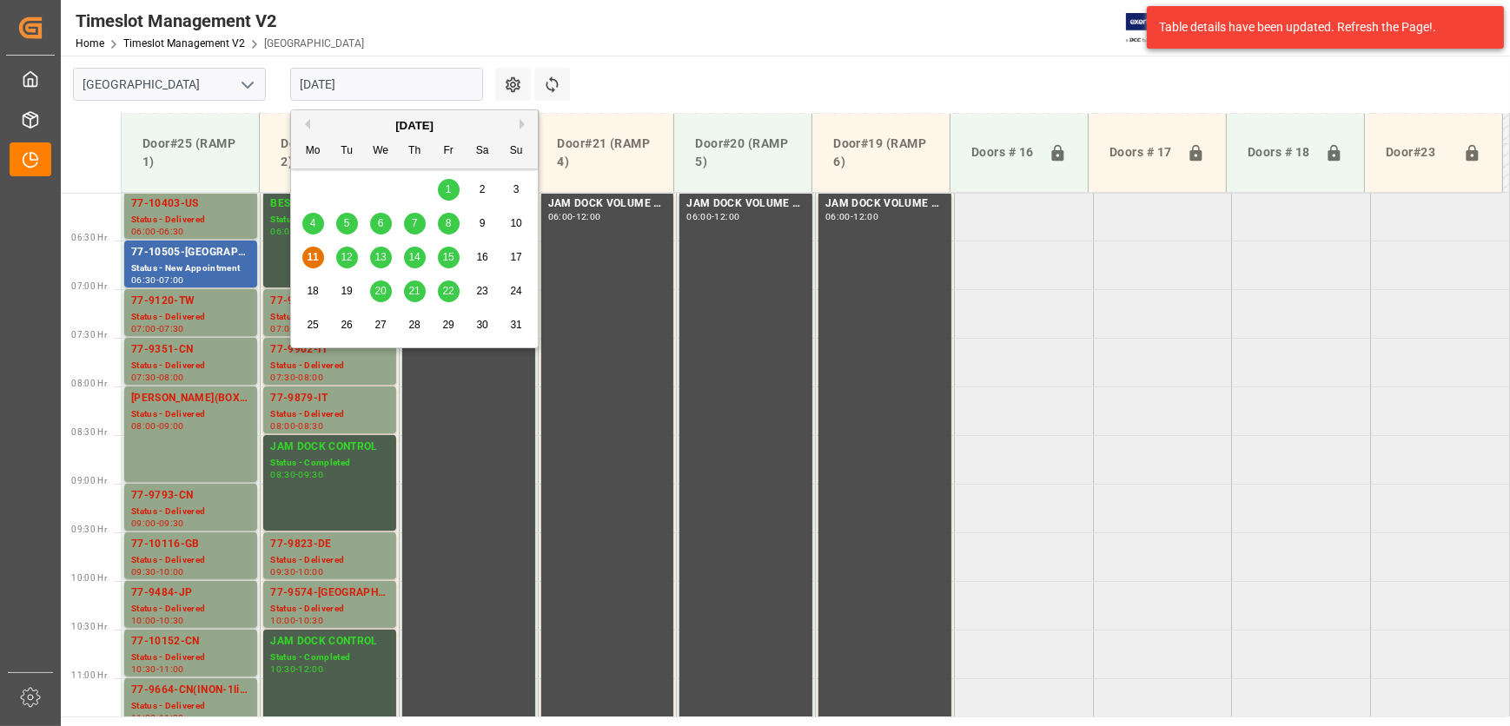
click at [345, 256] on span "12" at bounding box center [346, 257] width 11 height 12
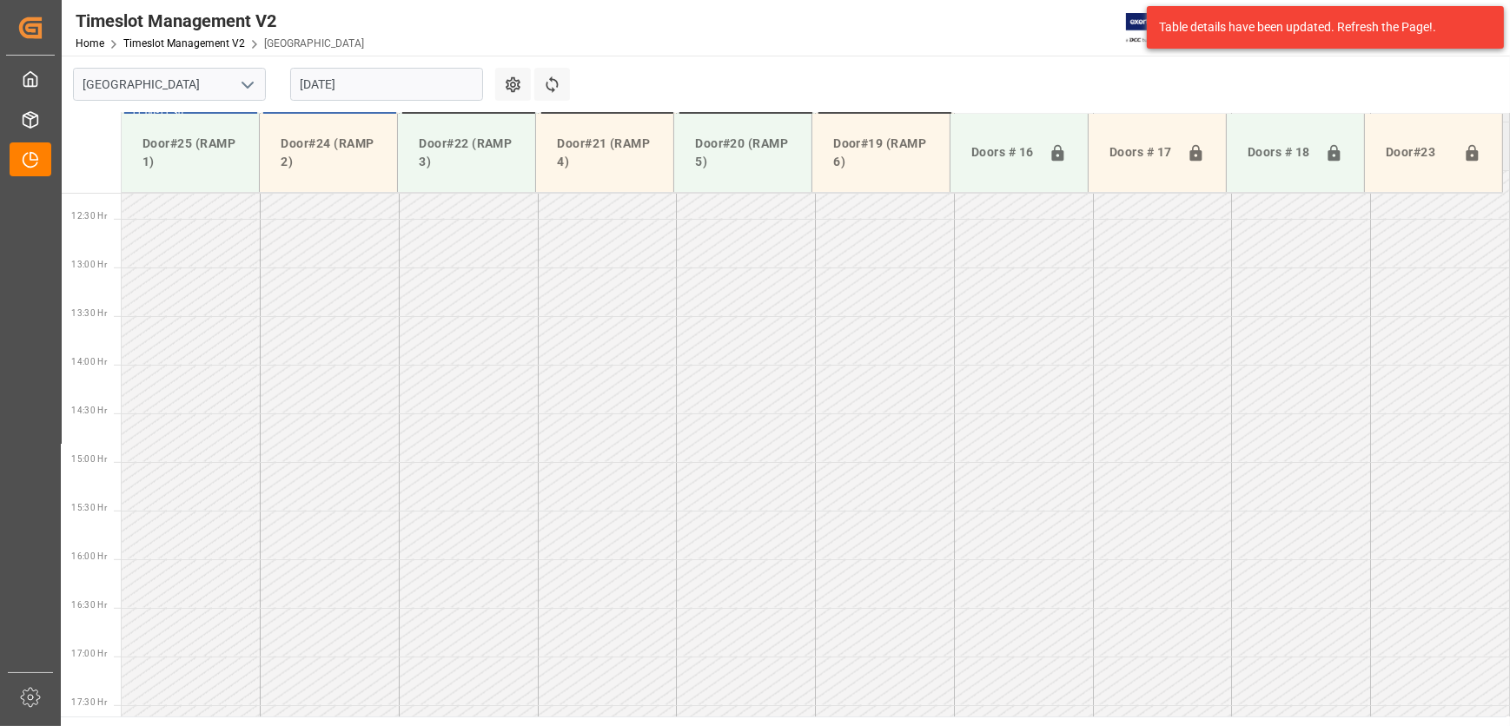
scroll to position [1271, 0]
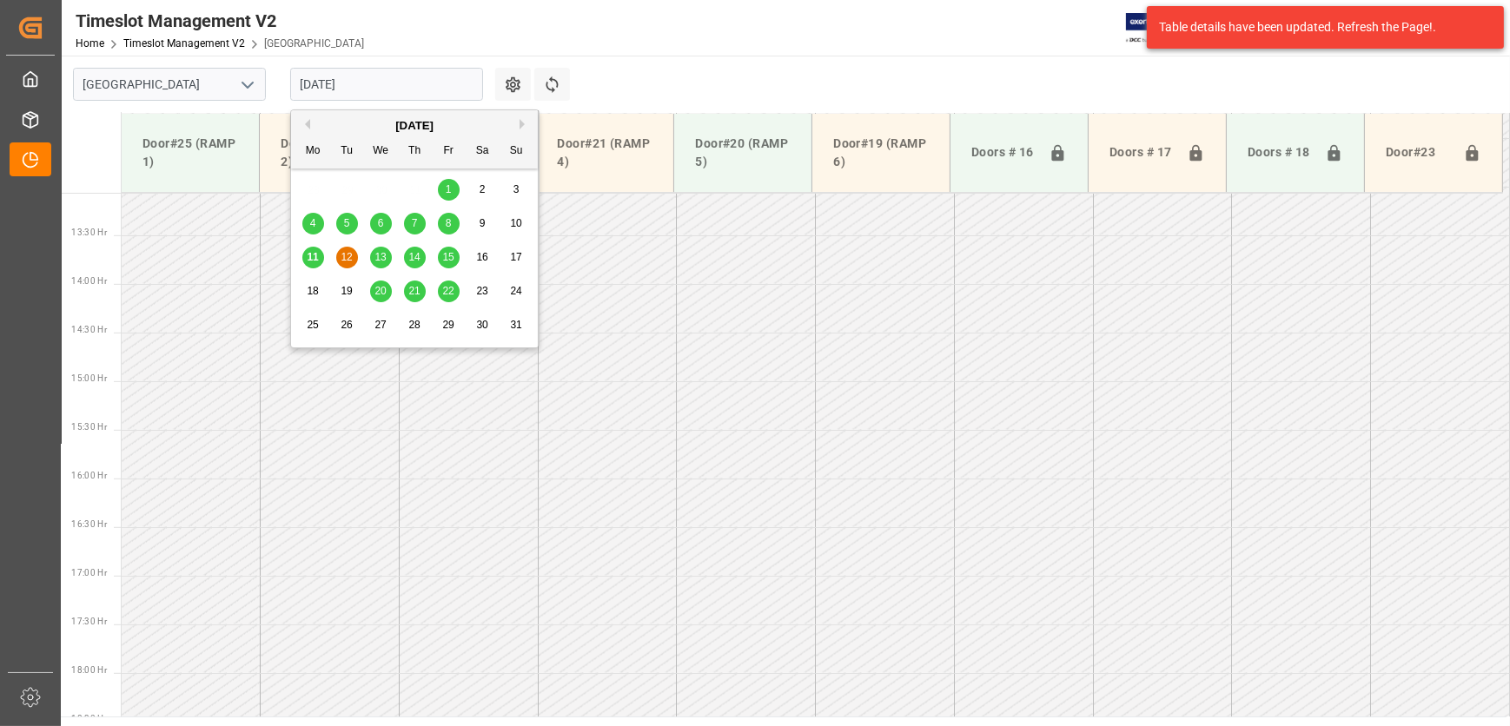
click at [380, 69] on input "[DATE]" at bounding box center [386, 84] width 193 height 33
click at [381, 255] on span "13" at bounding box center [379, 257] width 11 height 12
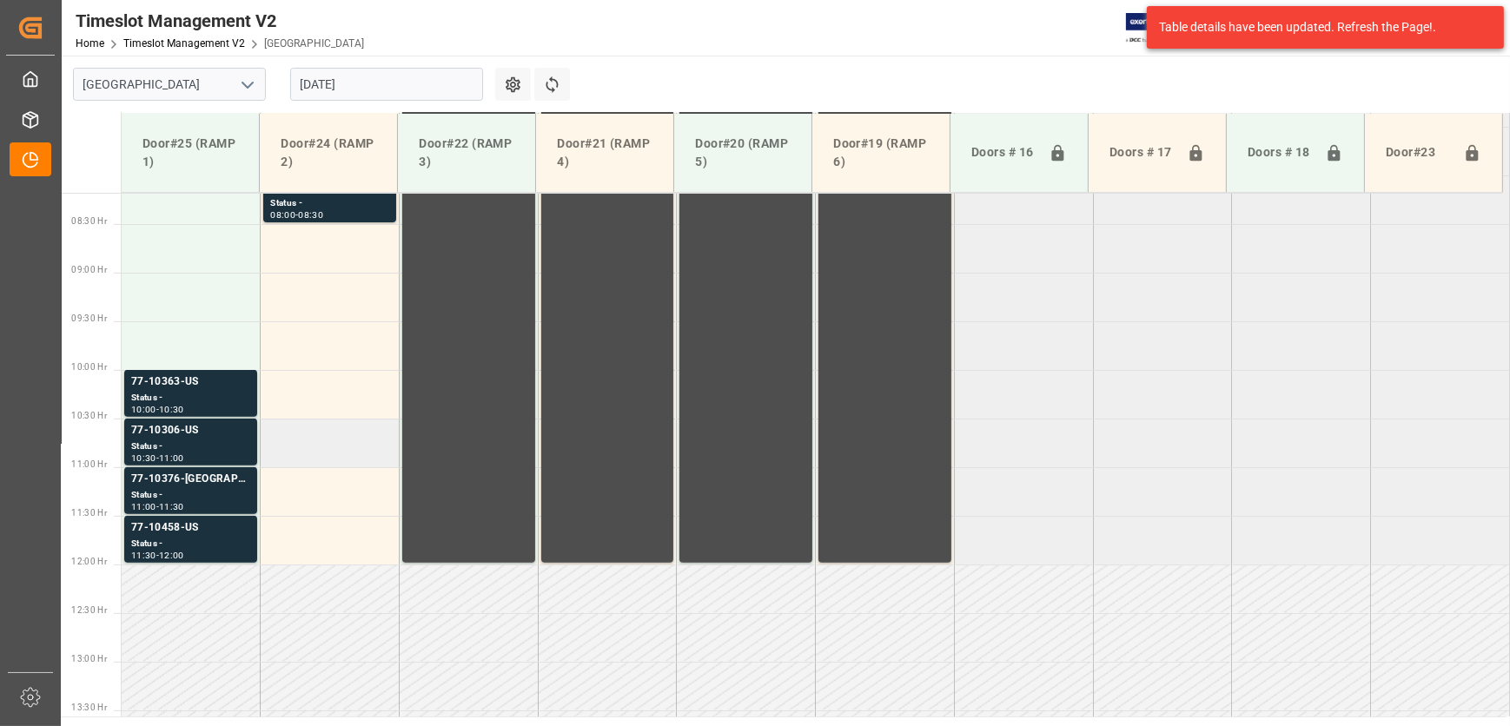
scroll to position [559, 0]
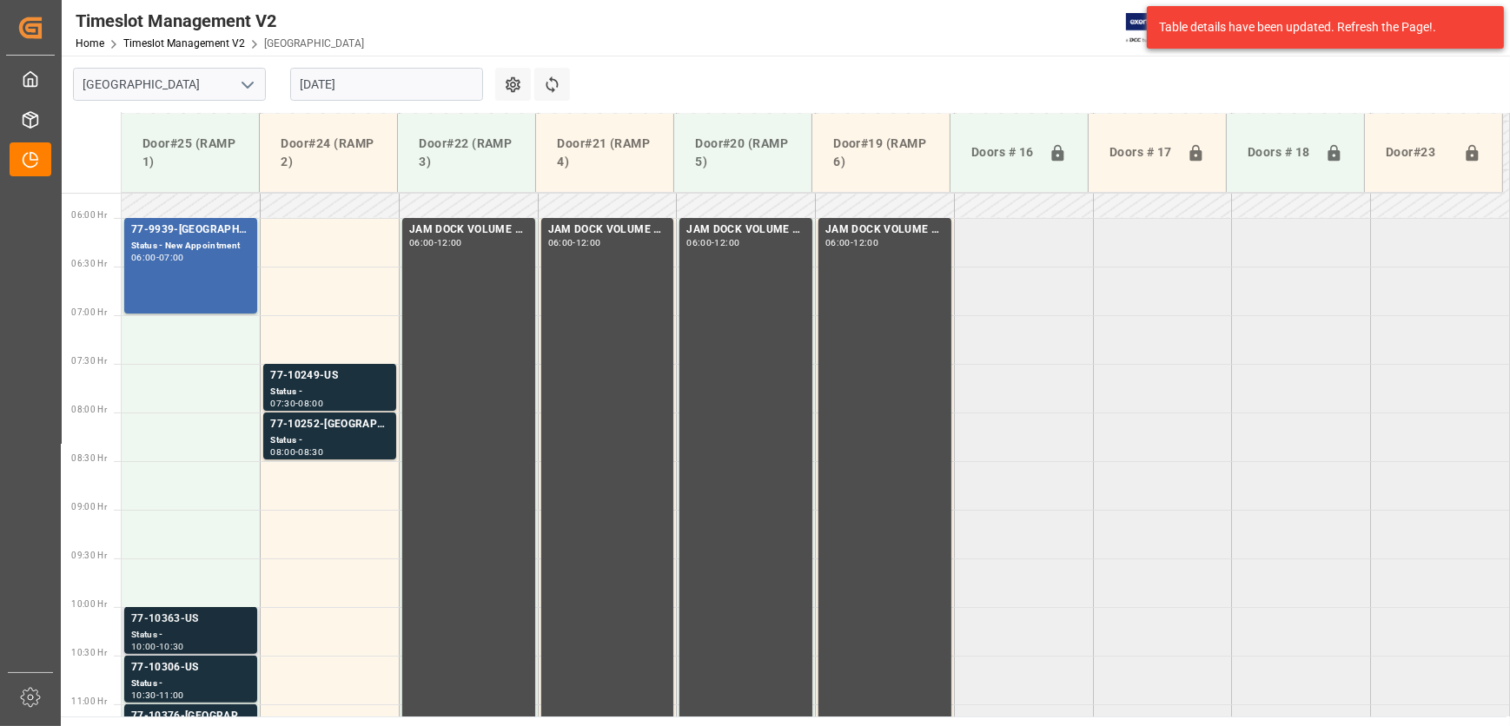
click at [215, 632] on div "Status -" at bounding box center [190, 635] width 119 height 15
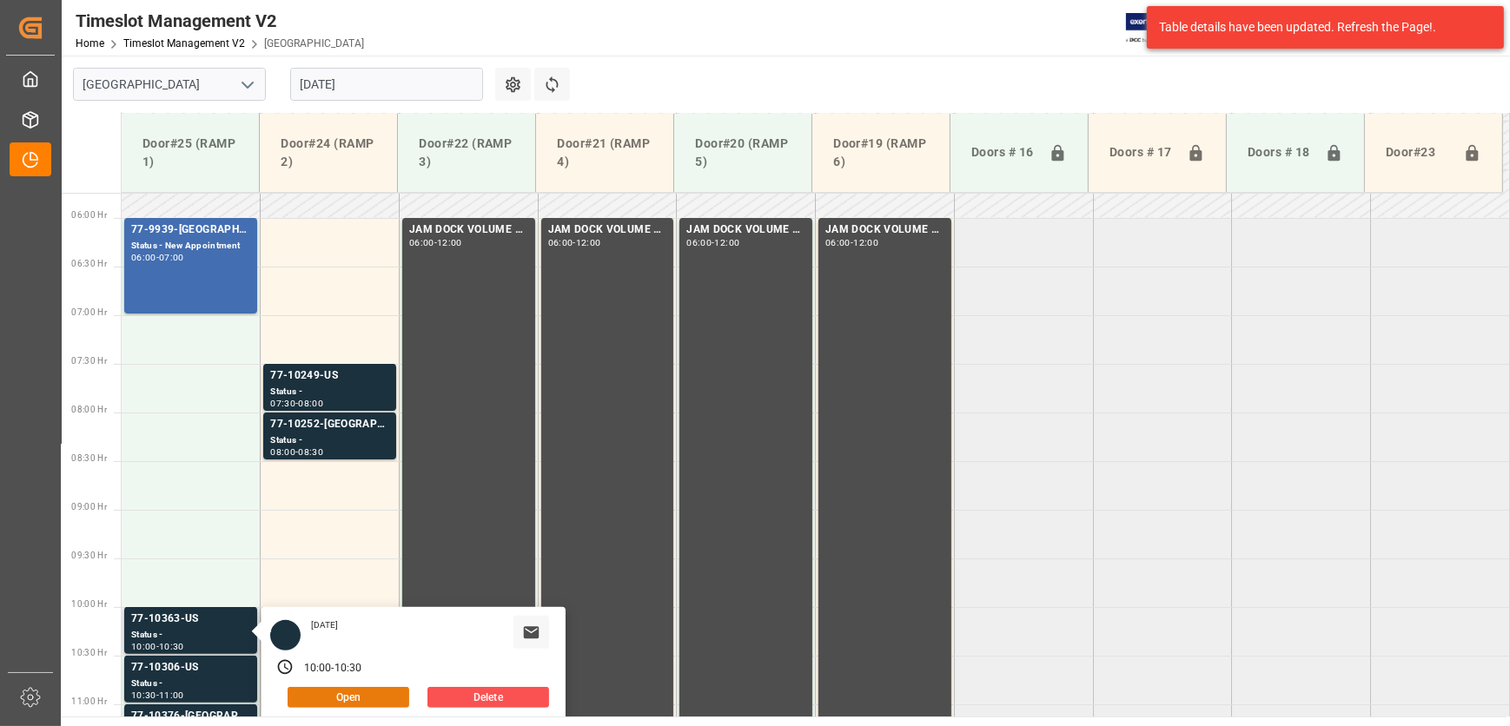
click at [344, 693] on button "Open" at bounding box center [349, 697] width 122 height 21
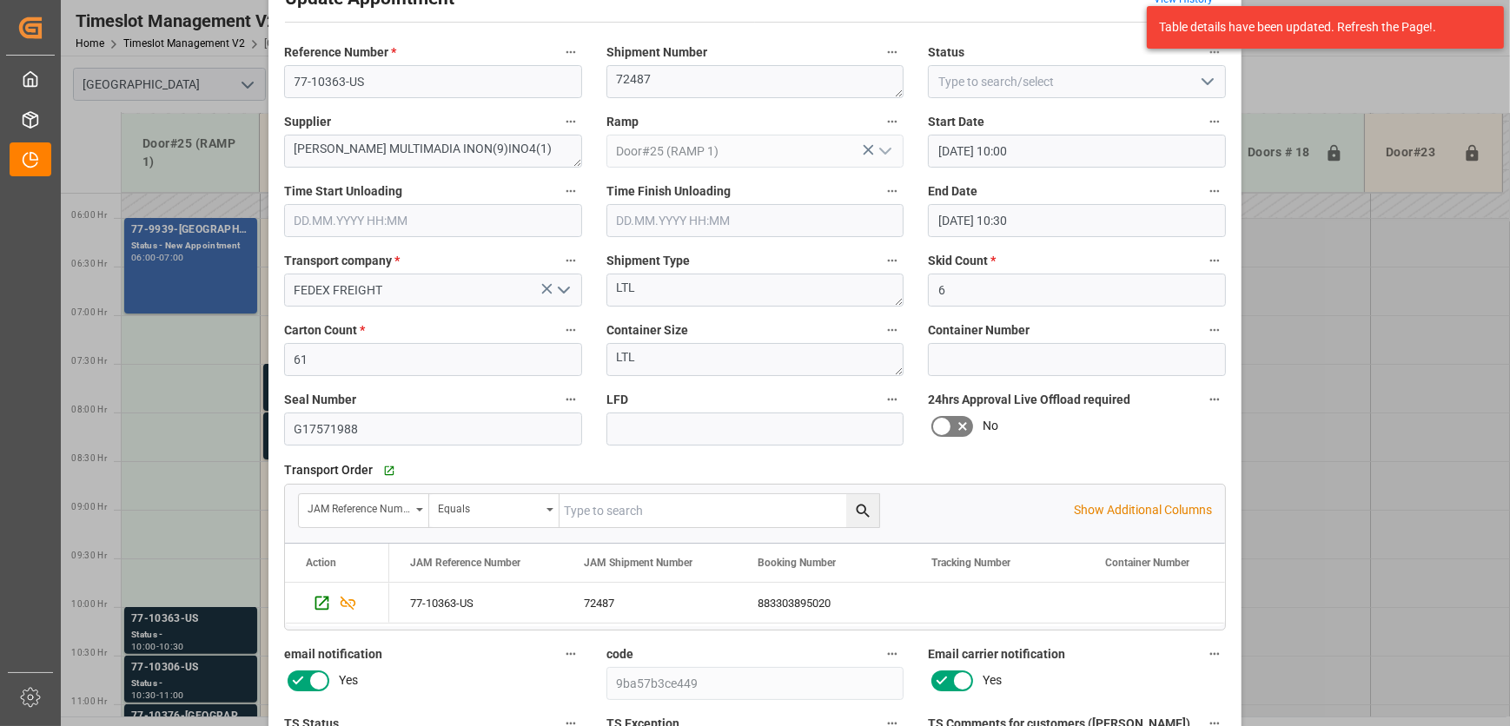
scroll to position [157, 0]
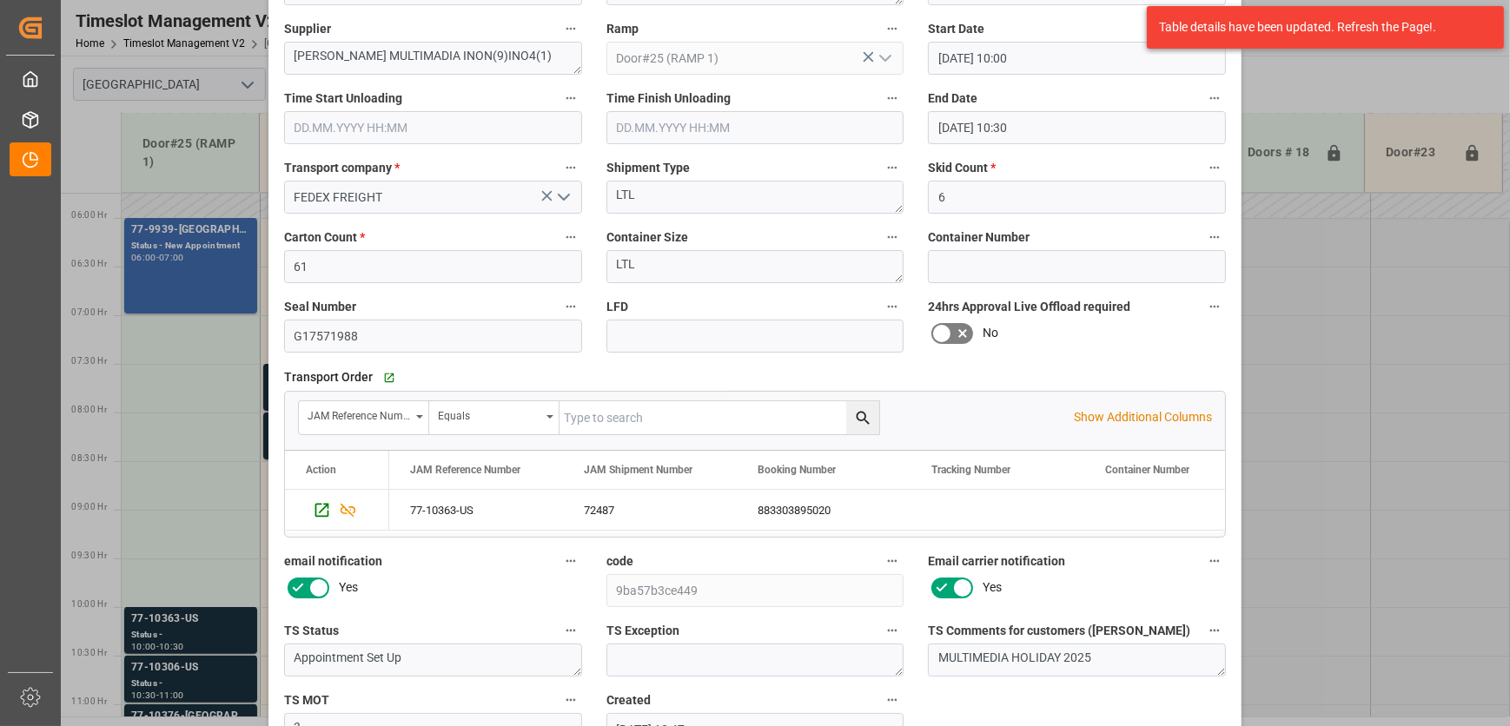
click at [202, 494] on div "Update Appointment View History Reference Number * 77-10363-US Shipment Number …" at bounding box center [755, 363] width 1510 height 726
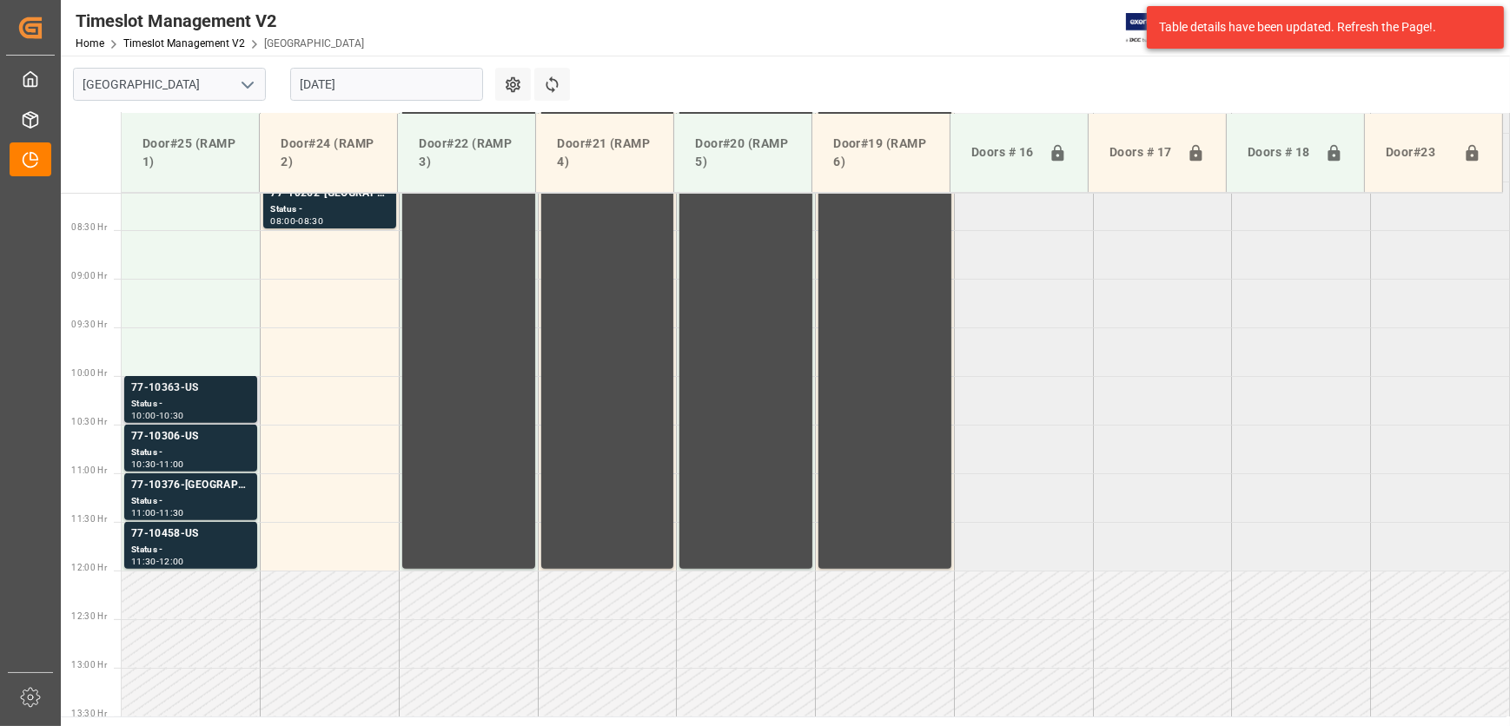
scroll to position [796, 0]
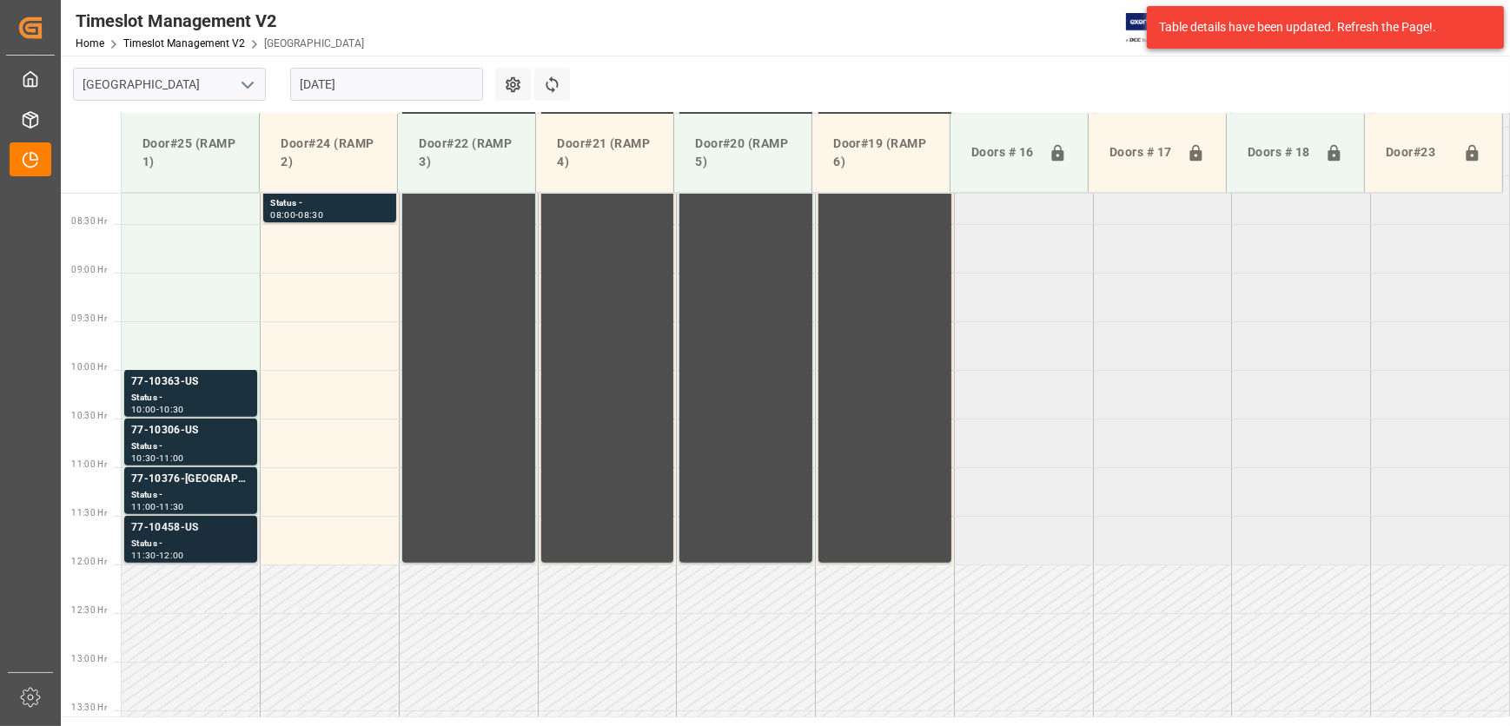
click at [196, 546] on div "Status -" at bounding box center [190, 544] width 119 height 15
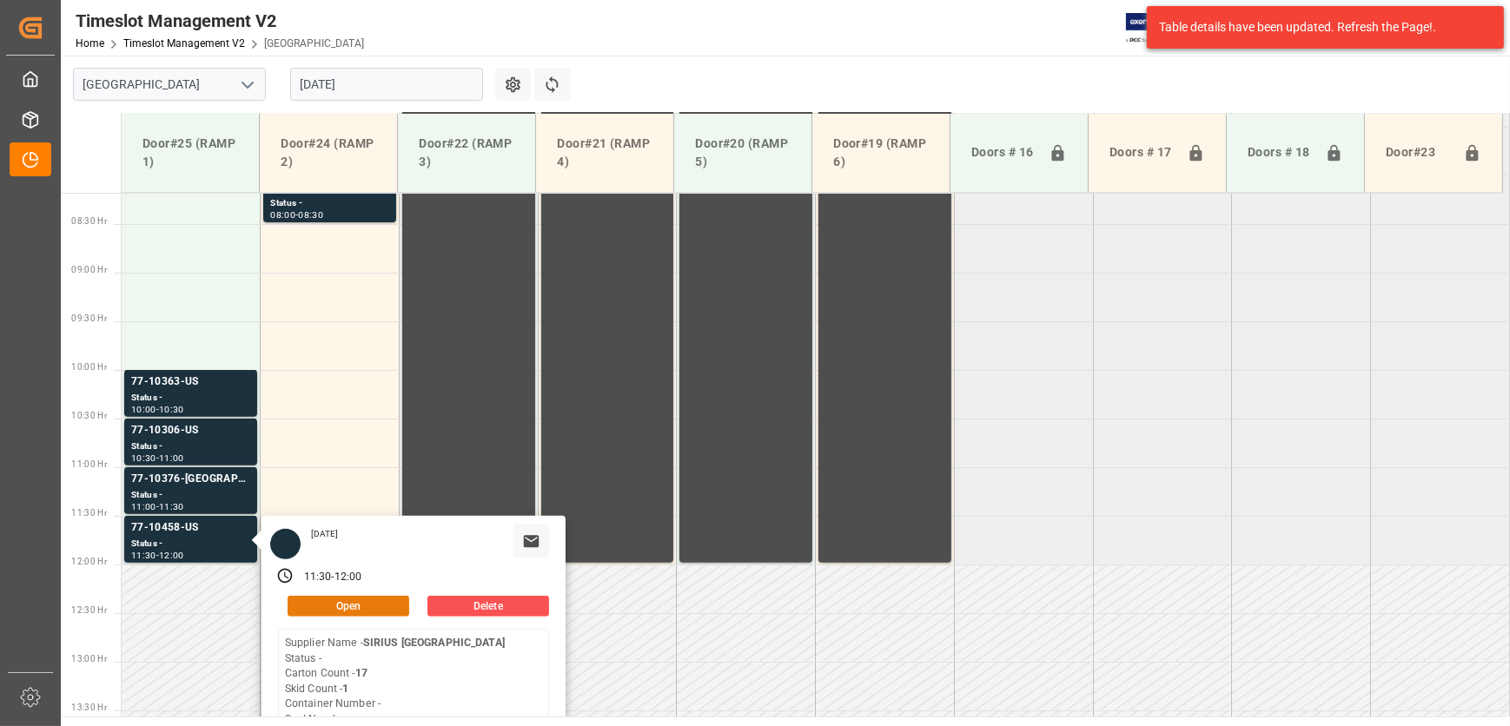
click at [340, 606] on button "Open" at bounding box center [349, 606] width 122 height 21
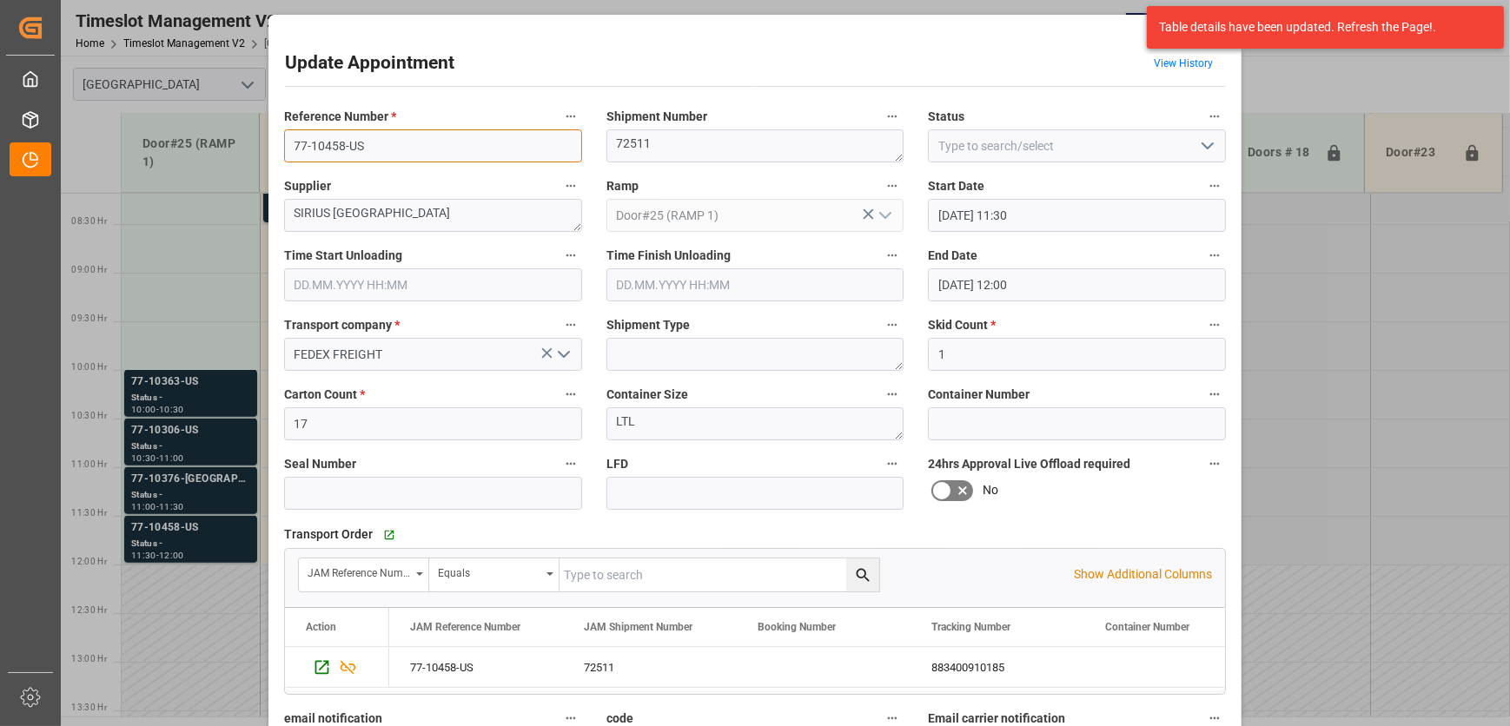
click at [352, 148] on input "77-10458-US" at bounding box center [433, 145] width 298 height 33
click at [313, 212] on textarea "SIRIUS [GEOGRAPHIC_DATA]" at bounding box center [433, 215] width 298 height 33
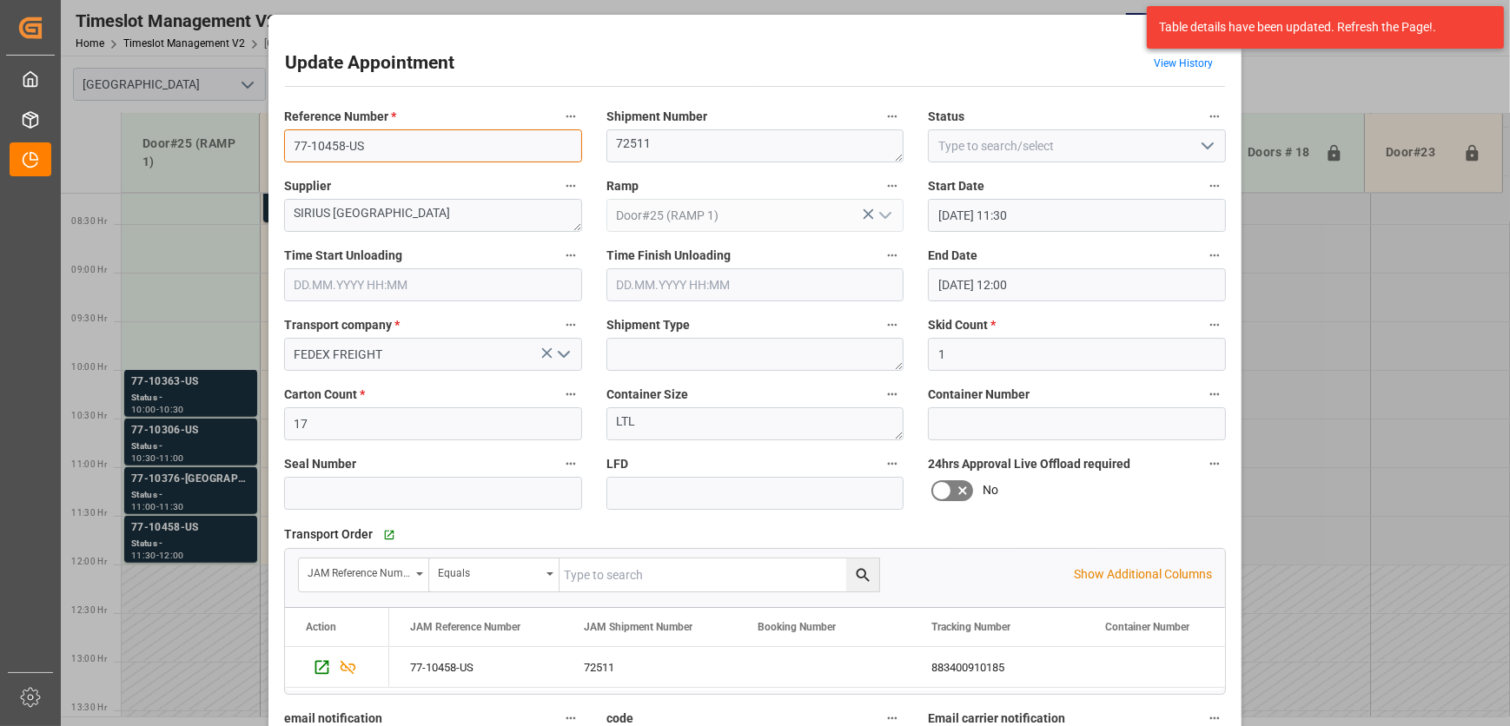
click at [325, 142] on input "77-10458-US" at bounding box center [433, 145] width 298 height 33
click at [436, 145] on input "77-10458-US" at bounding box center [433, 145] width 298 height 33
click at [432, 213] on textarea "SIRIUS [GEOGRAPHIC_DATA]" at bounding box center [433, 215] width 298 height 33
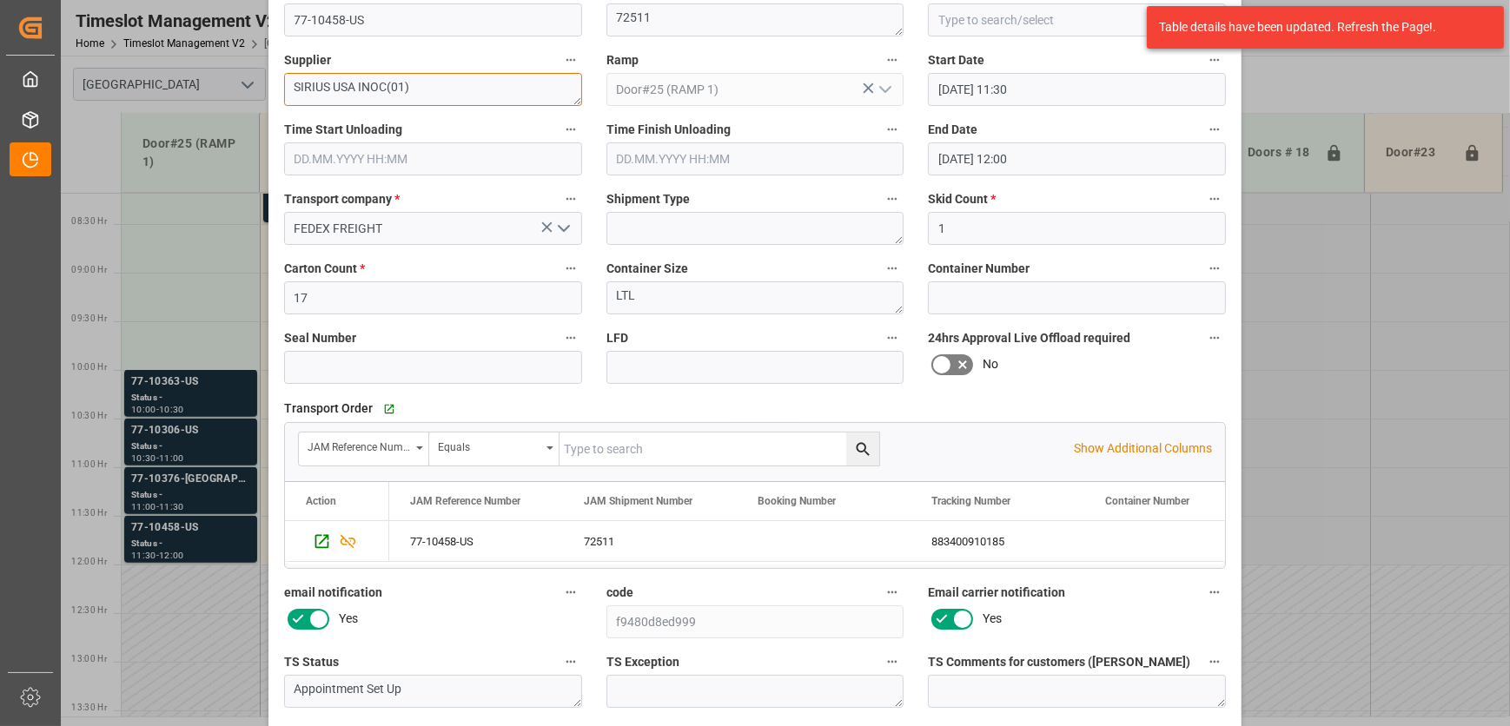
scroll to position [264, 0]
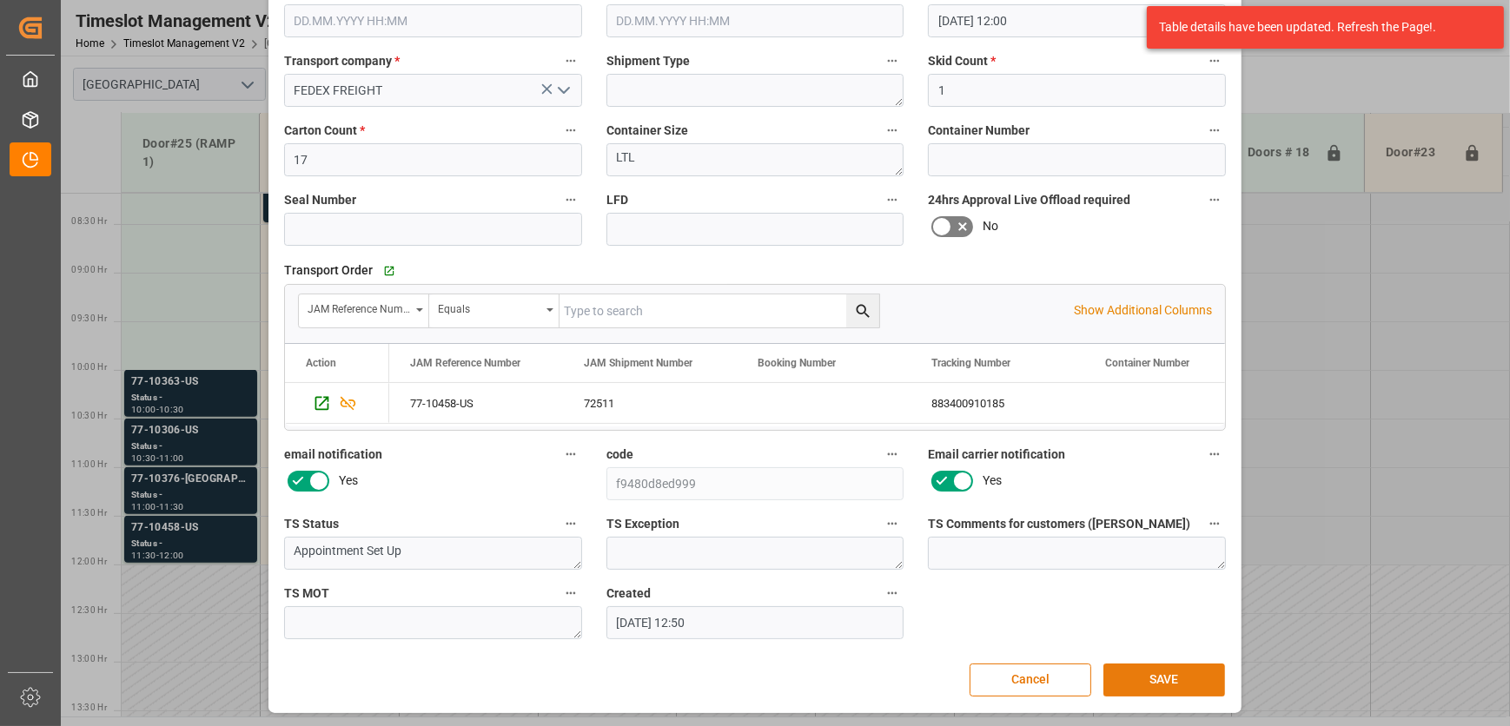
type textarea "SIRIUS USA INOC(01)"
click at [1169, 678] on button "SAVE" at bounding box center [1164, 680] width 122 height 33
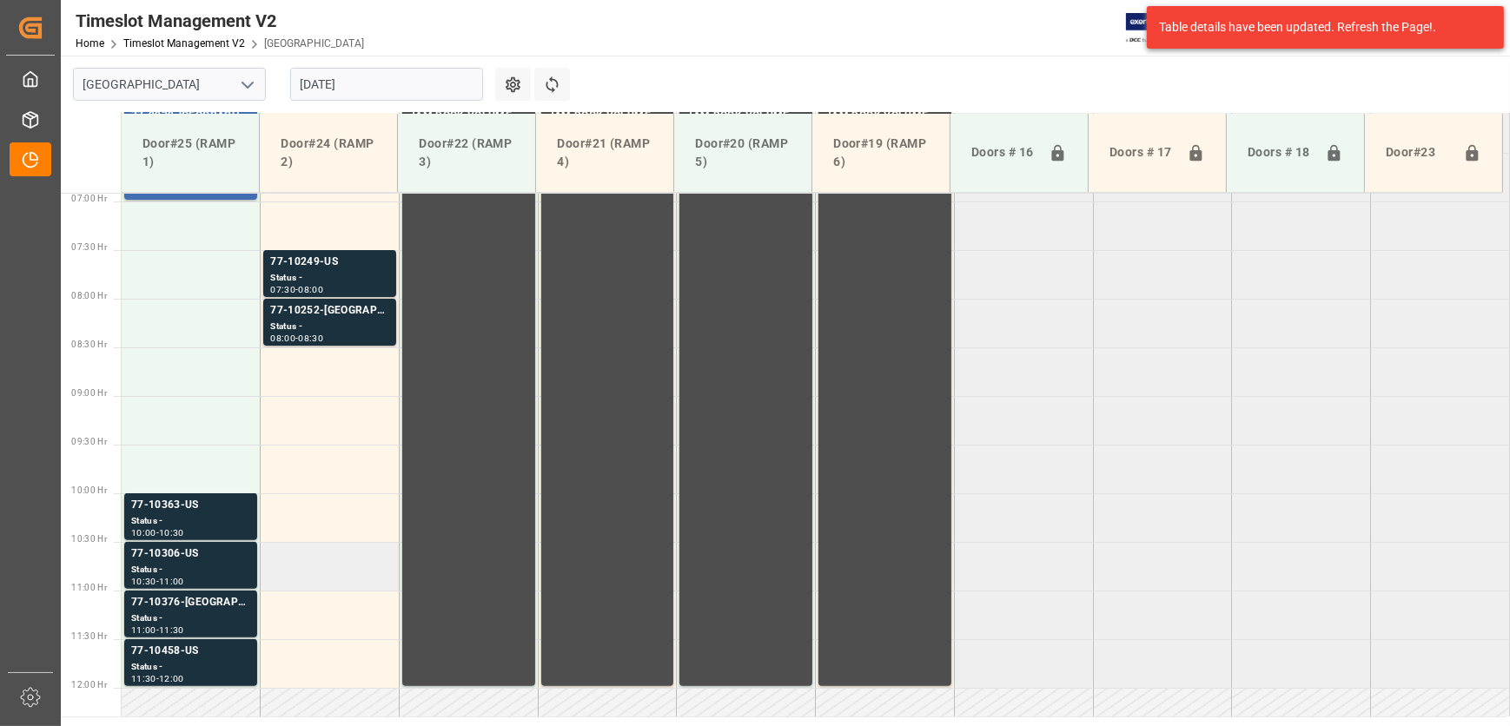
scroll to position [585, 0]
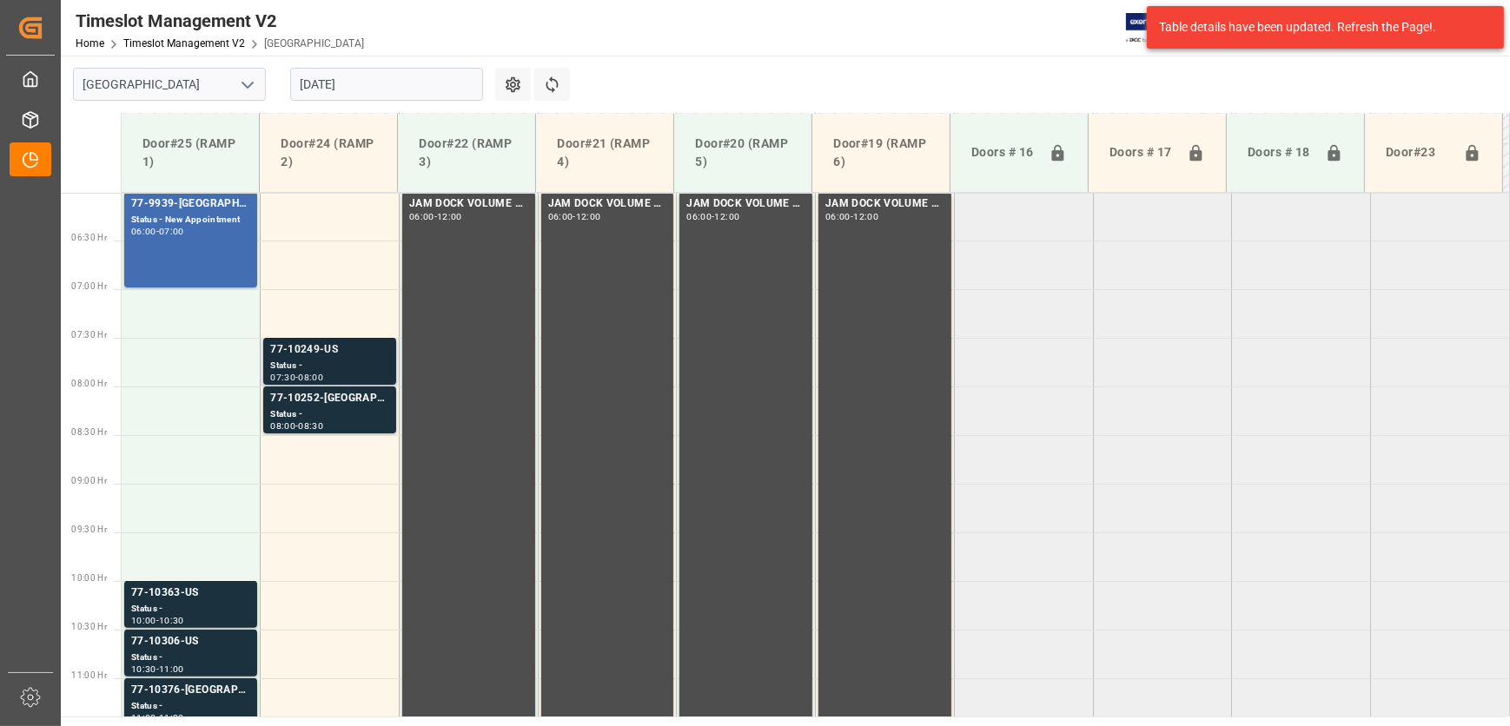
click at [341, 356] on div "77-10249-US" at bounding box center [329, 349] width 119 height 17
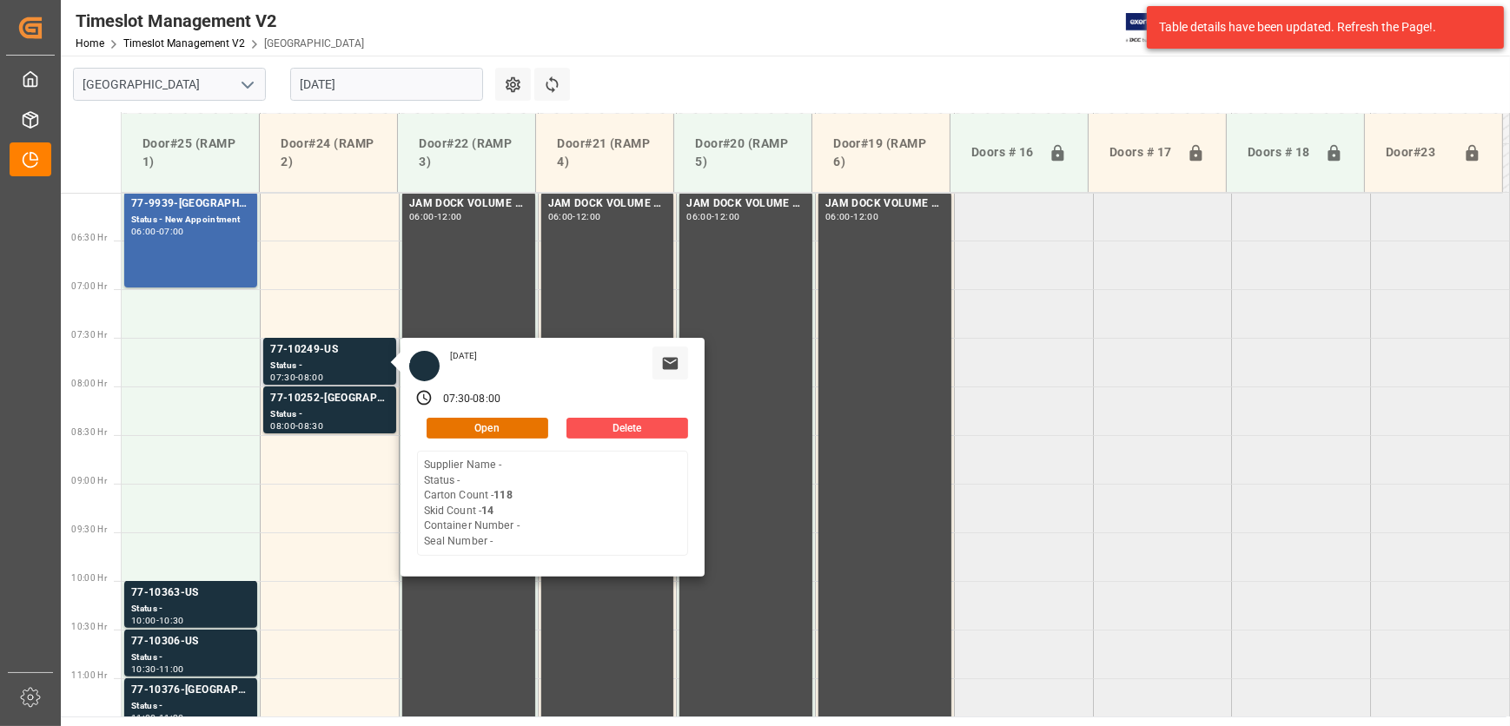
click at [506, 413] on div "[DATE] 07:30 - 08:00 Open Delete Supplier Name - Status - Carton Count - 118 Sk…" at bounding box center [552, 457] width 304 height 239
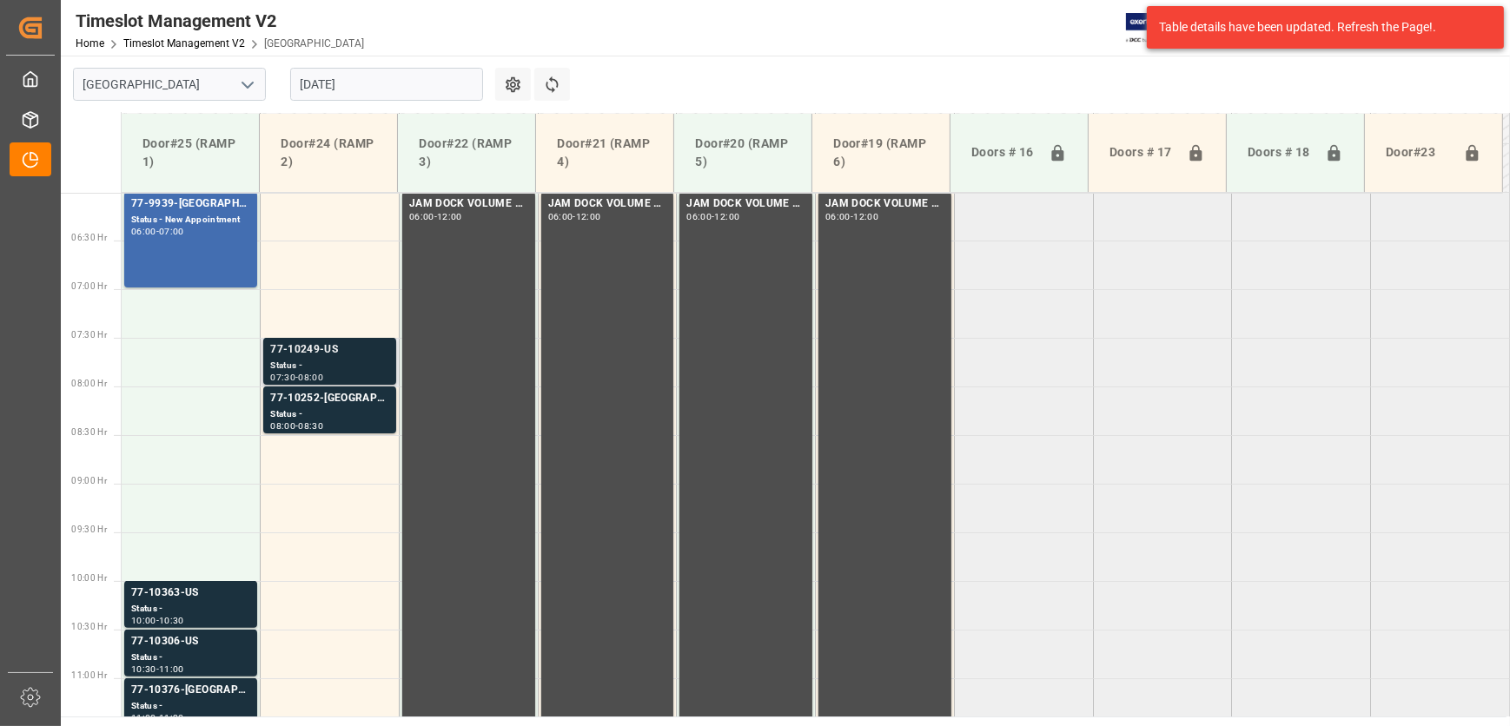
click at [334, 354] on div "77-10249-US" at bounding box center [329, 349] width 119 height 17
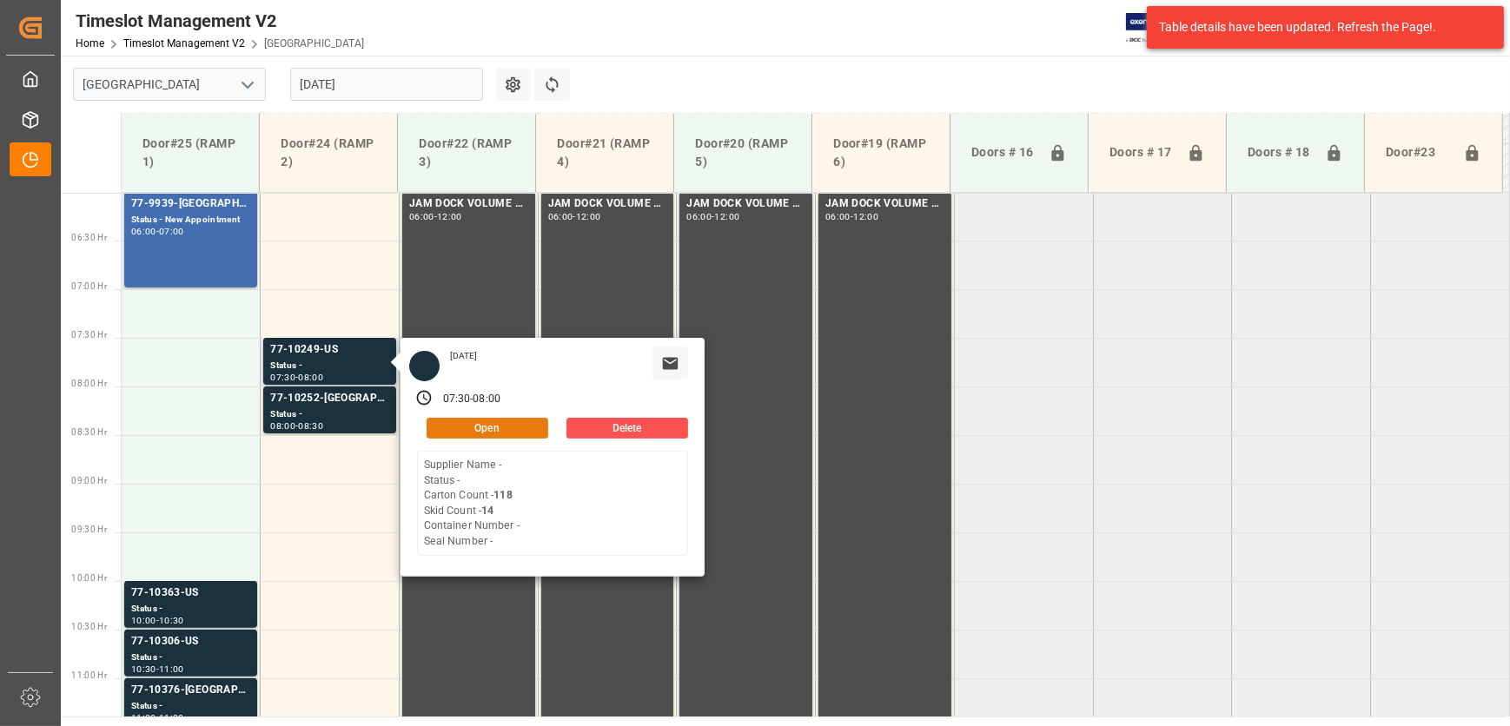
click at [457, 423] on button "Open" at bounding box center [488, 428] width 122 height 21
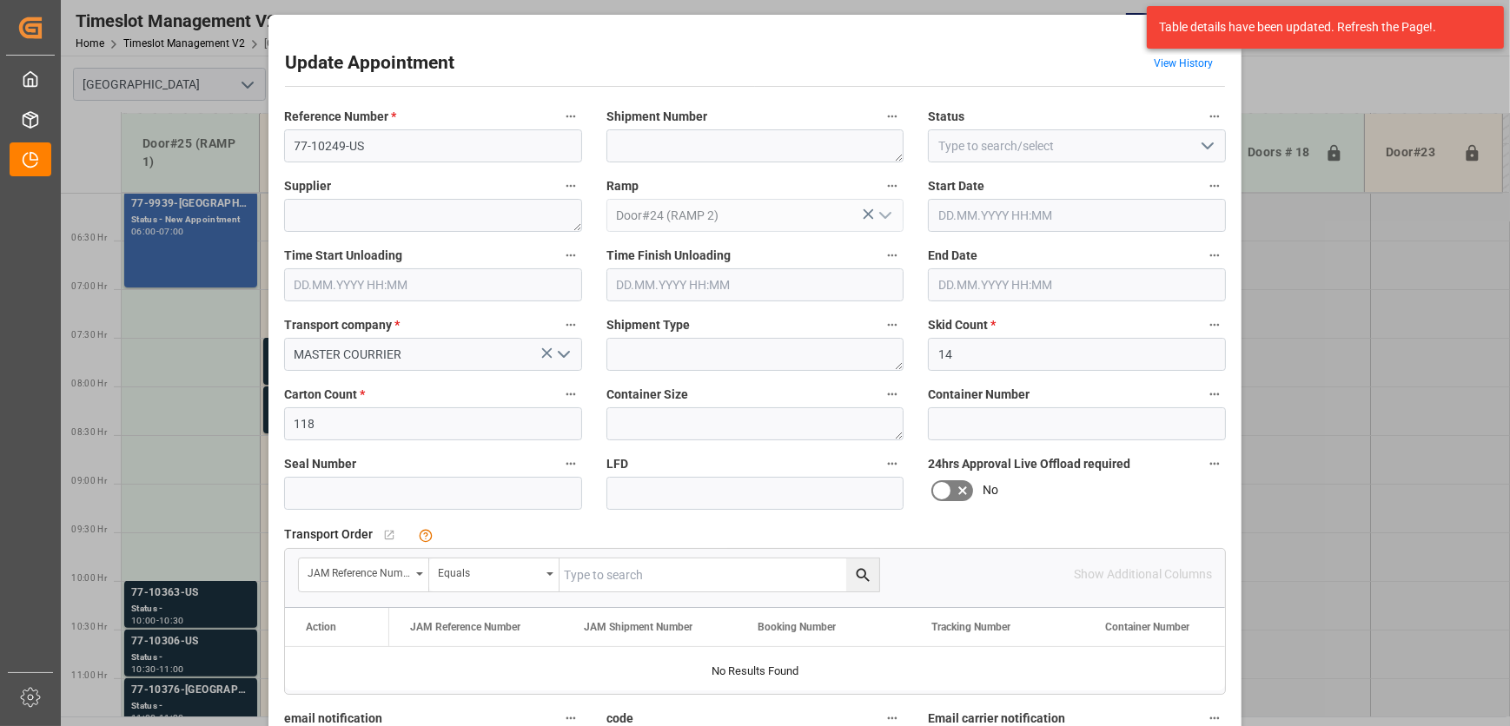
type input "[DATE] 07:30"
type input "[DATE] 08:00"
type input "[DATE] 14:29"
drag, startPoint x: 388, startPoint y: 147, endPoint x: 147, endPoint y: 180, distance: 243.7
click at [153, 180] on div "Update Appointment View History Reference Number * 77-10249-US Shipment Number …" at bounding box center [755, 363] width 1510 height 726
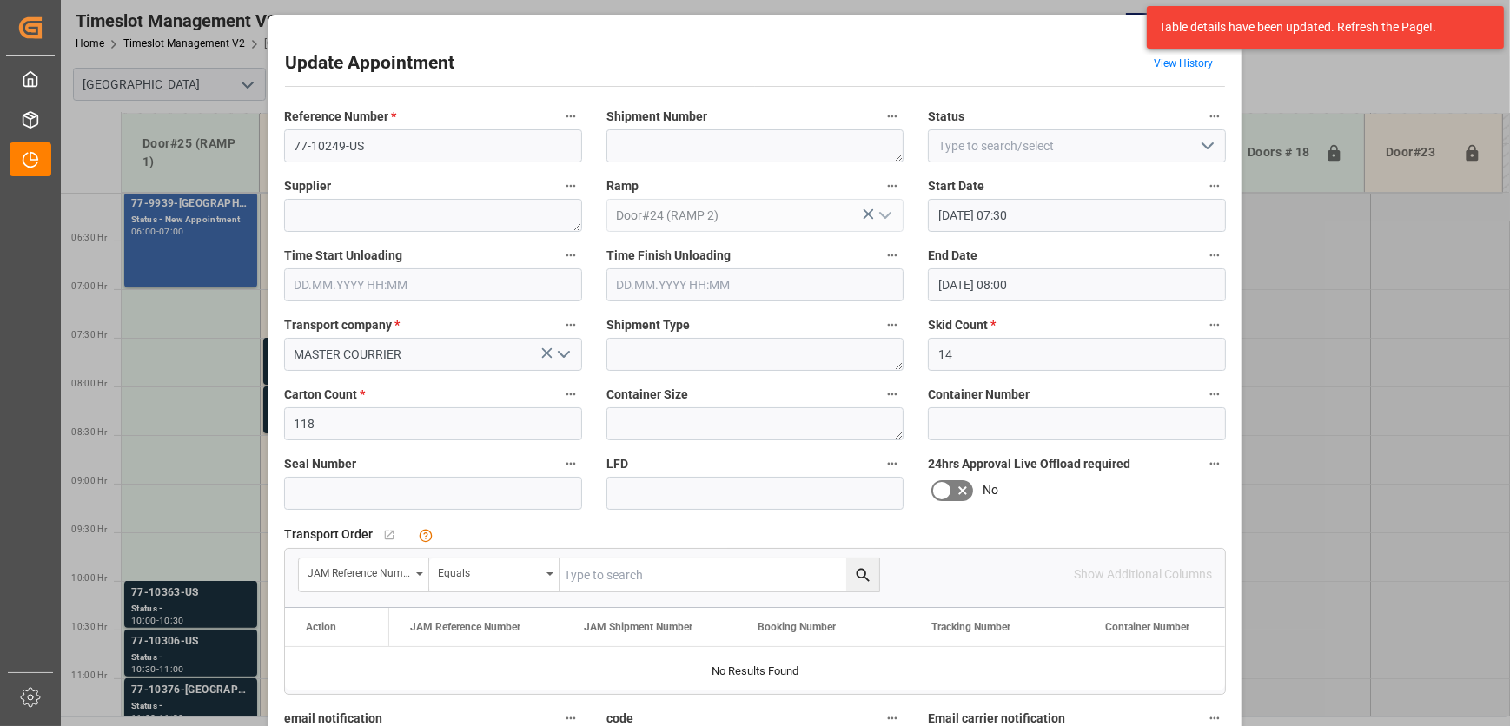
click at [588, 568] on input "text" at bounding box center [719, 575] width 320 height 33
paste input "77-10249-US"
type input "77-10249-US"
click at [857, 573] on icon "search button" at bounding box center [863, 575] width 18 height 18
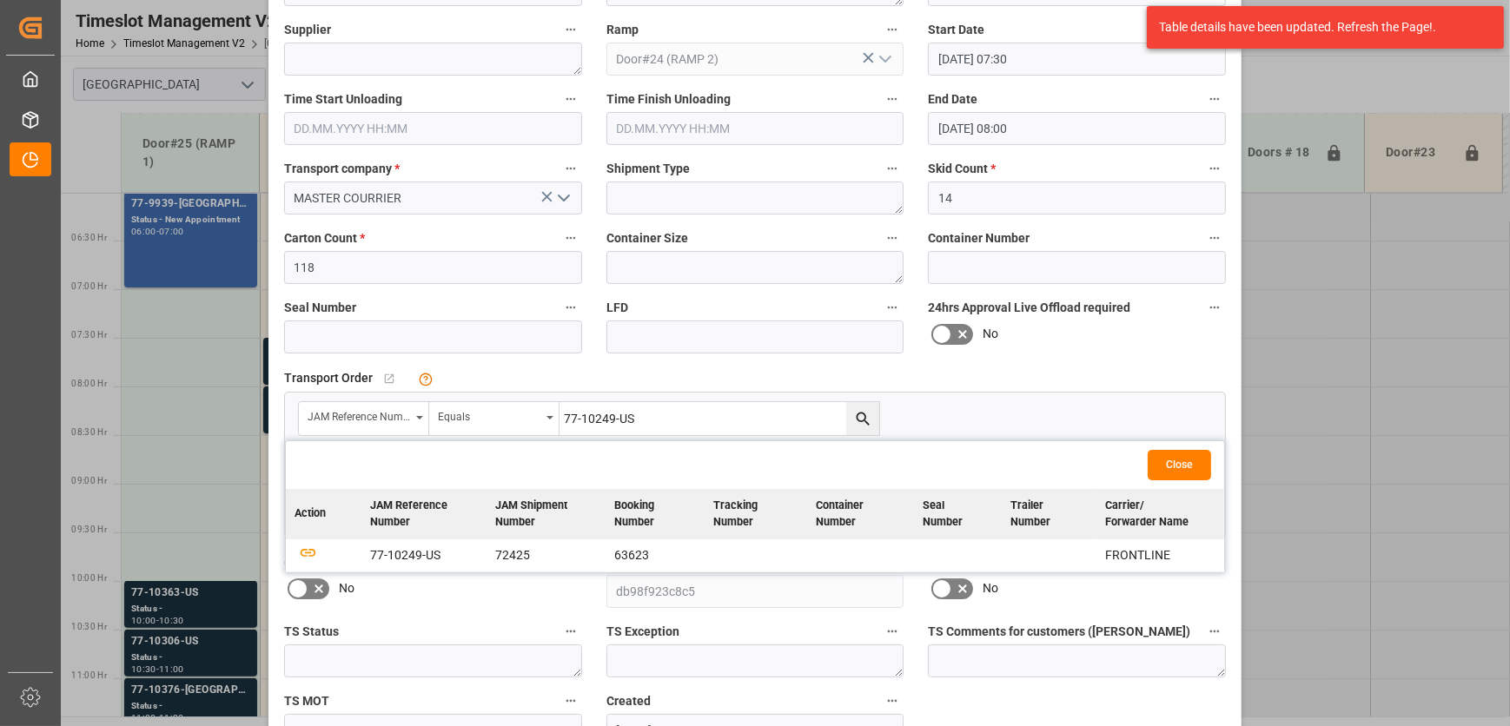
scroll to position [157, 0]
click at [306, 547] on icon "button" at bounding box center [308, 551] width 22 height 22
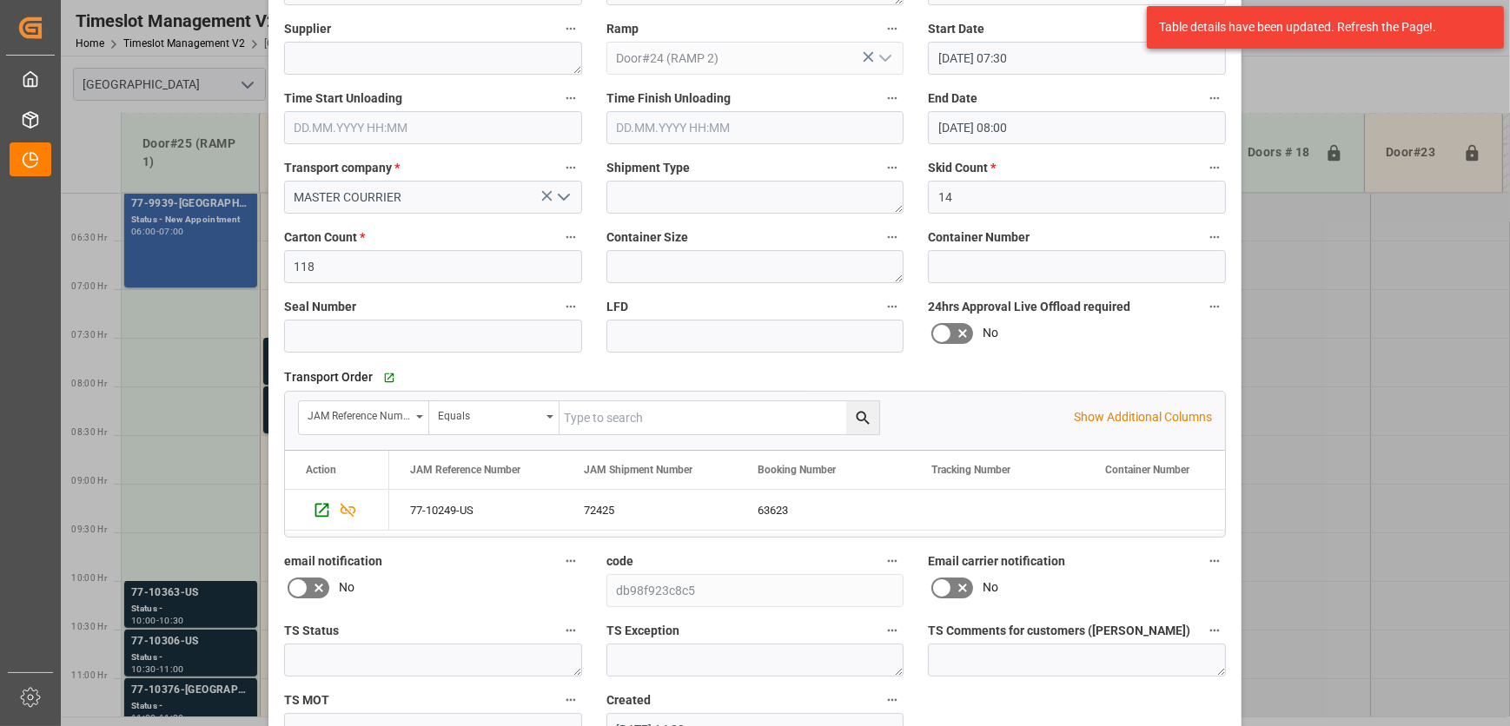
scroll to position [264, 0]
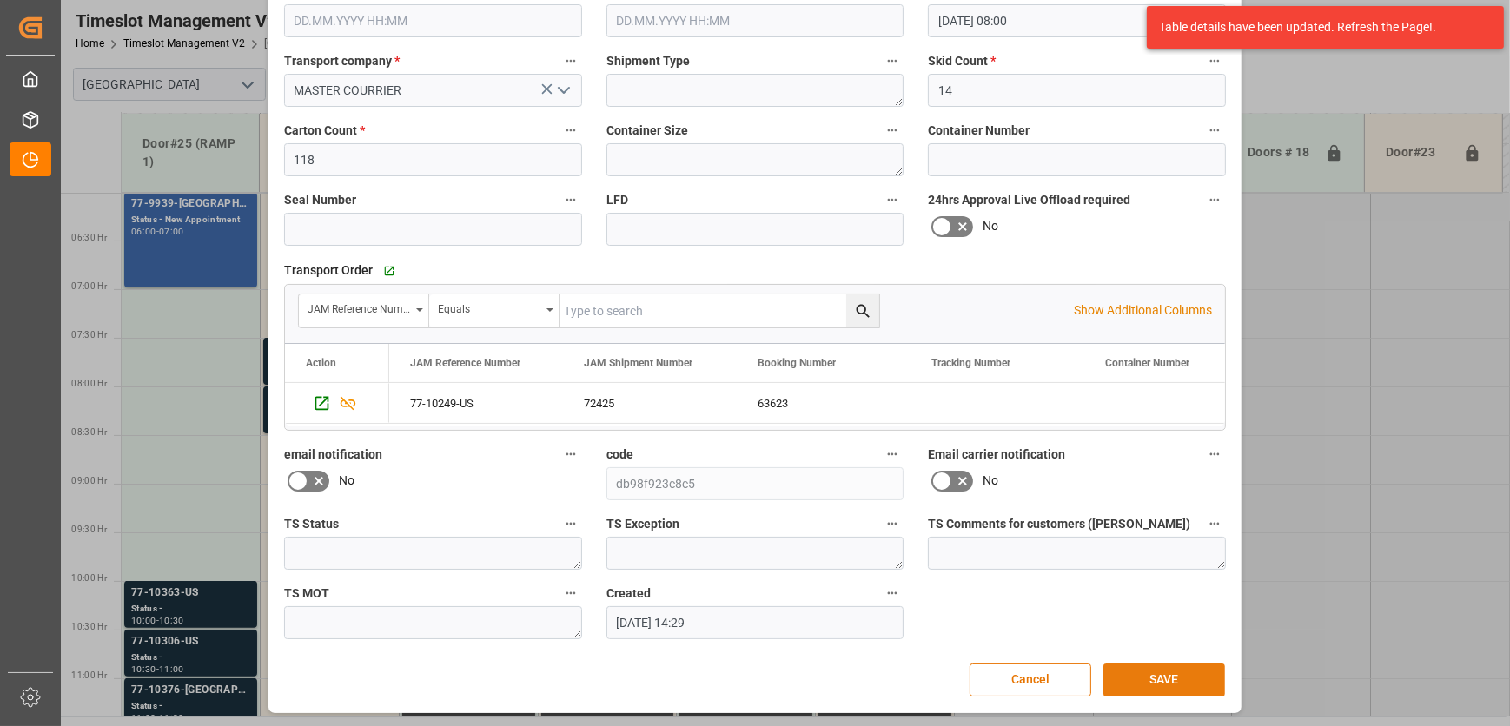
click at [1145, 671] on button "SAVE" at bounding box center [1164, 680] width 122 height 33
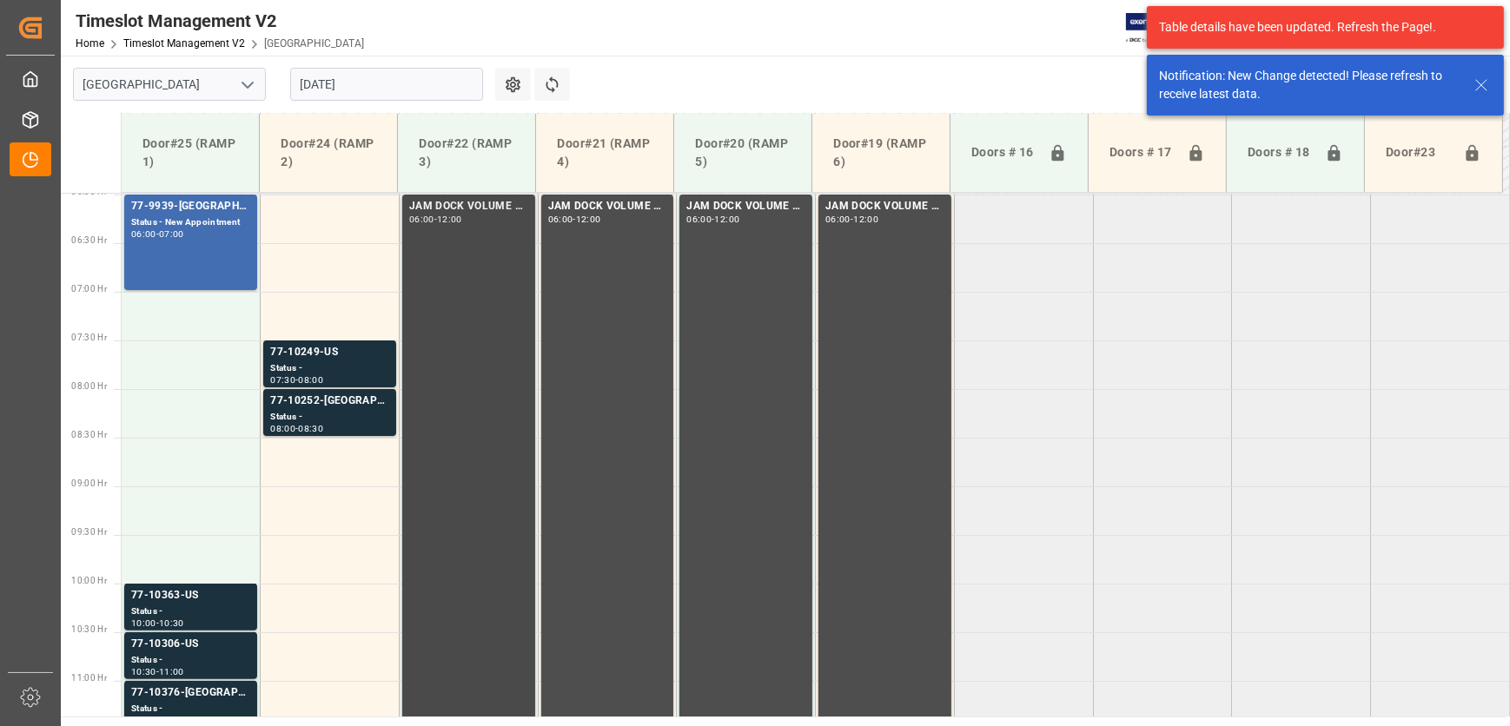
scroll to position [591, 0]
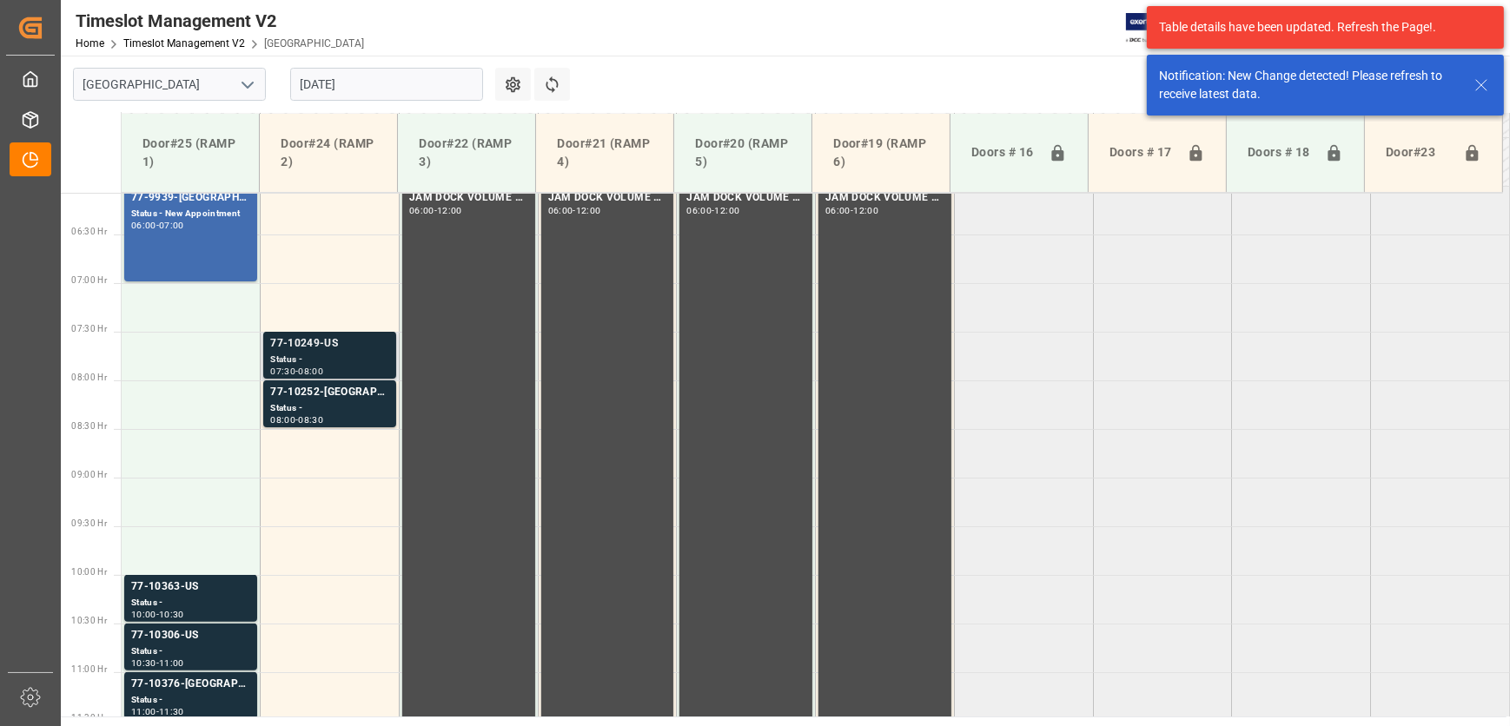
click at [348, 346] on div "77-10249-US" at bounding box center [329, 343] width 119 height 17
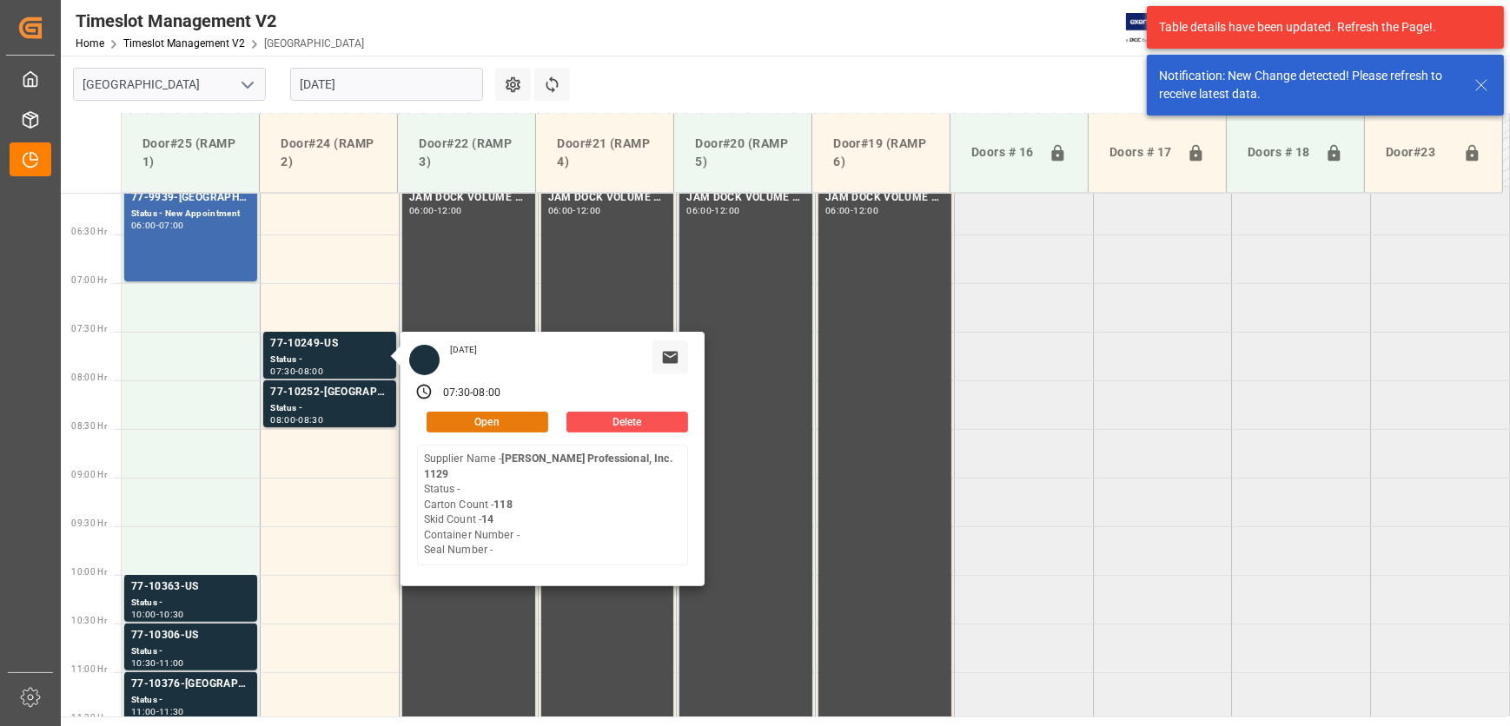
click at [495, 415] on button "Open" at bounding box center [488, 422] width 122 height 21
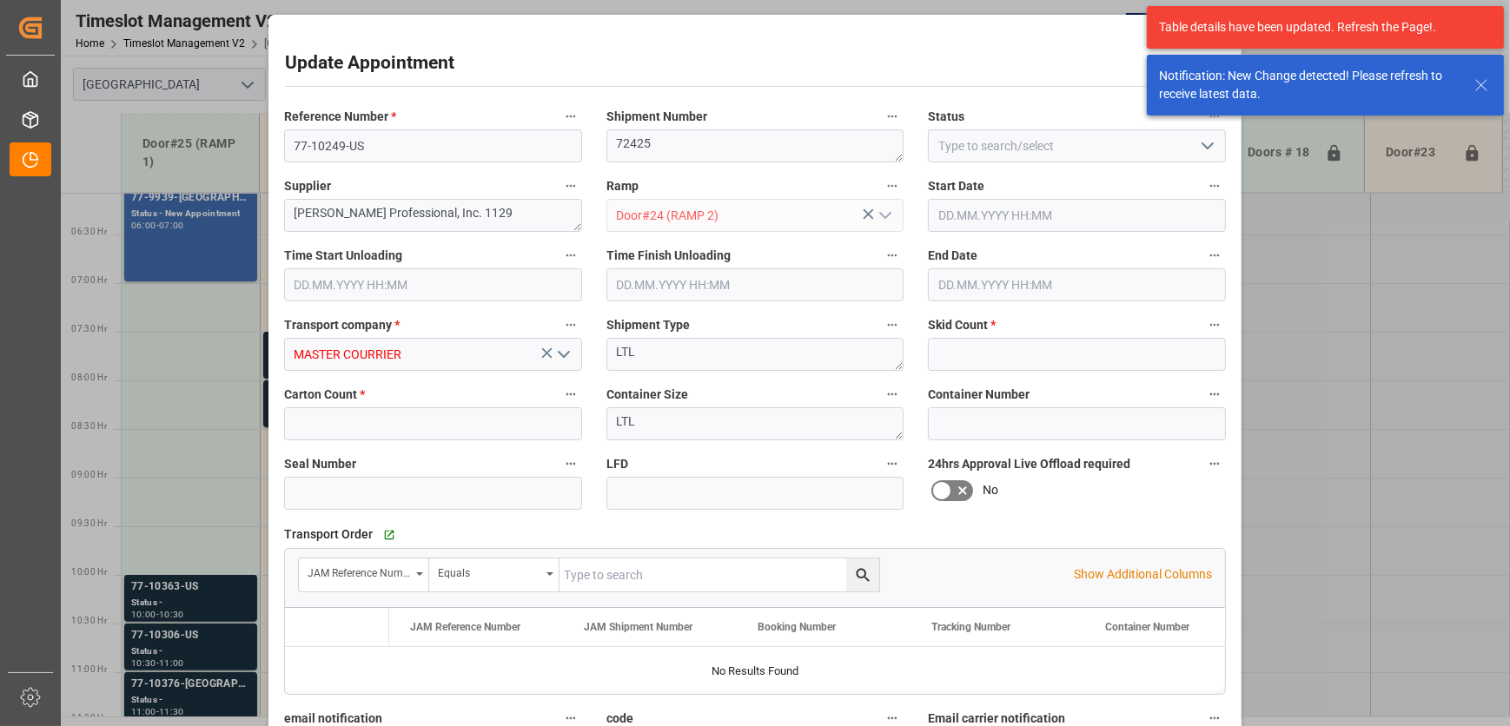
type input "14"
type input "118"
type input "[DATE] 07:30"
type input "[DATE] 08:00"
type input "[DATE] 14:29"
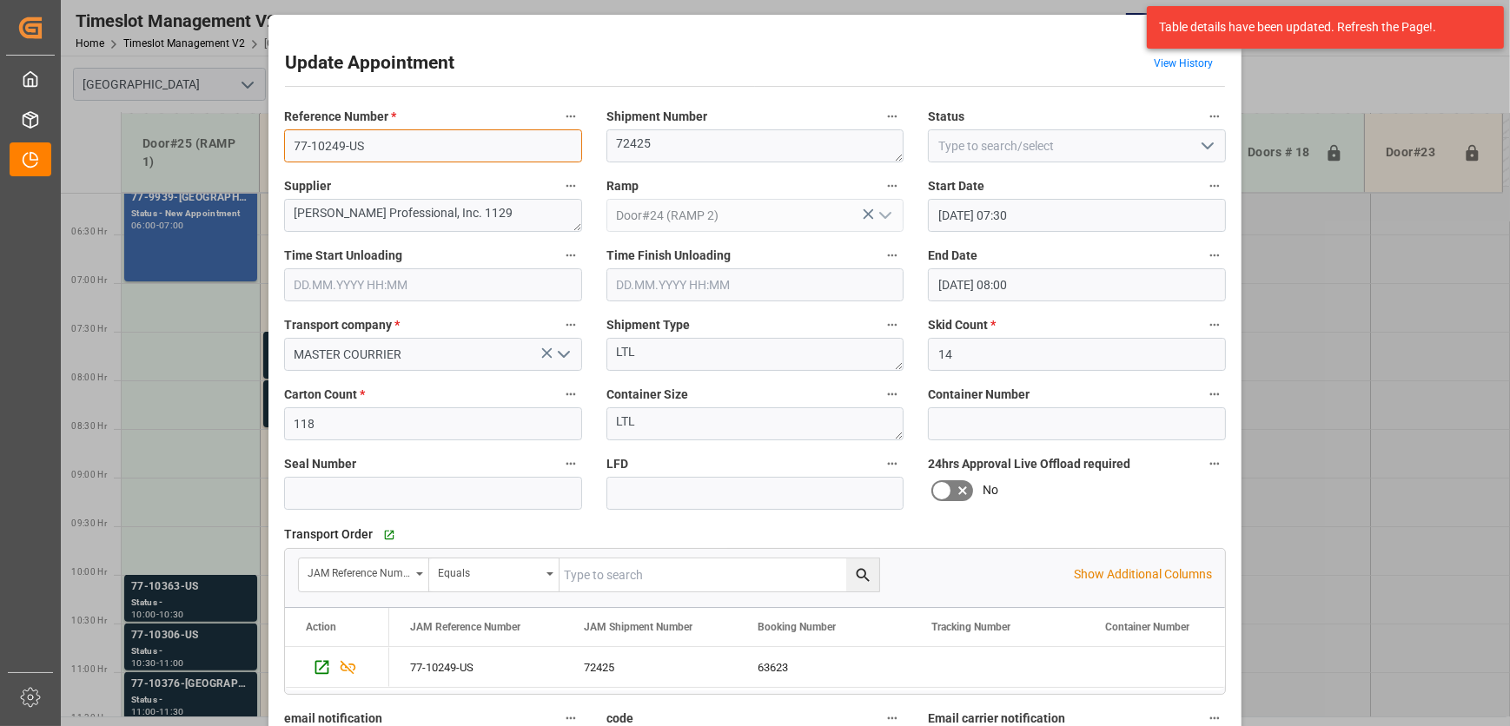
click at [413, 144] on input "77-10249-US" at bounding box center [433, 145] width 298 height 33
type input "77-10249-US("
click at [285, 220] on textarea "[PERSON_NAME] Professional, Inc. 1129" at bounding box center [433, 215] width 298 height 33
click at [307, 212] on textarea "[PERSON_NAME] Professional, Inc. 1129" at bounding box center [433, 215] width 298 height 33
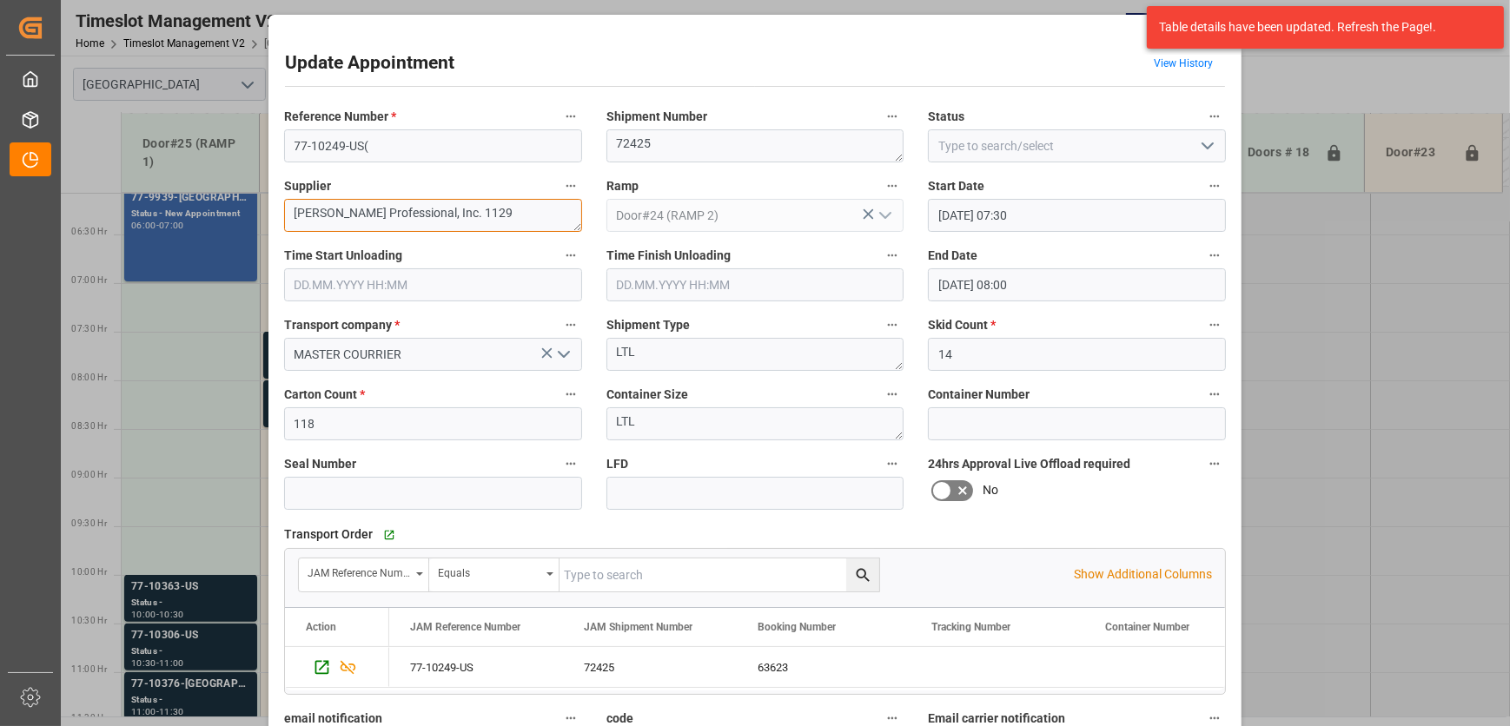
click at [307, 212] on textarea "[PERSON_NAME] Professional, Inc. 1129" at bounding box center [433, 215] width 298 height 33
type textarea "HPC INO7(22)"
click at [365, 146] on input "77-10249-US(" at bounding box center [433, 145] width 298 height 33
click at [366, 145] on input "77-10249-US" at bounding box center [433, 145] width 298 height 33
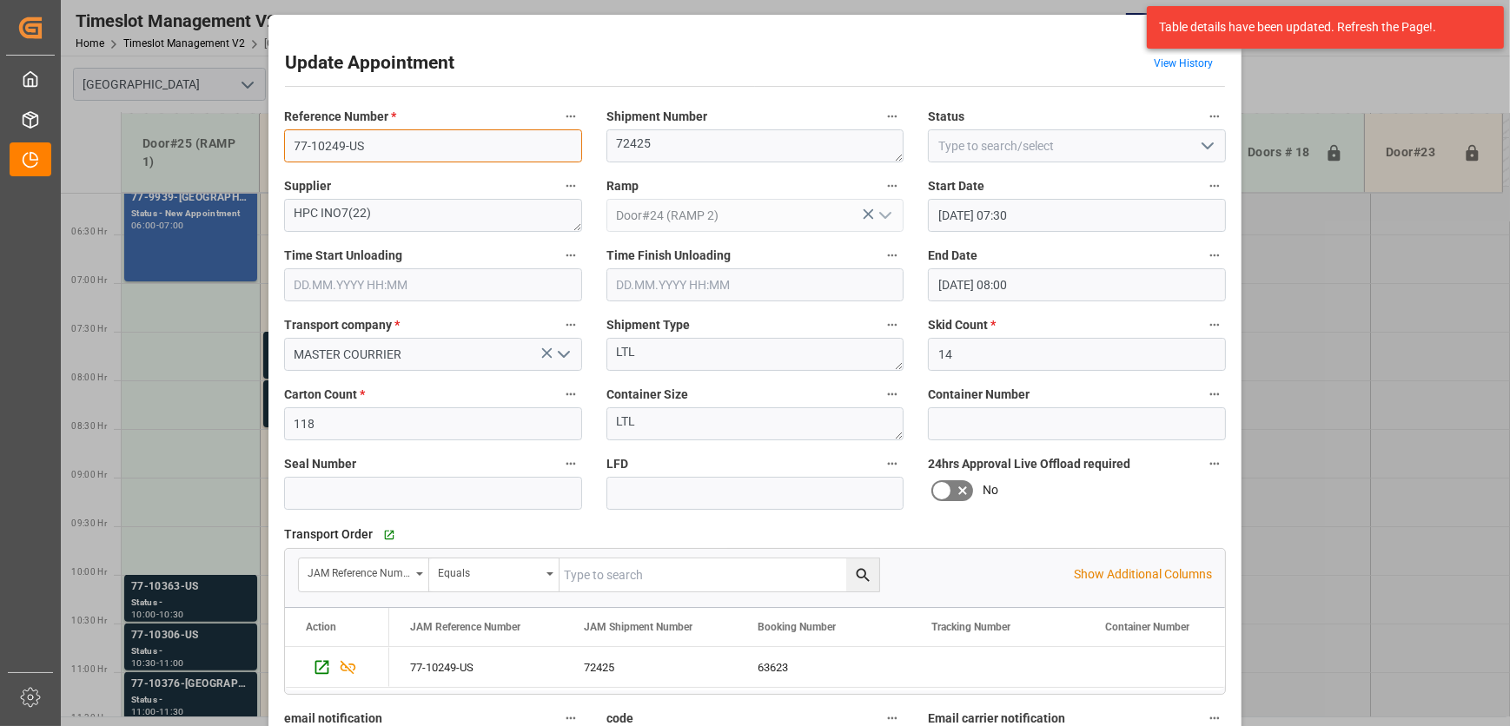
click at [366, 145] on input "77-10249-US" at bounding box center [433, 145] width 298 height 33
type input "77-10249-US"
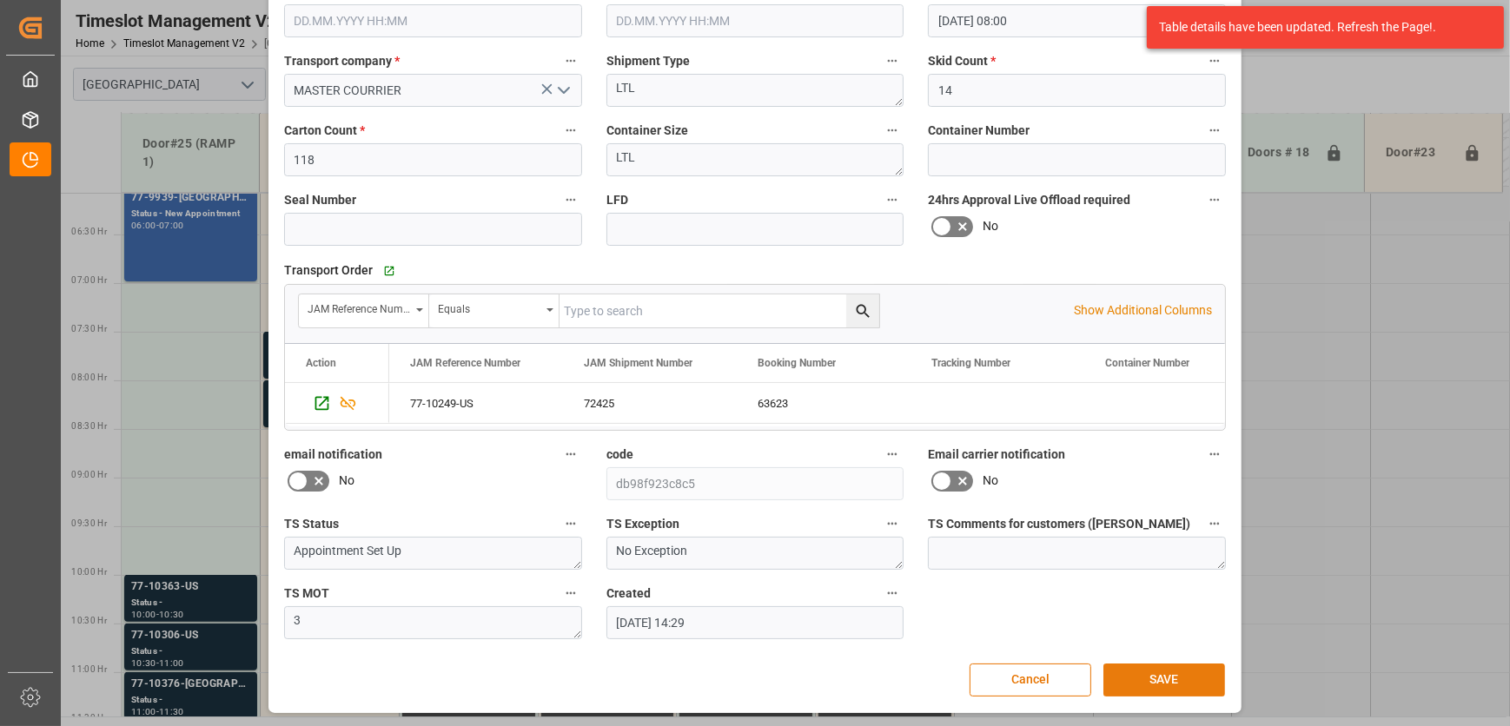
click at [1176, 674] on button "SAVE" at bounding box center [1164, 680] width 122 height 33
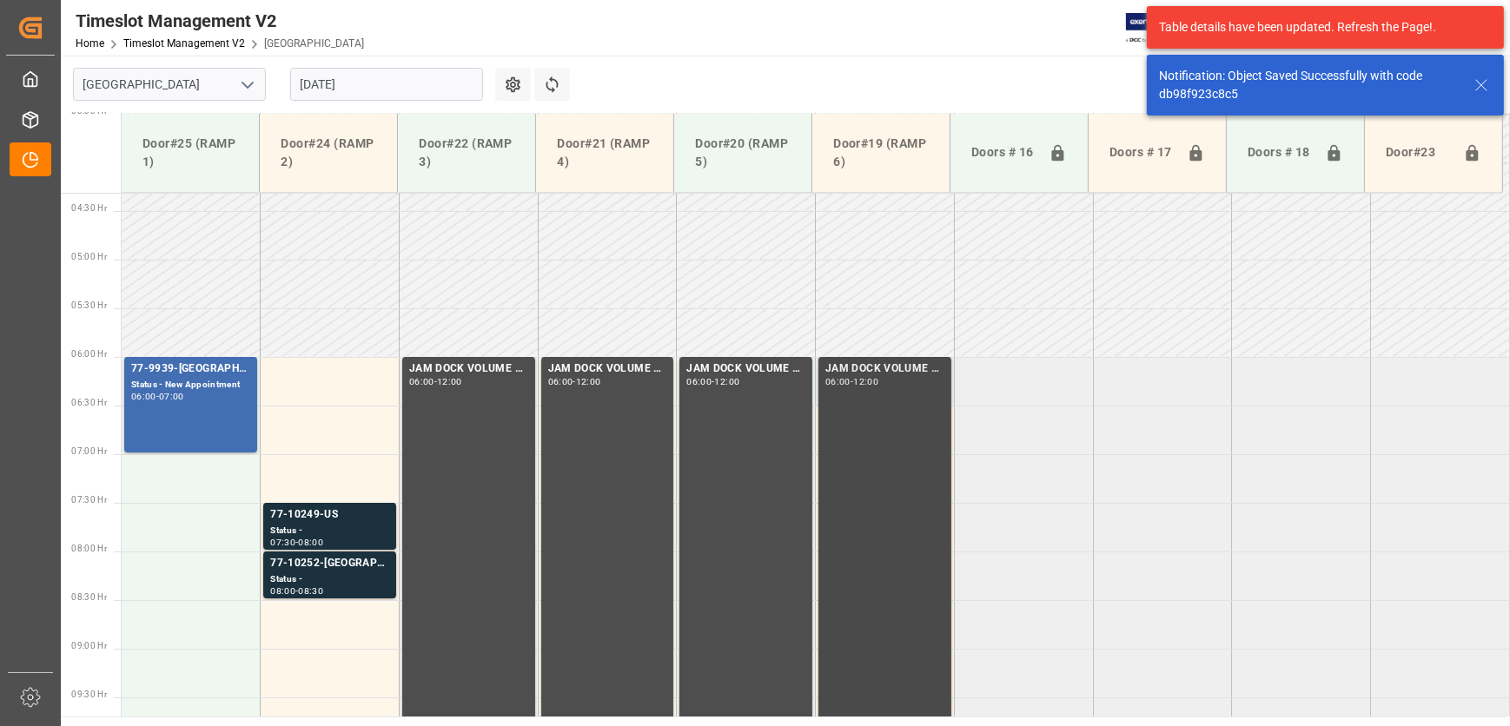
scroll to position [512, 0]
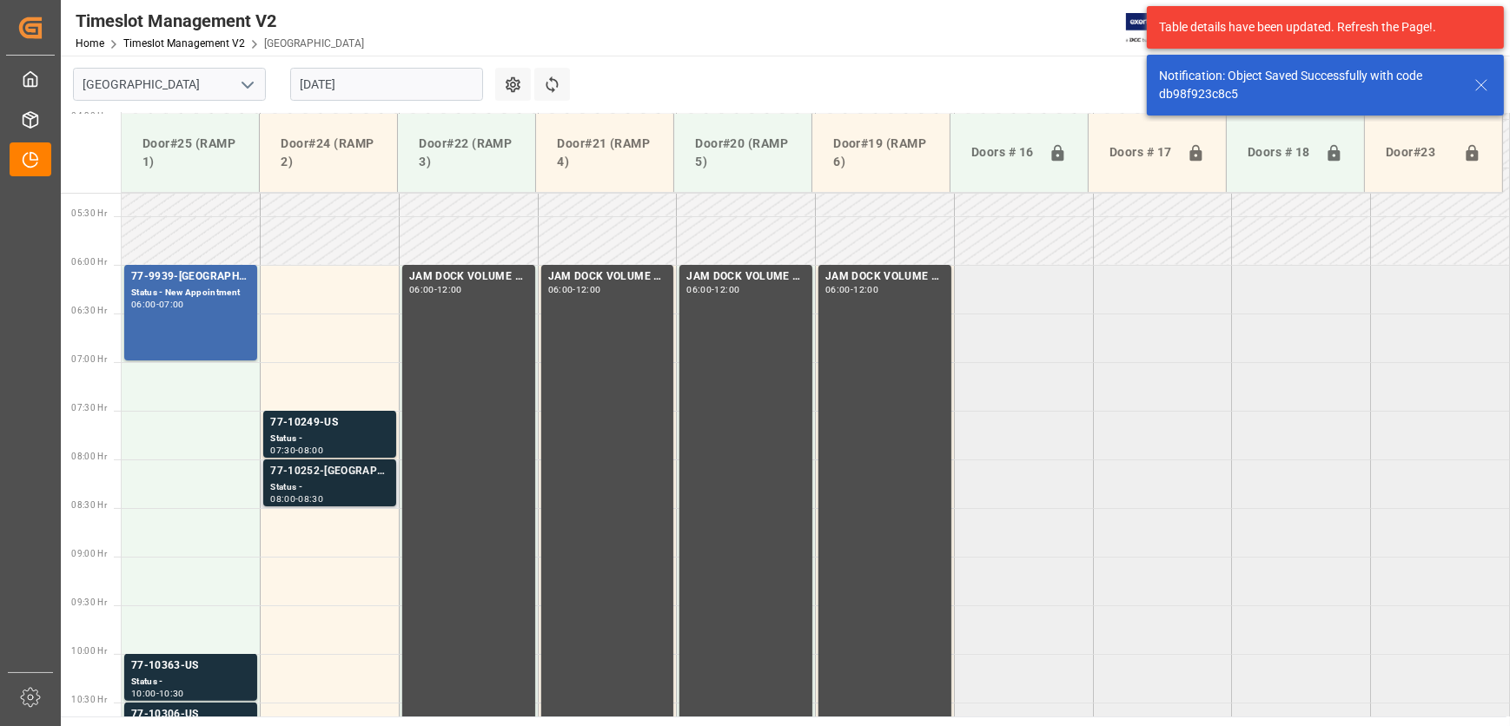
click at [321, 493] on div "Status -" at bounding box center [329, 487] width 119 height 15
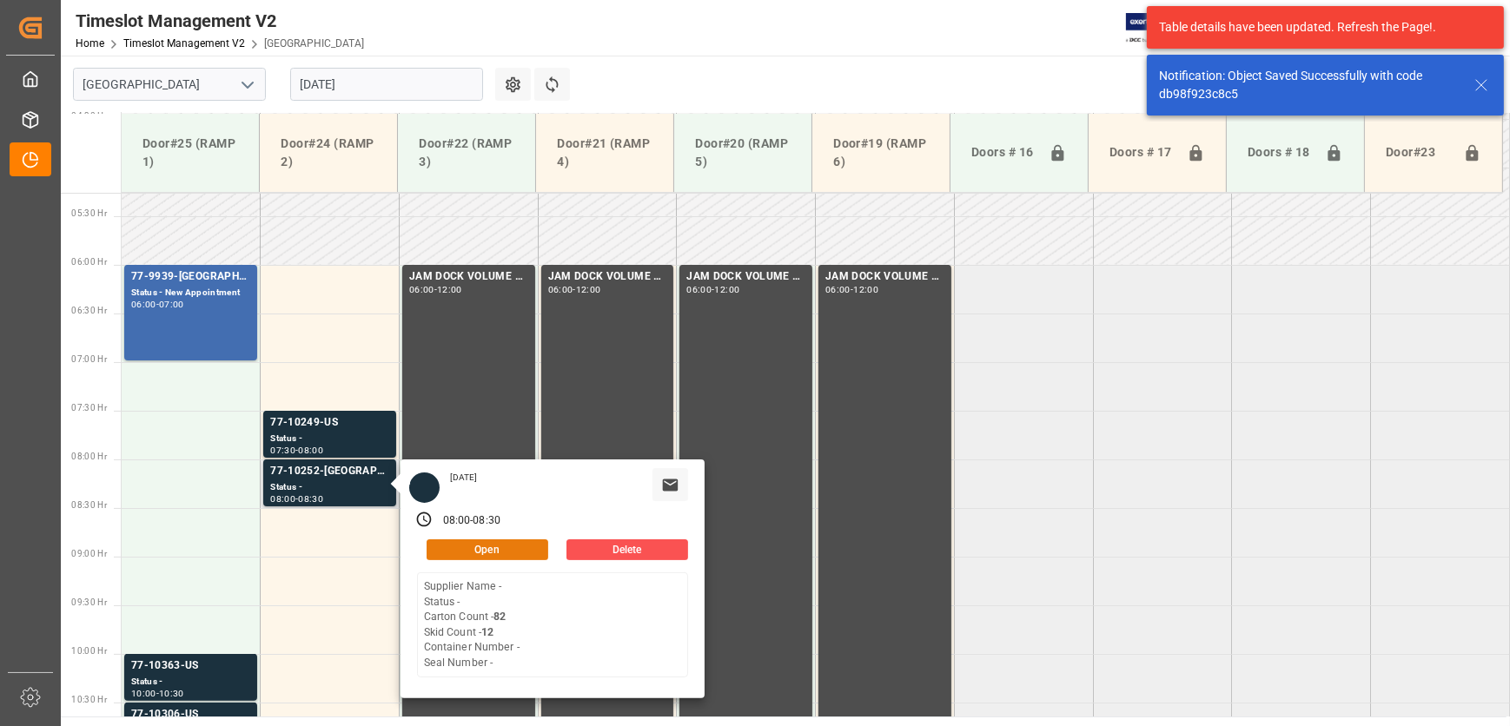
click at [490, 547] on button "Open" at bounding box center [488, 549] width 122 height 21
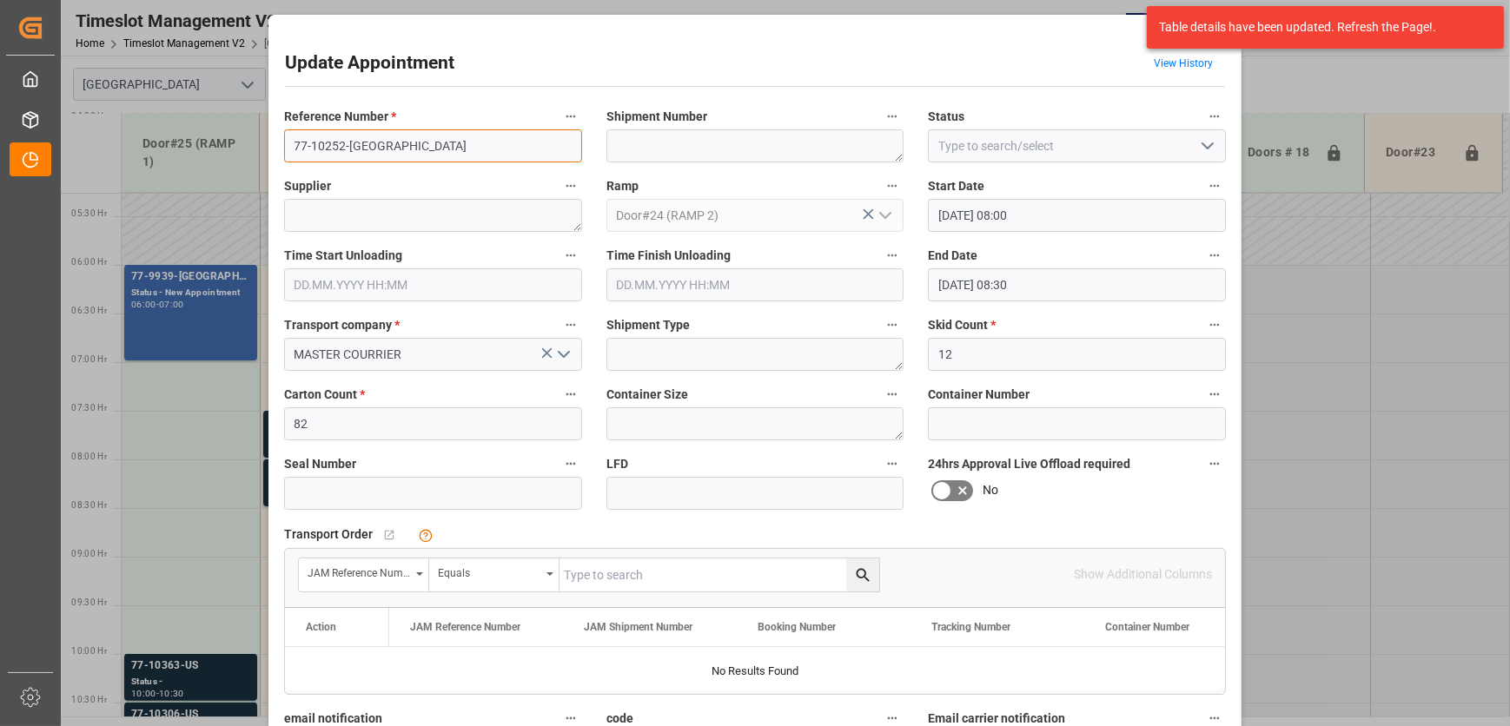
click at [378, 151] on input "77-10252-[GEOGRAPHIC_DATA]" at bounding box center [433, 145] width 298 height 33
click at [671, 573] on input "text" at bounding box center [719, 575] width 320 height 33
paste input "77-10252-[GEOGRAPHIC_DATA]"
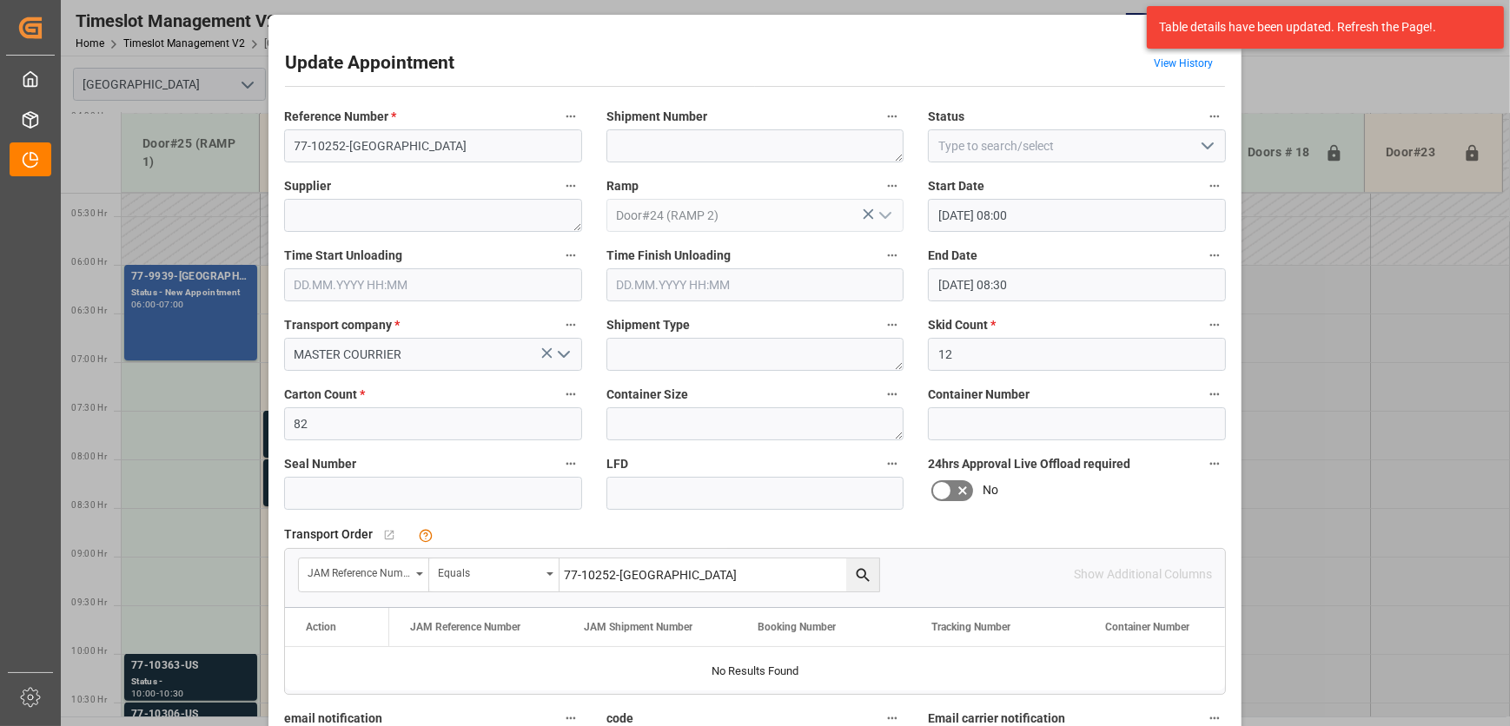
type input "77-10252-[GEOGRAPHIC_DATA]"
click at [859, 573] on icon "search button" at bounding box center [863, 575] width 18 height 18
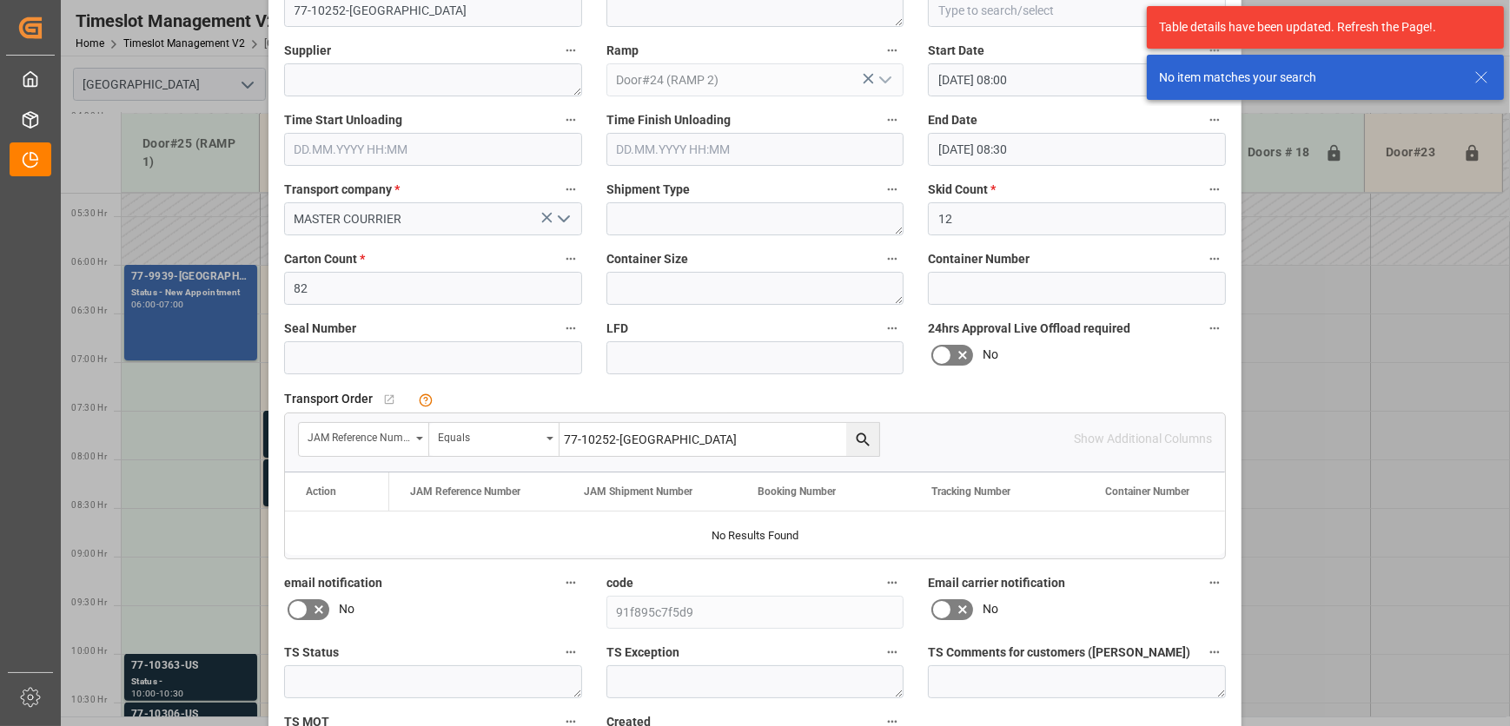
scroll to position [0, 0]
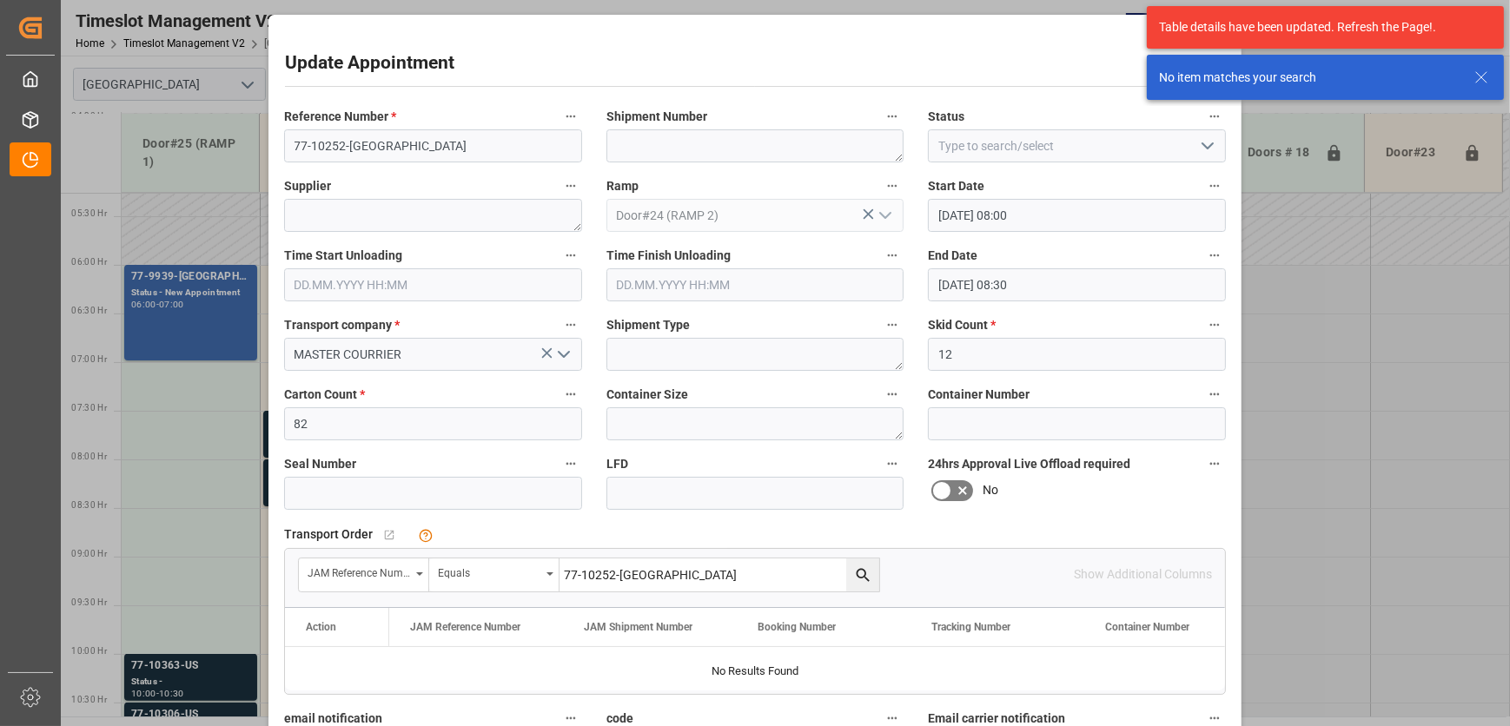
click at [651, 577] on input "77-10252-[GEOGRAPHIC_DATA]" at bounding box center [719, 575] width 320 height 33
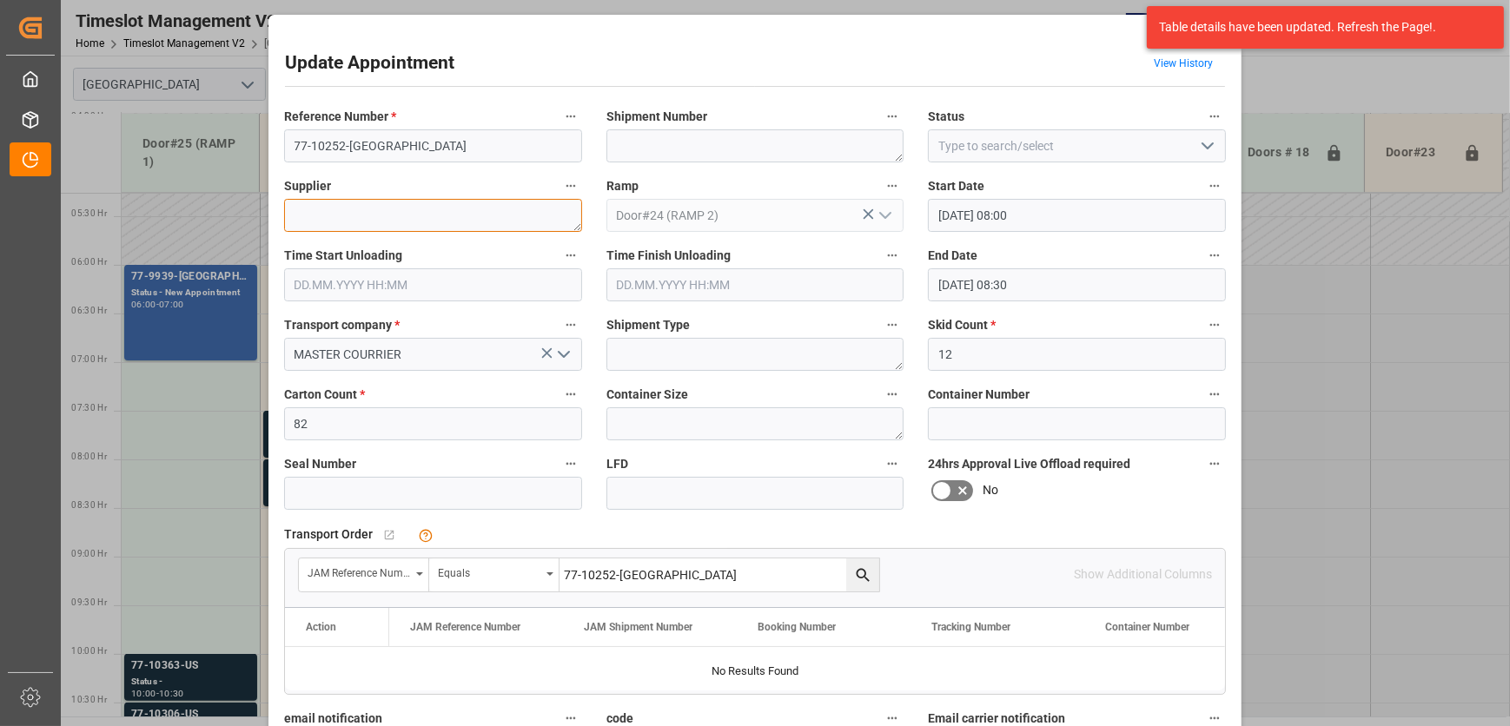
click at [386, 217] on textarea at bounding box center [433, 215] width 298 height 33
type textarea "HPC"
click at [375, 135] on input "77-10252-[GEOGRAPHIC_DATA]" at bounding box center [433, 145] width 298 height 33
click at [417, 206] on textarea "HPC" at bounding box center [433, 215] width 298 height 33
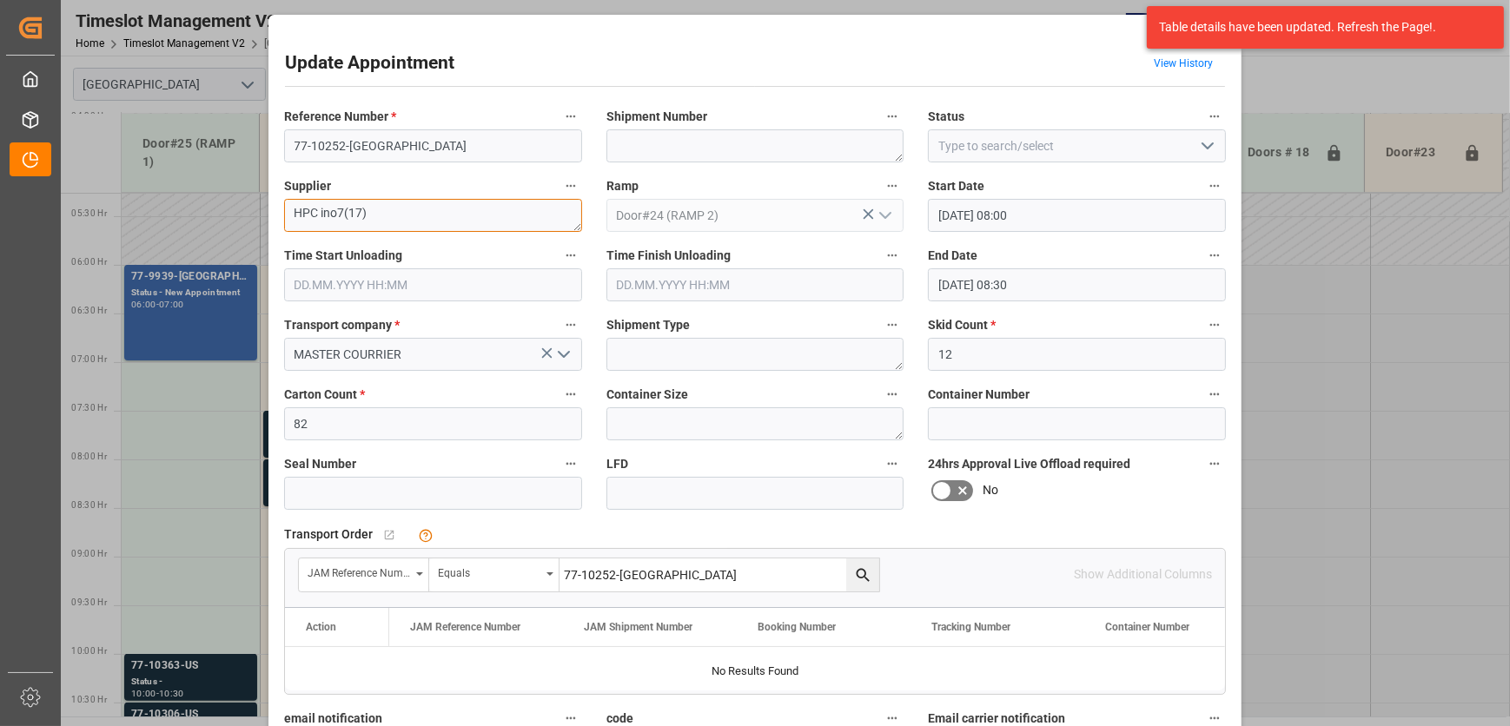
drag, startPoint x: 338, startPoint y: 215, endPoint x: 318, endPoint y: 218, distance: 20.3
click at [318, 218] on textarea "HPC ino7(17)" at bounding box center [433, 215] width 298 height 33
type textarea "HPC INO7(17)"
click at [448, 141] on input "77-10252-[GEOGRAPHIC_DATA]" at bounding box center [433, 145] width 298 height 33
click at [399, 145] on input "77-10252-US SHIPM/M" at bounding box center [433, 145] width 298 height 33
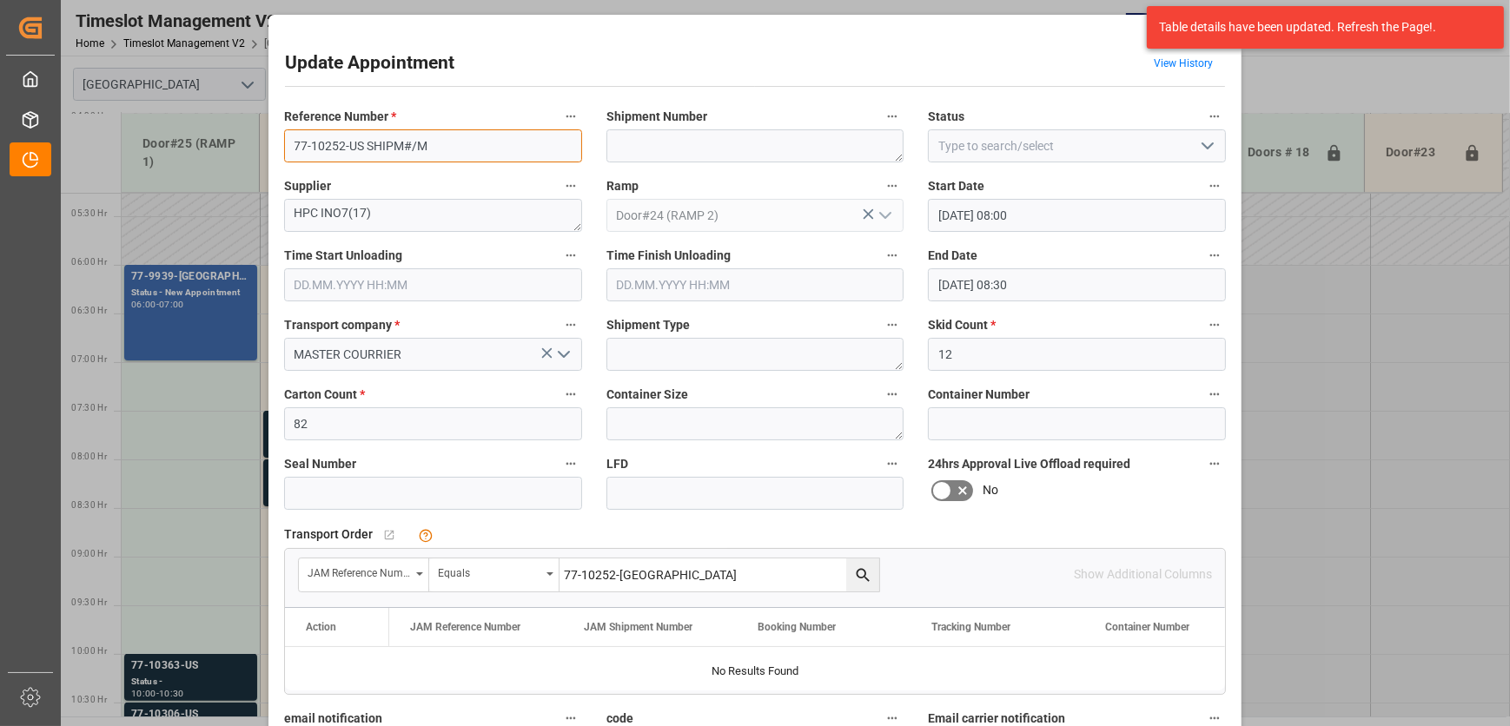
type input "77-10252-US SHIPM#/M"
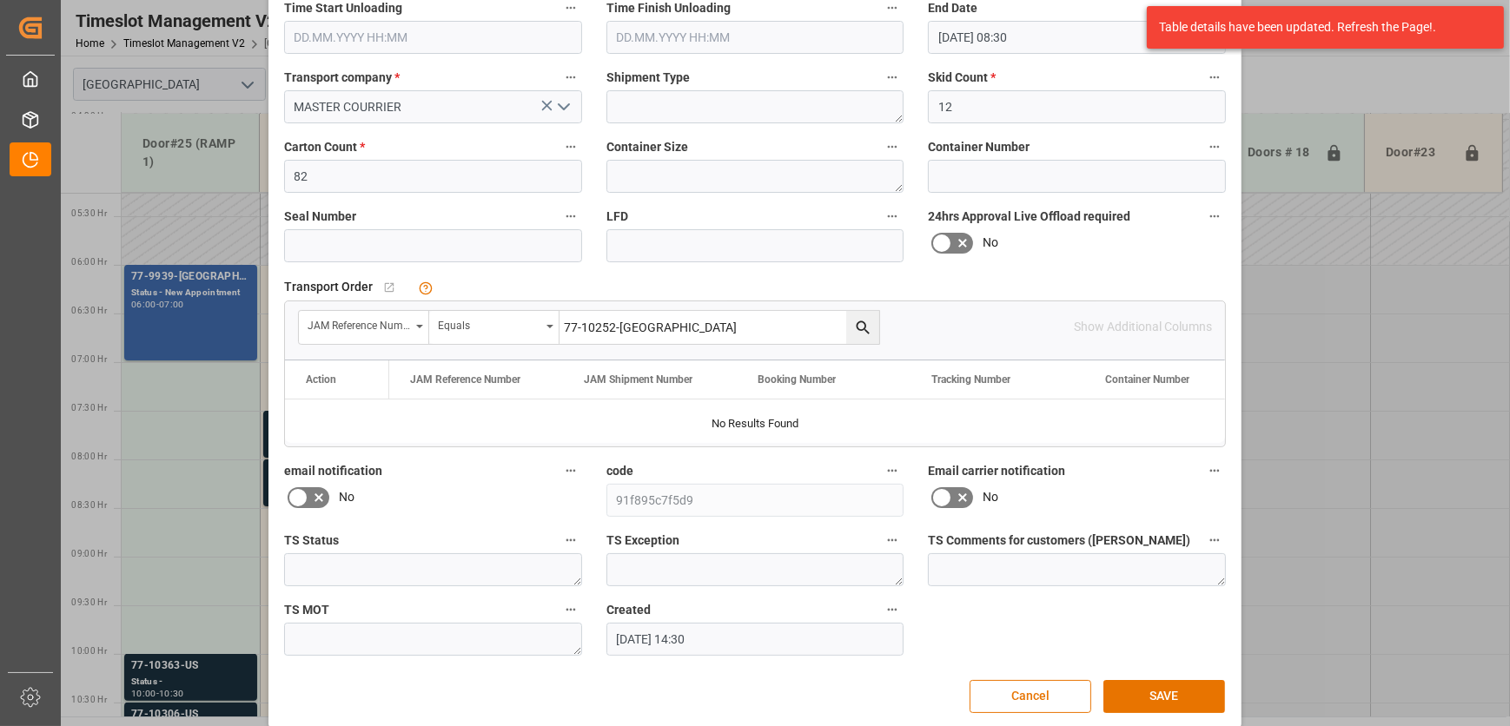
scroll to position [264, 0]
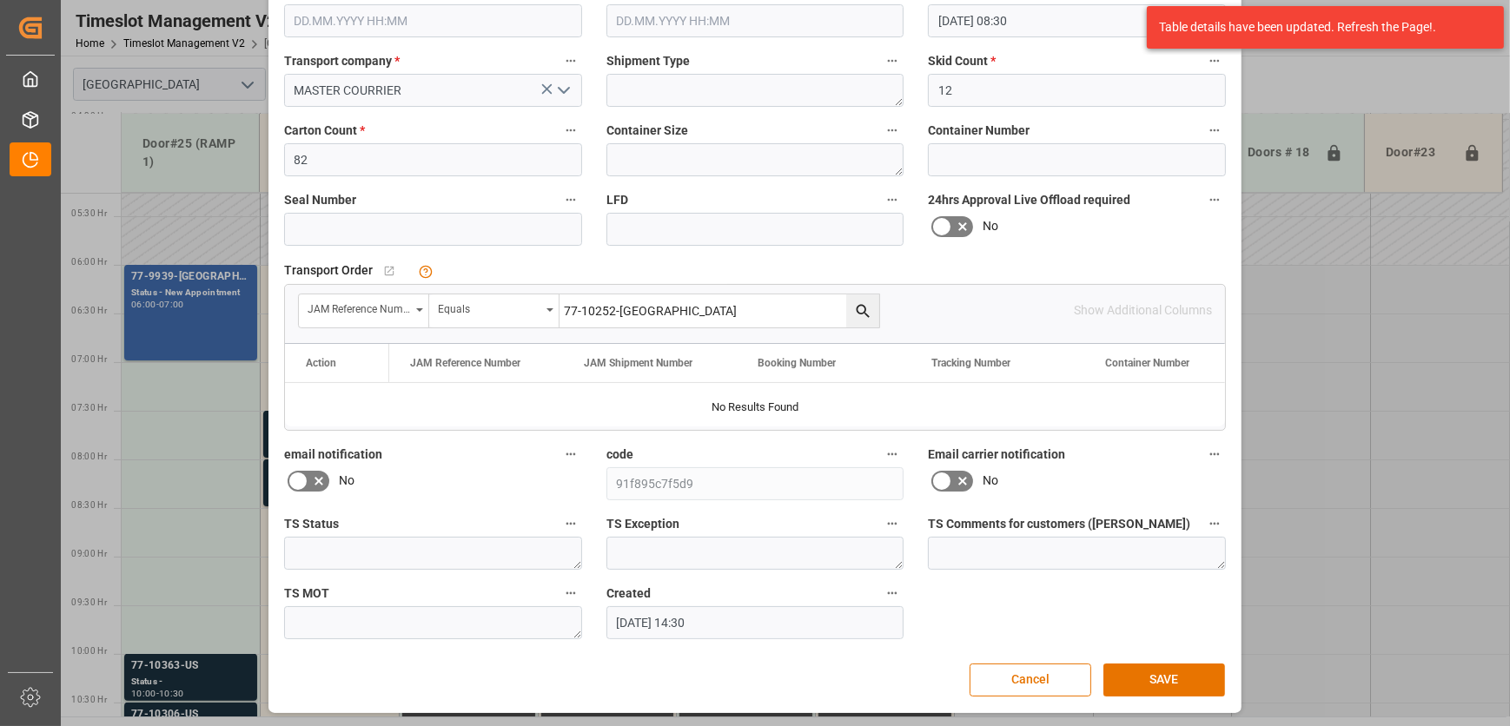
drag, startPoint x: 1168, startPoint y: 678, endPoint x: 1107, endPoint y: 659, distance: 64.3
click at [1168, 678] on button "SAVE" at bounding box center [1164, 680] width 122 height 33
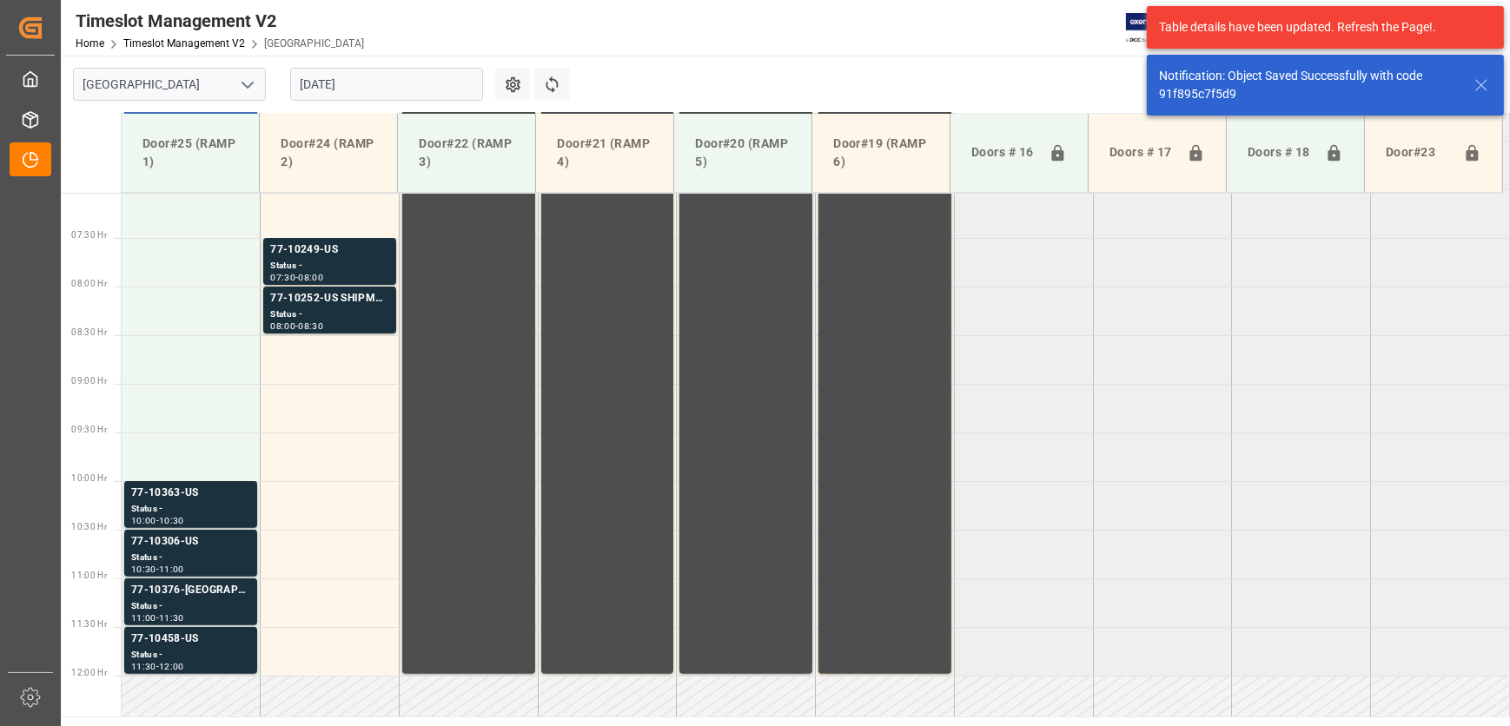
scroll to position [687, 0]
